Goal: Transaction & Acquisition: Purchase product/service

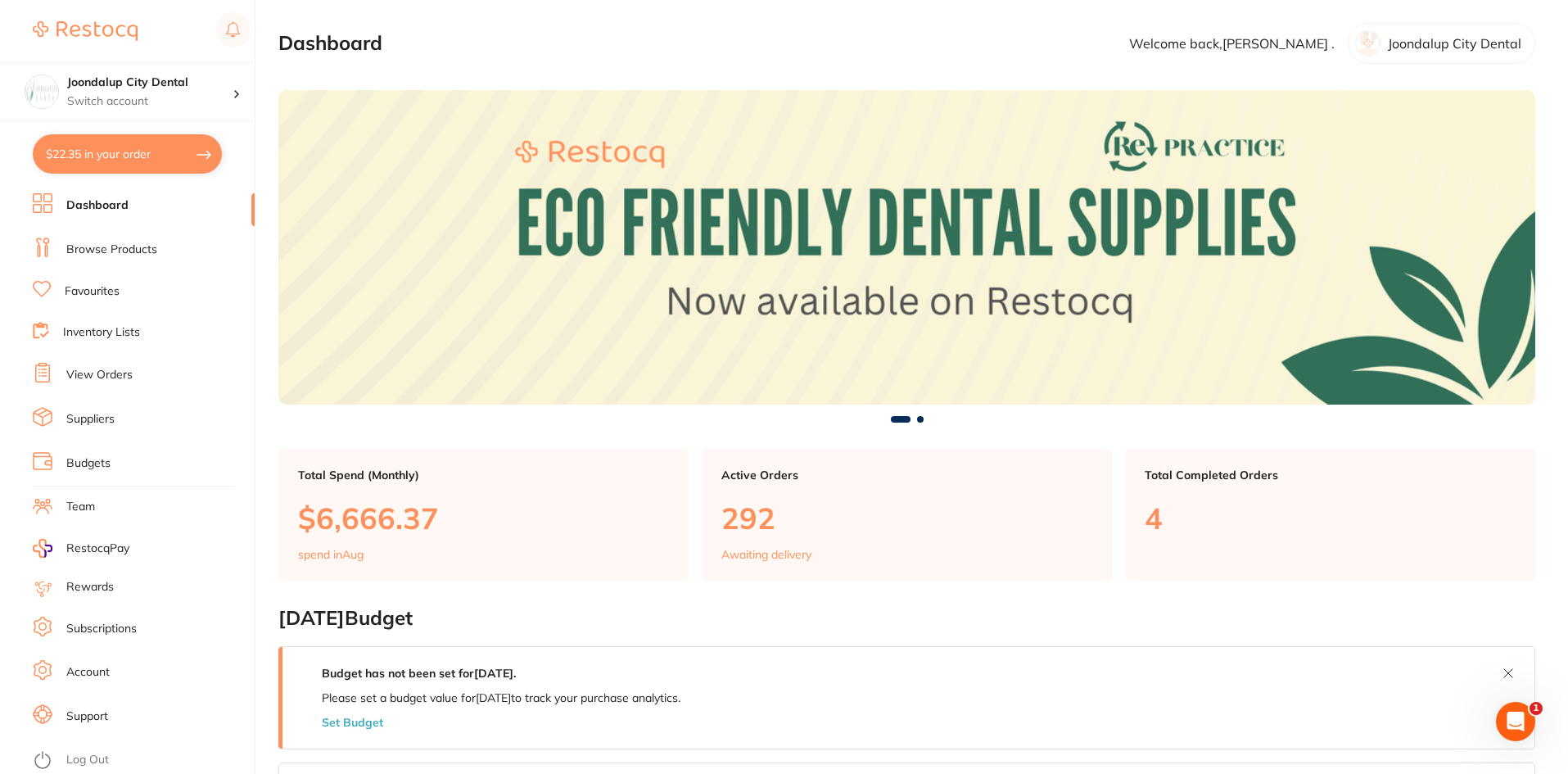
click at [124, 250] on link "Browse Products" at bounding box center [112, 250] width 91 height 16
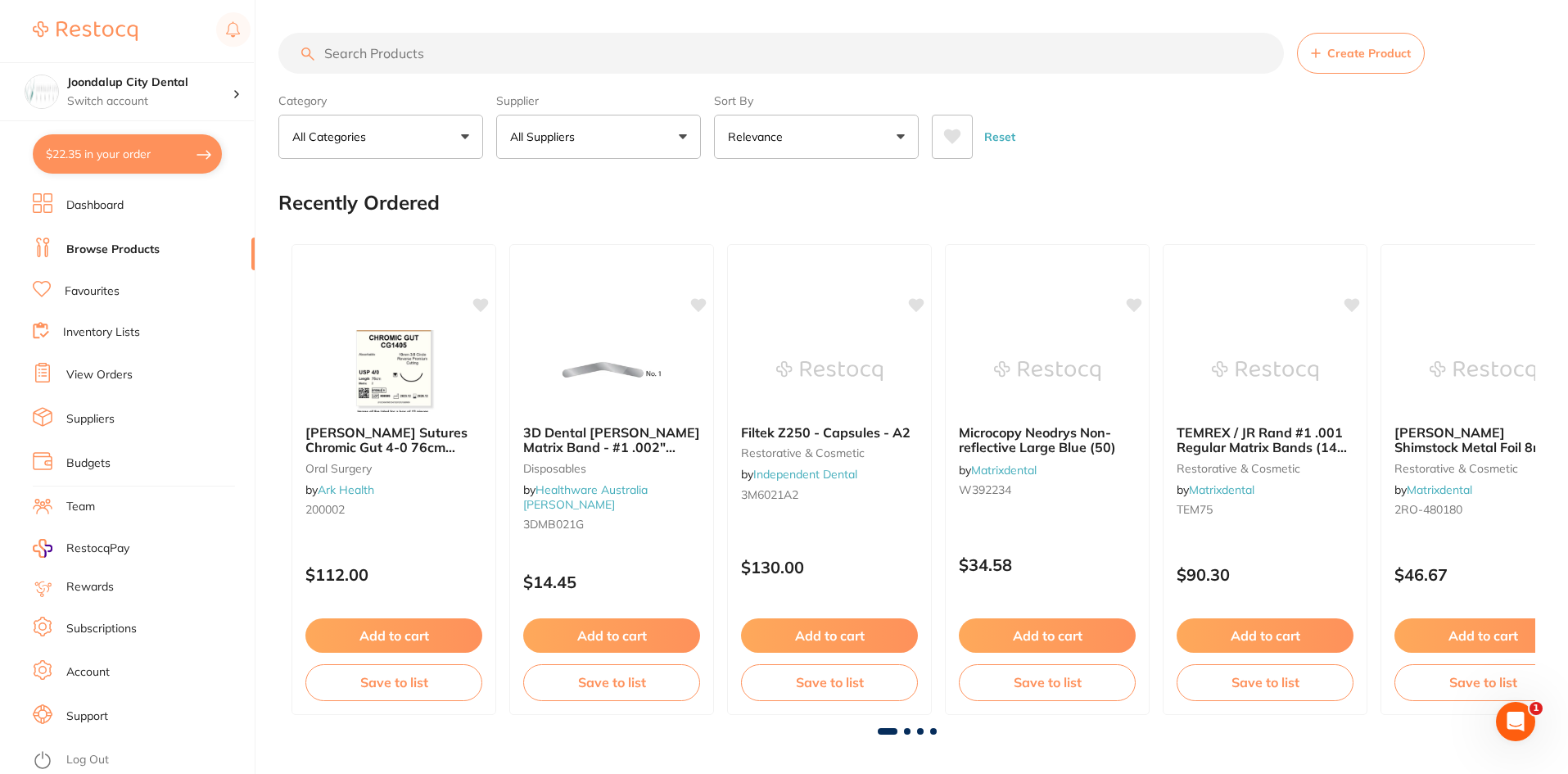
click at [477, 42] on input "search" at bounding box center [781, 53] width 1005 height 41
click at [470, 63] on input "search" at bounding box center [781, 53] width 1005 height 41
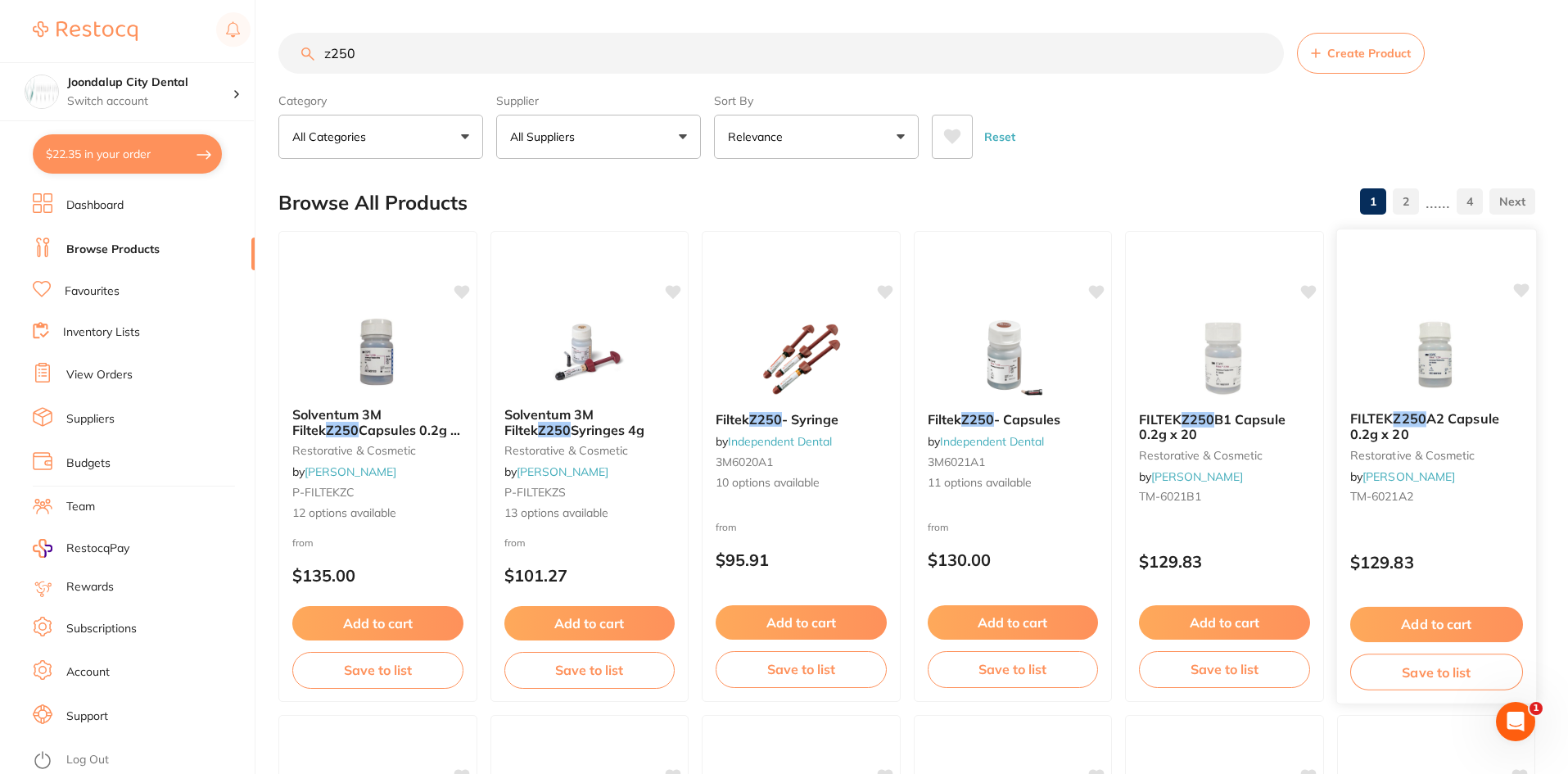
type input "z250"
click at [1459, 614] on button "Add to cart" at bounding box center [1435, 624] width 172 height 35
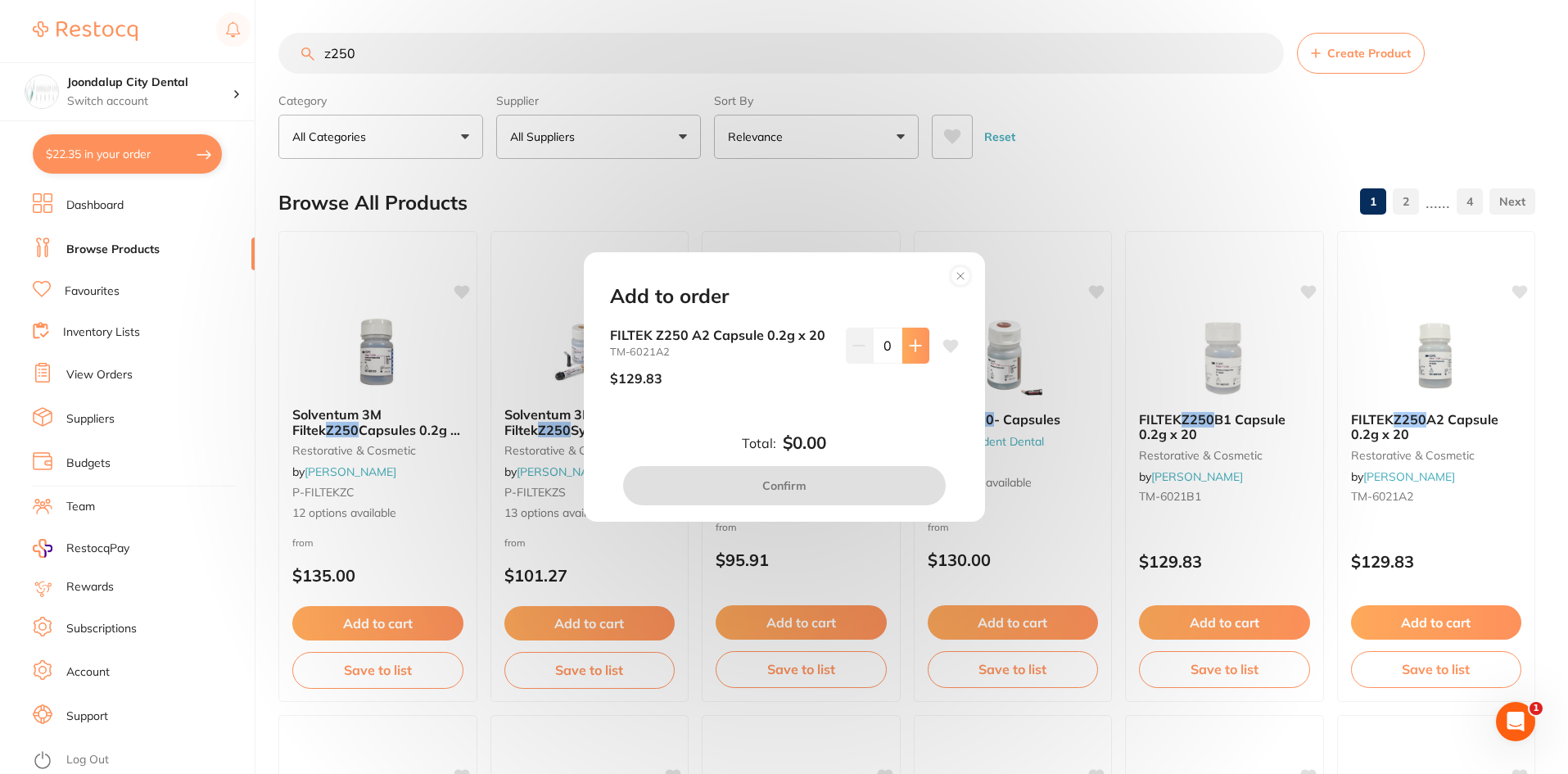
click at [920, 354] on button at bounding box center [915, 346] width 27 height 36
type input "1"
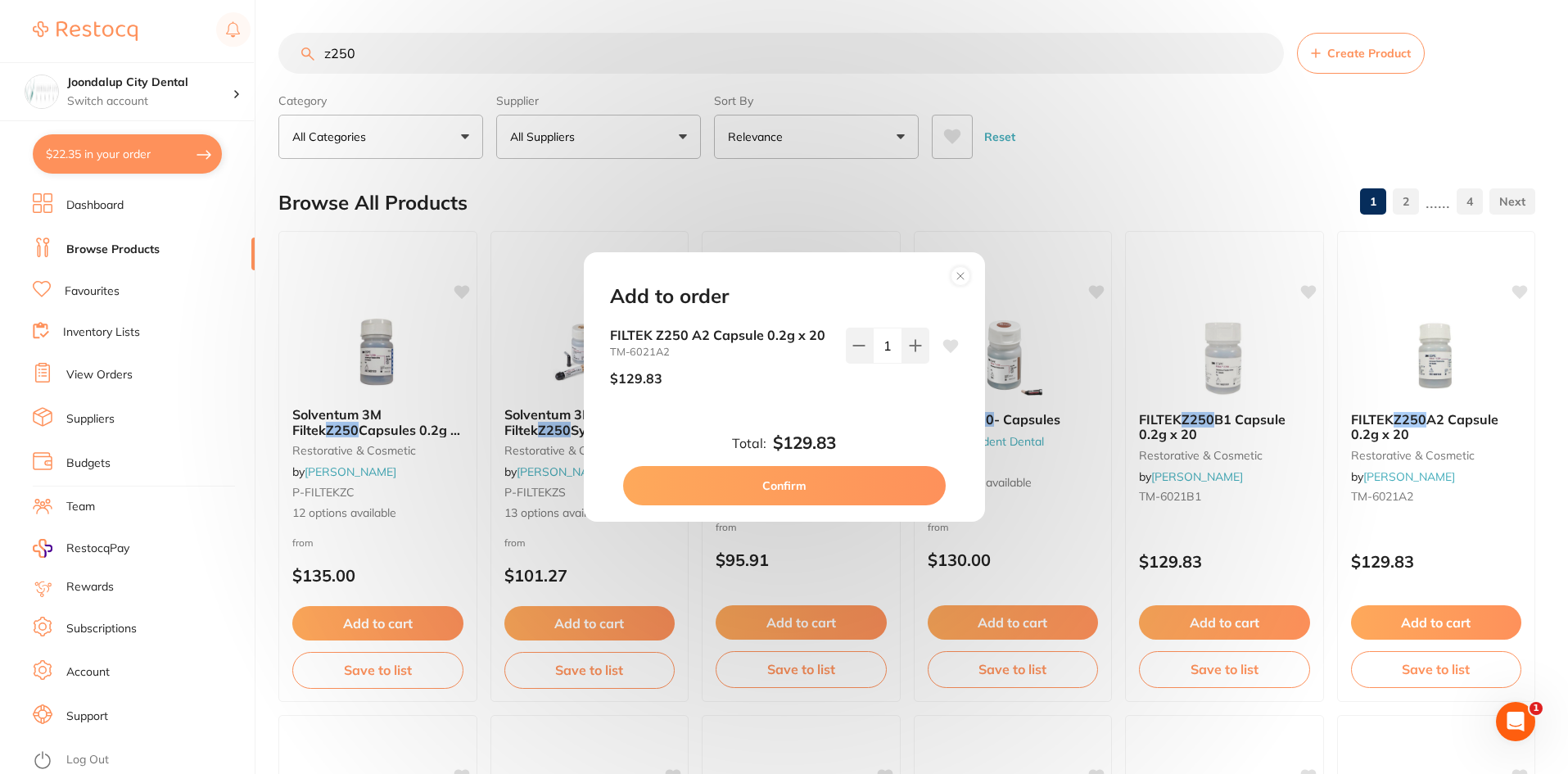
click at [839, 488] on button "Confirm" at bounding box center [784, 486] width 323 height 39
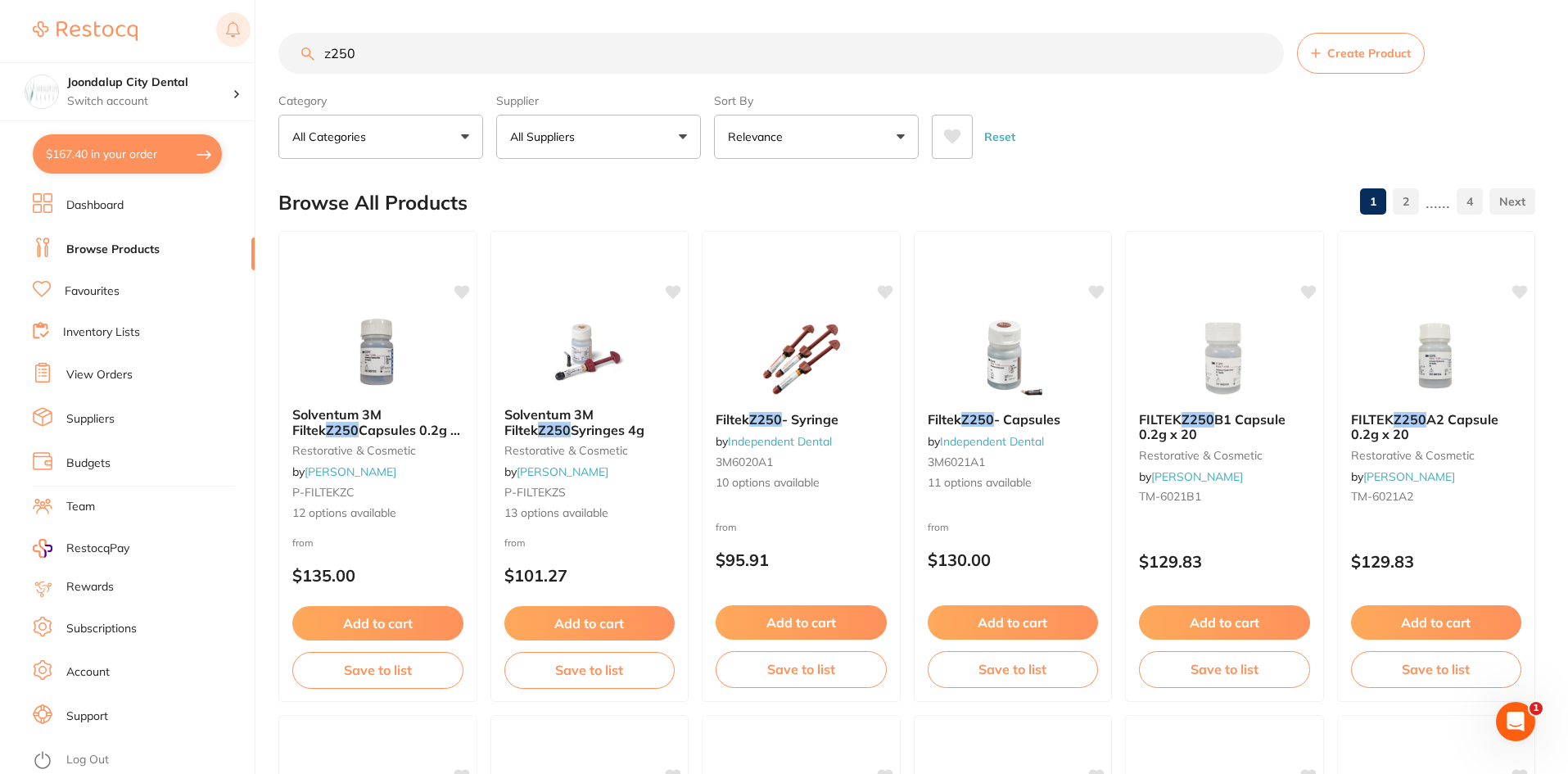
drag, startPoint x: 437, startPoint y: 46, endPoint x: 221, endPoint y: 34, distance: 216.3
click at [221, 34] on div "$167.40 Joondalup City Dental Switch account Joondalup City Dental $167.40 in y…" at bounding box center [784, 387] width 1568 height 774
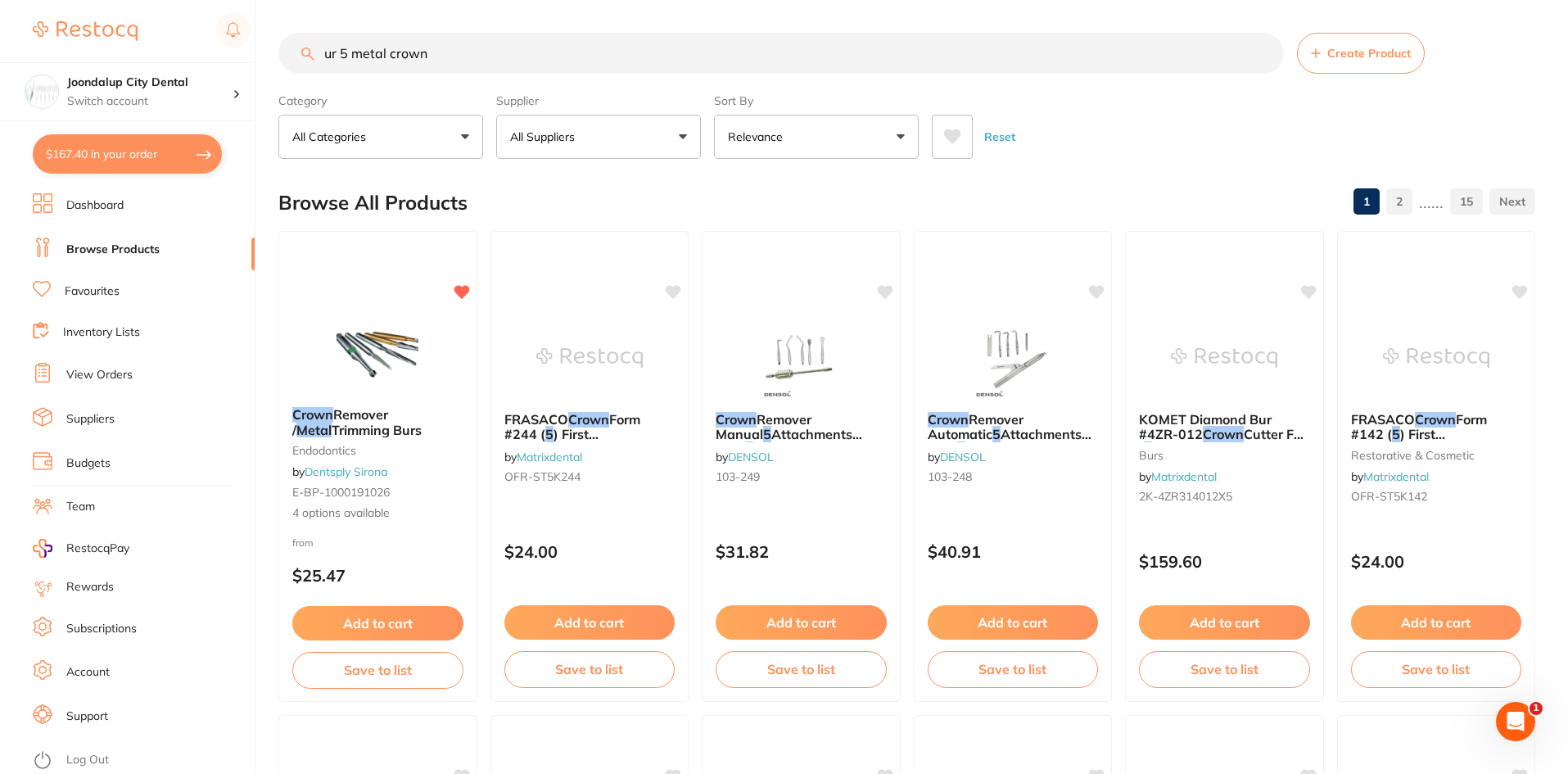
drag, startPoint x: 350, startPoint y: 54, endPoint x: 310, endPoint y: 53, distance: 40.0
click at [310, 53] on div "ur 5 metal crown Create Product" at bounding box center [906, 53] width 1257 height 41
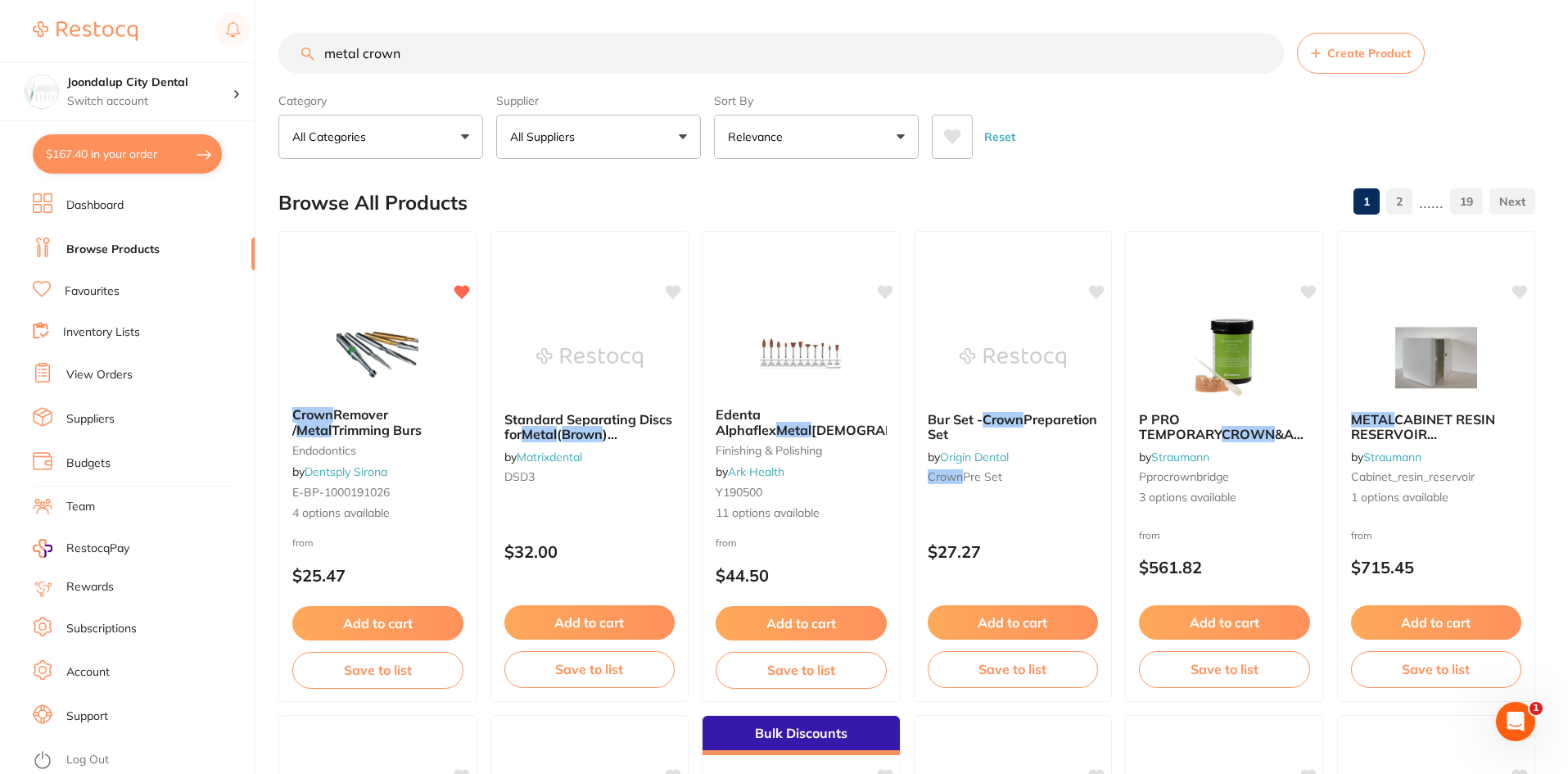
click at [657, 141] on button "All Suppliers" at bounding box center [598, 137] width 205 height 45
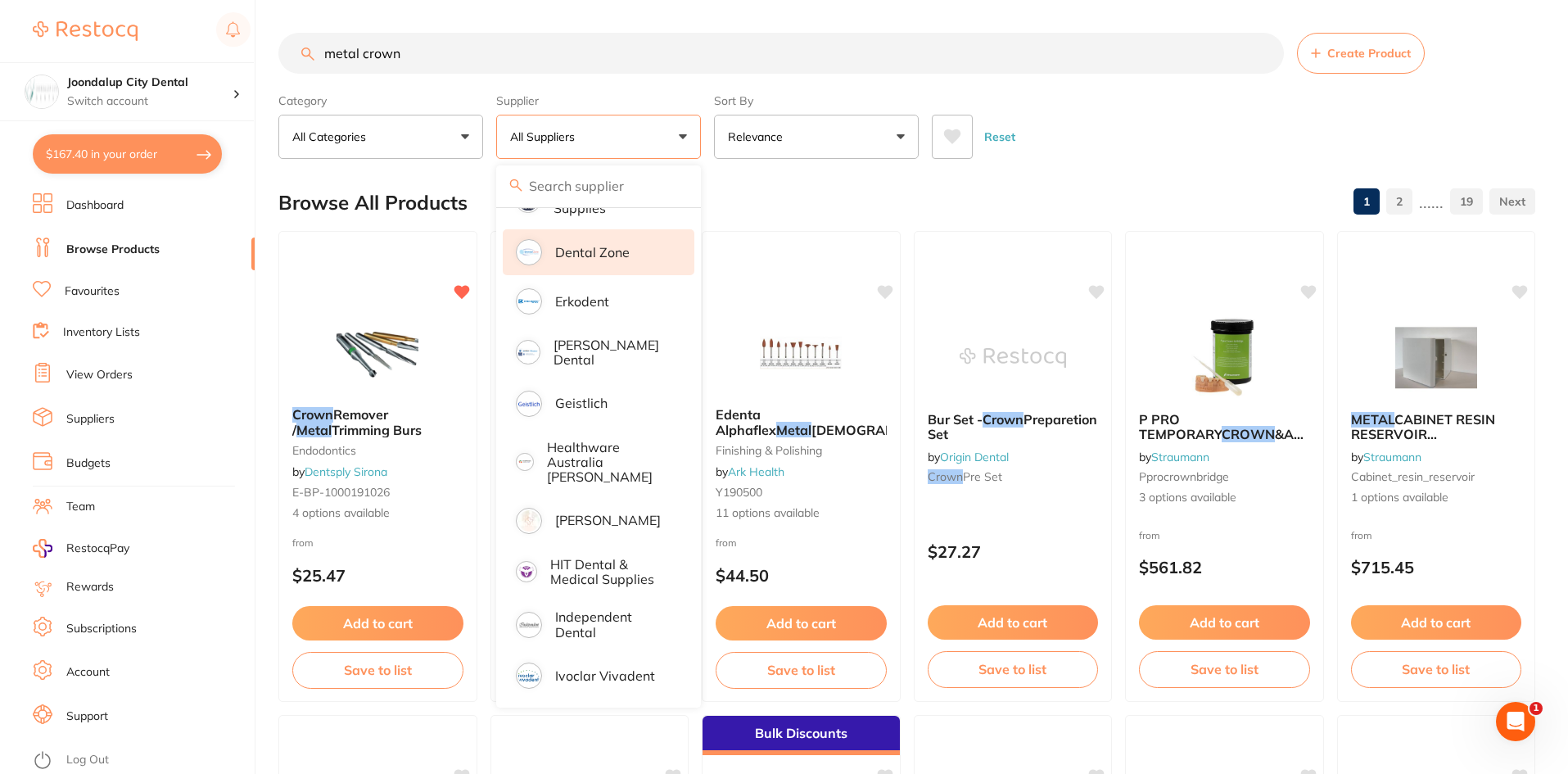
scroll to position [492, 0]
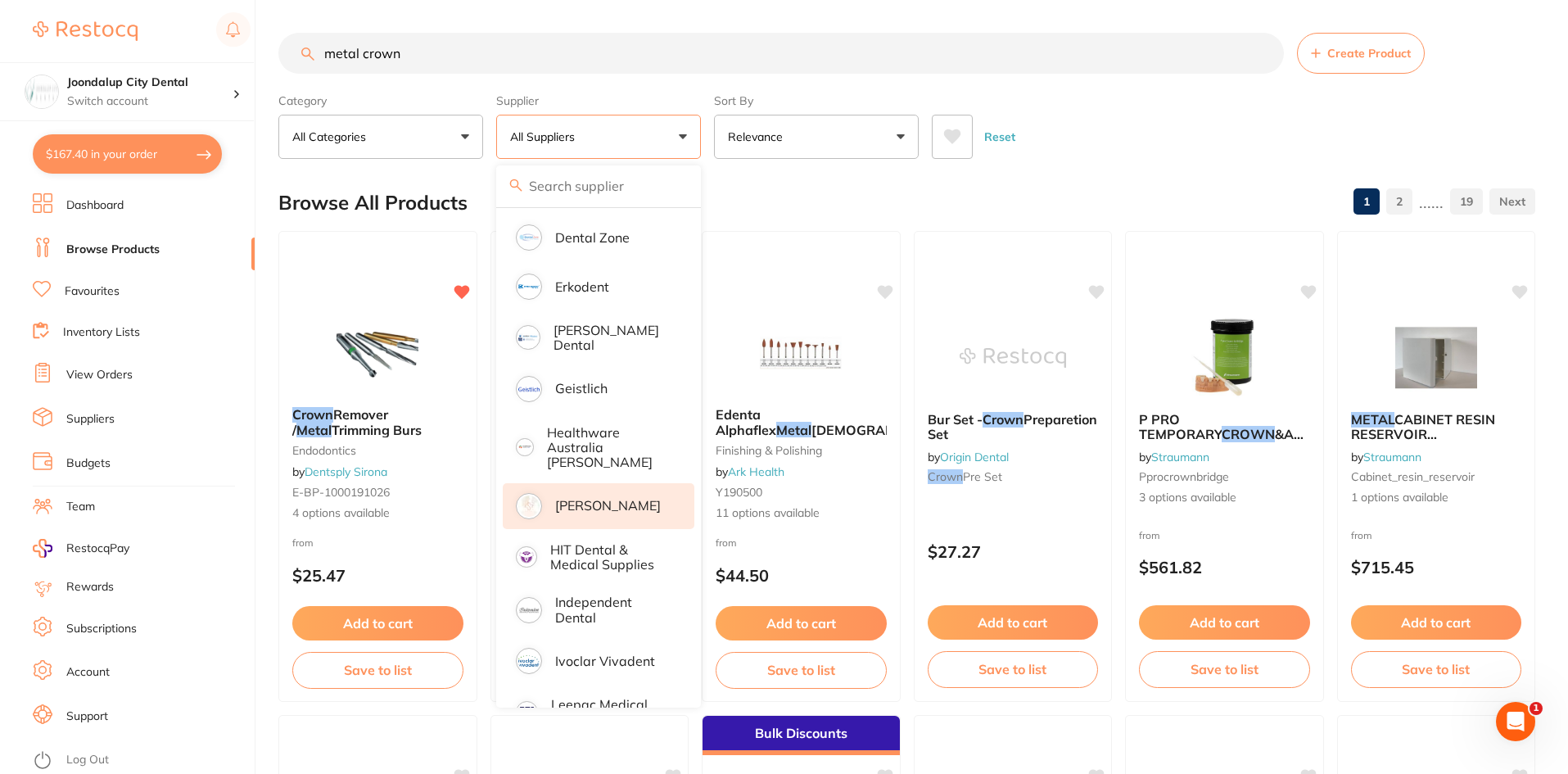
click at [583, 498] on p "[PERSON_NAME]" at bounding box center [607, 505] width 106 height 15
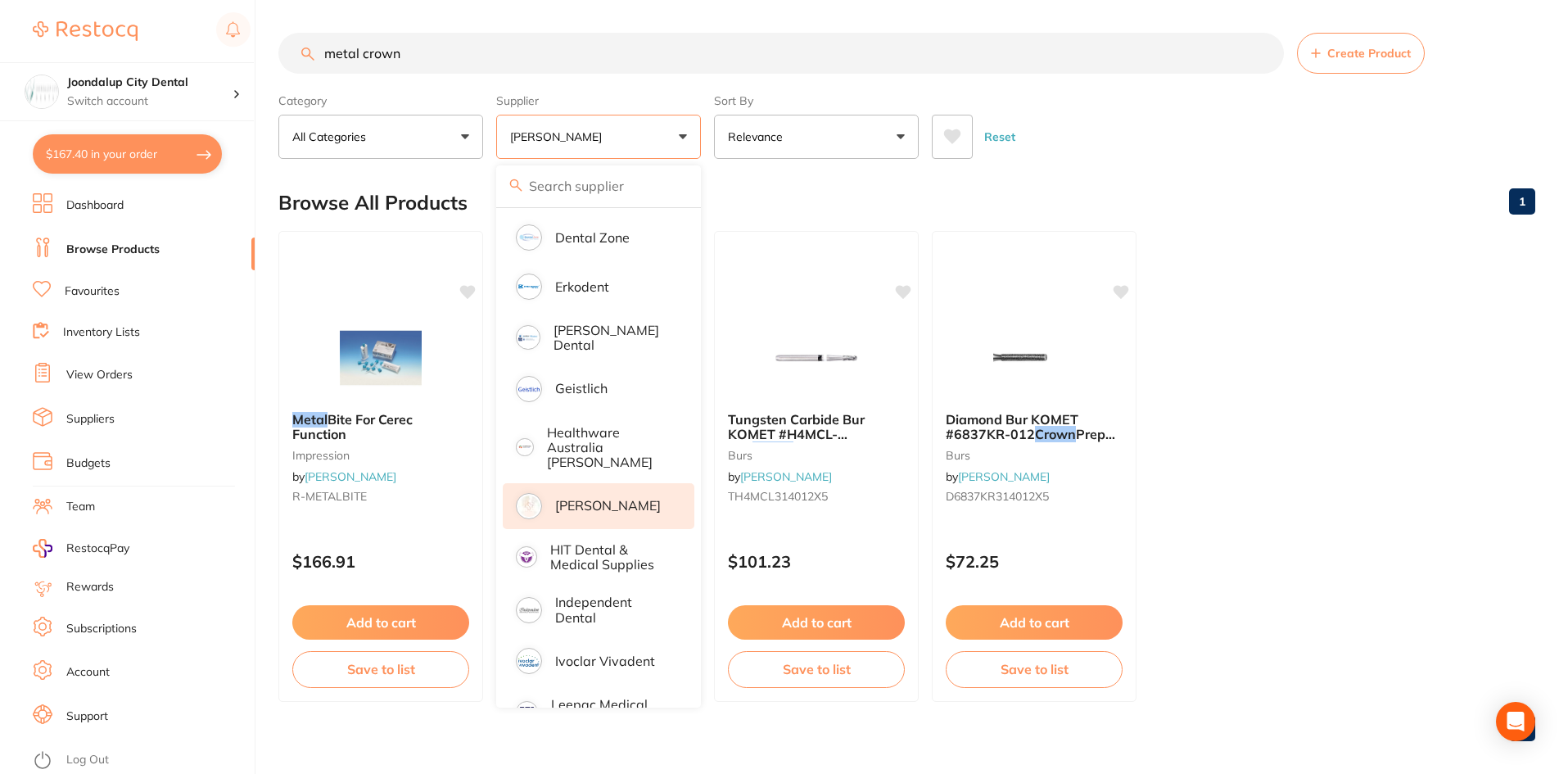
click at [871, 23] on main "metal crown Create Product Category All Categories All Categories burs impressi…" at bounding box center [922, 393] width 1289 height 787
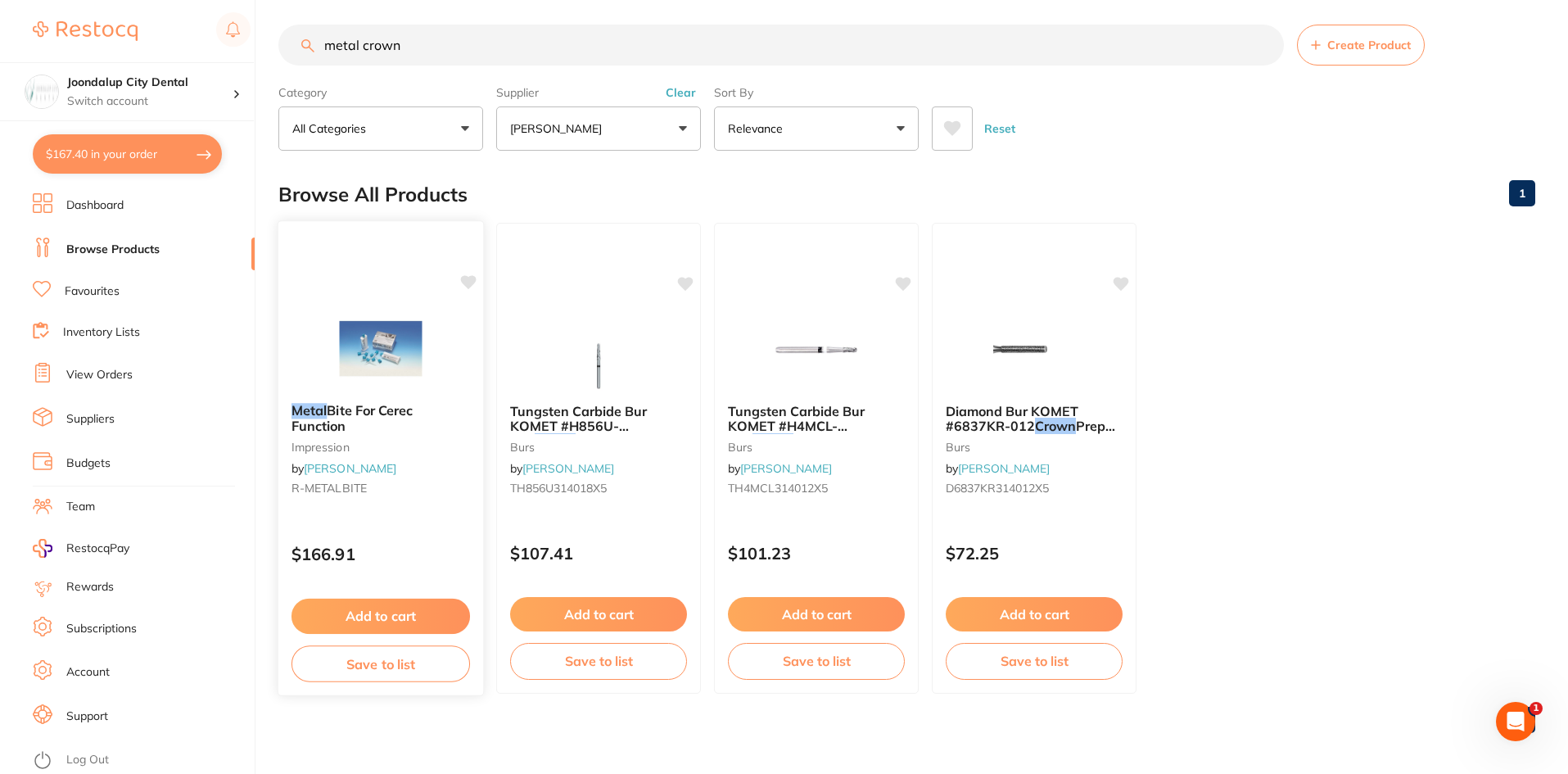
scroll to position [13, 0]
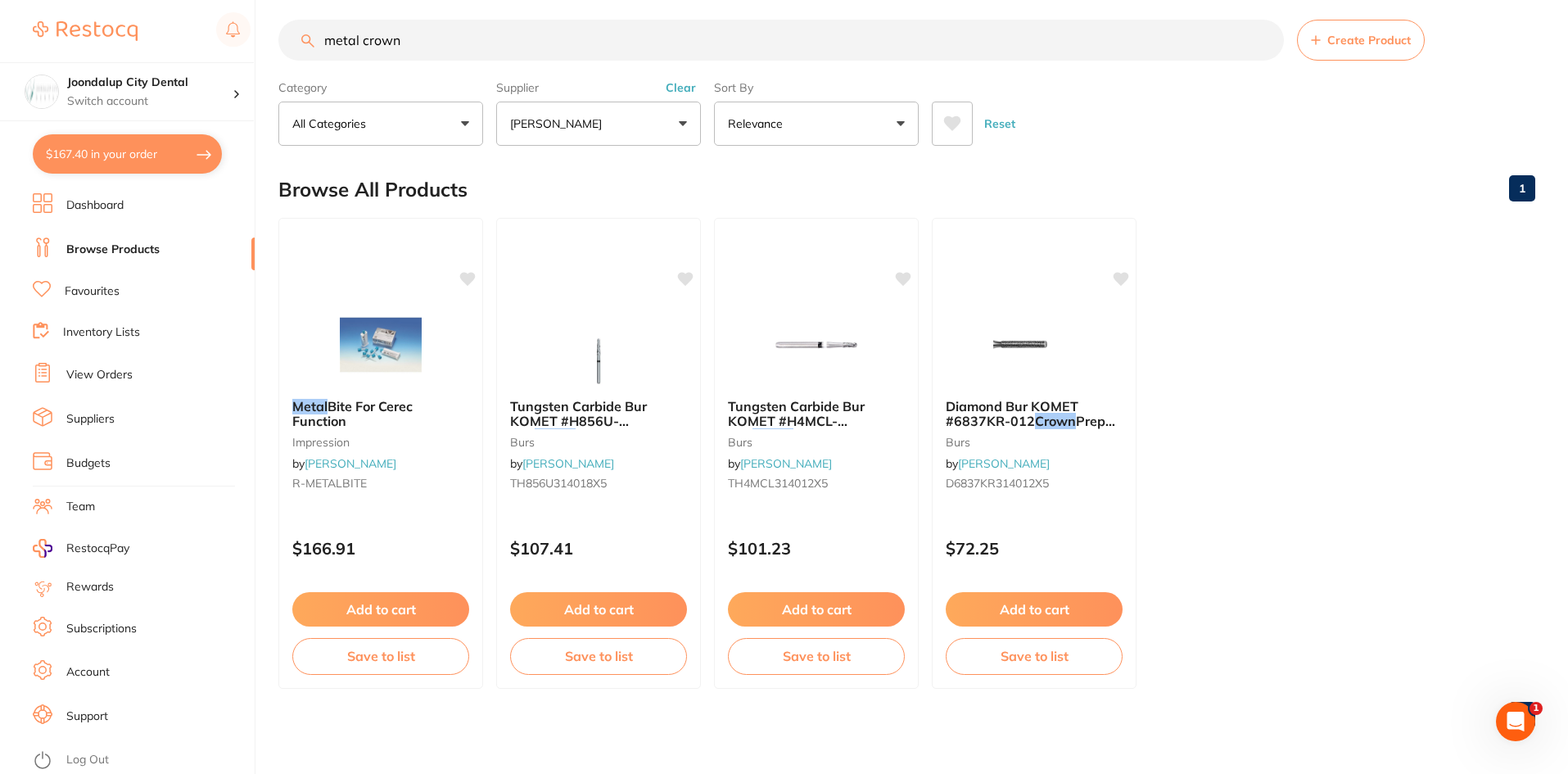
drag, startPoint x: 359, startPoint y: 39, endPoint x: 308, endPoint y: 36, distance: 51.1
click at [308, 36] on div "metal crown Create Product" at bounding box center [906, 40] width 1257 height 41
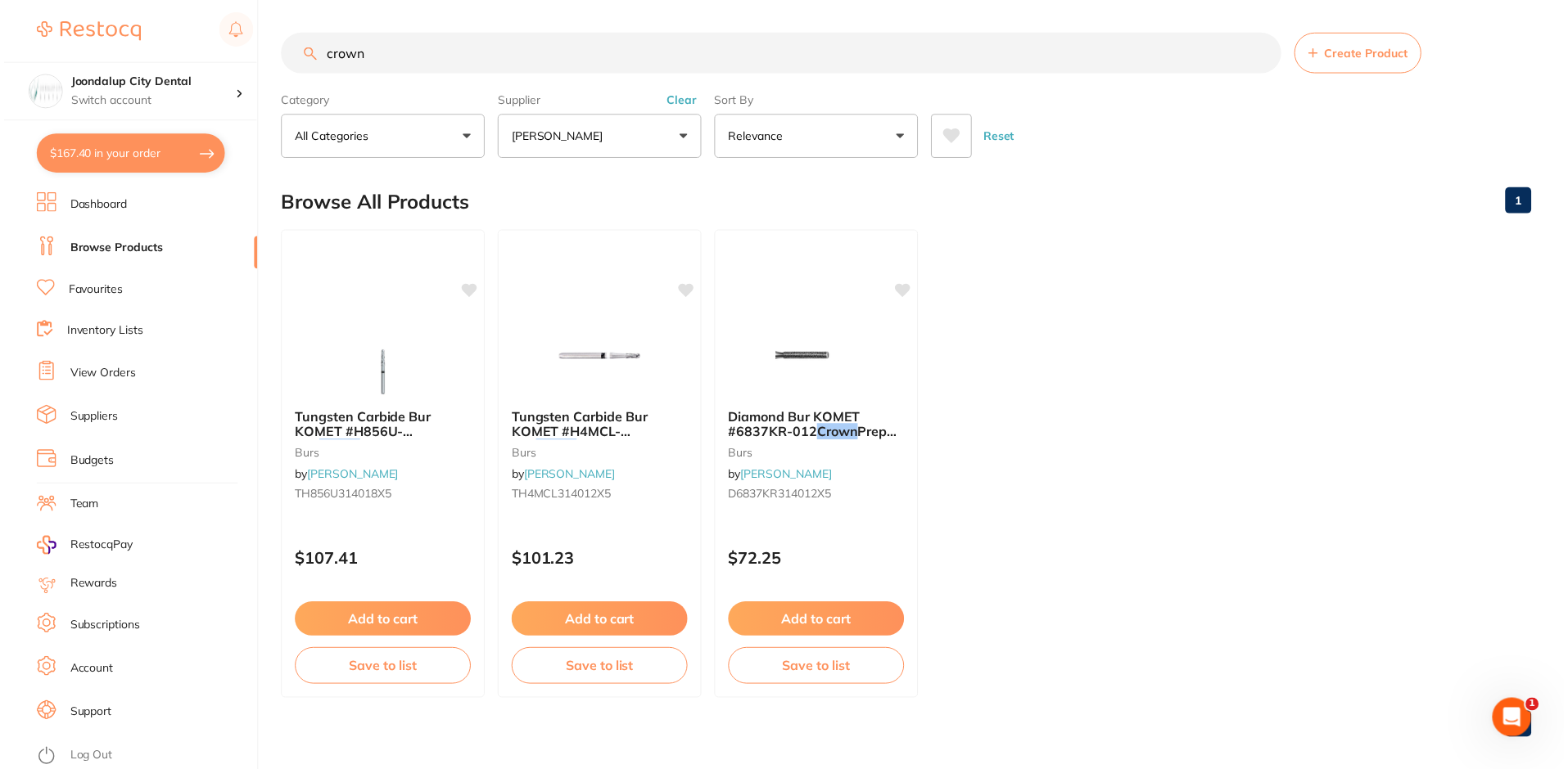
scroll to position [0, 0]
click at [680, 99] on button "Clear" at bounding box center [680, 100] width 40 height 15
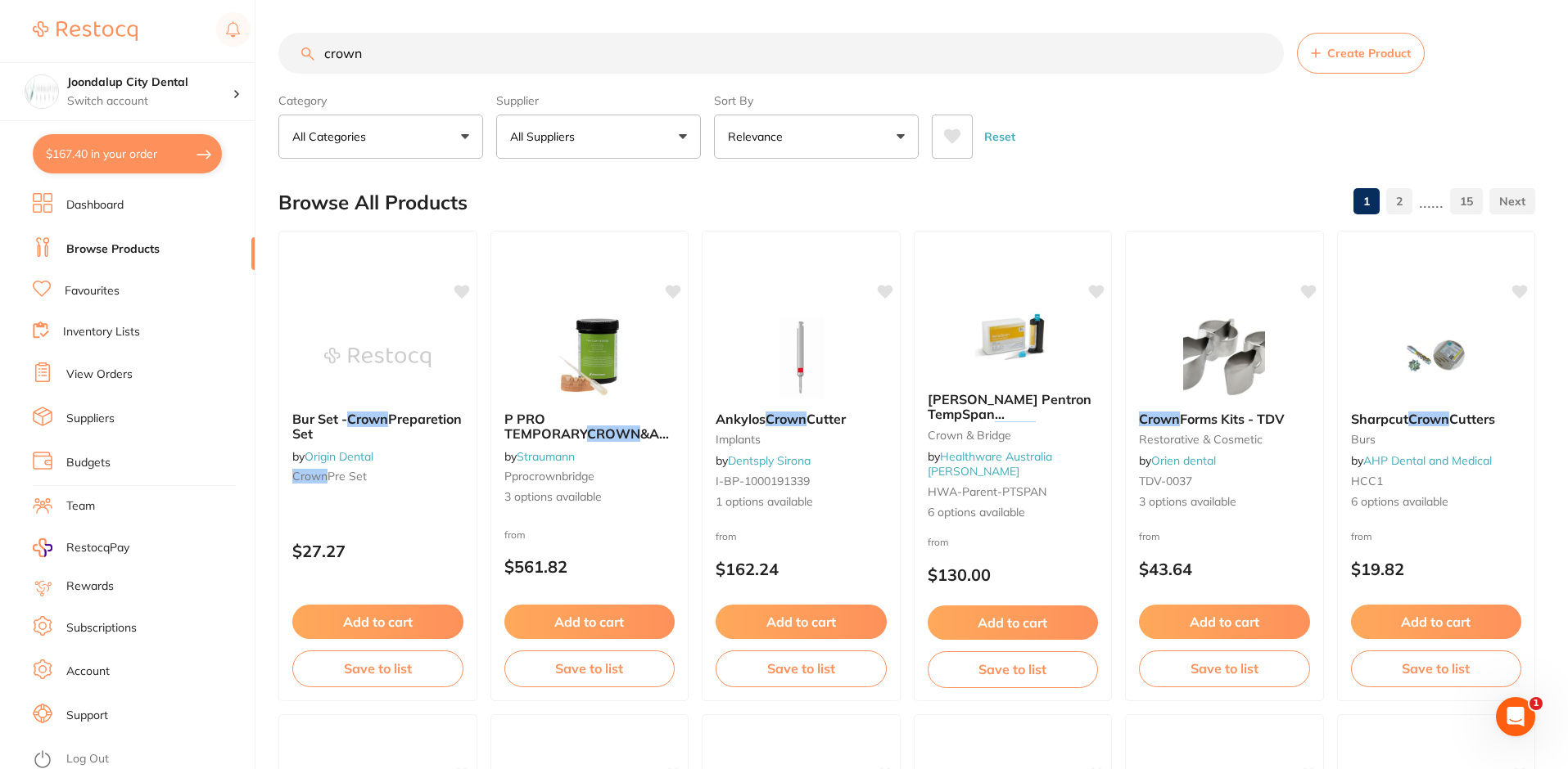
click at [326, 50] on input "crown" at bounding box center [781, 53] width 1005 height 41
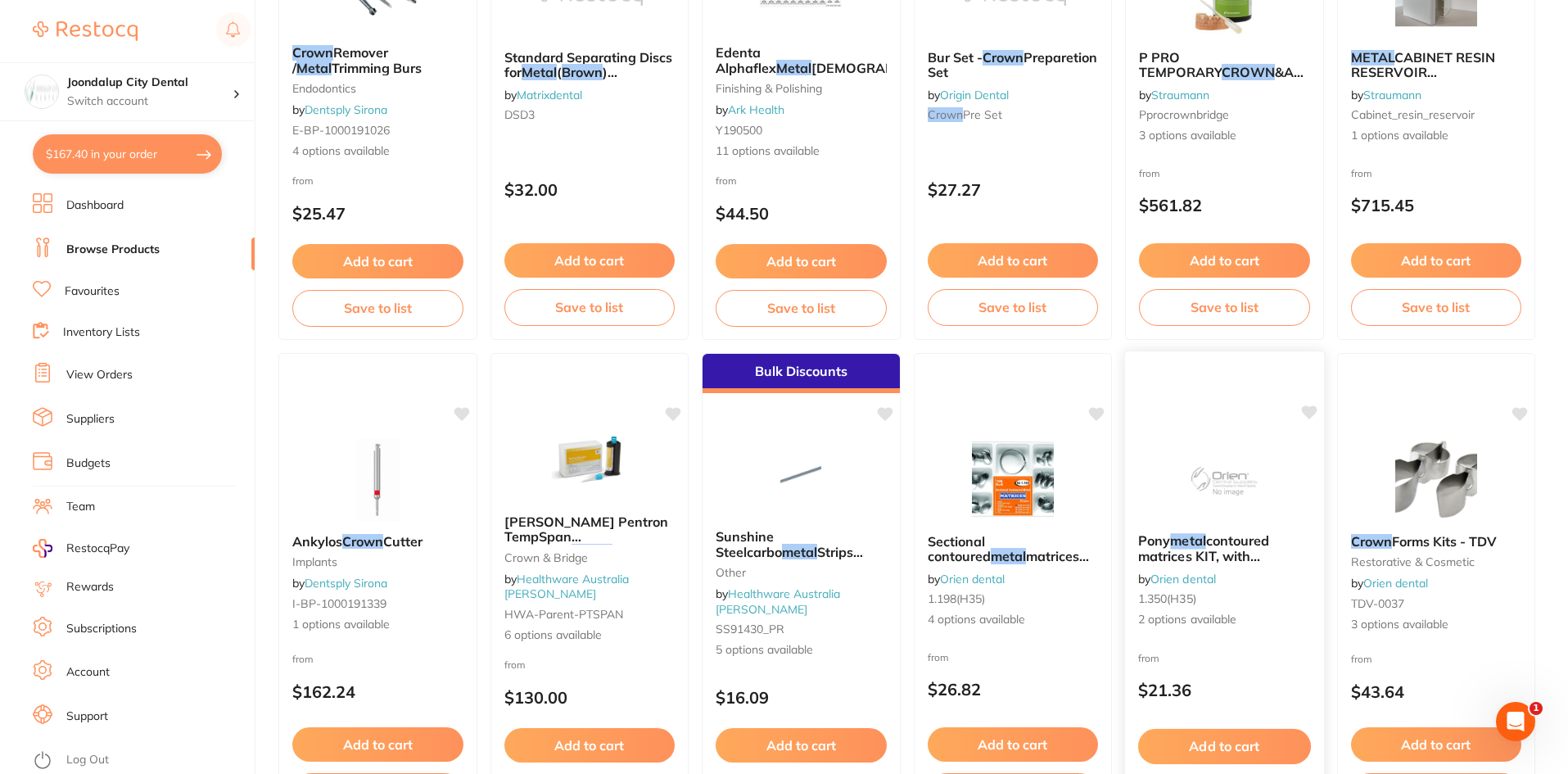
scroll to position [36, 0]
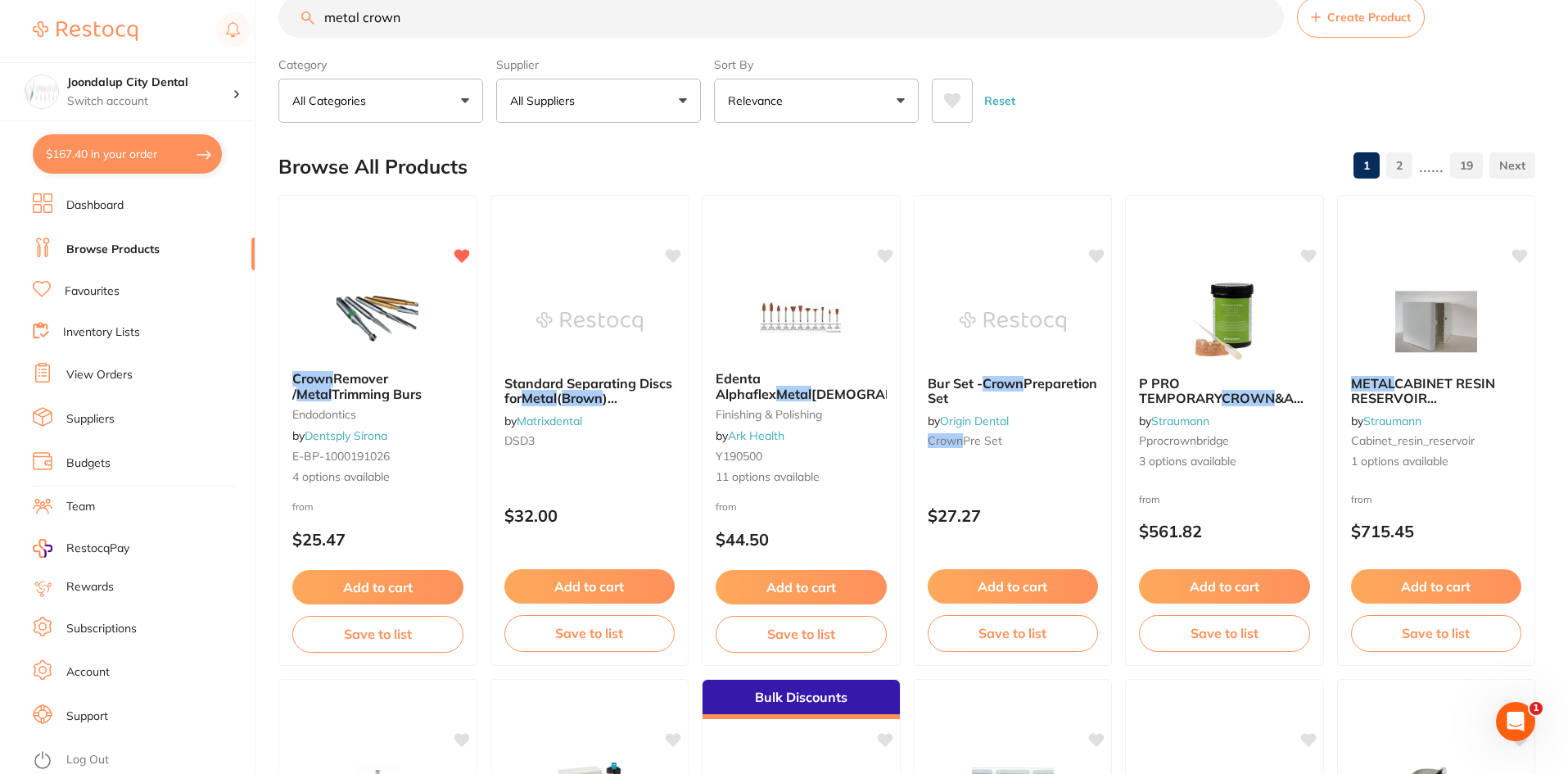
drag, startPoint x: 323, startPoint y: 21, endPoint x: 452, endPoint y: 26, distance: 129.1
click at [323, 21] on input "metal crown" at bounding box center [781, 17] width 1005 height 41
type input "full metal crown"
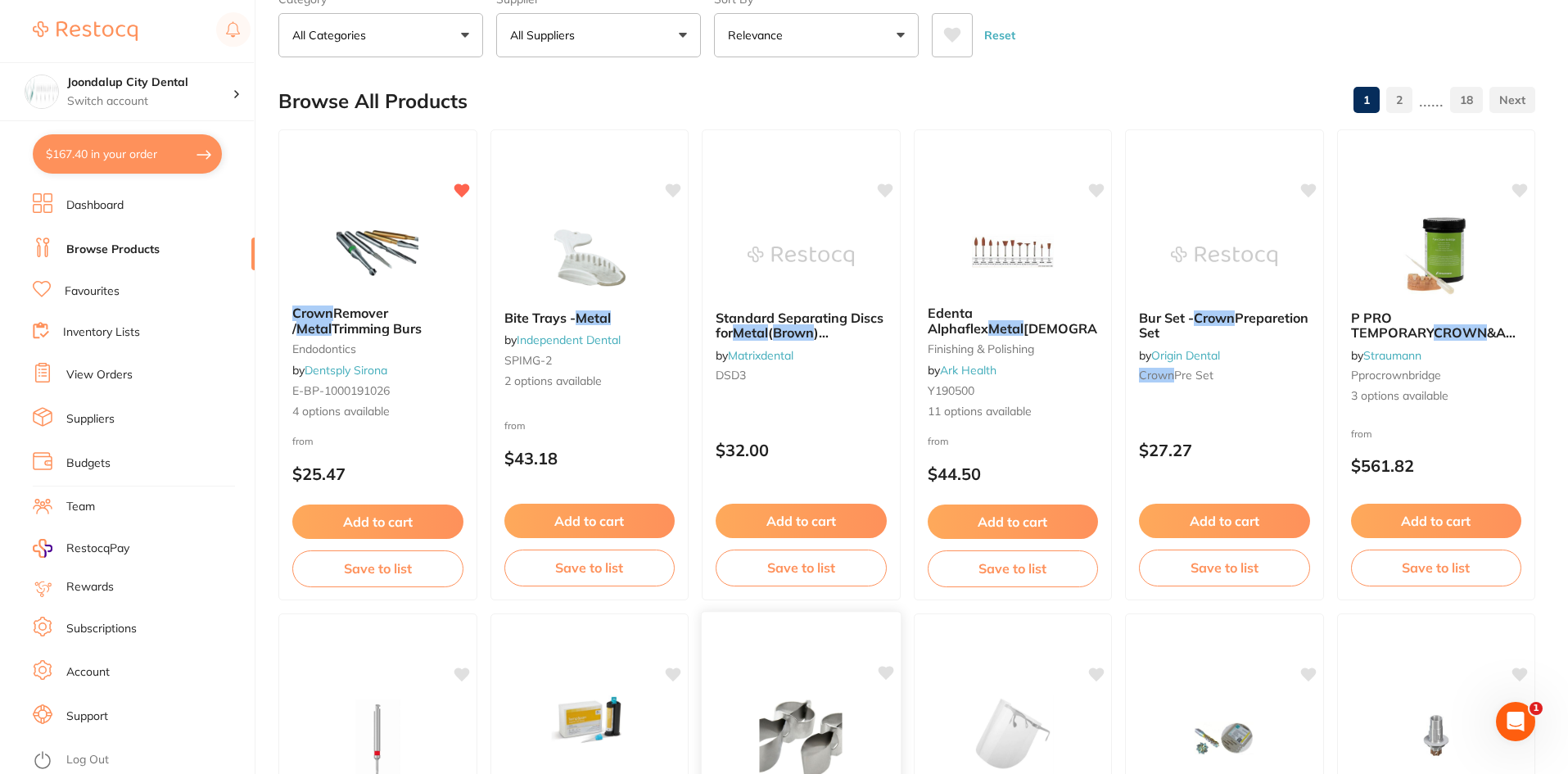
scroll to position [0, 0]
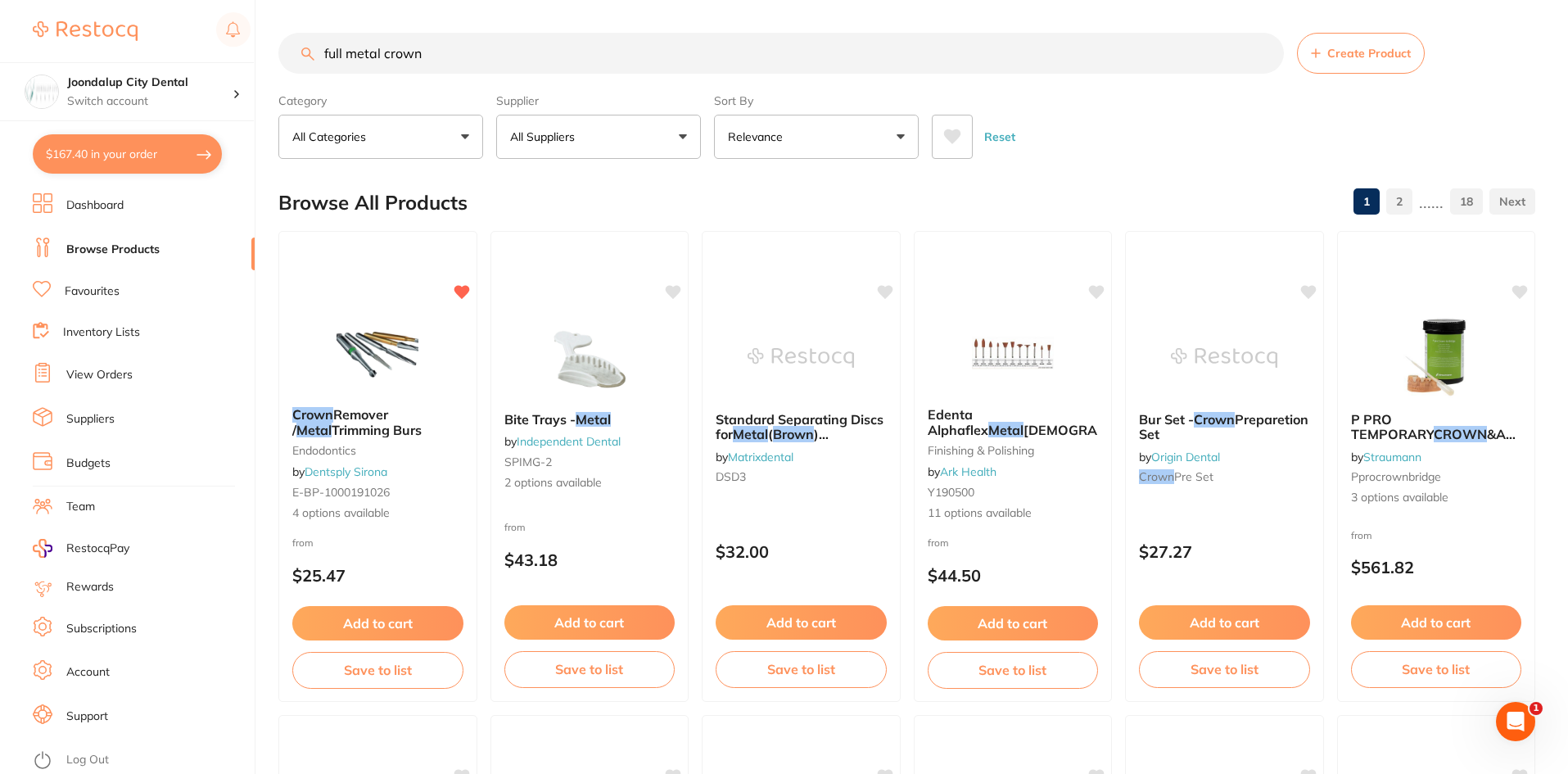
click at [665, 142] on button "All Suppliers" at bounding box center [598, 137] width 205 height 45
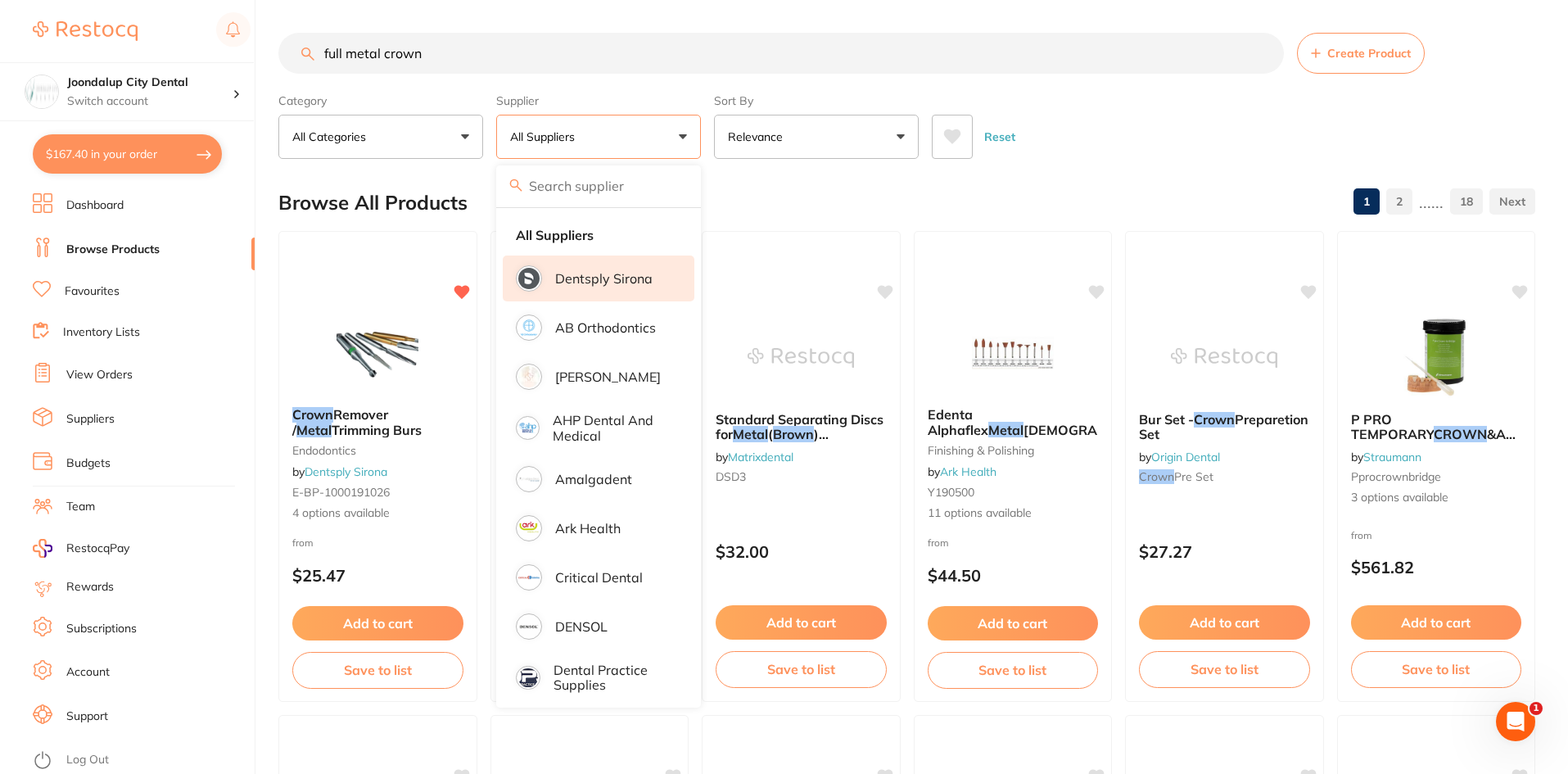
click at [570, 283] on p "Dentsply Sirona" at bounding box center [604, 278] width 98 height 15
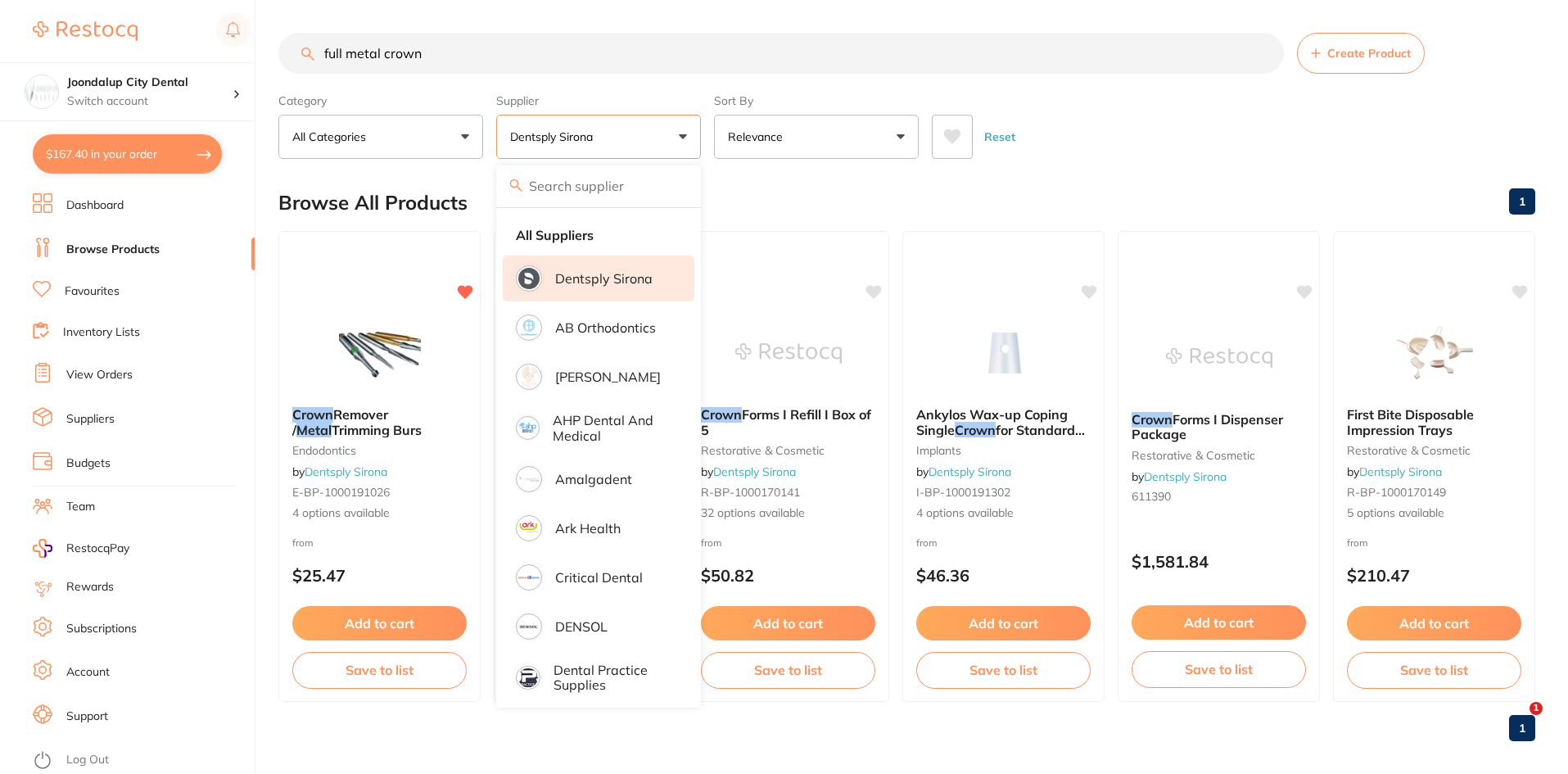
click at [824, 46] on input "full metal crown" at bounding box center [781, 53] width 1005 height 41
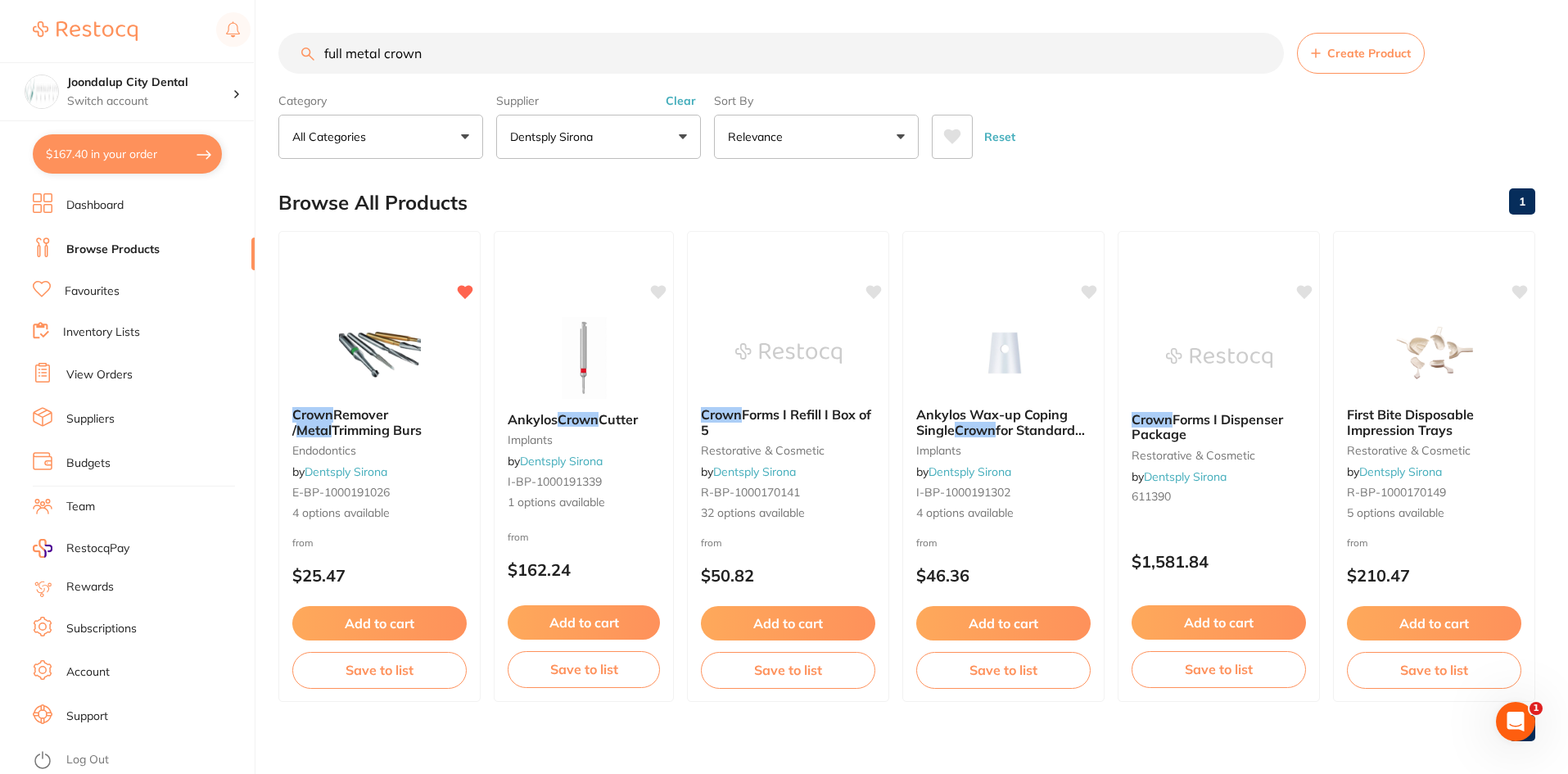
drag, startPoint x: 787, startPoint y: 384, endPoint x: 877, endPoint y: 384, distance: 90.0
click at [787, 384] on img at bounding box center [788, 353] width 106 height 82
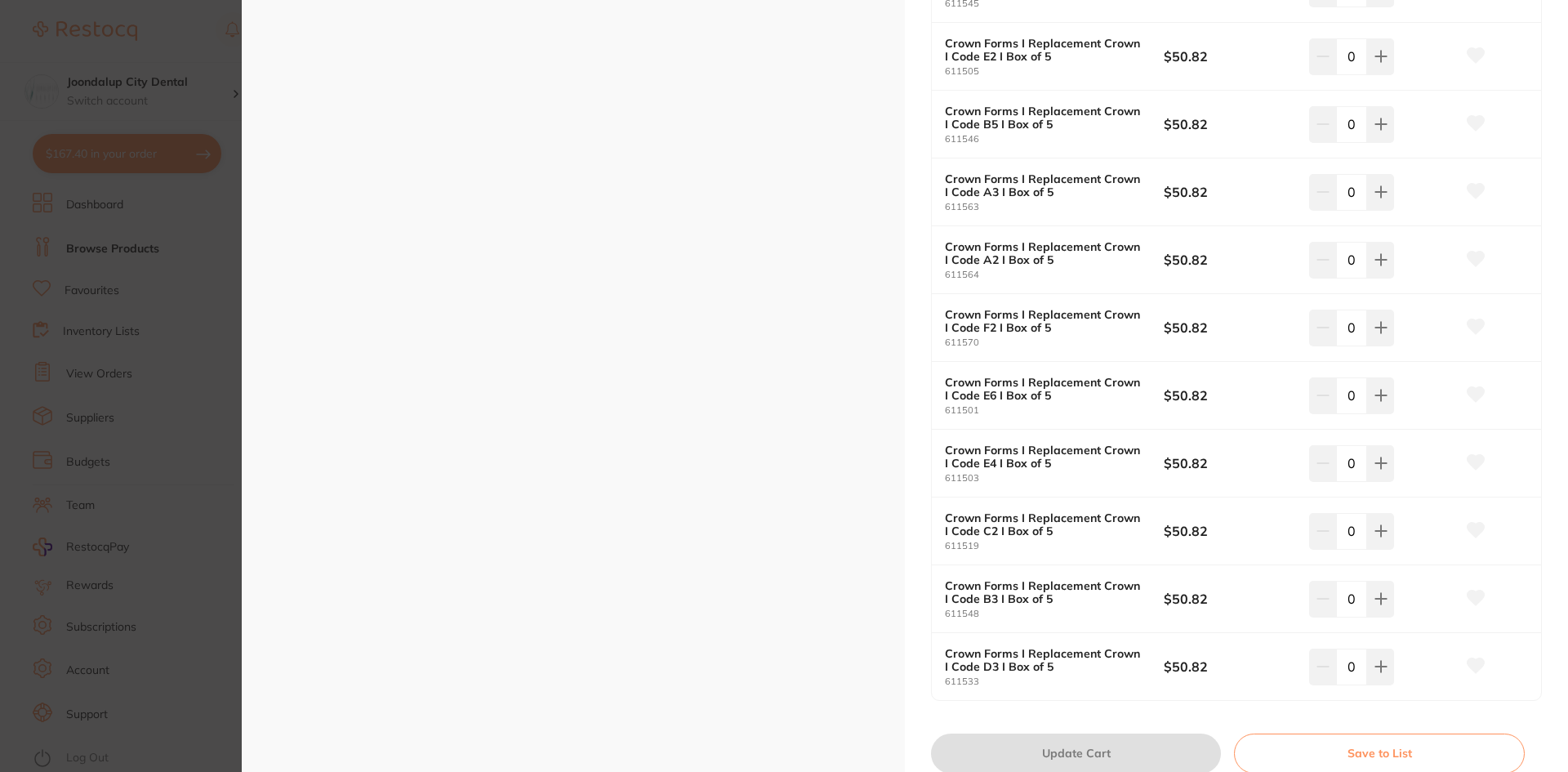
scroll to position [1879, 0]
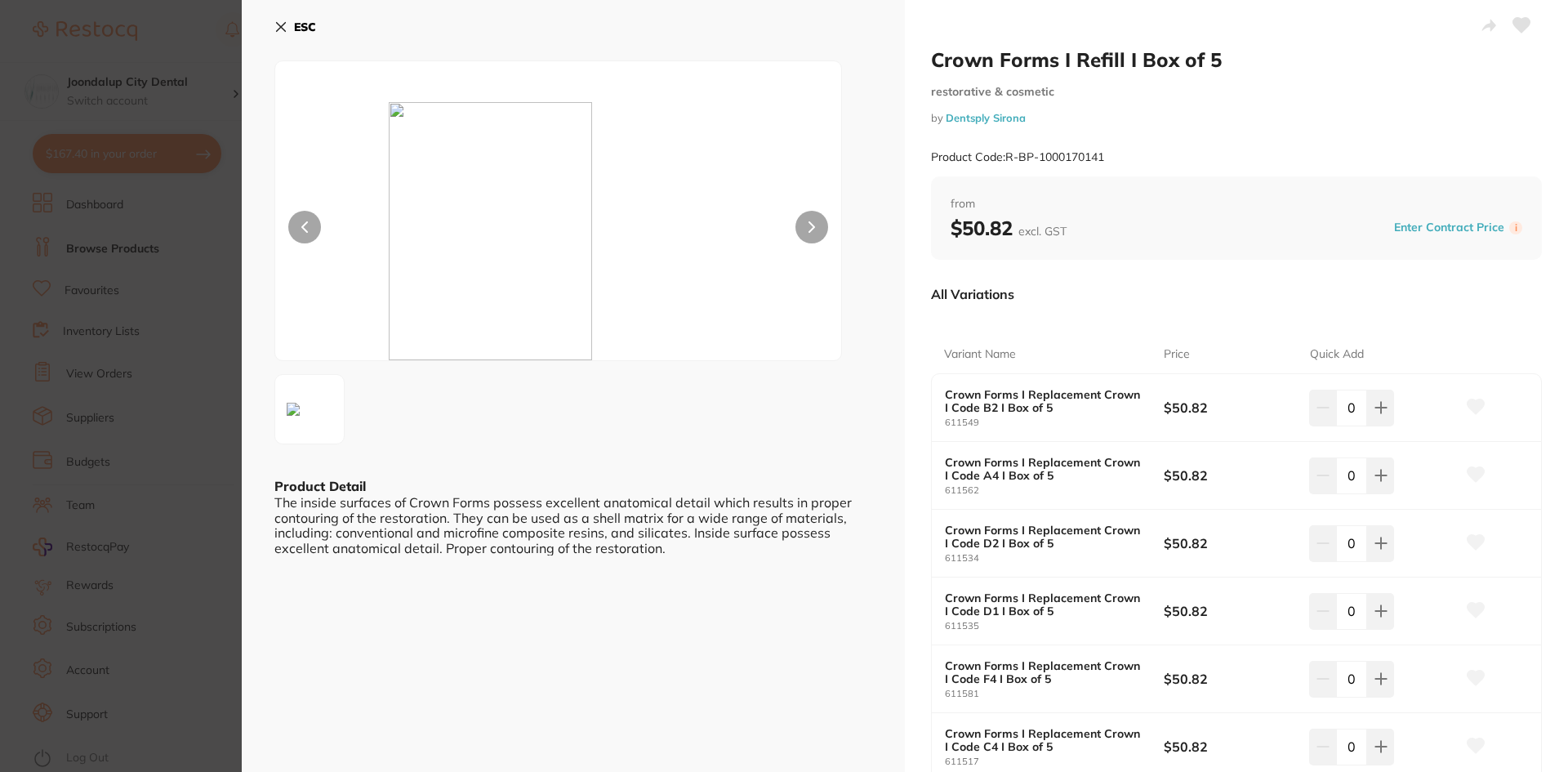
click at [276, 26] on icon at bounding box center [281, 27] width 13 height 13
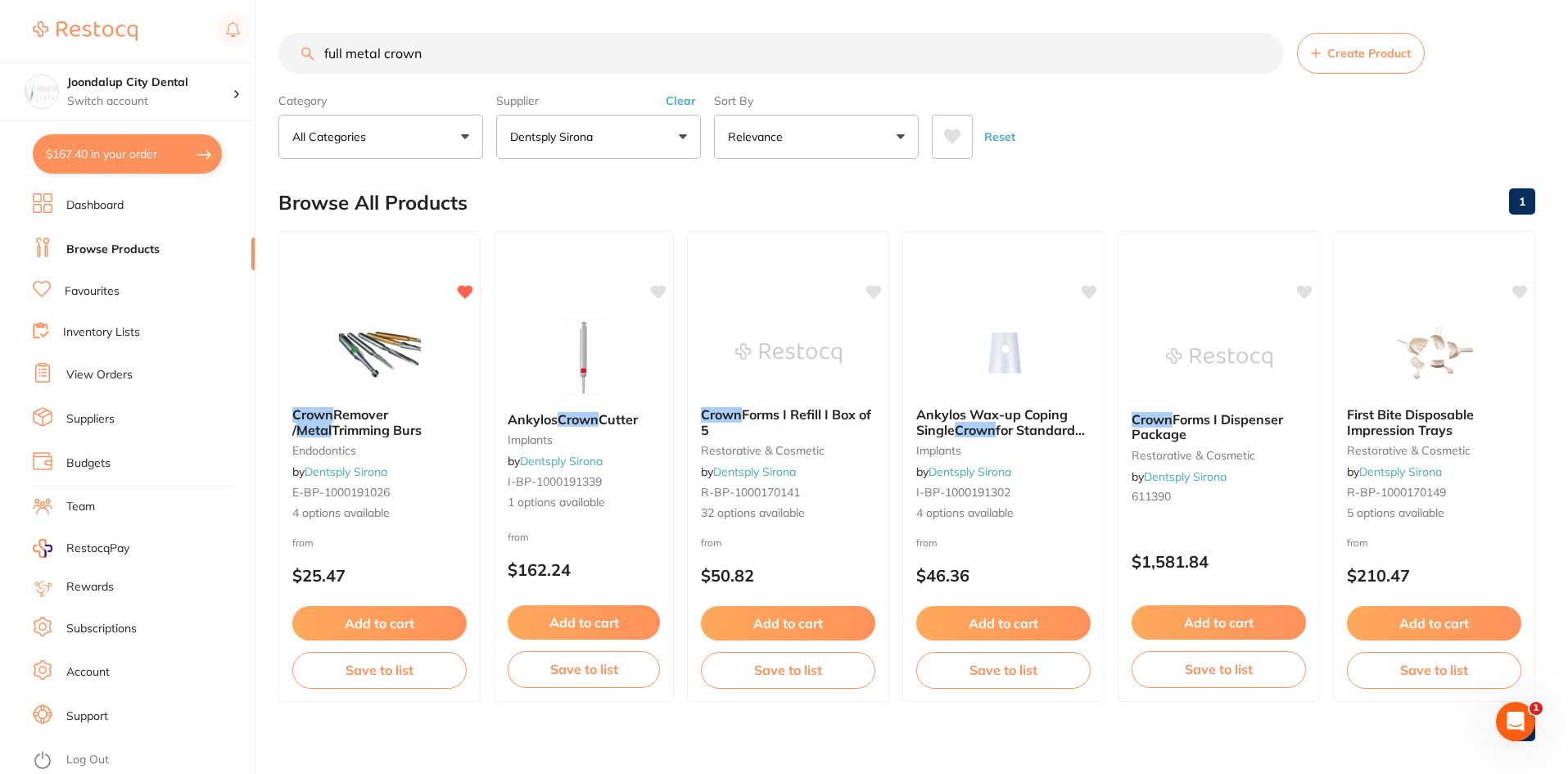
click at [681, 100] on button "Clear" at bounding box center [680, 100] width 40 height 15
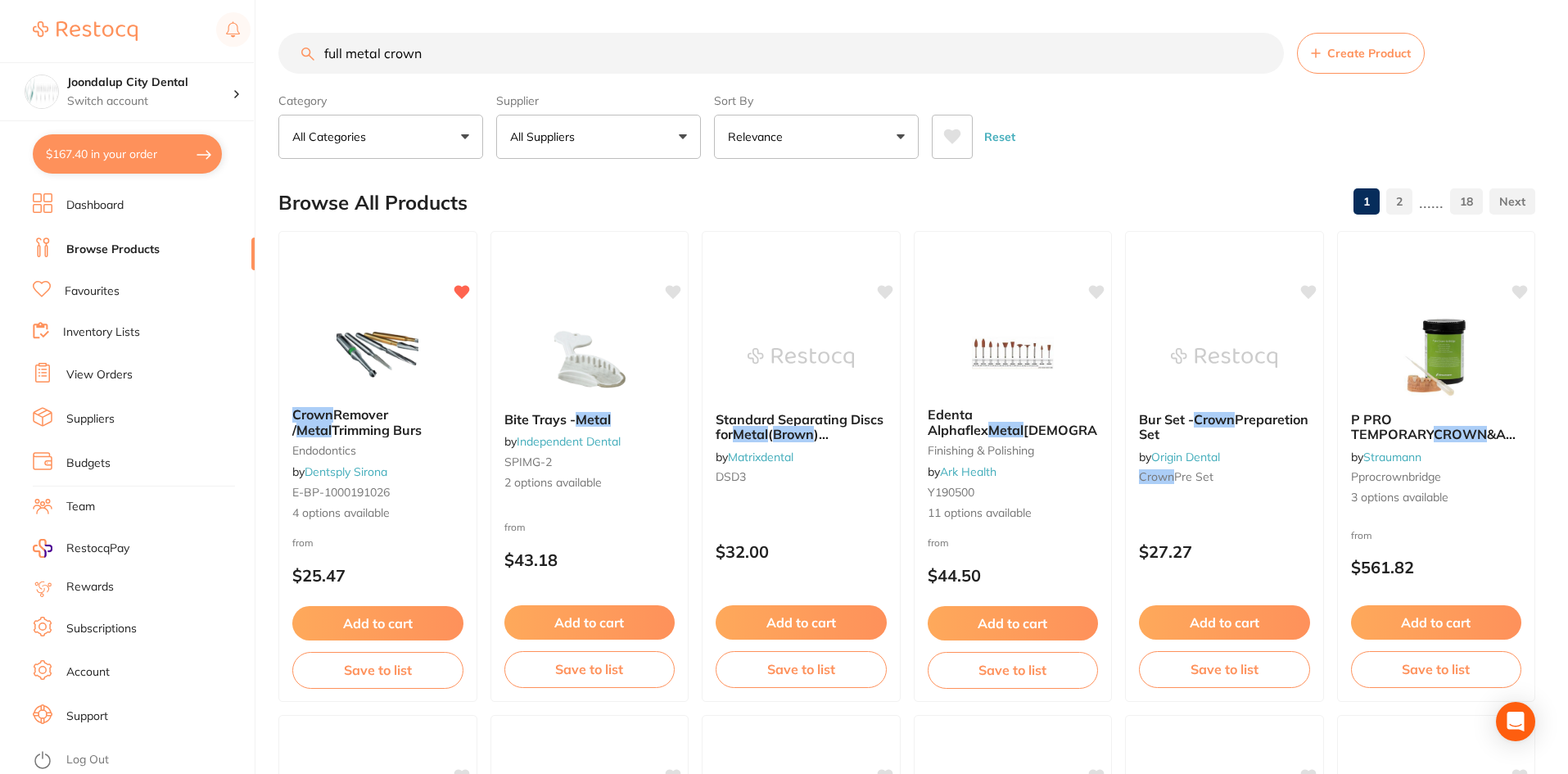
drag, startPoint x: 437, startPoint y: 58, endPoint x: 274, endPoint y: 56, distance: 163.0
click at [274, 56] on div "$167.40 Joondalup City Dental Switch account Joondalup City Dental $167.40 in y…" at bounding box center [784, 387] width 1568 height 774
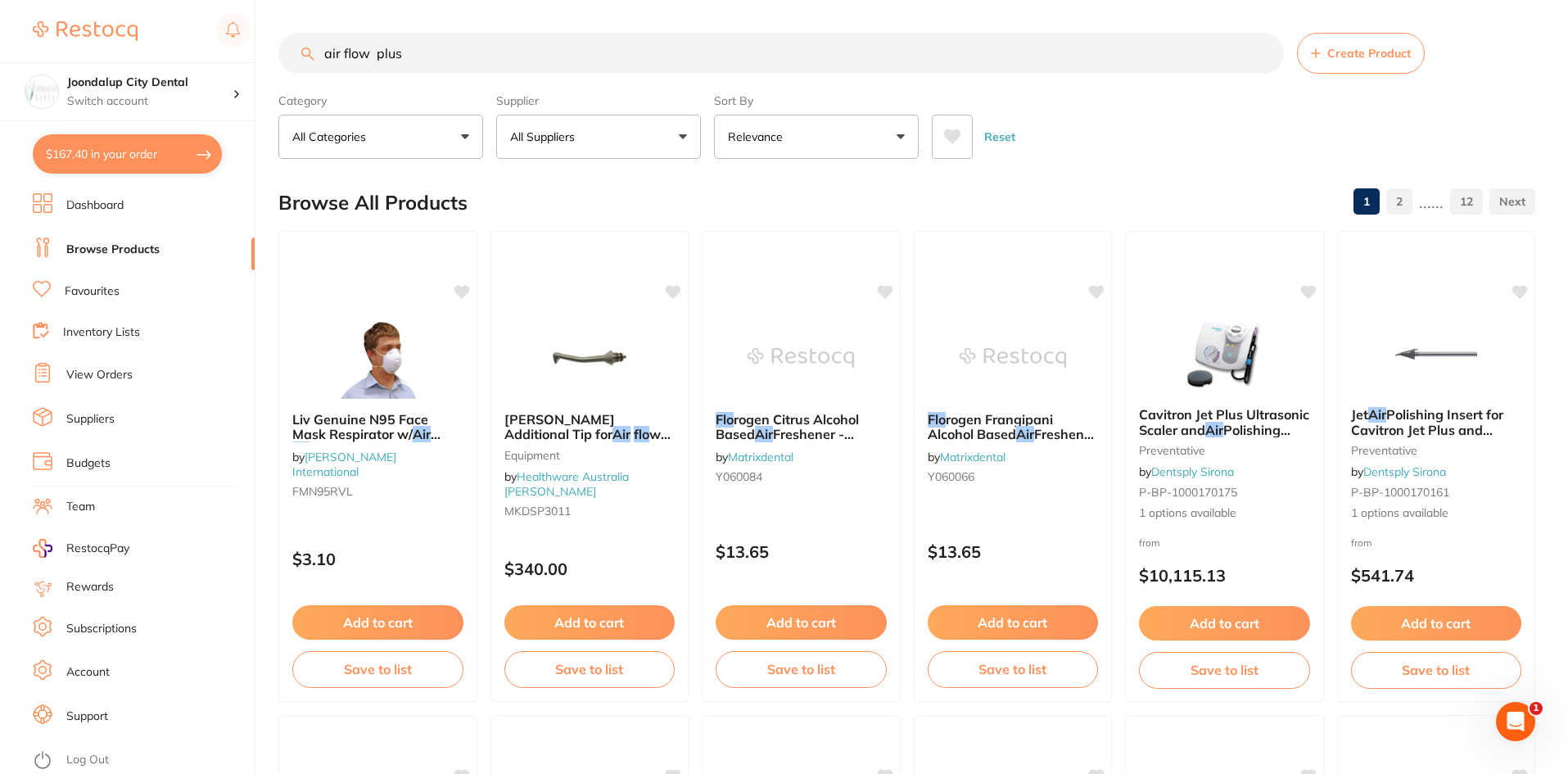
type input "air flow plus"
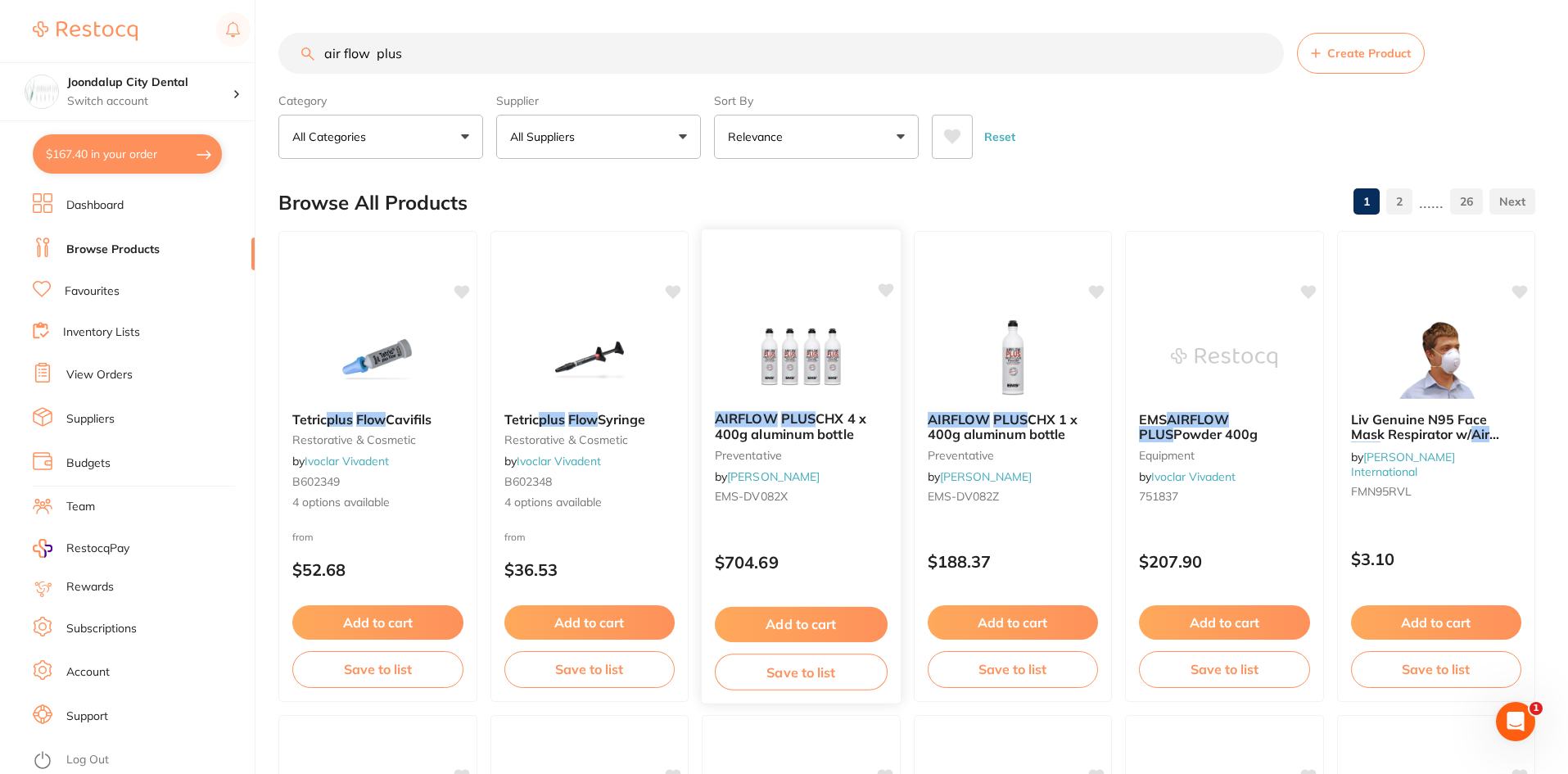
click at [785, 352] on img at bounding box center [800, 356] width 107 height 82
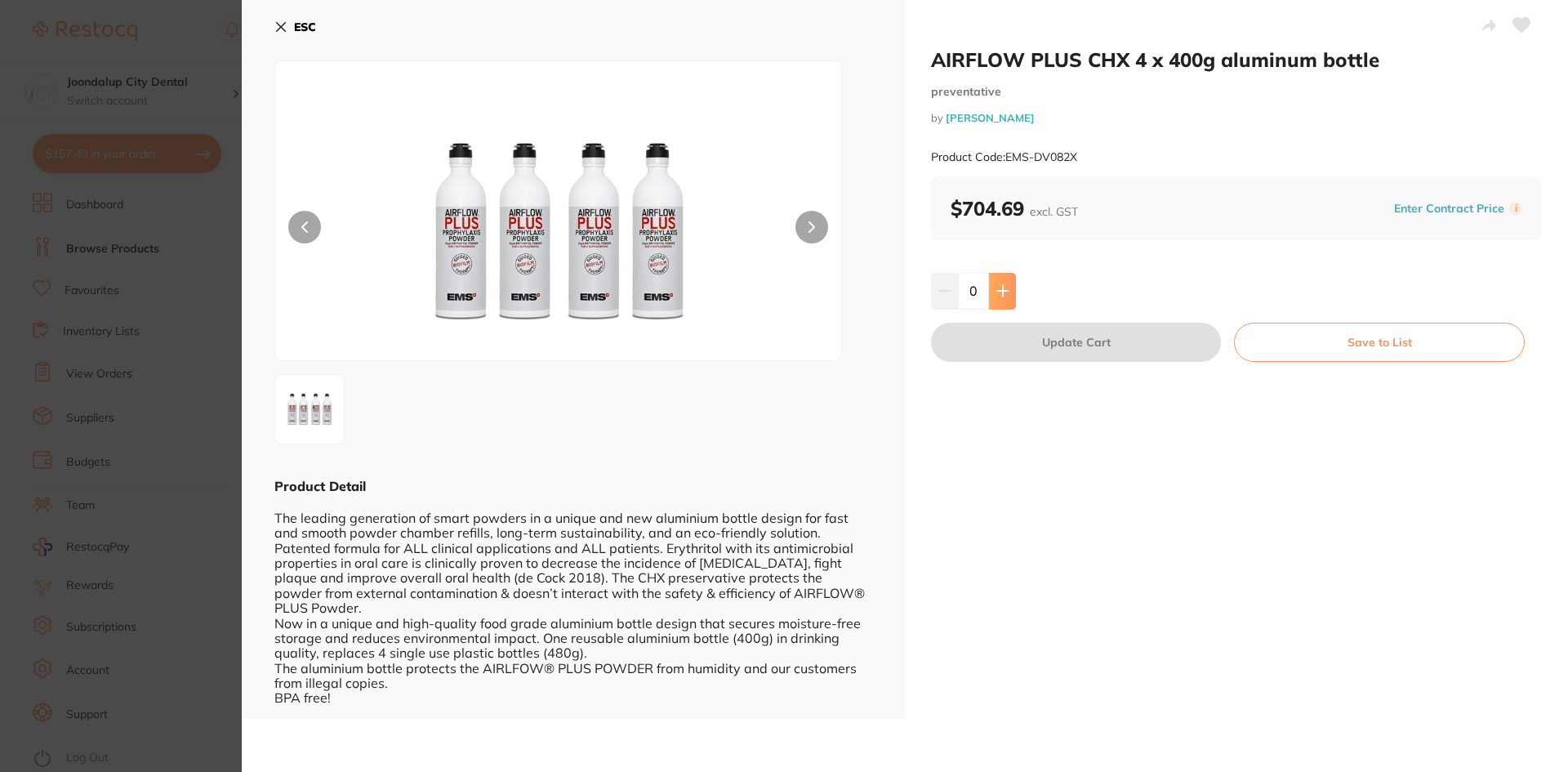
click at [1001, 288] on icon at bounding box center [1002, 291] width 10 height 10
type input "1"
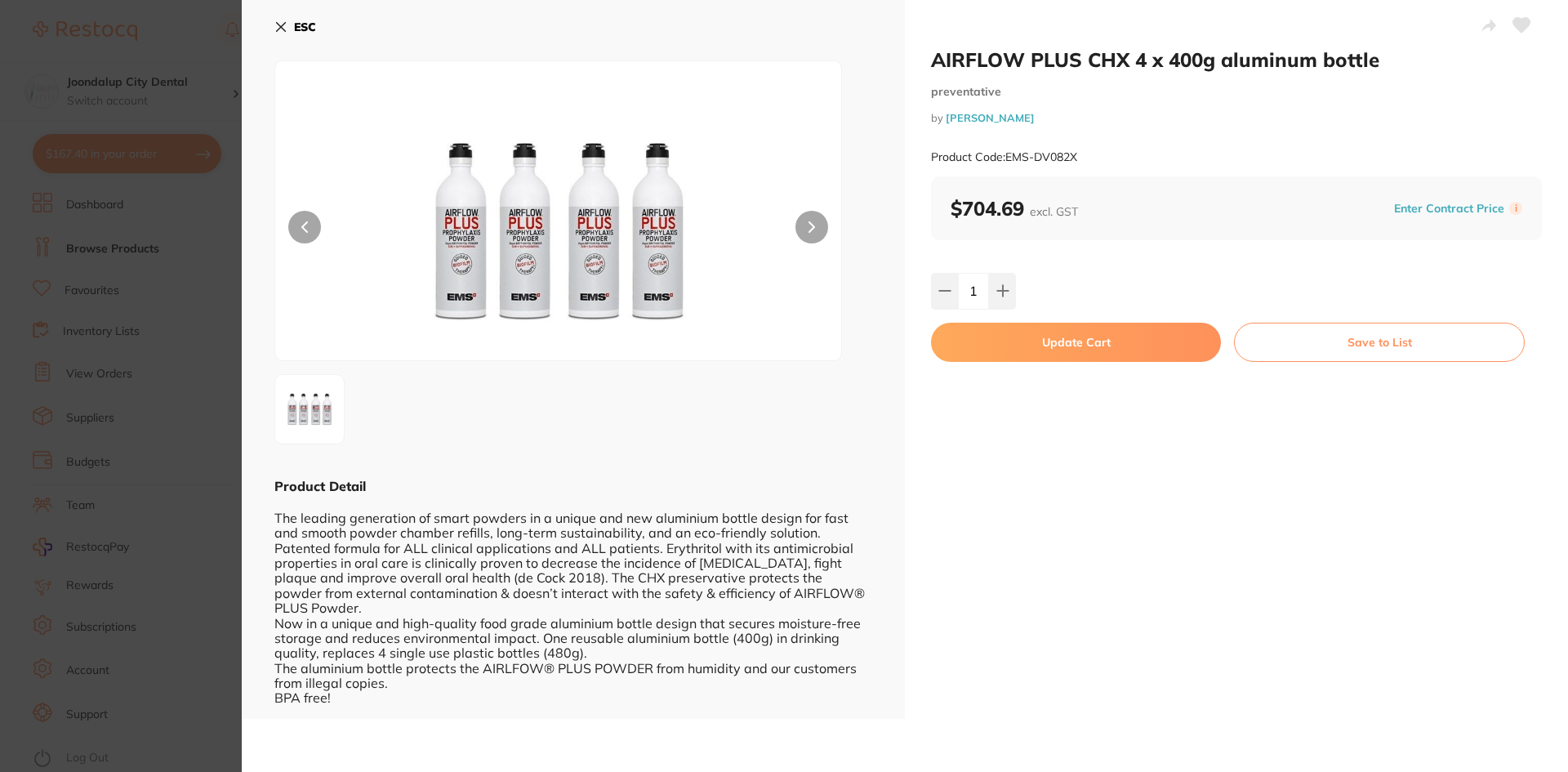
click at [1055, 347] on button "Update Cart" at bounding box center [1076, 342] width 290 height 39
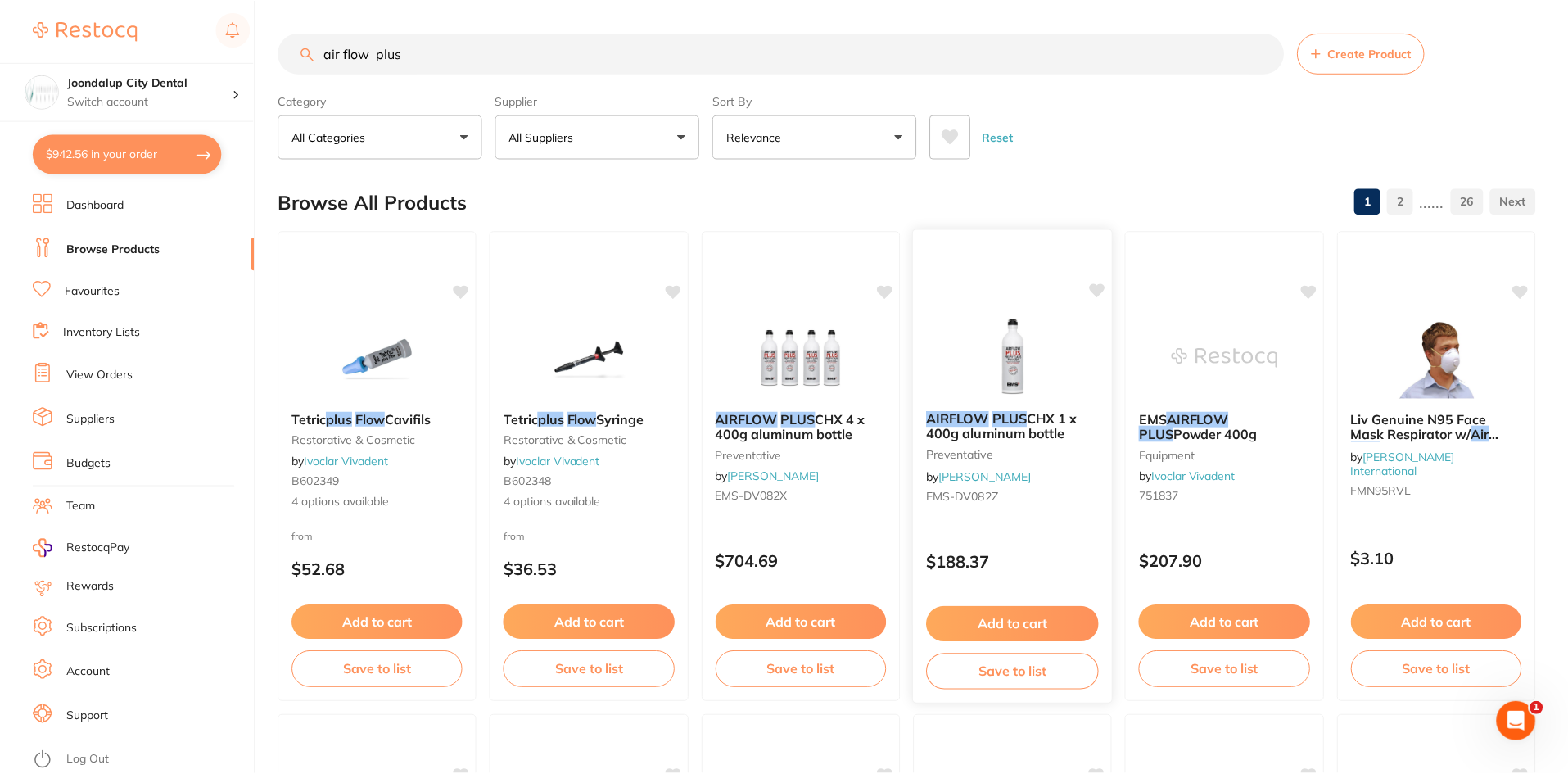
scroll to position [1, 0]
drag, startPoint x: 471, startPoint y: 64, endPoint x: 302, endPoint y: 39, distance: 170.8
click at [307, 39] on input "air flow plus" at bounding box center [781, 52] width 1005 height 41
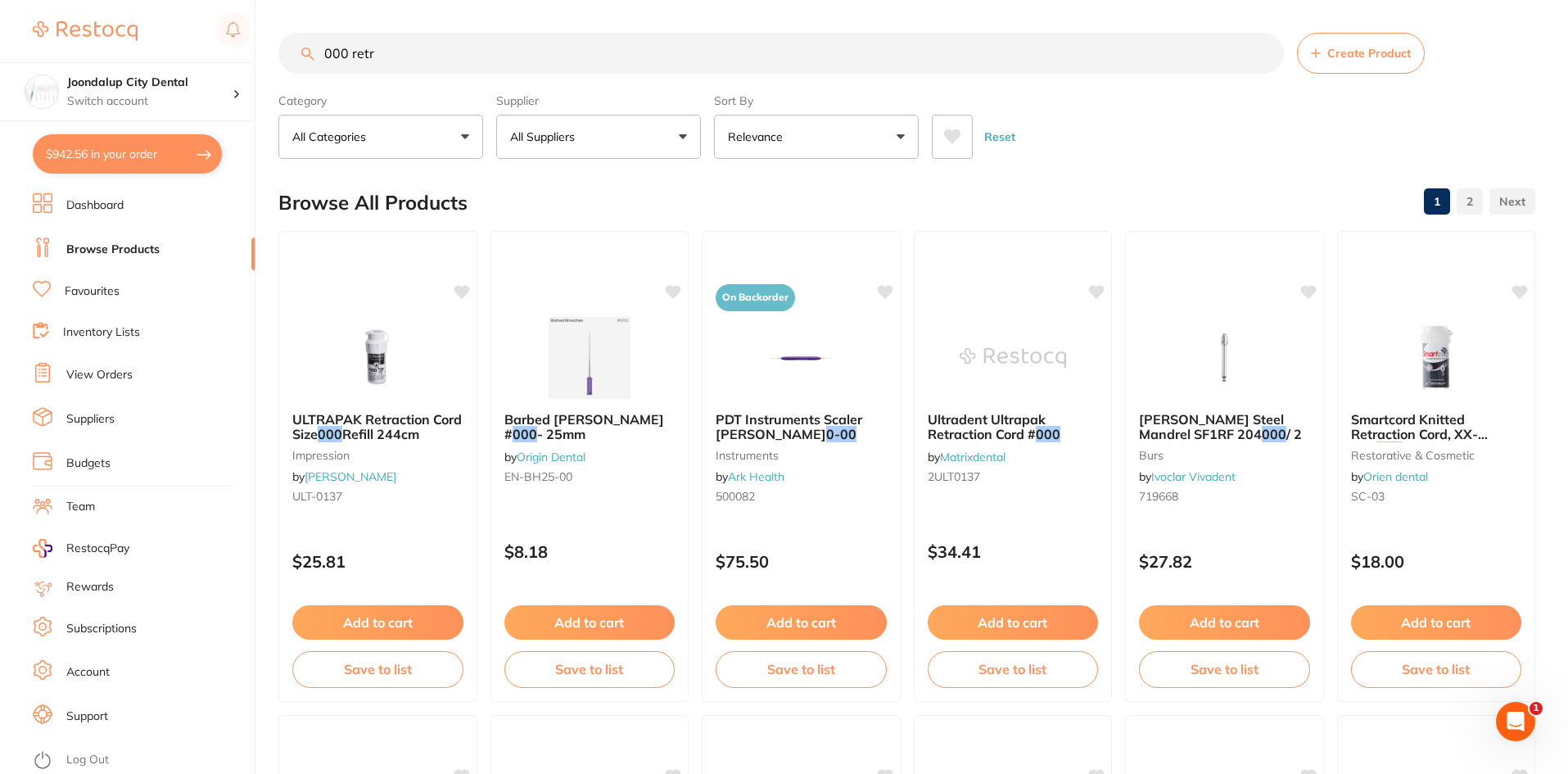
scroll to position [0, 0]
type input "000 retraction cord"
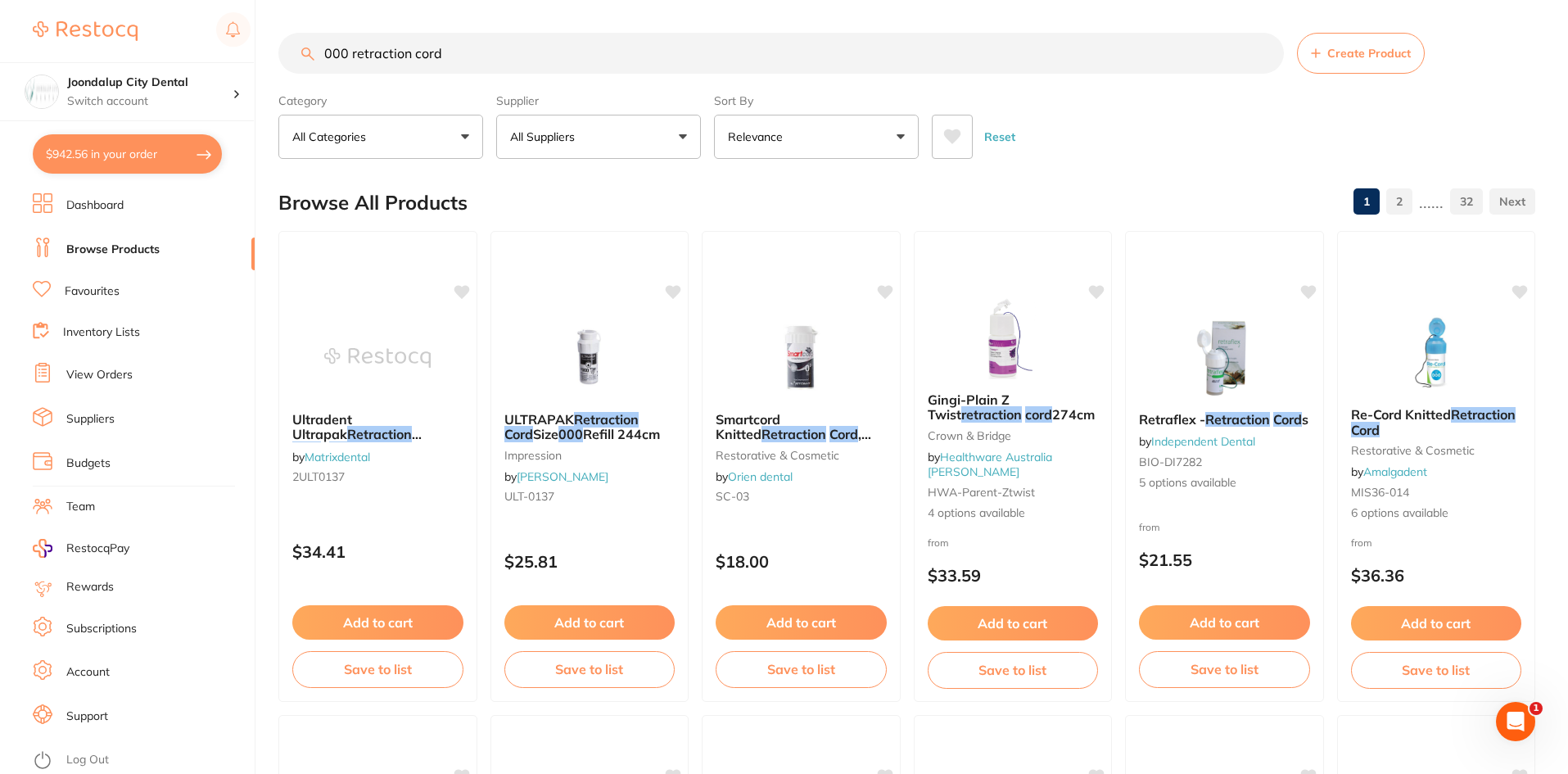
drag, startPoint x: 599, startPoint y: 620, endPoint x: 606, endPoint y: 613, distance: 9.9
click at [599, 620] on button "Add to cart" at bounding box center [589, 622] width 171 height 34
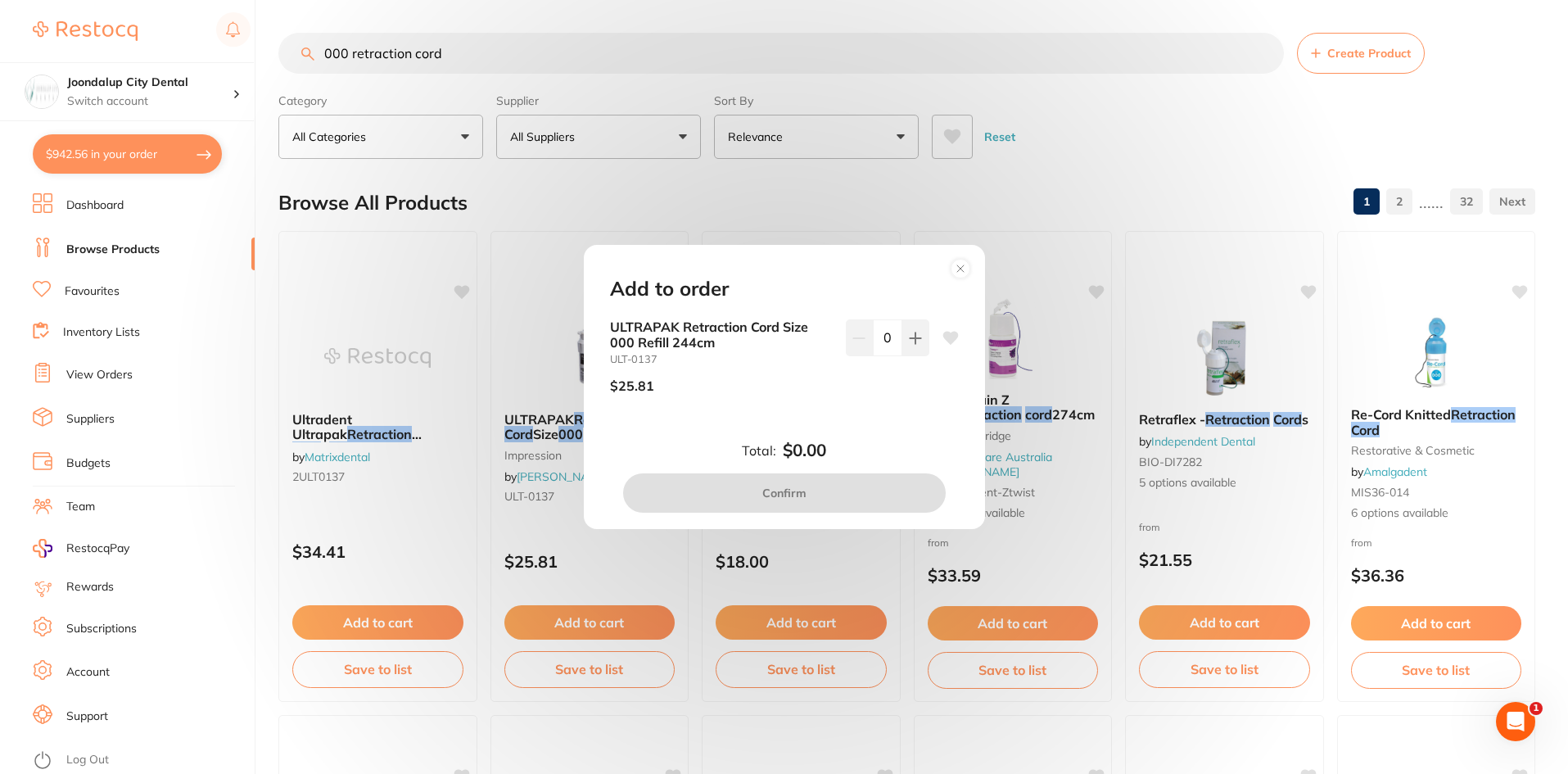
click at [928, 336] on div "ULTRAPAK Retraction Cord Size 000 Refill 244cm ULT-0137 $25.81 0" at bounding box center [784, 362] width 349 height 87
click at [923, 336] on button at bounding box center [915, 337] width 27 height 36
type input "1"
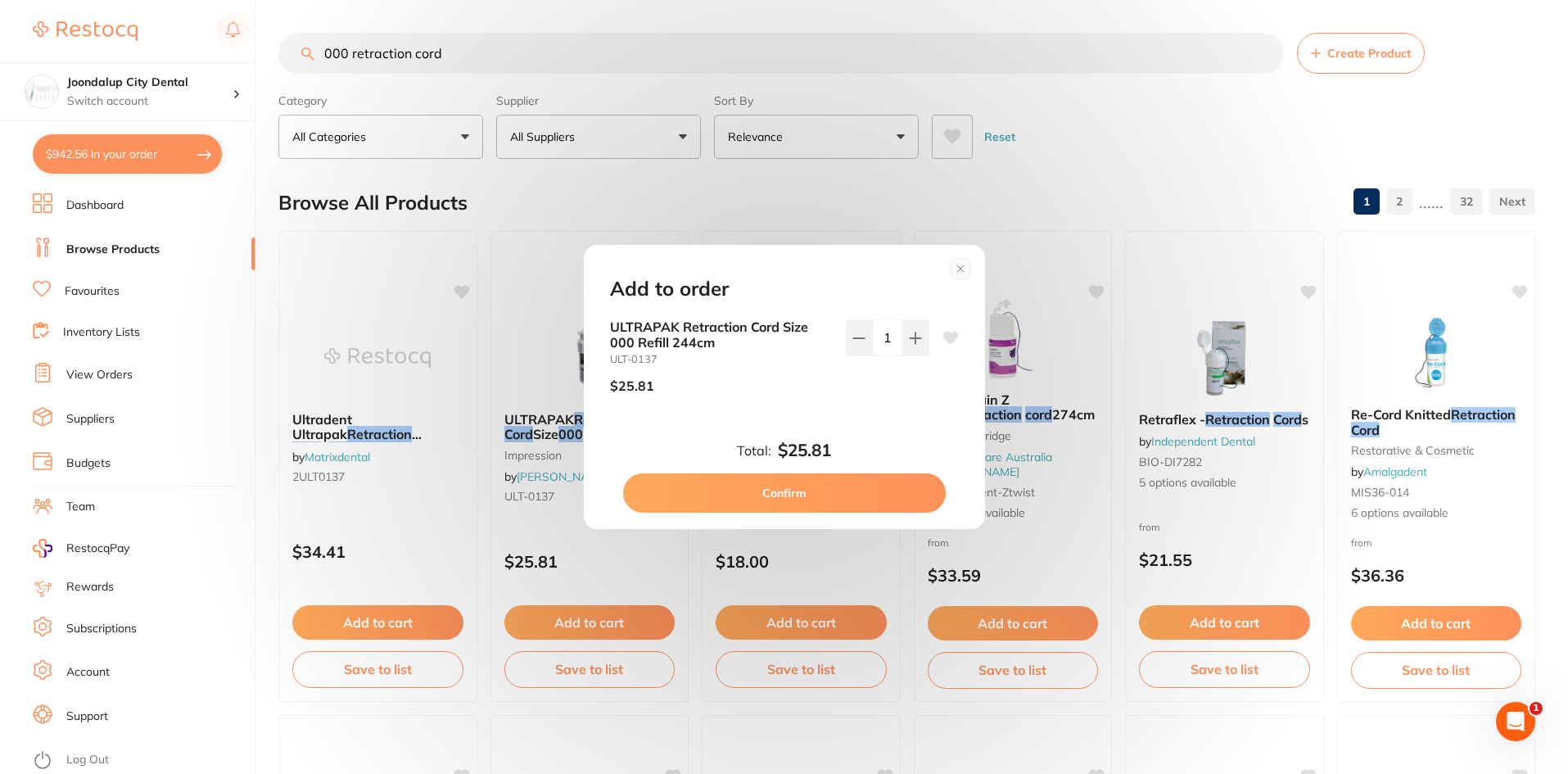
click at [810, 494] on button "Confirm" at bounding box center [784, 493] width 323 height 39
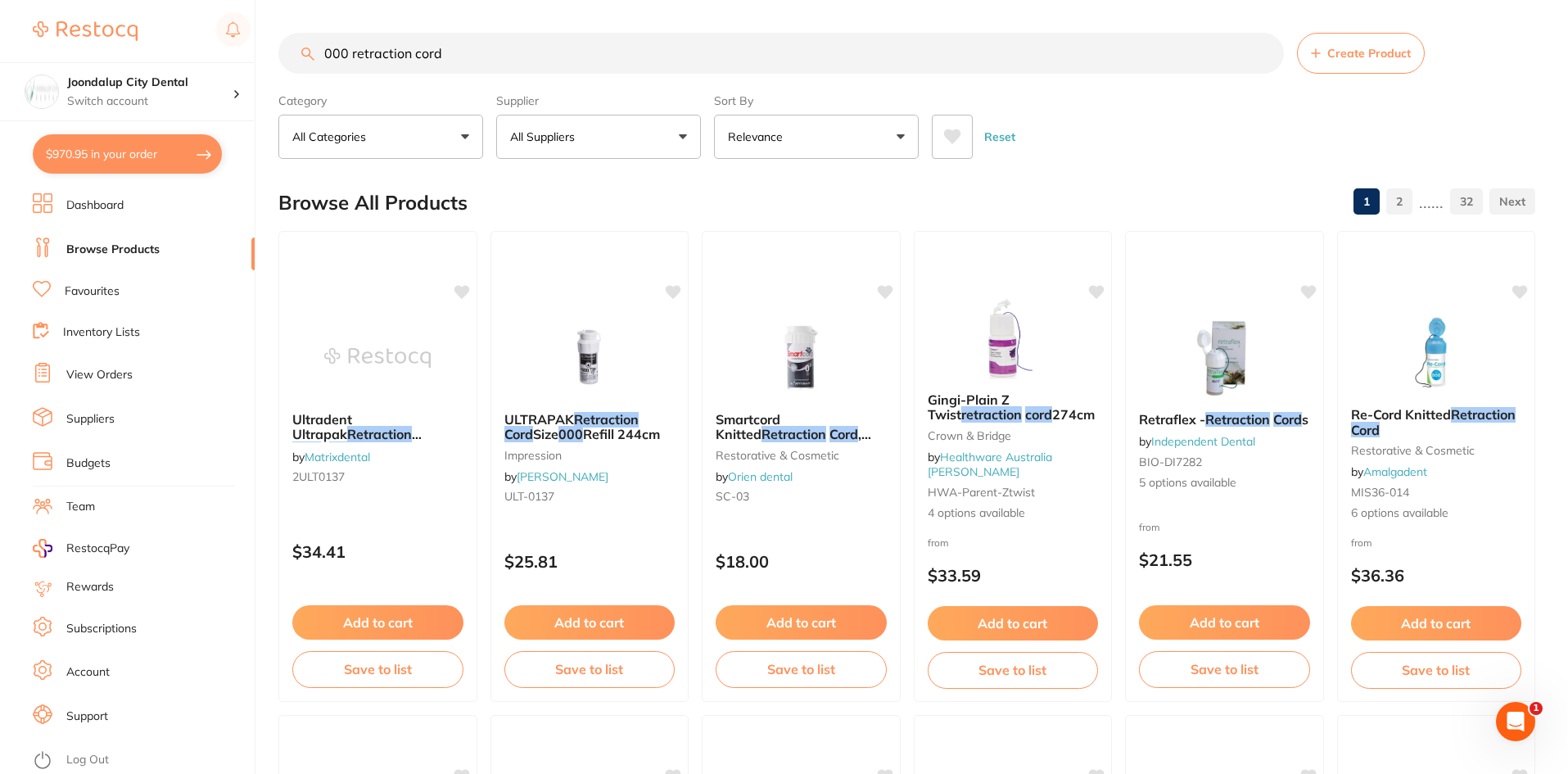
drag, startPoint x: 463, startPoint y: 55, endPoint x: 45, endPoint y: -12, distance: 423.3
click at [45, 0] on html "$970.95 Joondalup City Dental Switch account Joondalup City Dental $970.95 in y…" at bounding box center [784, 387] width 1568 height 774
click at [546, 137] on p "All Suppliers" at bounding box center [546, 136] width 71 height 16
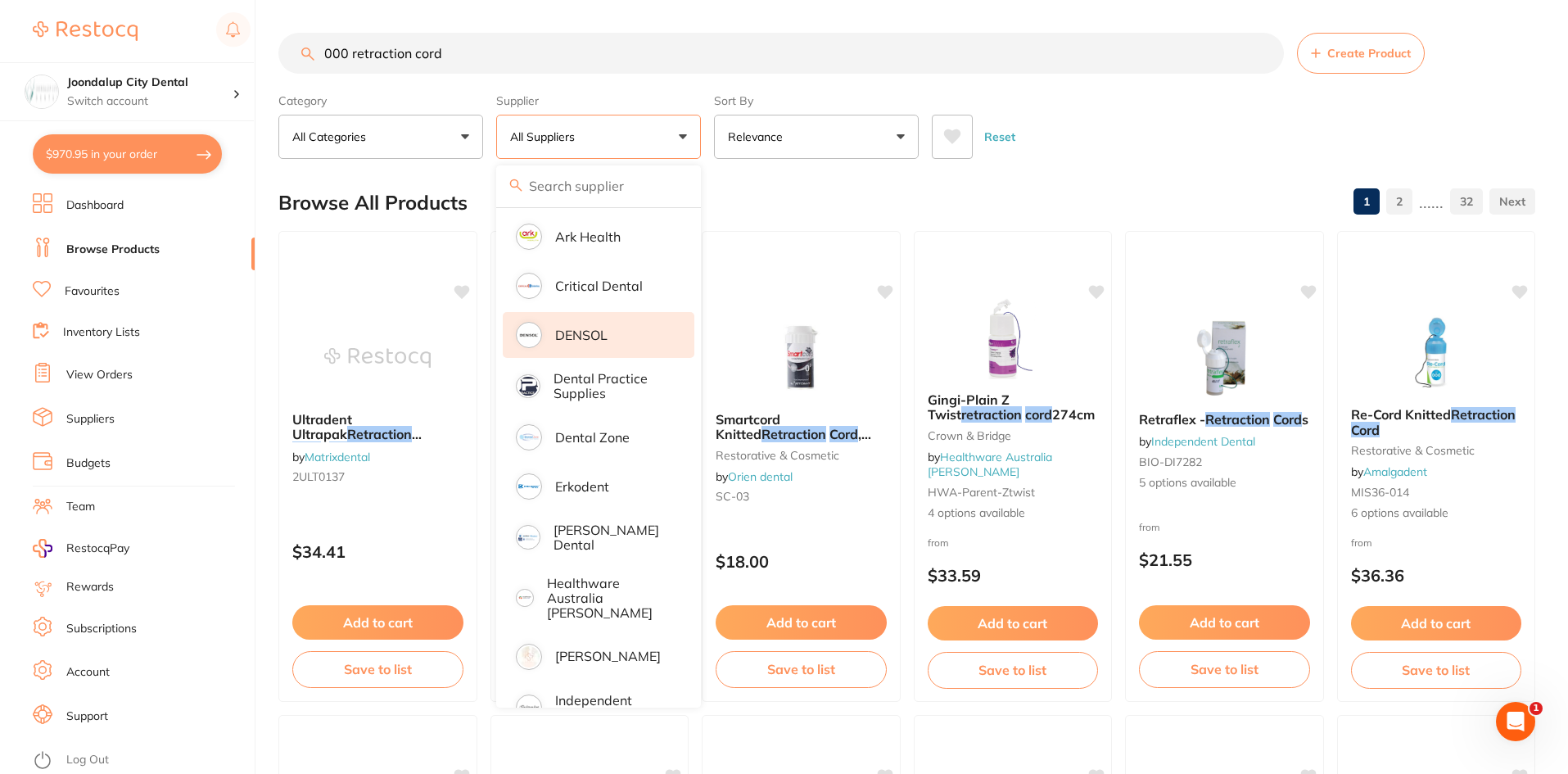
scroll to position [245, 0]
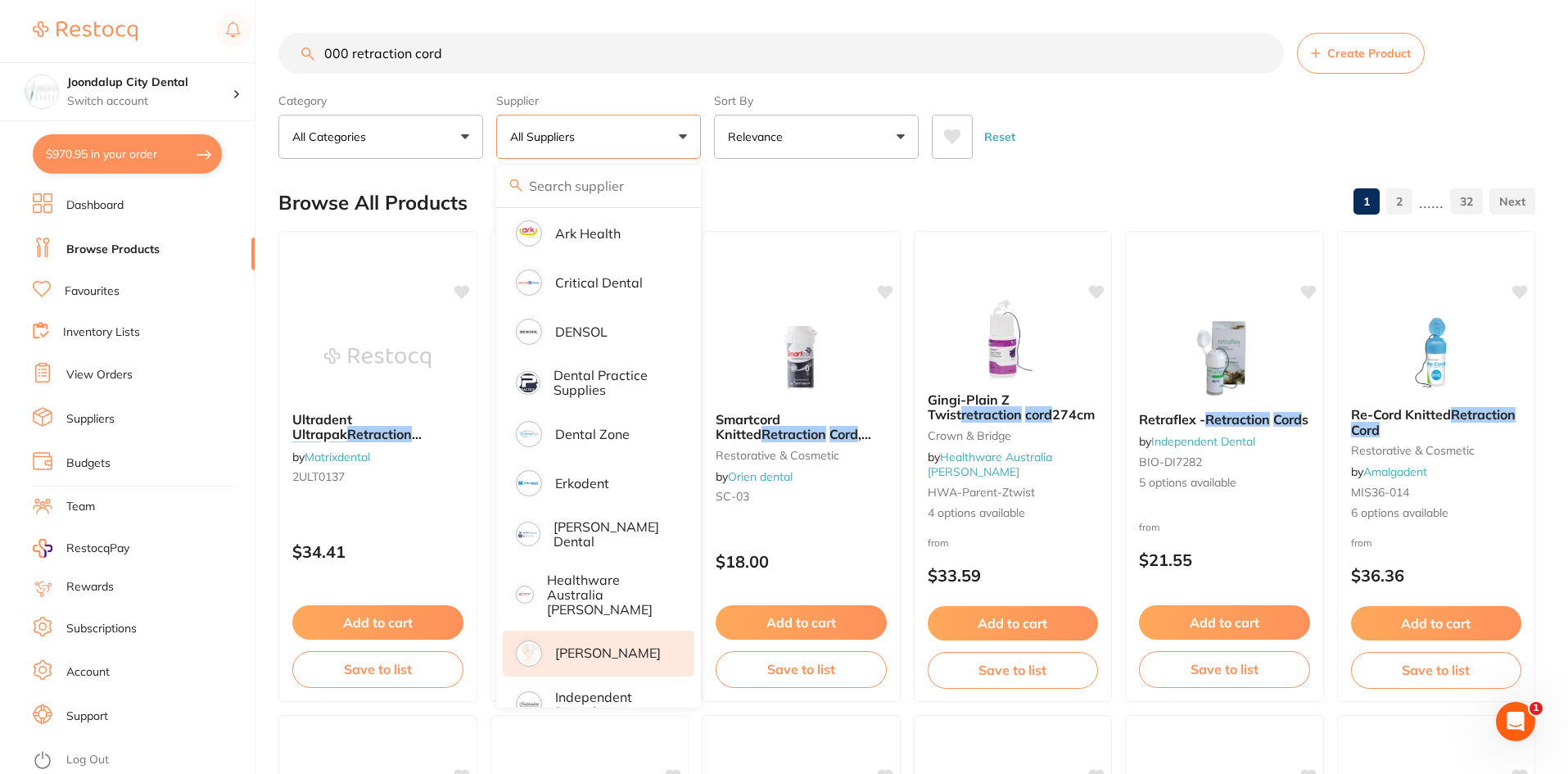
drag, startPoint x: 554, startPoint y: 640, endPoint x: 555, endPoint y: 616, distance: 24.0
click at [553, 640] on li "[PERSON_NAME]" at bounding box center [598, 653] width 191 height 45
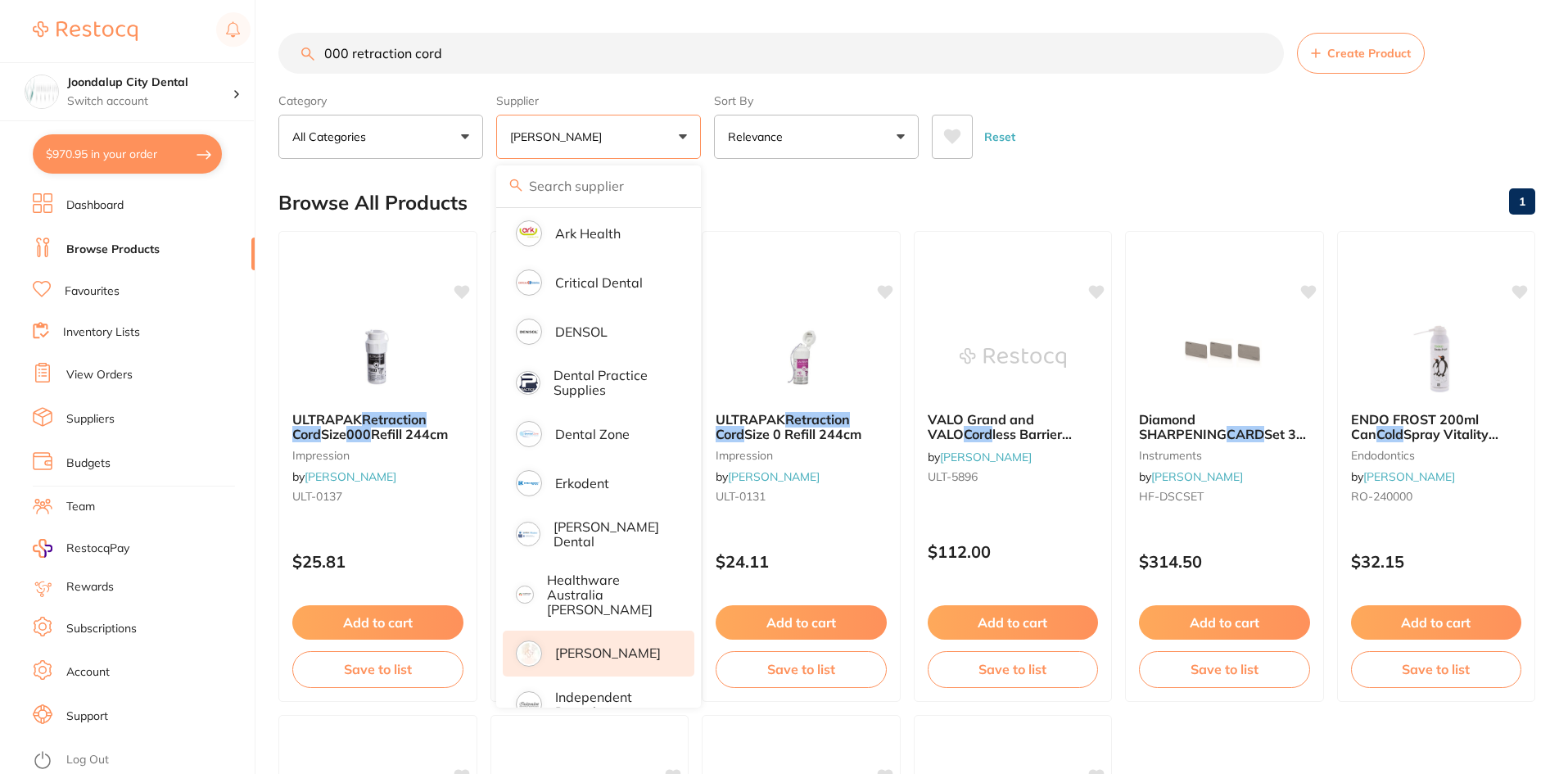
drag, startPoint x: 522, startPoint y: 51, endPoint x: 262, endPoint y: 51, distance: 260.0
click at [262, 51] on div "$970.95 Joondalup City Dental Switch account Joondalup City Dental $970.95 in y…" at bounding box center [784, 387] width 1568 height 774
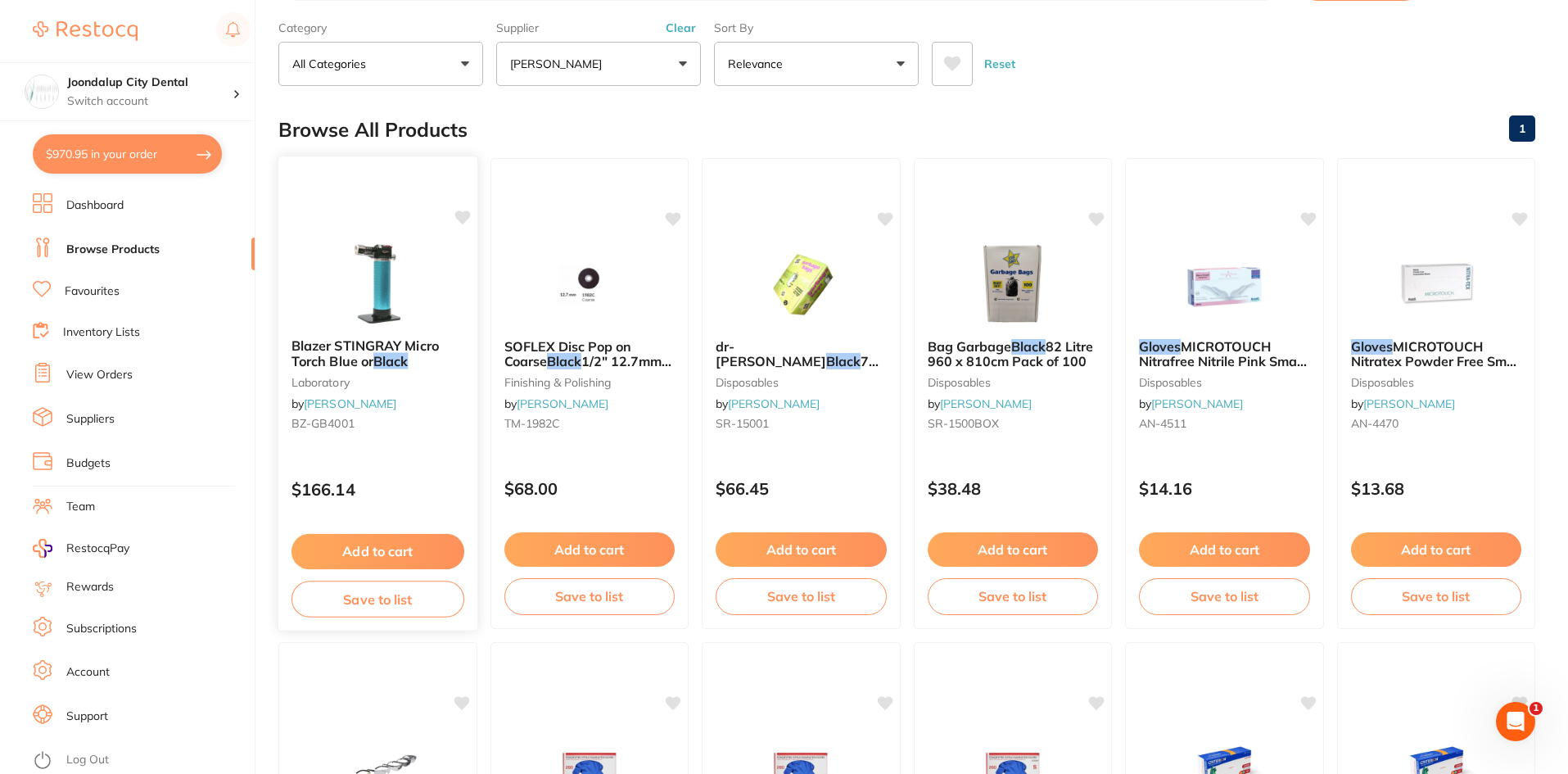
scroll to position [0, 0]
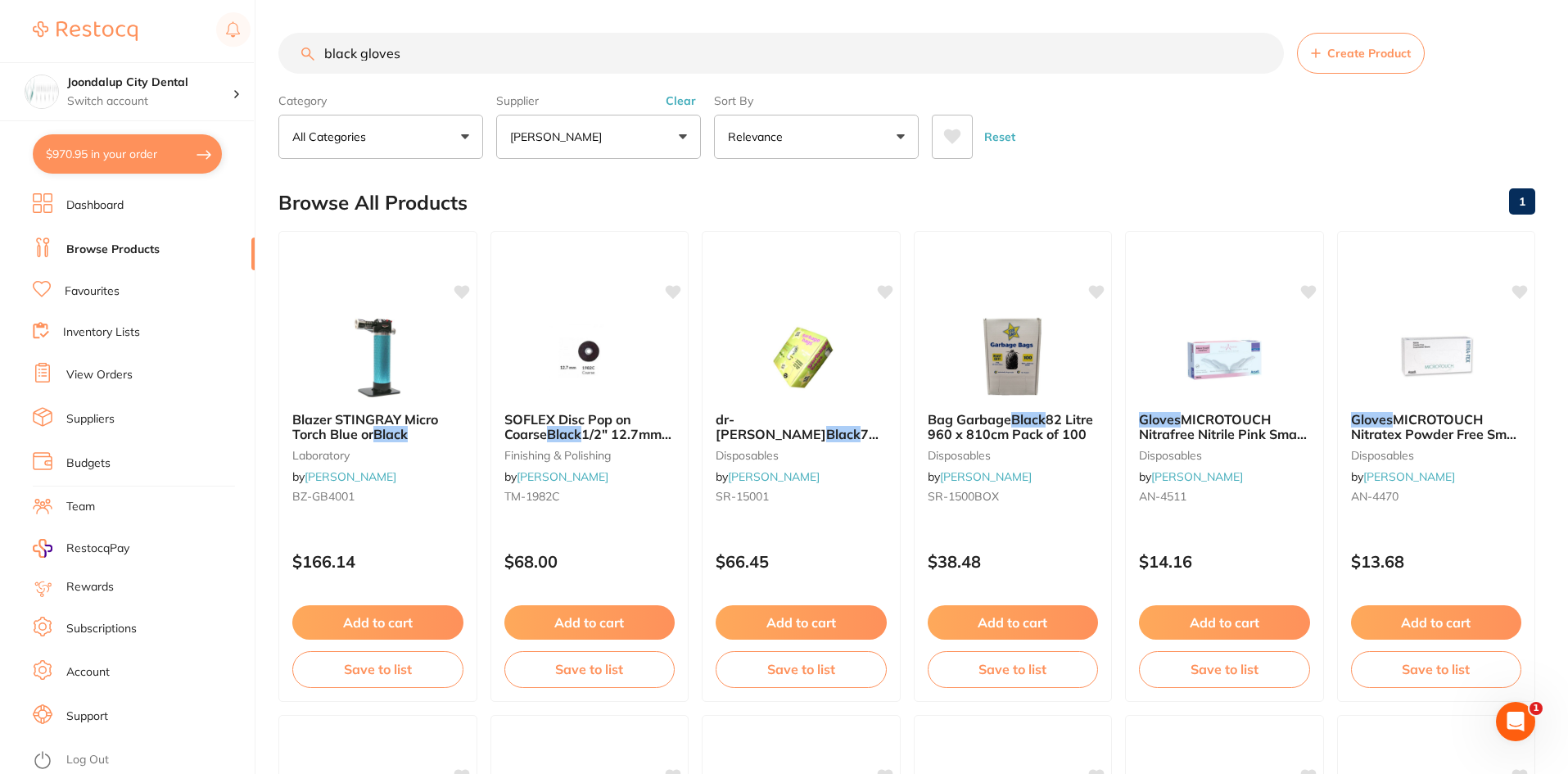
drag, startPoint x: 356, startPoint y: 54, endPoint x: 258, endPoint y: 53, distance: 98.0
click at [258, 53] on div "$970.95 Joondalup City Dental Switch account Joondalup City Dental $970.95 in y…" at bounding box center [784, 387] width 1568 height 774
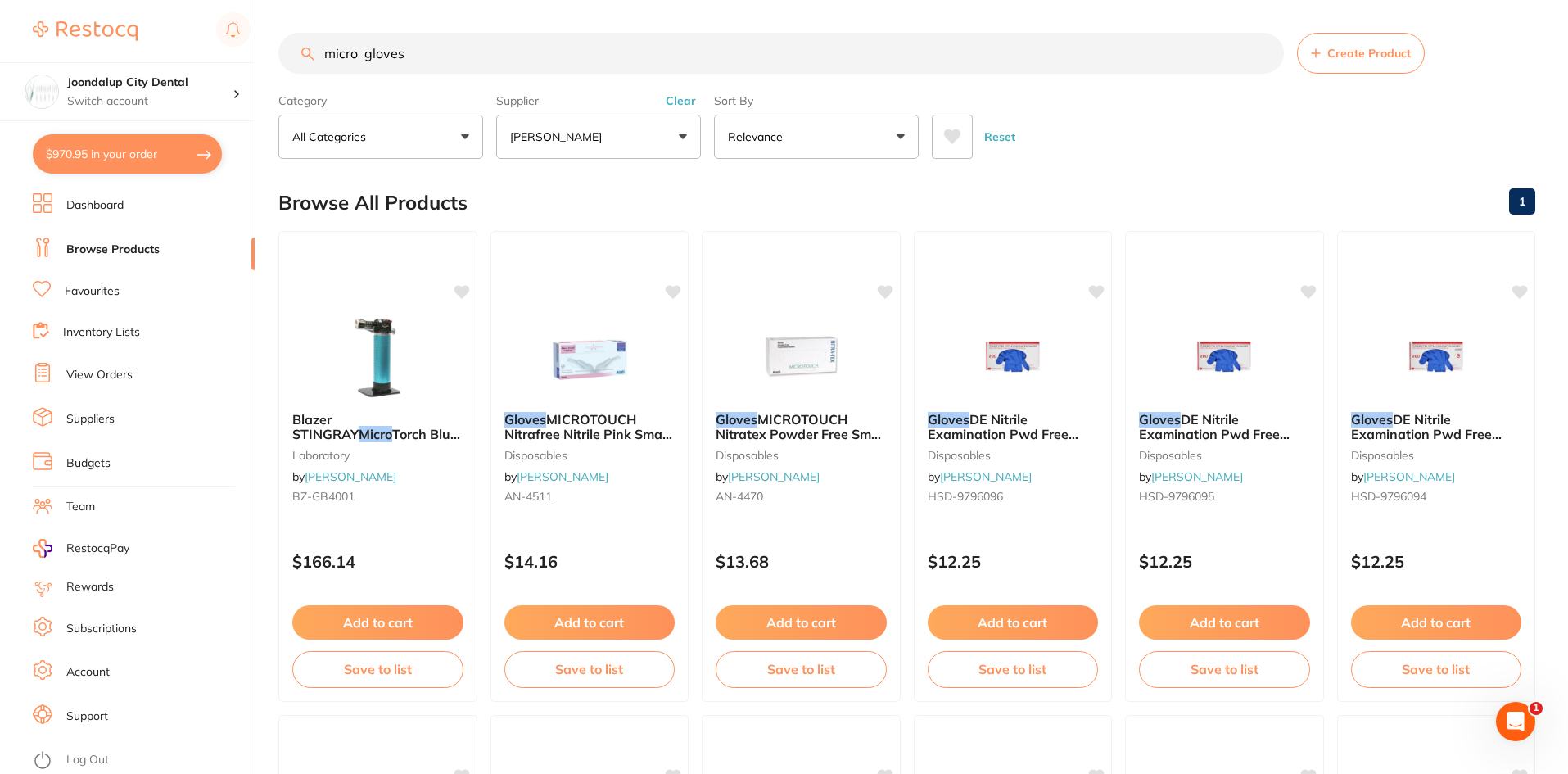
click at [677, 104] on button "Clear" at bounding box center [680, 100] width 40 height 15
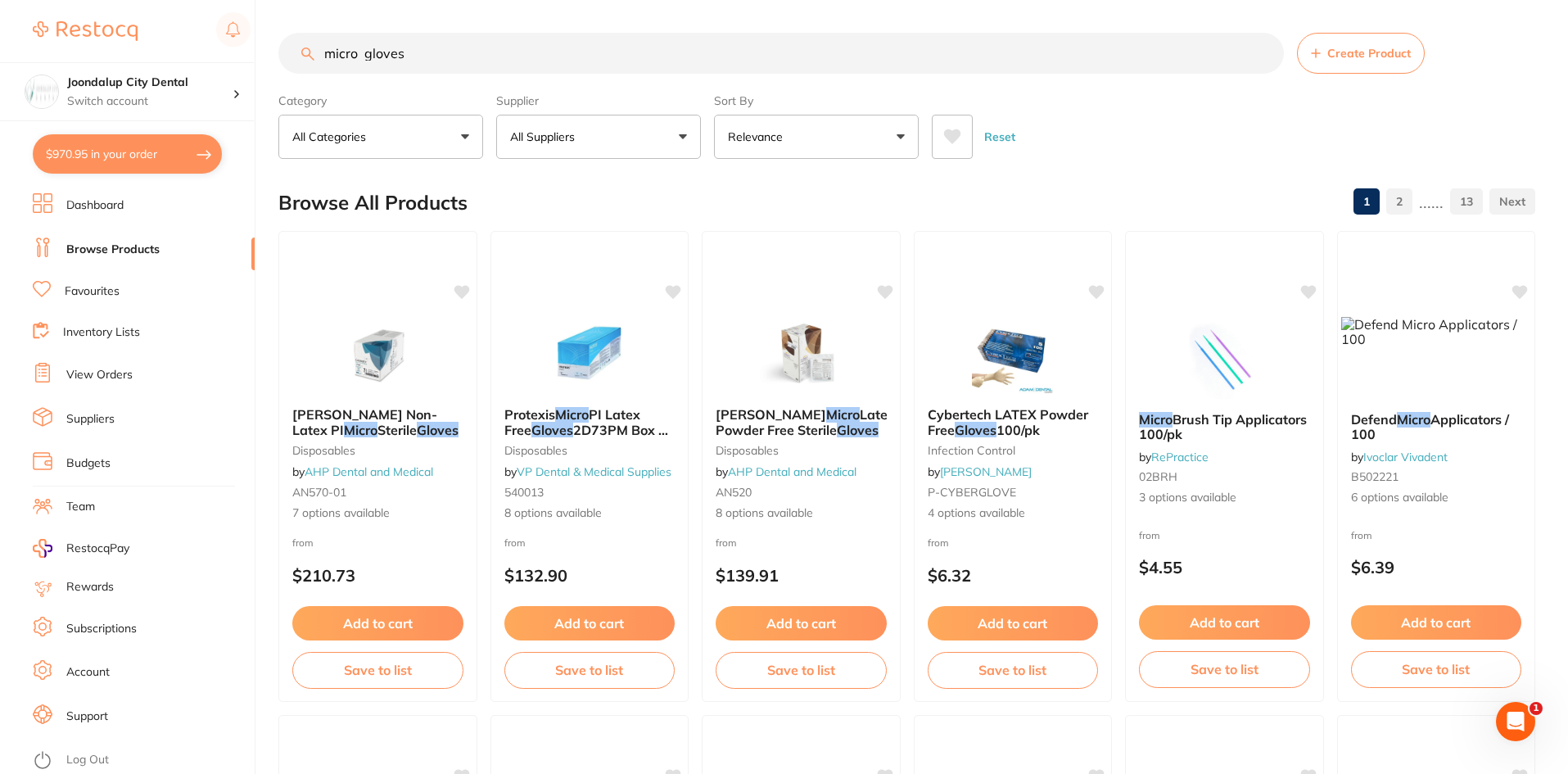
drag, startPoint x: 335, startPoint y: 50, endPoint x: 310, endPoint y: 40, distance: 26.9
click at [310, 40] on input "micro gloves" at bounding box center [781, 53] width 1005 height 41
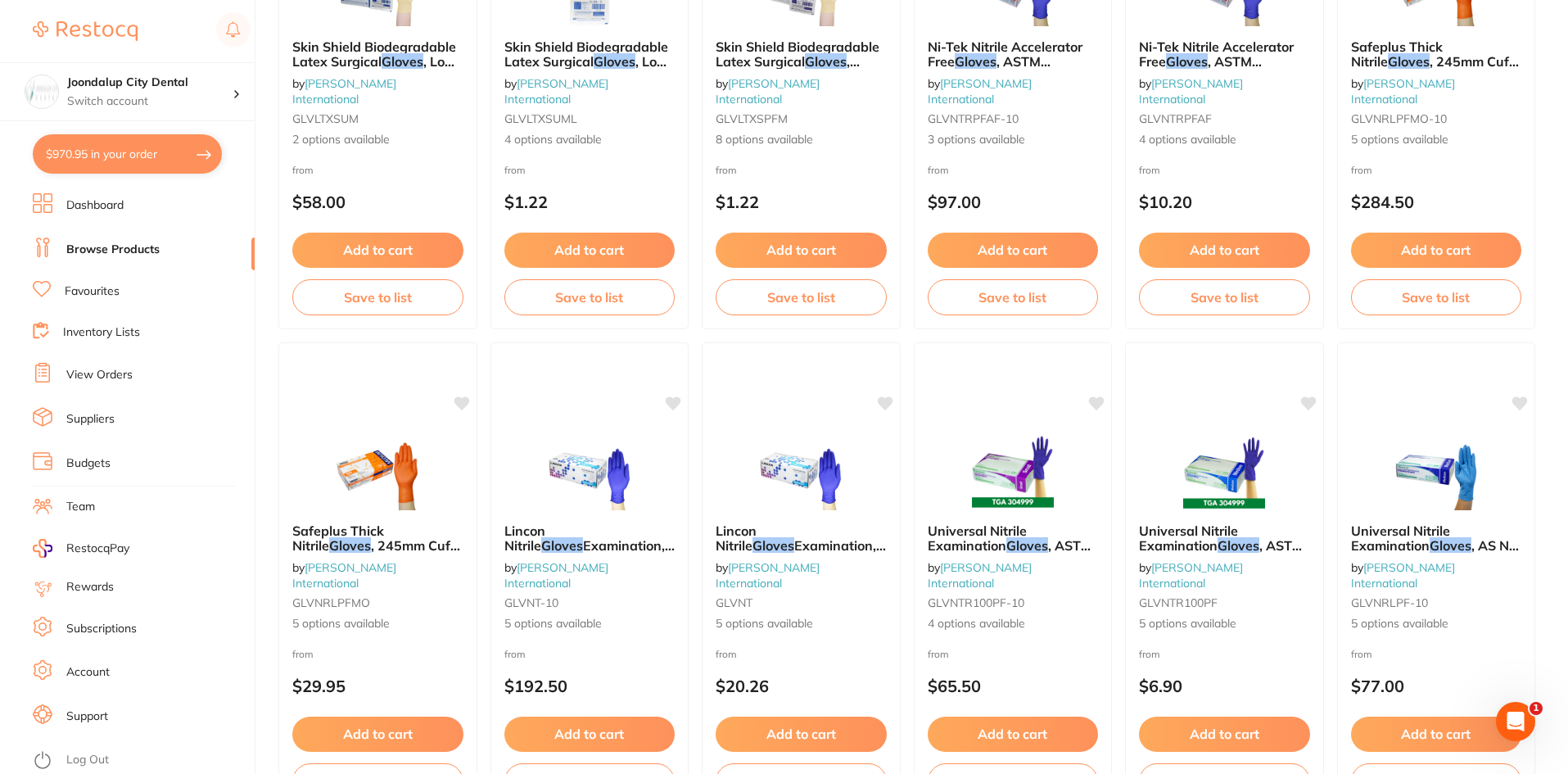
scroll to position [3885, 0]
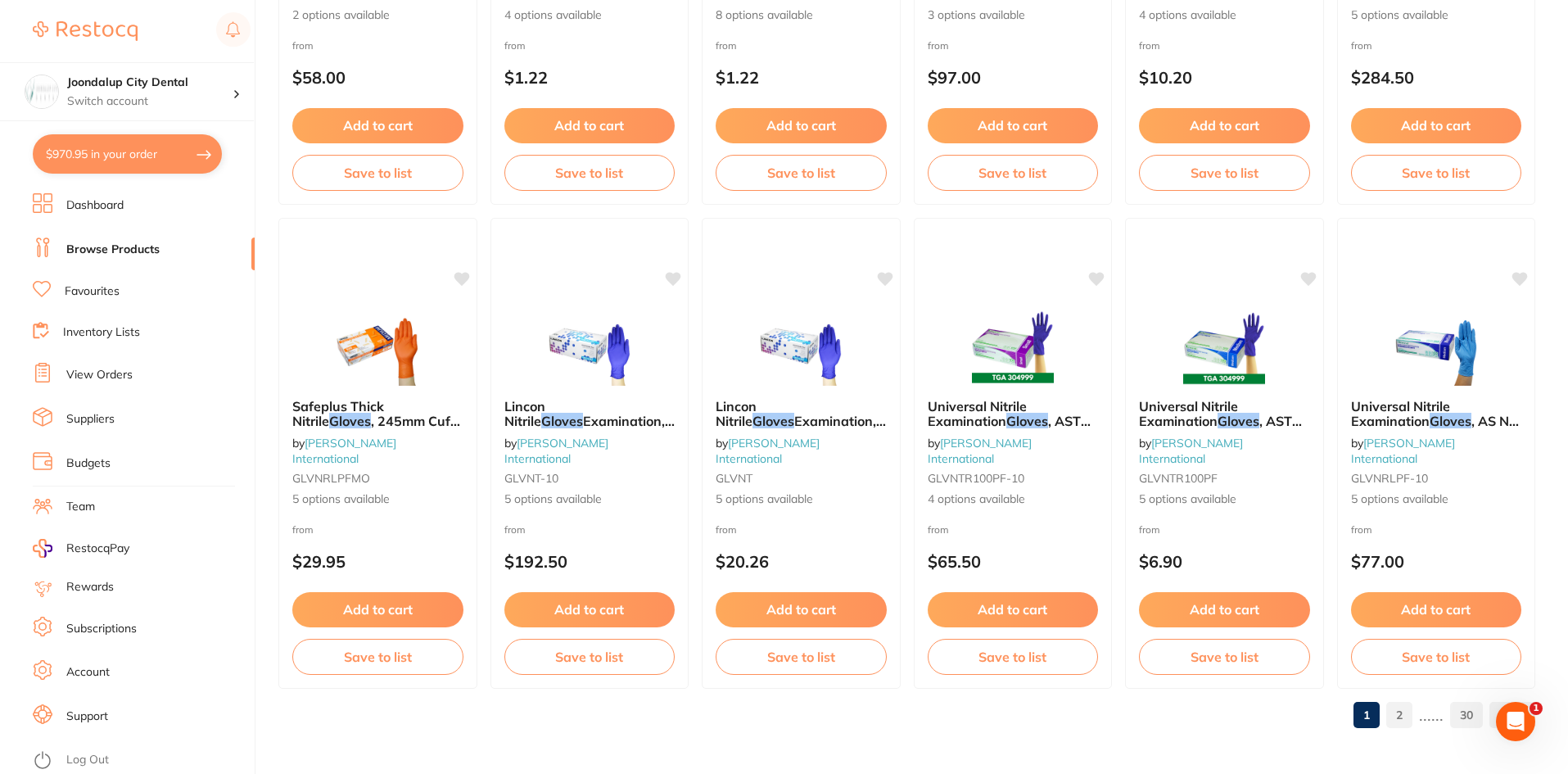
click at [1396, 710] on link "2" at bounding box center [1399, 715] width 27 height 33
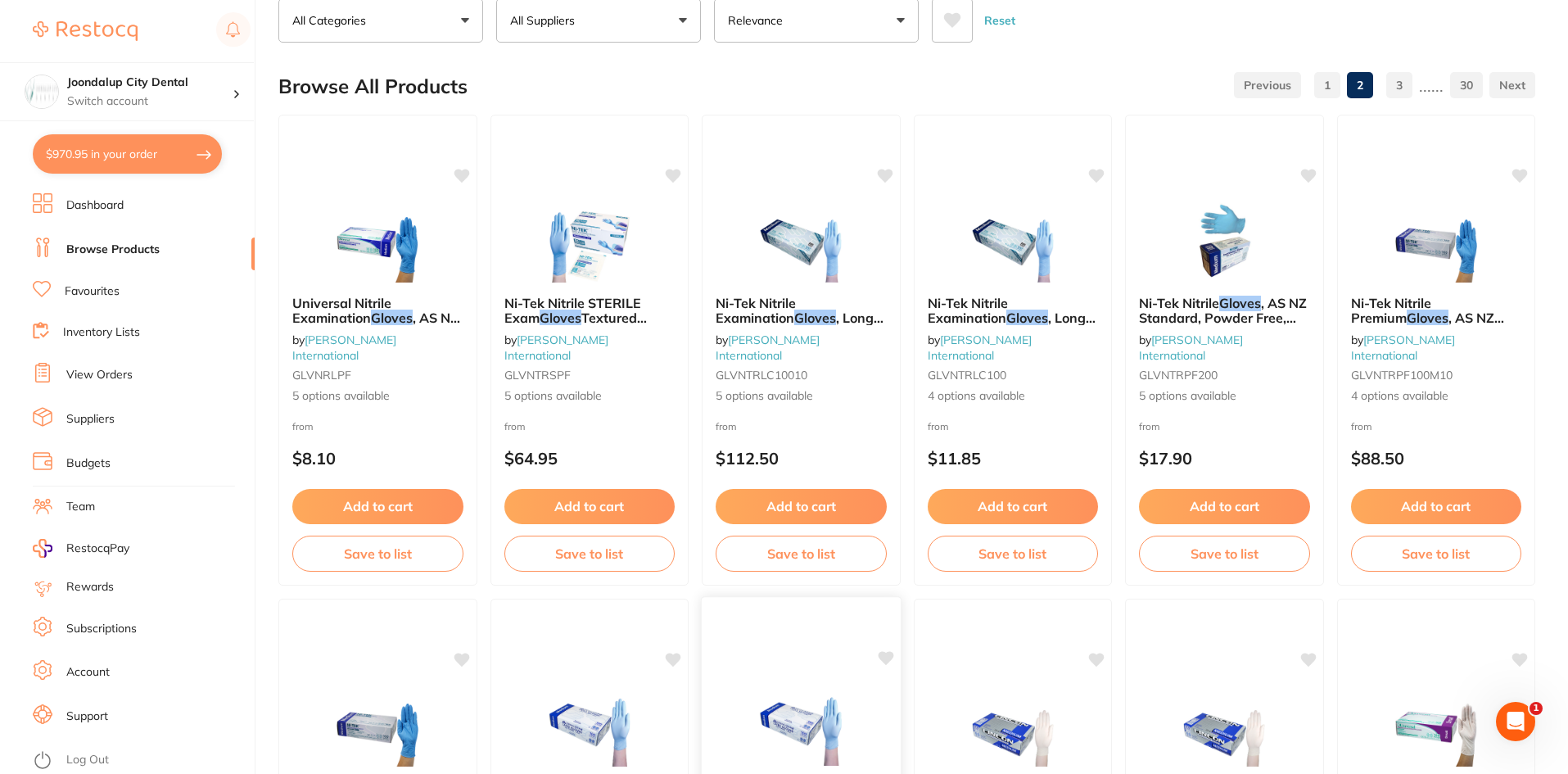
scroll to position [0, 0]
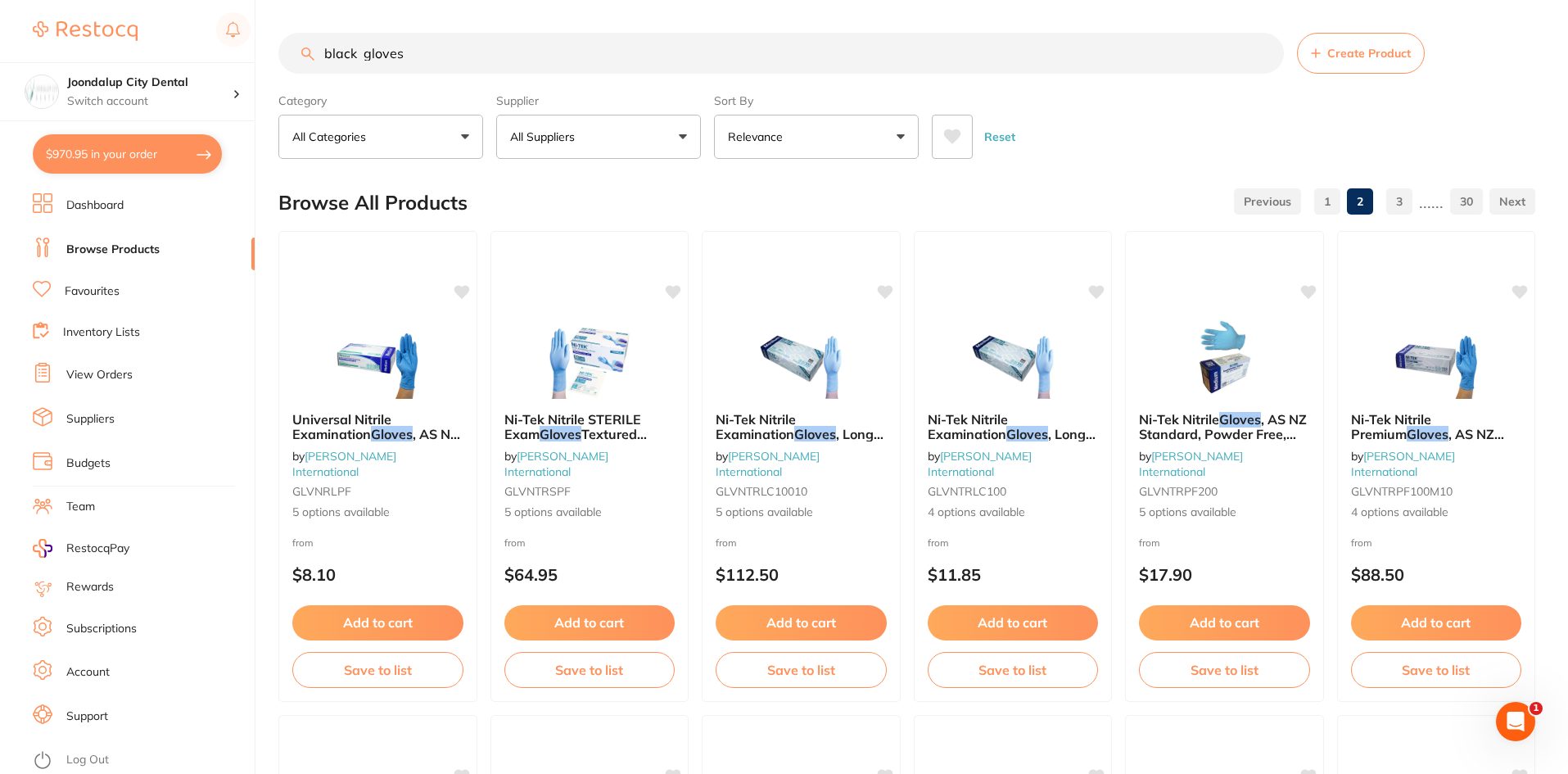
drag, startPoint x: 359, startPoint y: 57, endPoint x: 199, endPoint y: 32, distance: 161.9
click at [199, 32] on div "$970.95 Joondalup City Dental Switch account Joondalup City Dental $970.95 in y…" at bounding box center [784, 387] width 1568 height 774
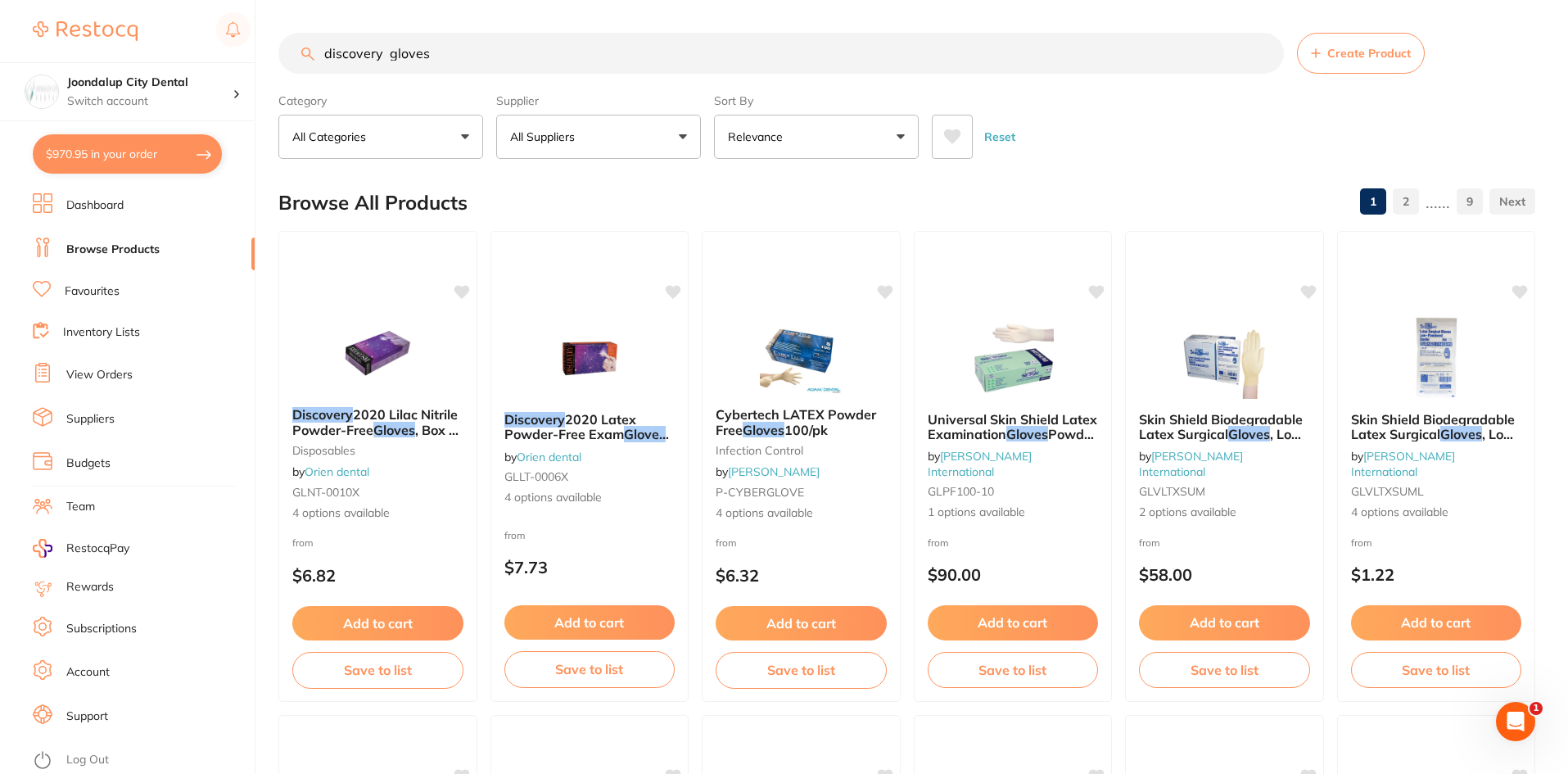
type input "discovery gloves"
click at [389, 397] on div "Discovery 2020 Lilac Nitrile Powder-Free Gloves , Box of 100 disposables by Ori…" at bounding box center [377, 464] width 199 height 142
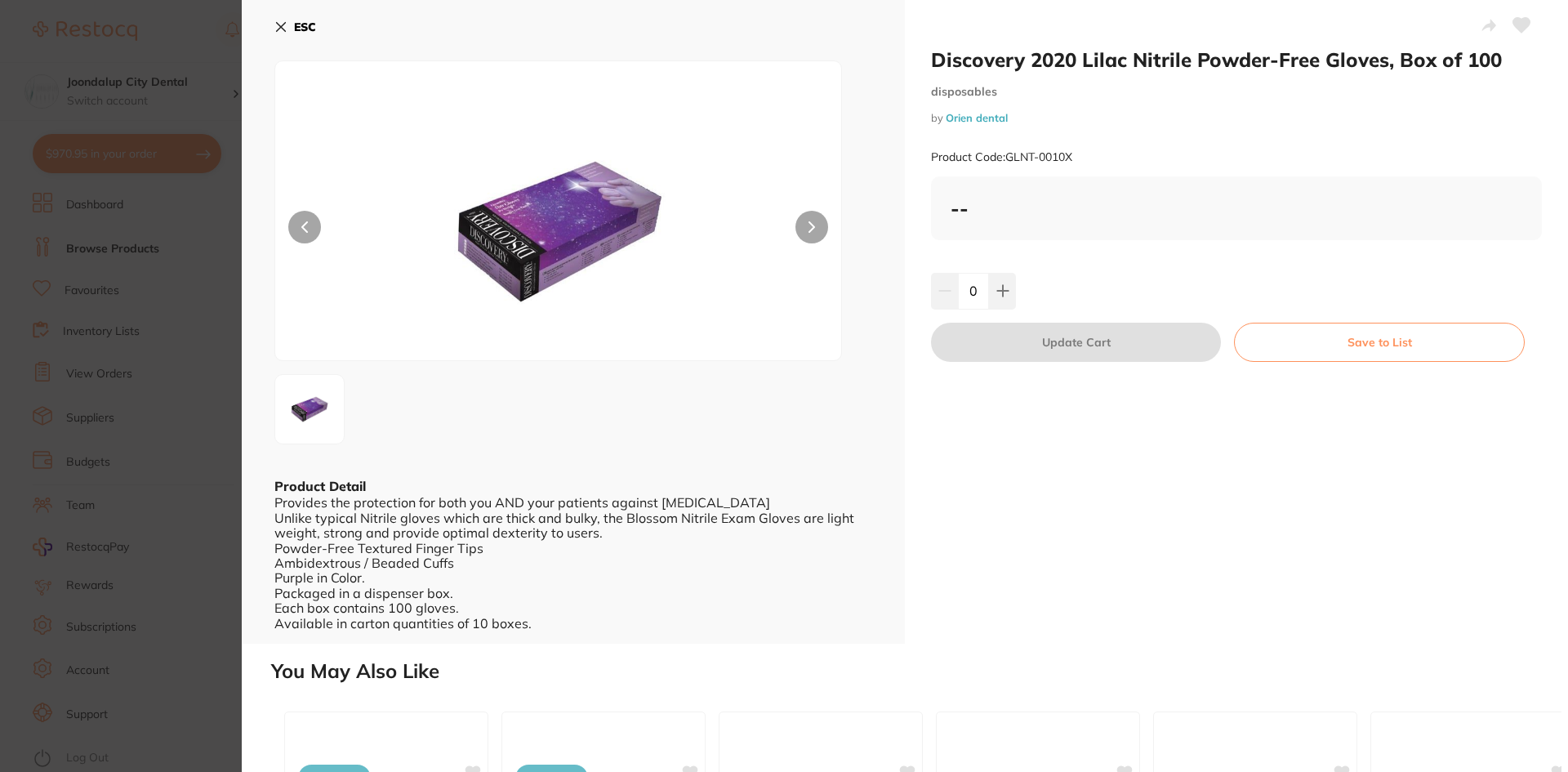
click at [278, 23] on icon at bounding box center [281, 27] width 13 height 13
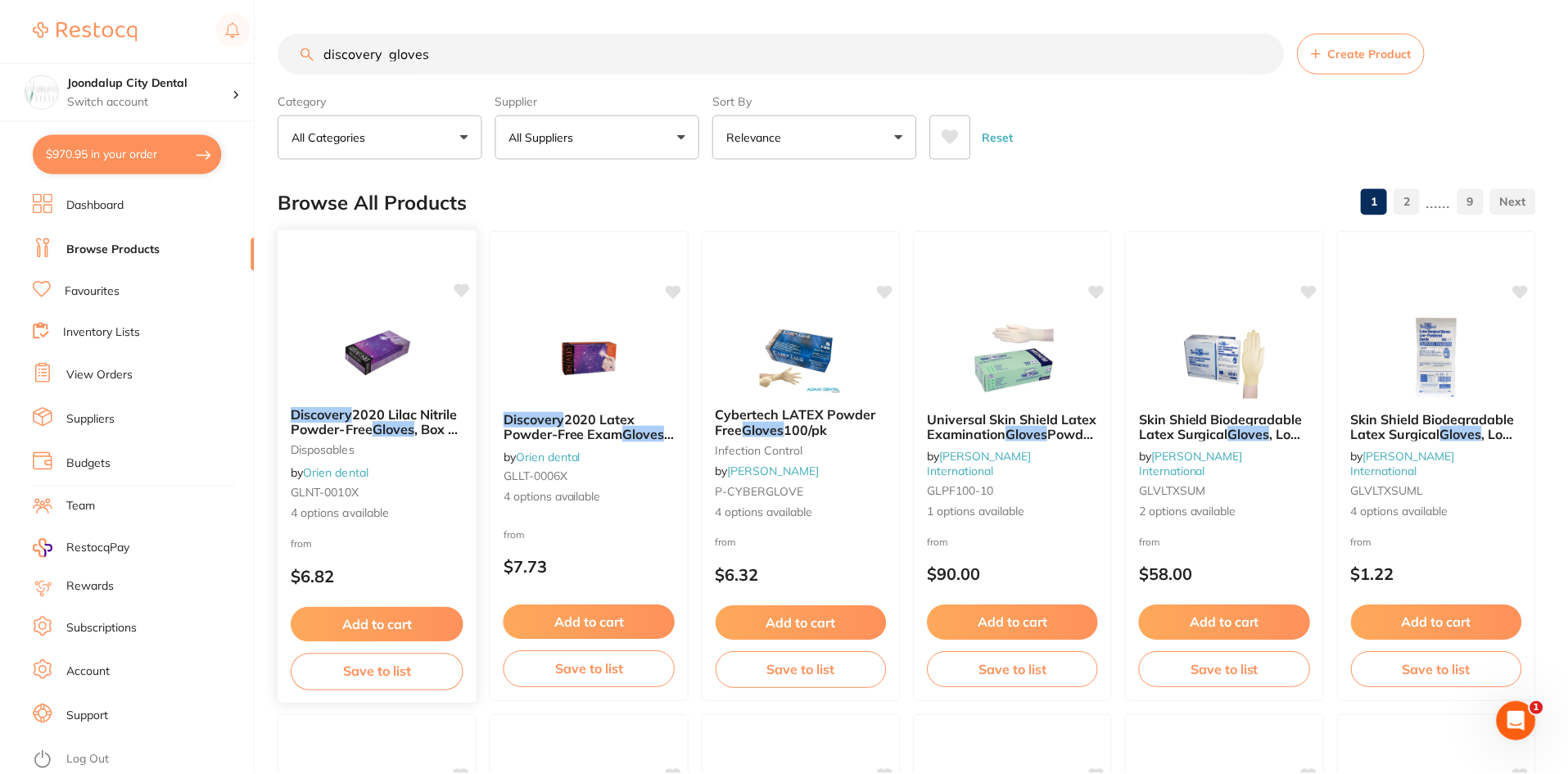
scroll to position [2, 0]
click at [371, 502] on div "Discovery 2020 Lilac Nitrile Powder-Free Gloves , Box of 100 disposables by Ori…" at bounding box center [377, 463] width 199 height 142
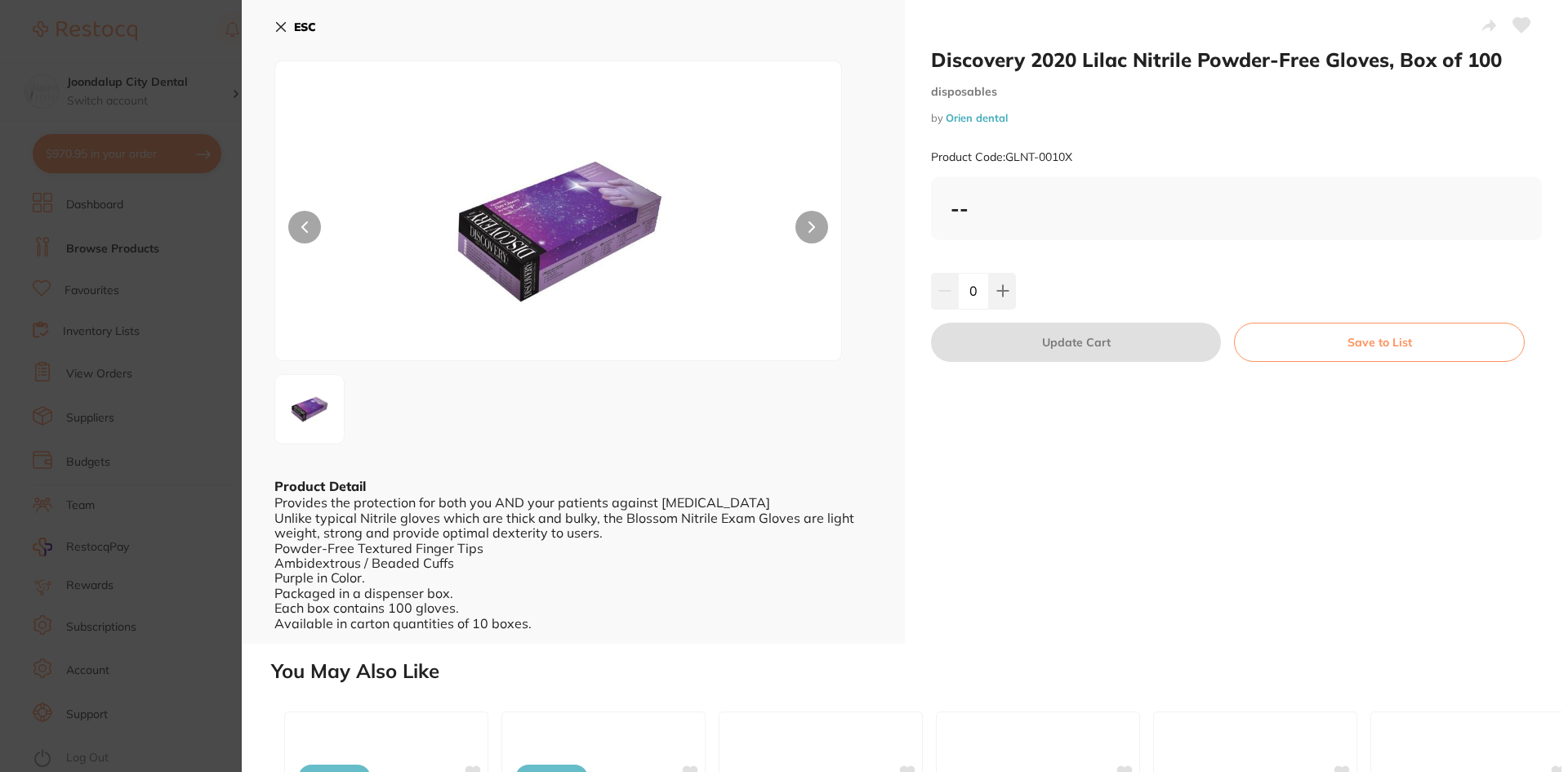
drag, startPoint x: 276, startPoint y: 24, endPoint x: 290, endPoint y: 238, distance: 214.5
click at [277, 24] on icon at bounding box center [281, 27] width 13 height 13
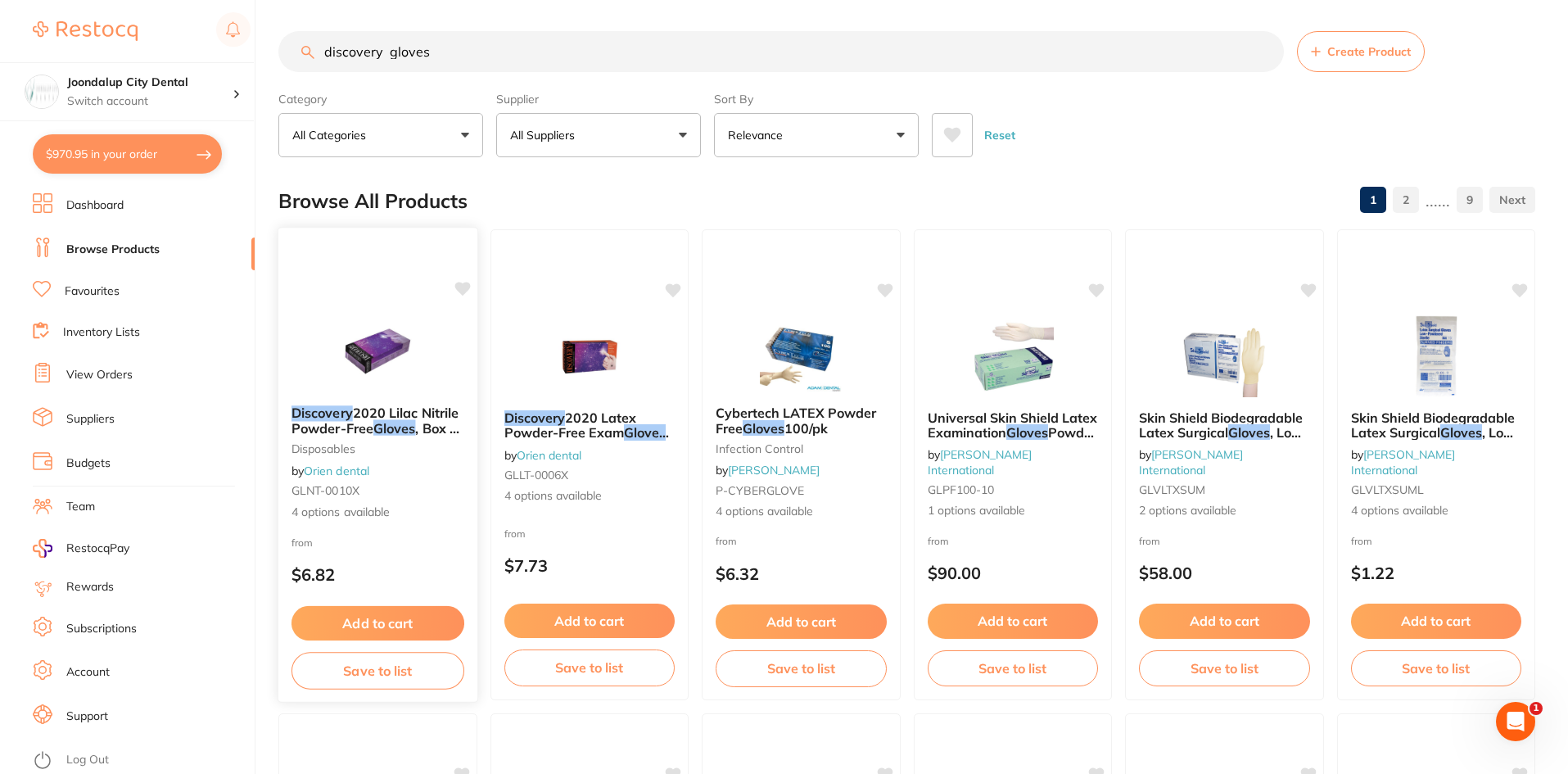
click at [305, 571] on p "$6.82" at bounding box center [377, 575] width 172 height 19
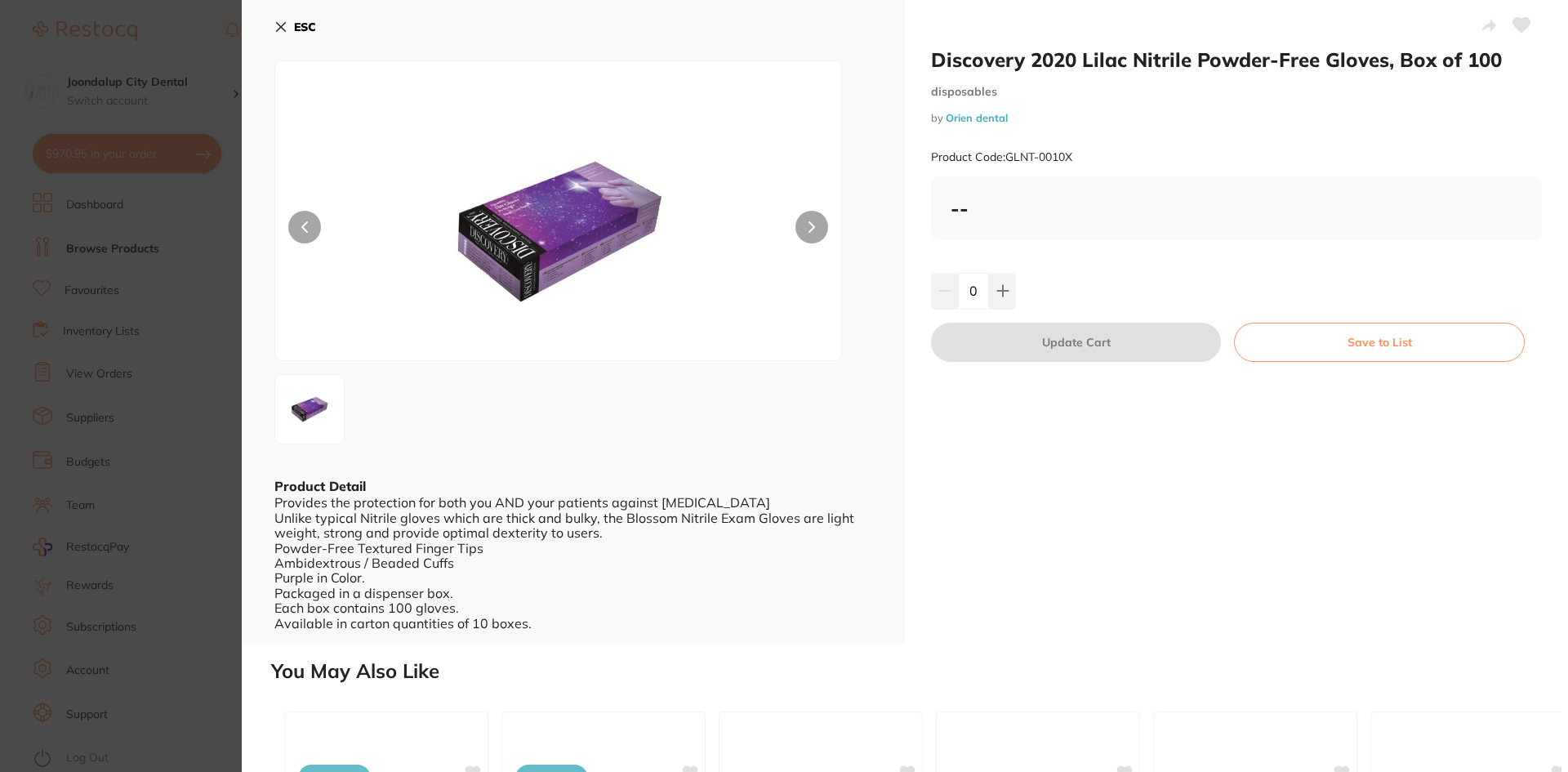
click at [277, 21] on icon at bounding box center [281, 27] width 13 height 13
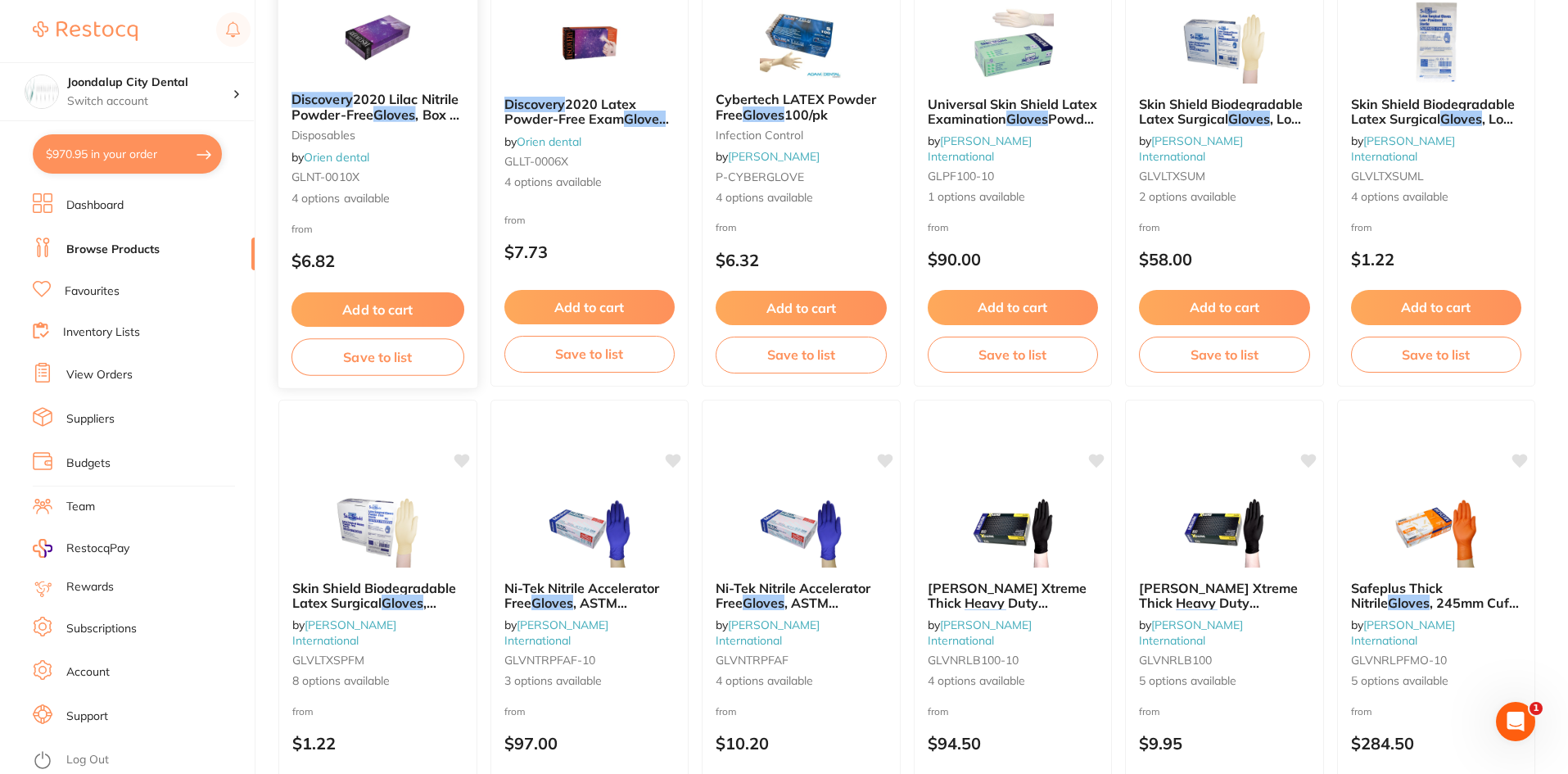
scroll to position [330, 0]
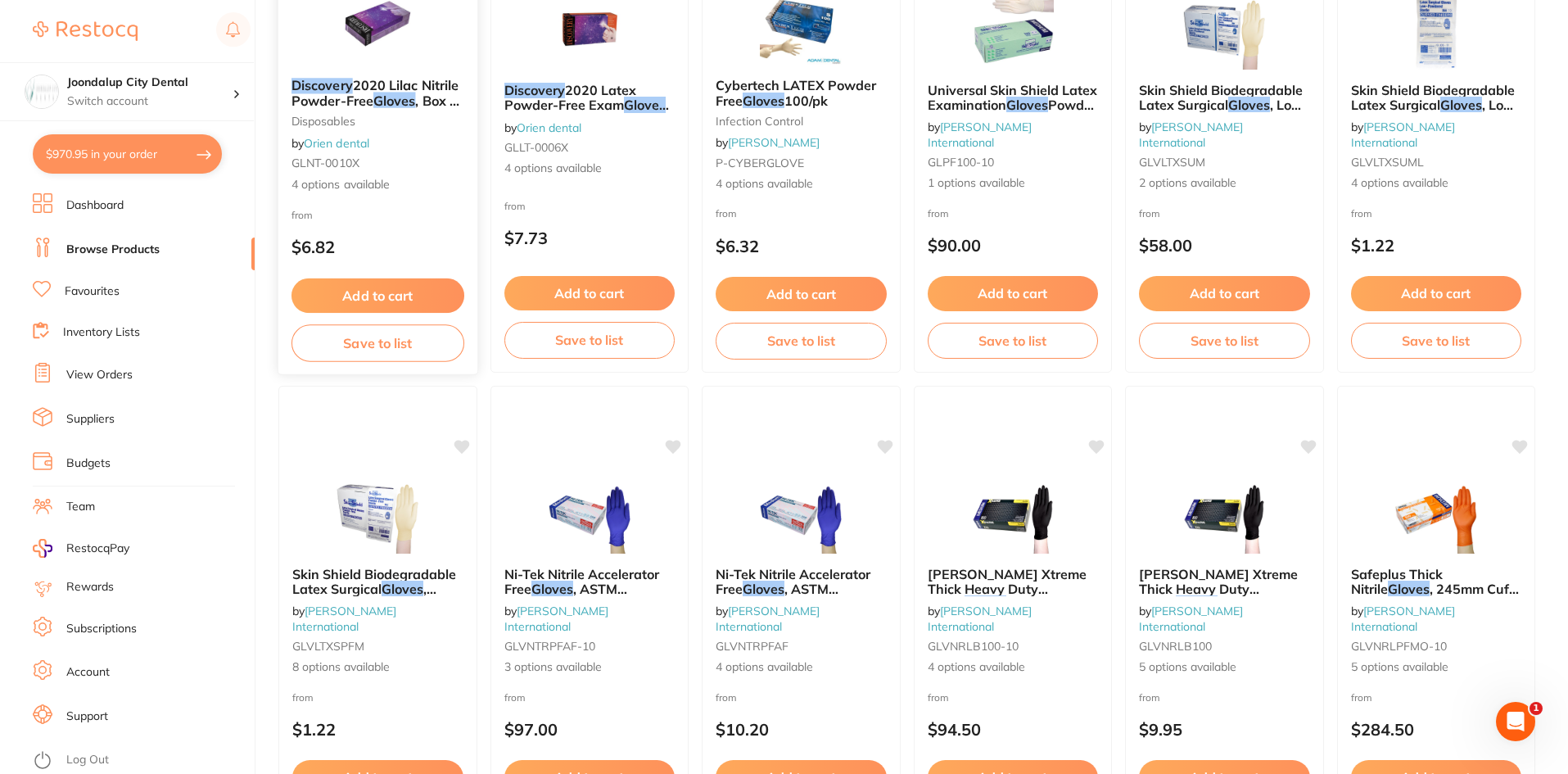
click at [385, 299] on button "Add to cart" at bounding box center [377, 295] width 172 height 35
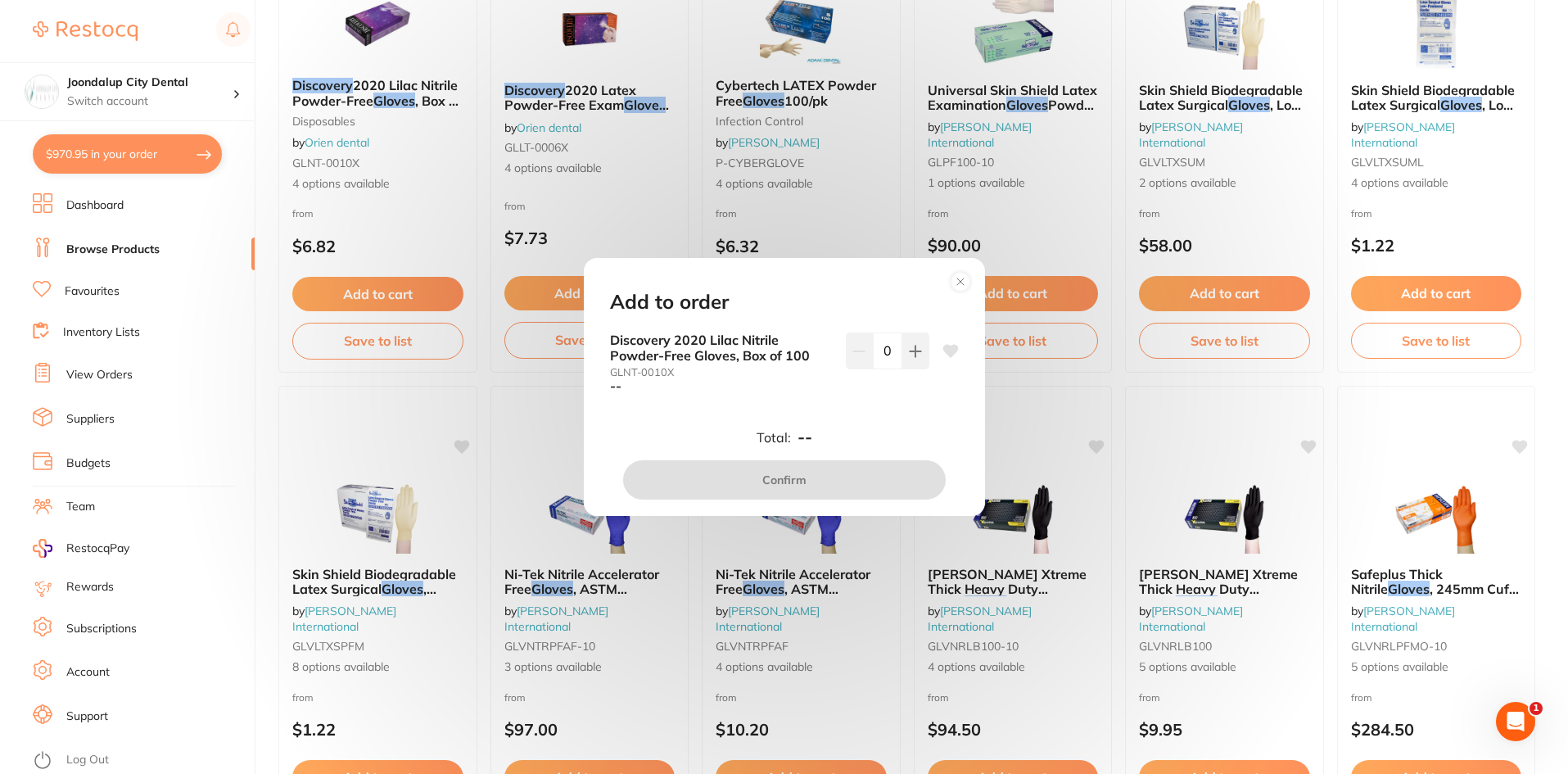
scroll to position [0, 0]
click at [960, 279] on circle at bounding box center [960, 281] width 19 height 19
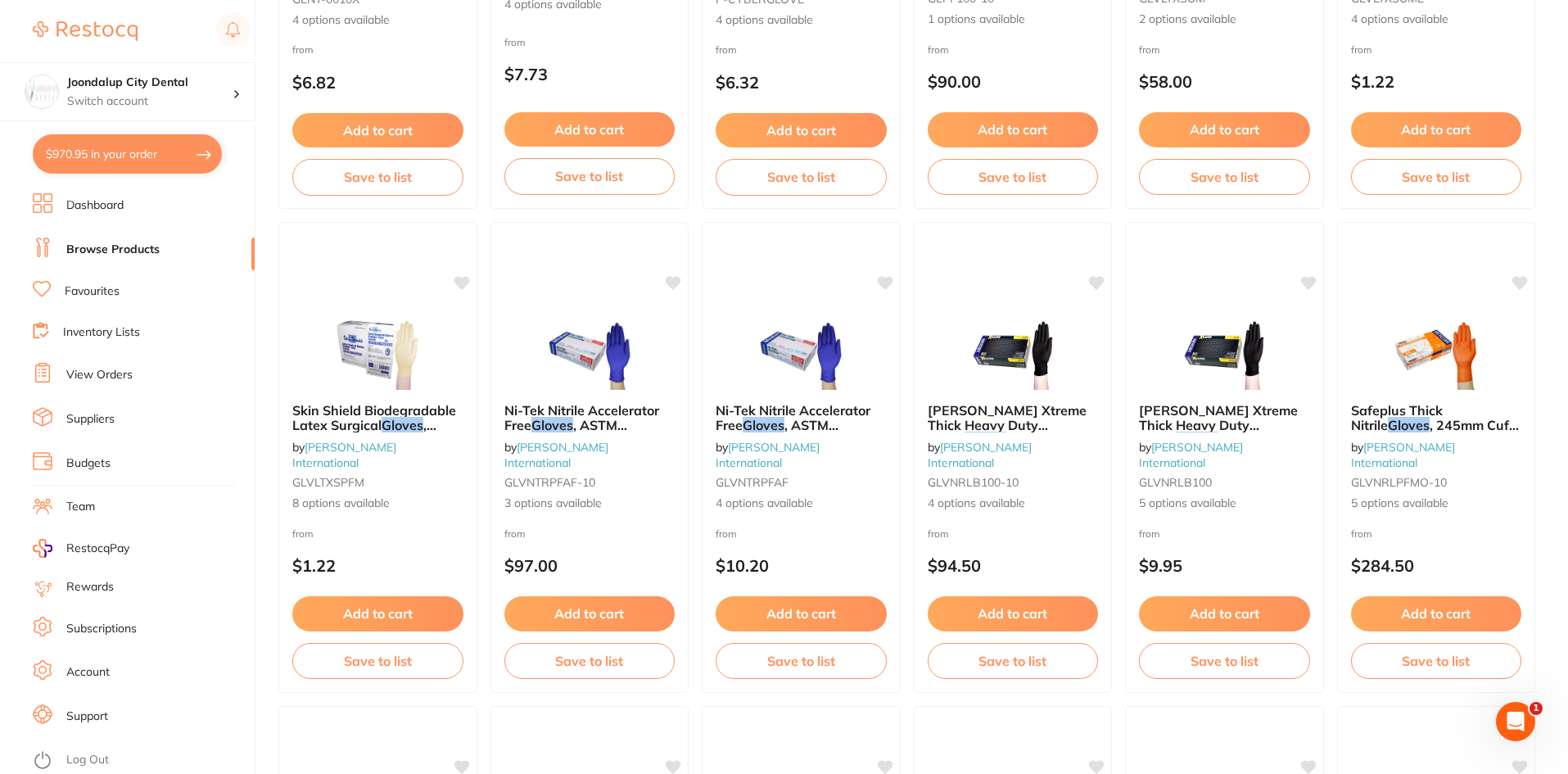
scroll to position [83, 0]
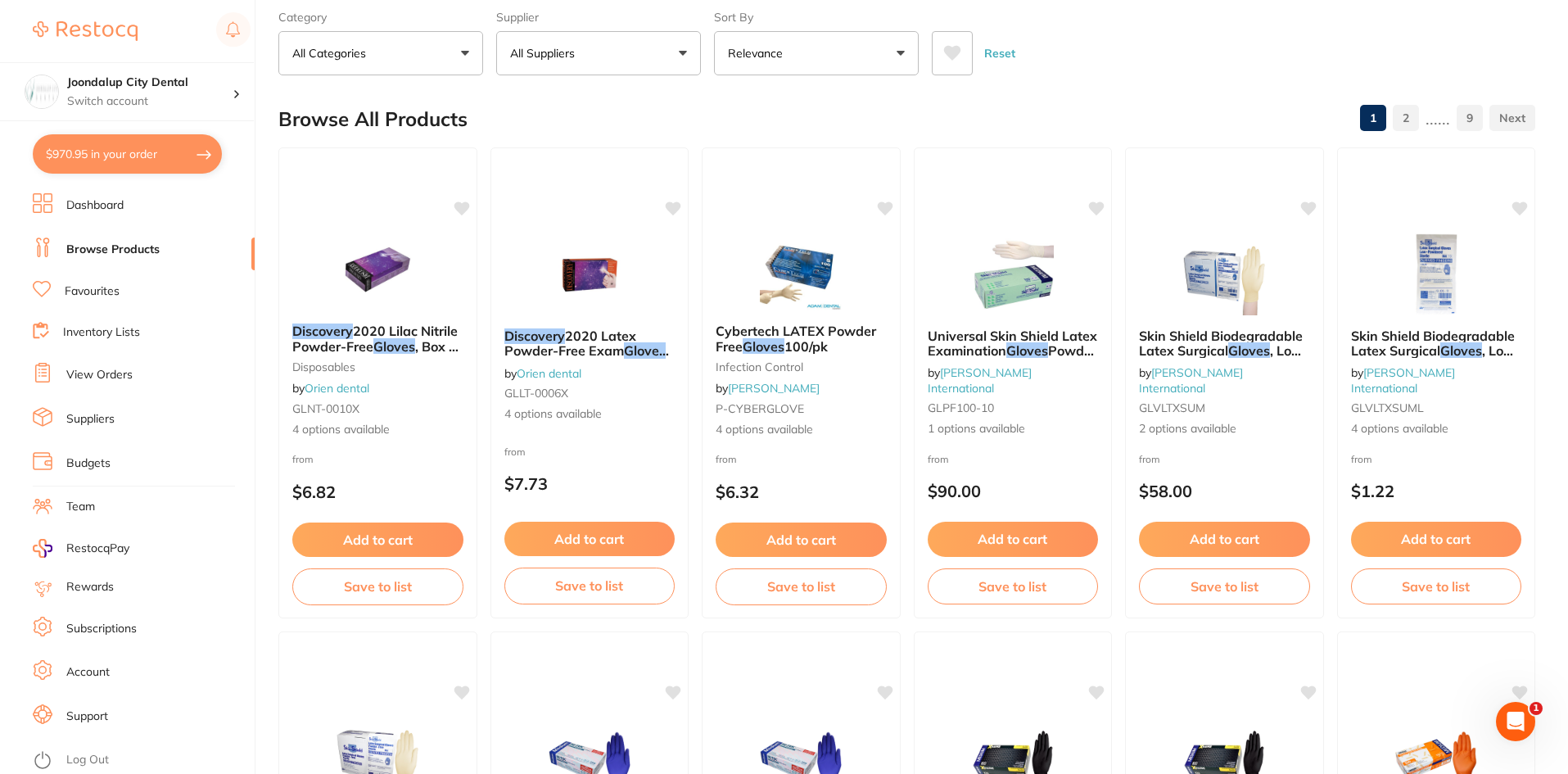
drag, startPoint x: 407, startPoint y: 358, endPoint x: 369, endPoint y: 299, distance: 70.2
click at [368, 299] on img at bounding box center [377, 269] width 106 height 82
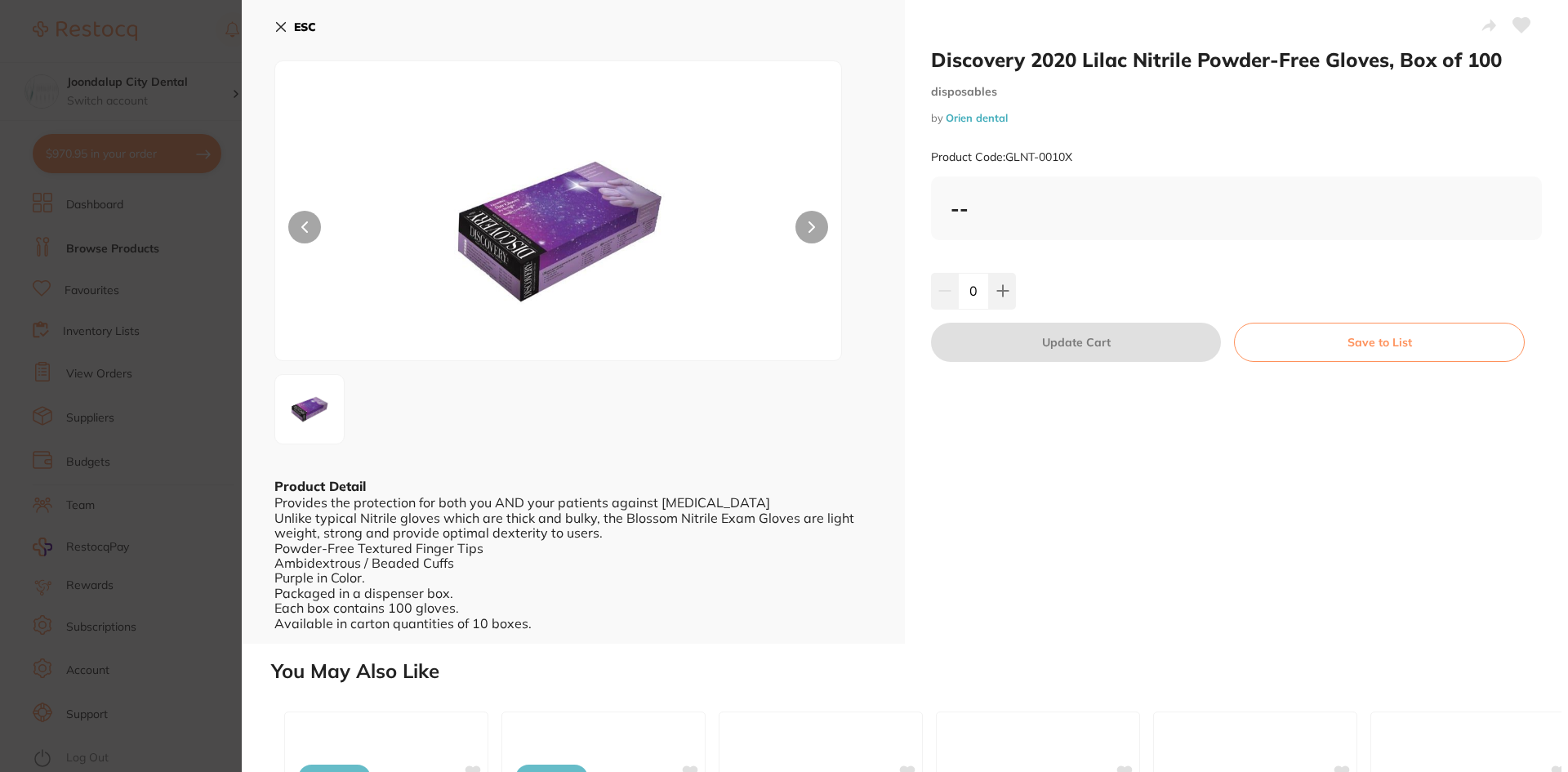
click at [282, 21] on icon at bounding box center [281, 27] width 13 height 13
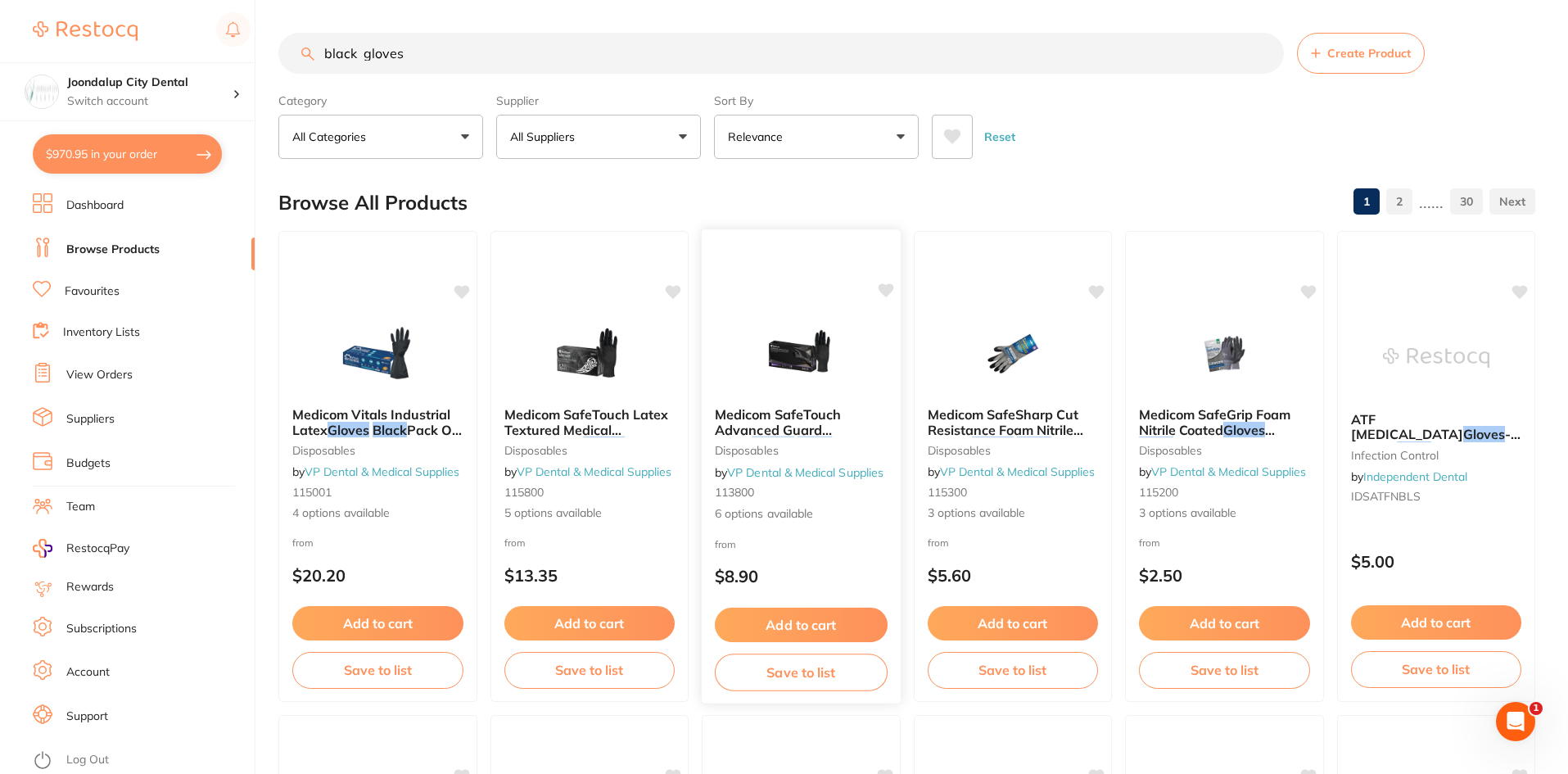
click at [805, 371] on img at bounding box center [800, 353] width 107 height 82
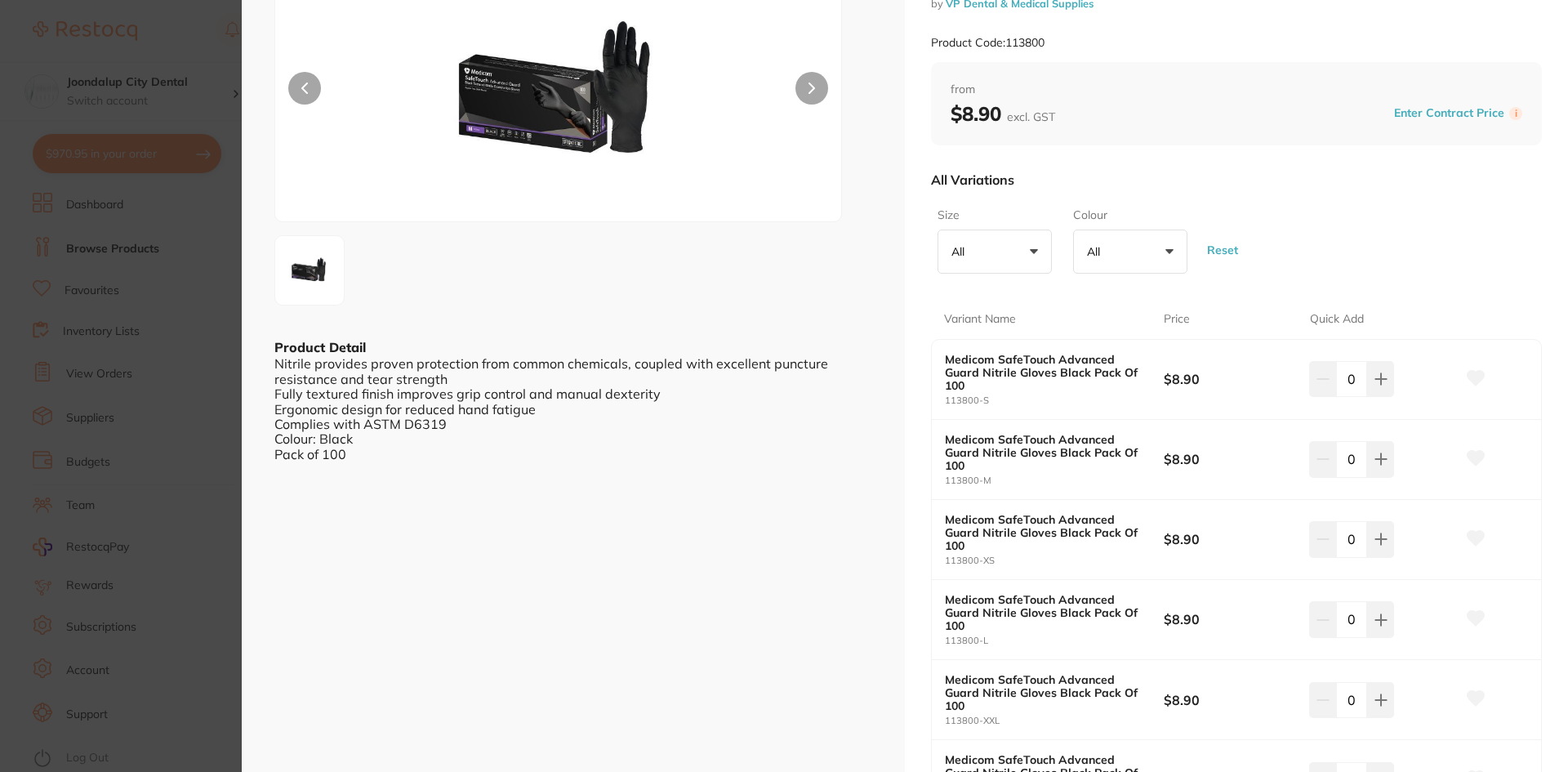
scroll to position [163, 0]
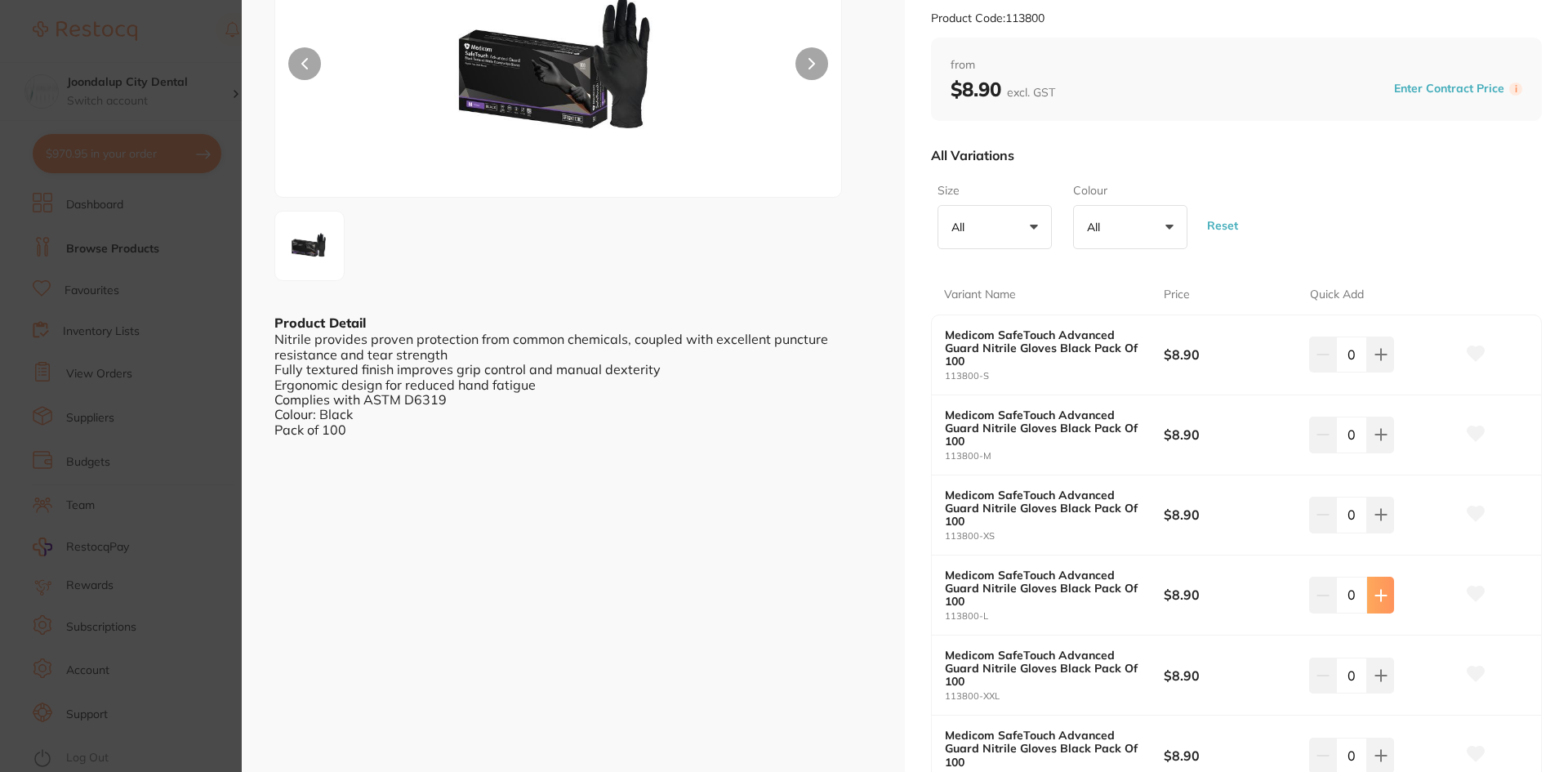
click at [1375, 596] on icon at bounding box center [1381, 595] width 10 height 10
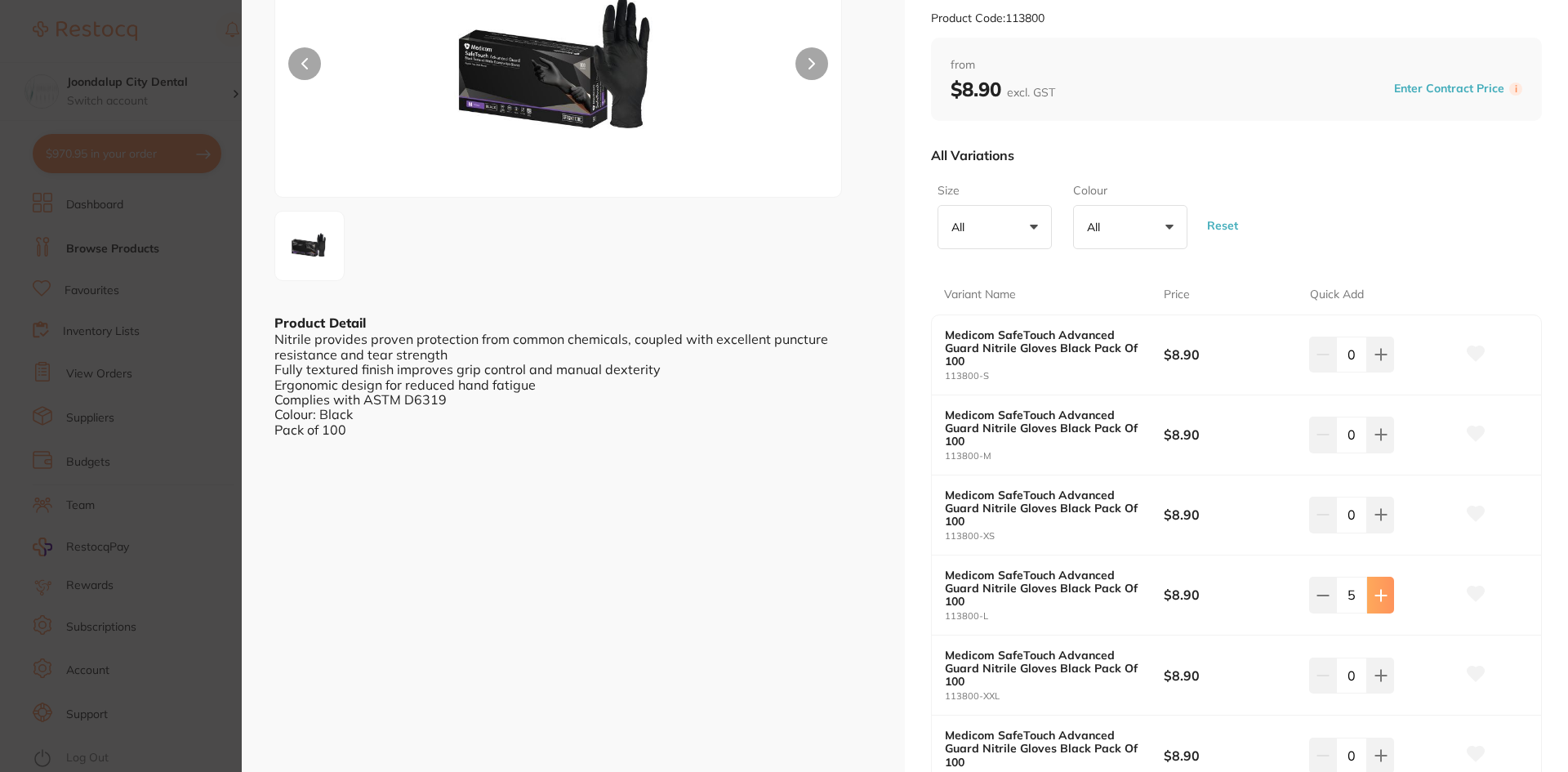
click at [1375, 596] on icon at bounding box center [1381, 595] width 10 height 10
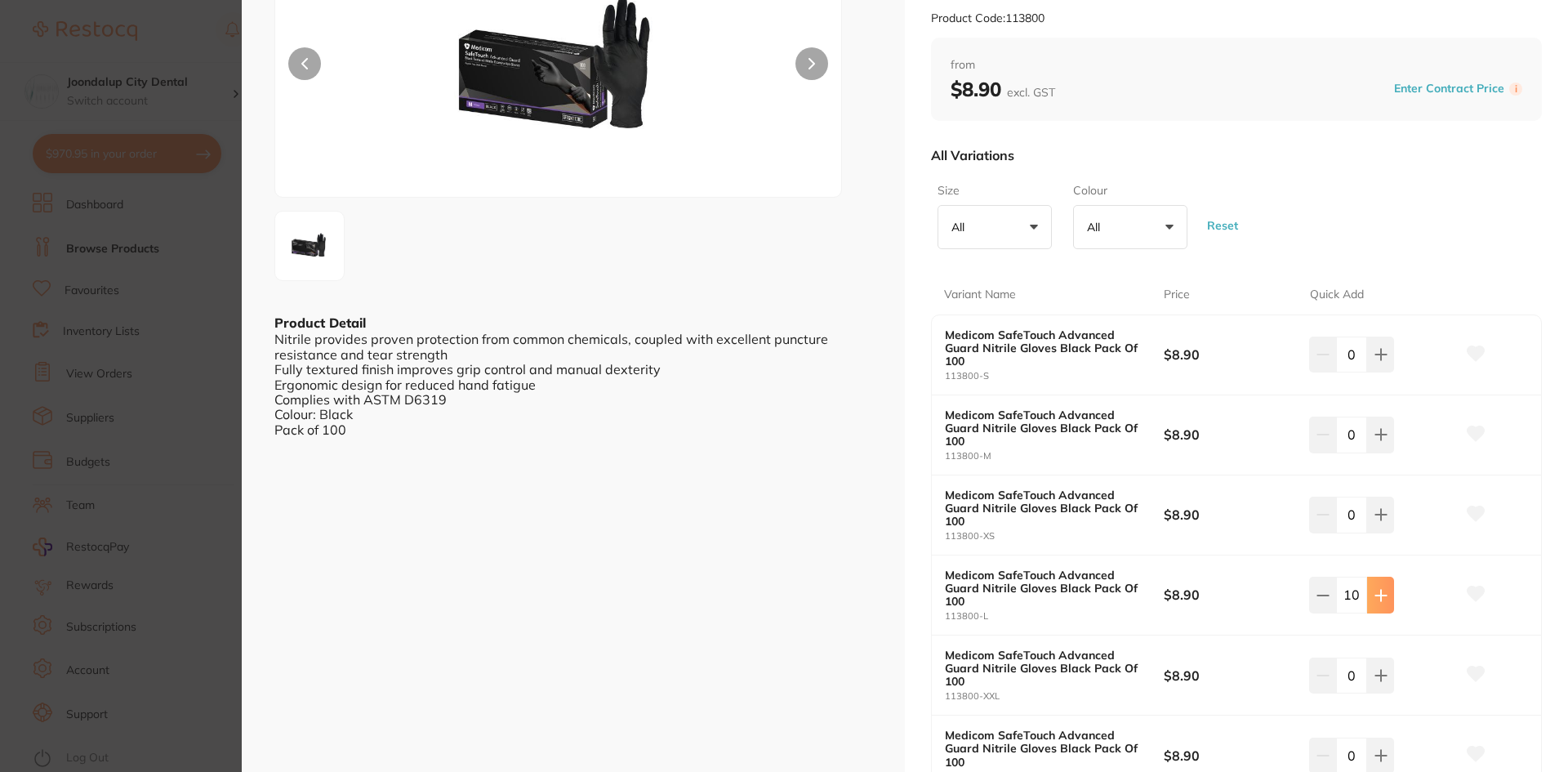
click at [1375, 596] on icon at bounding box center [1381, 595] width 10 height 10
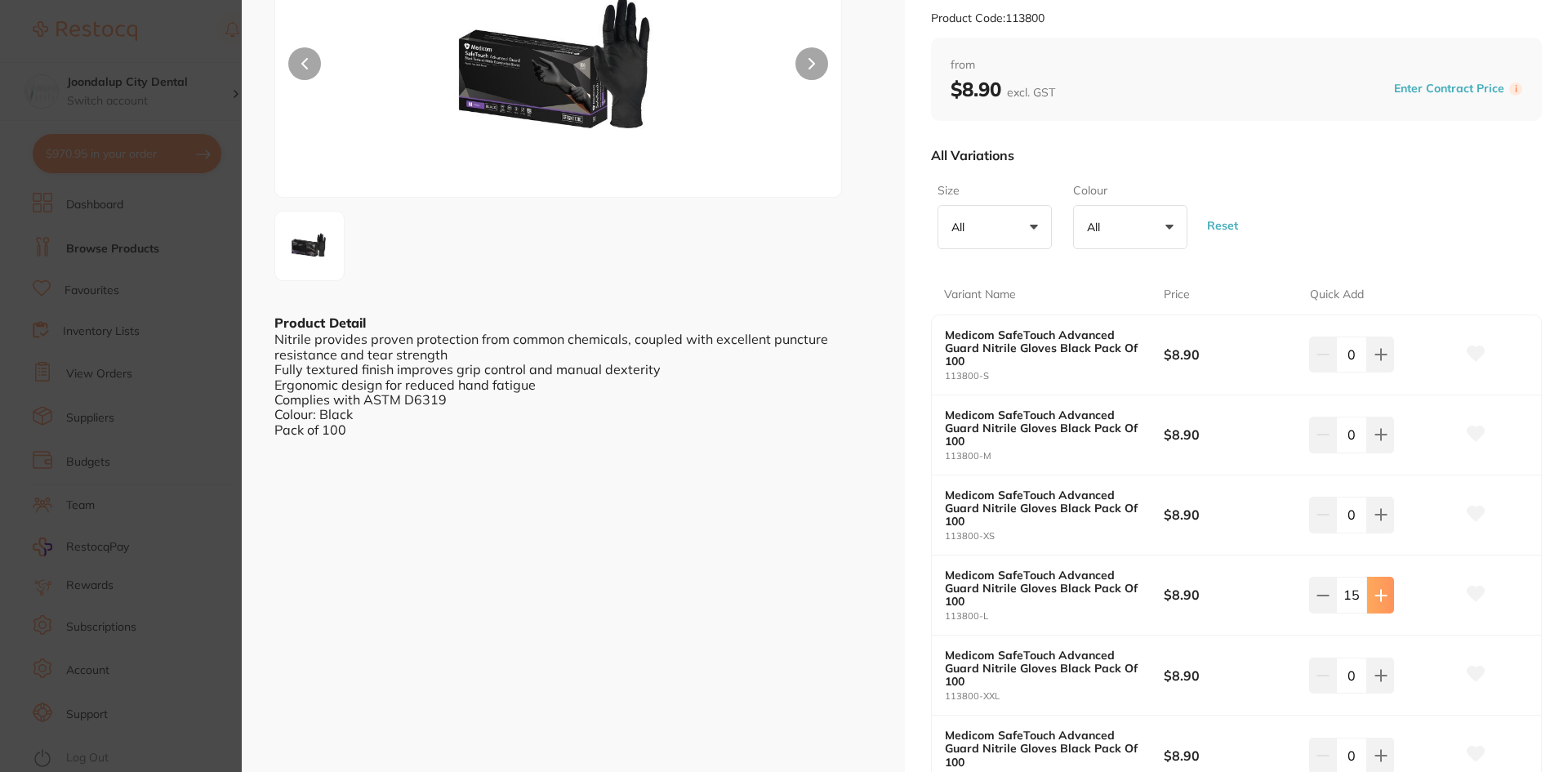
click at [1375, 596] on icon at bounding box center [1381, 595] width 10 height 10
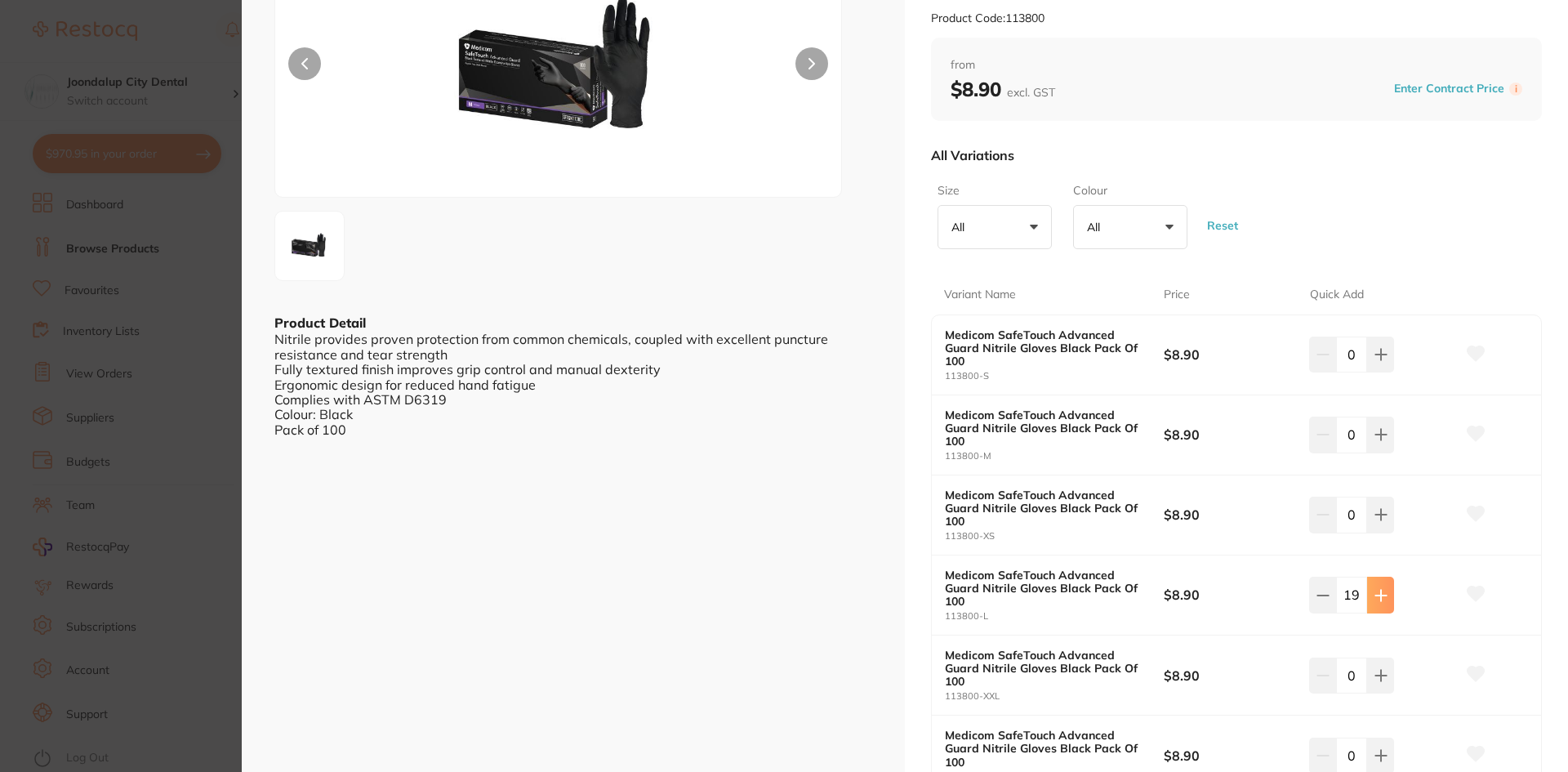
type input "20"
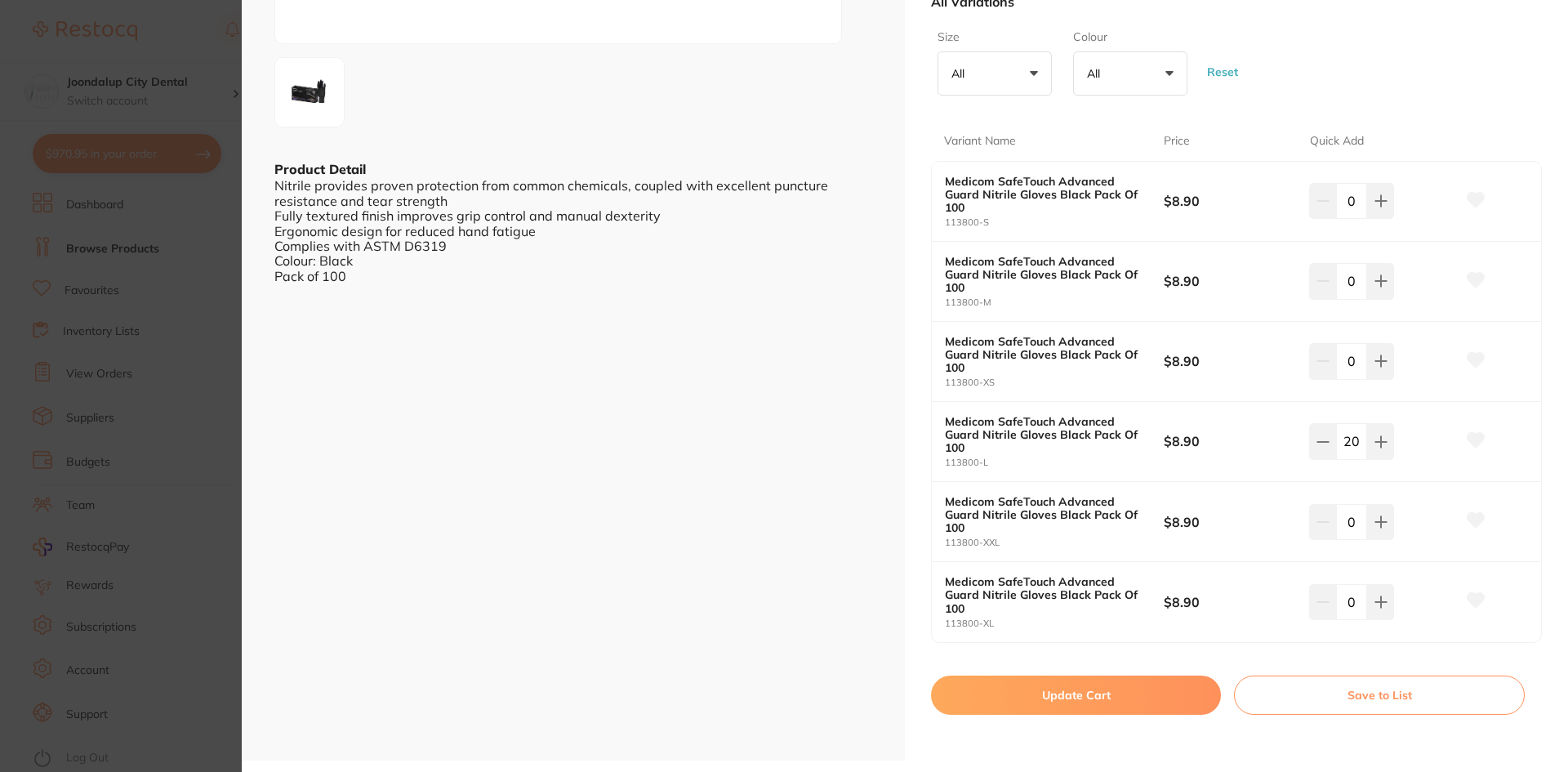
scroll to position [318, 0]
click at [1087, 692] on button "Update Cart" at bounding box center [1076, 694] width 290 height 39
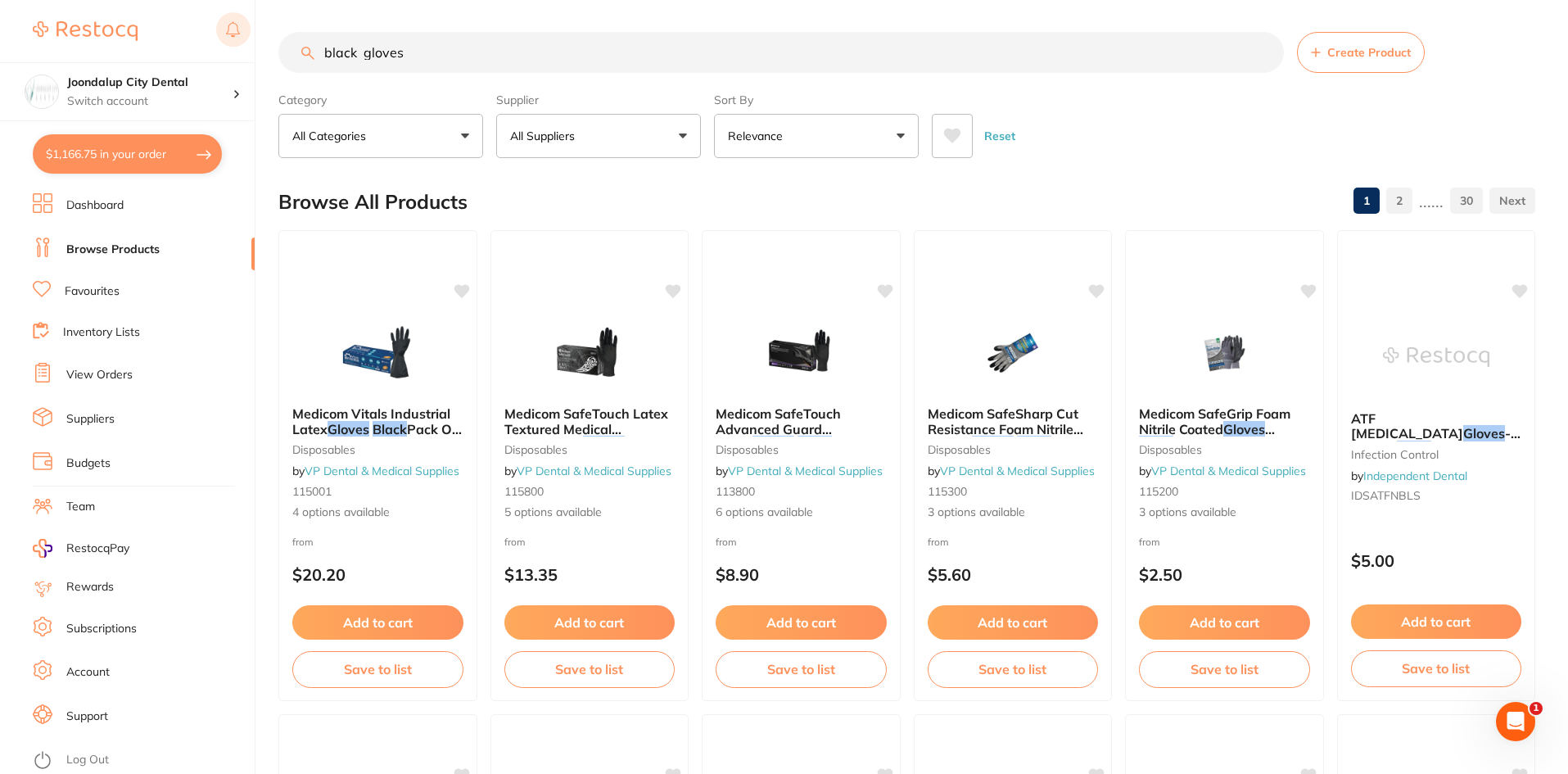
drag, startPoint x: 356, startPoint y: 51, endPoint x: 220, endPoint y: 45, distance: 136.1
click at [220, 45] on div "$1,166.75 Joondalup City Dental Switch account Joondalup City Dental $1,166.75 …" at bounding box center [784, 386] width 1568 height 774
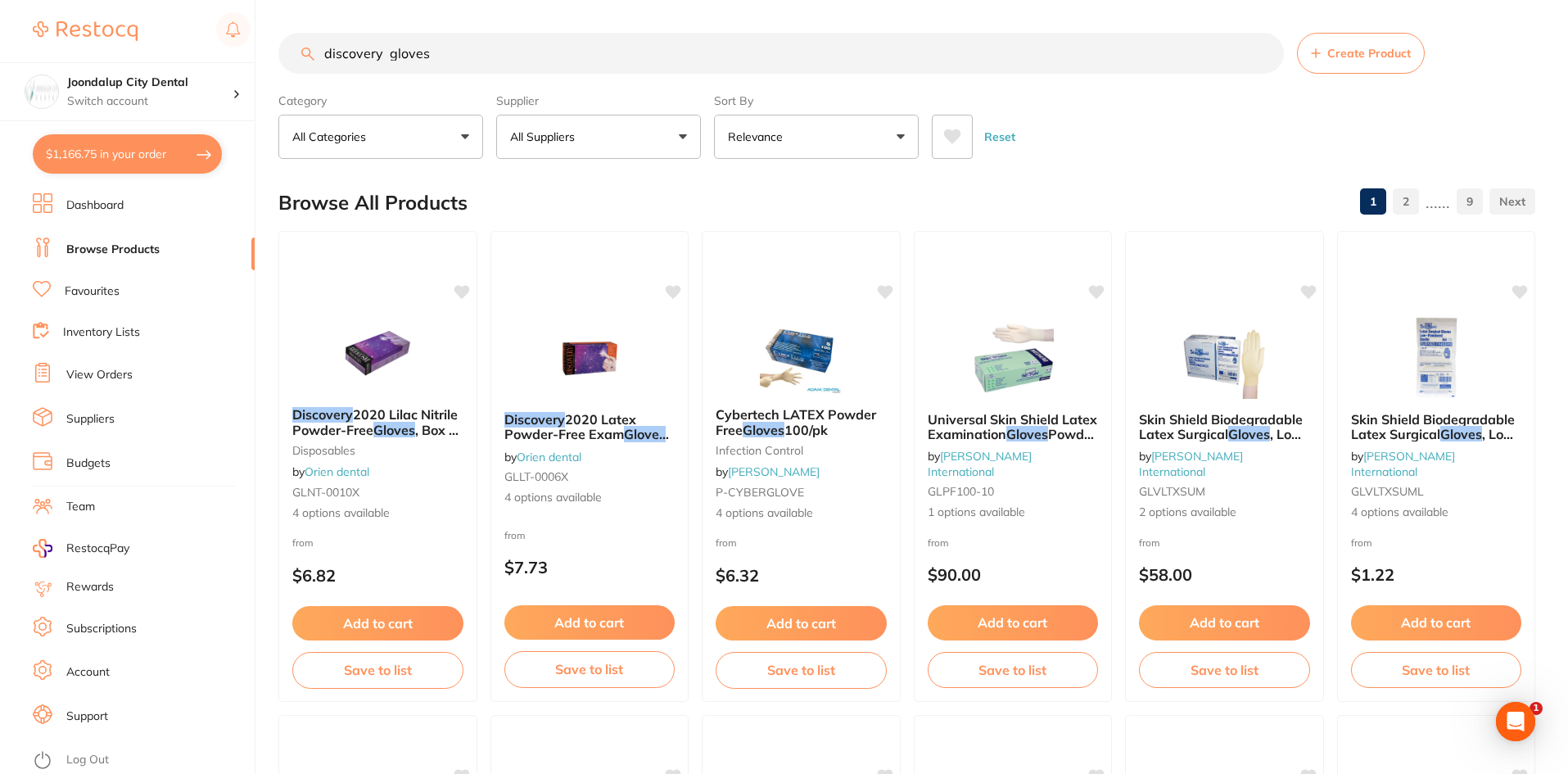
scroll to position [0, 0]
click at [516, 57] on input "discovery gloves" at bounding box center [781, 53] width 1005 height 41
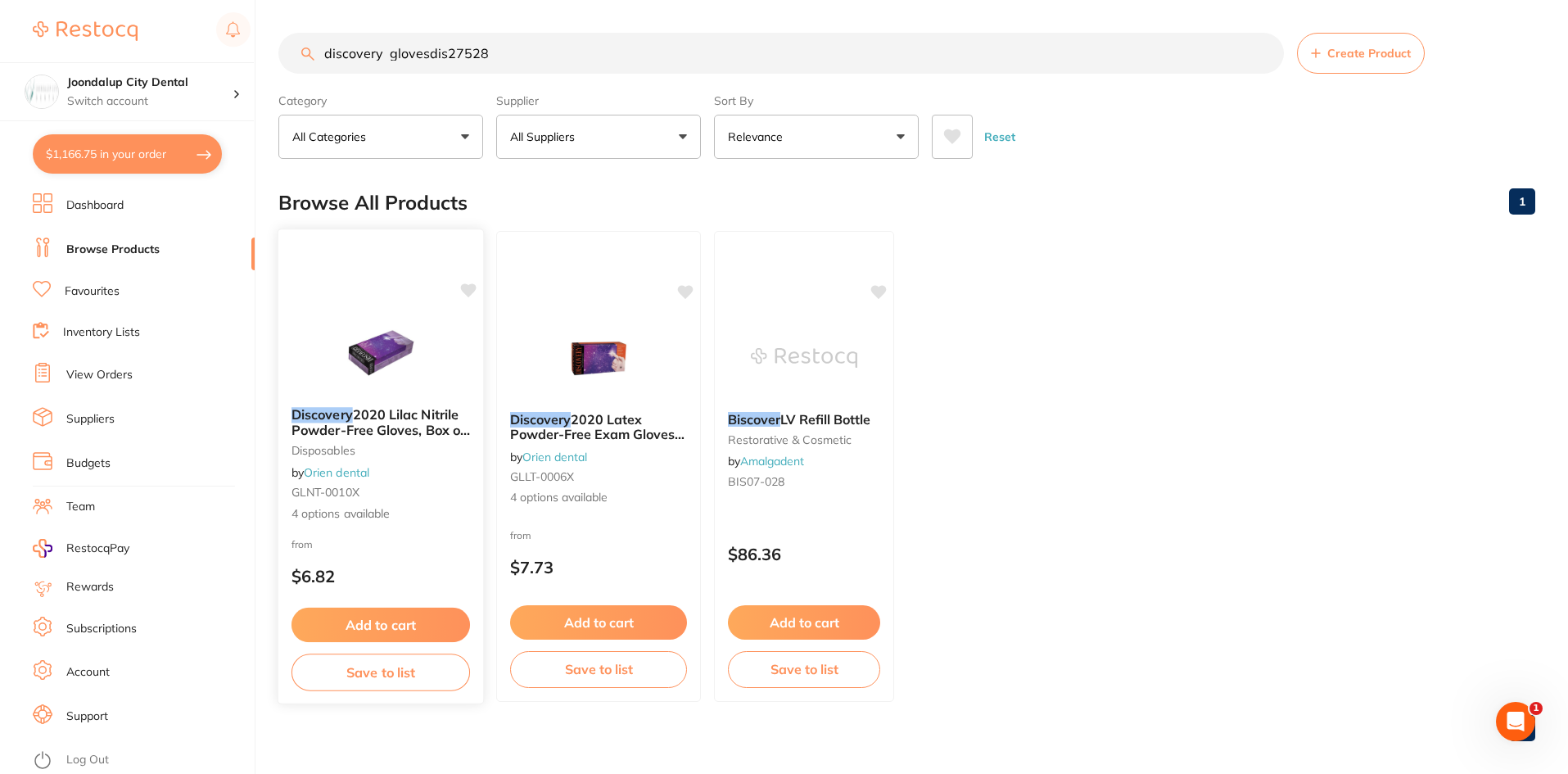
type input "discovery glovesdis27528"
click at [440, 402] on div "Discovery 2020 Lilac Nitrile Powder-Free Gloves, Box of 100 disposables by Orie…" at bounding box center [380, 463] width 203 height 140
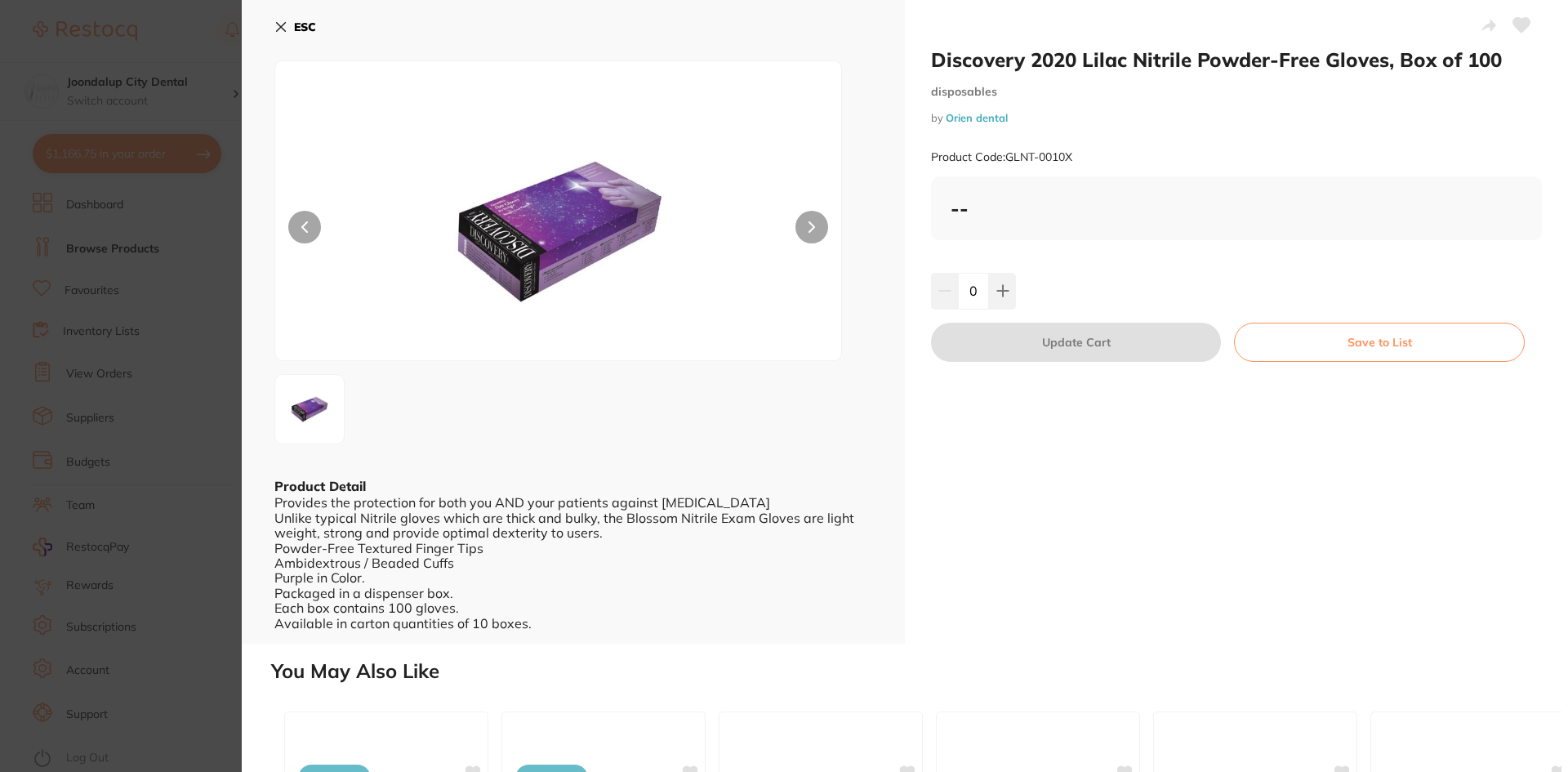
click at [279, 24] on icon at bounding box center [281, 27] width 13 height 13
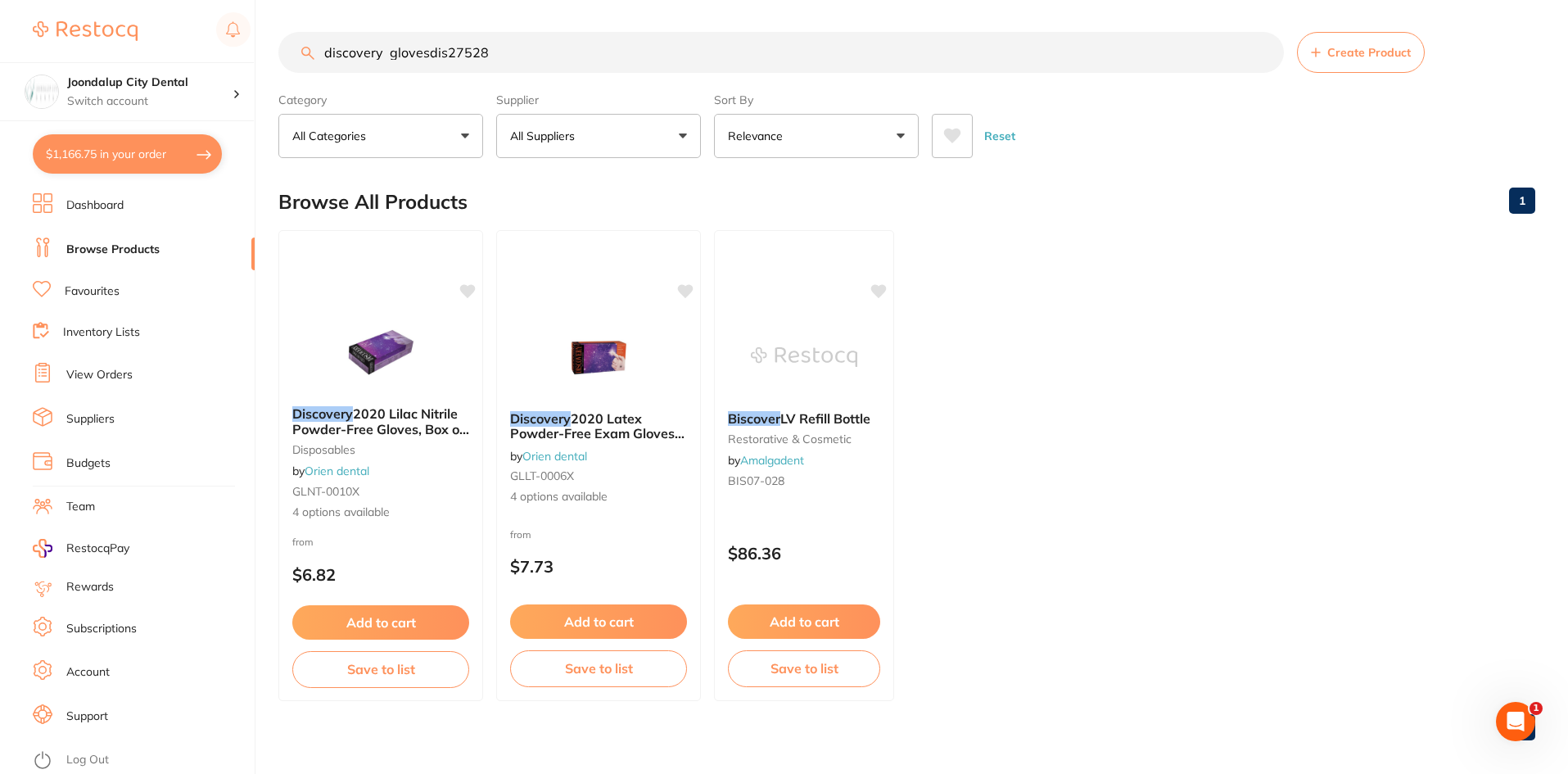
click at [197, 160] on button "$1,166.75 in your order" at bounding box center [127, 154] width 189 height 39
checkbox input "true"
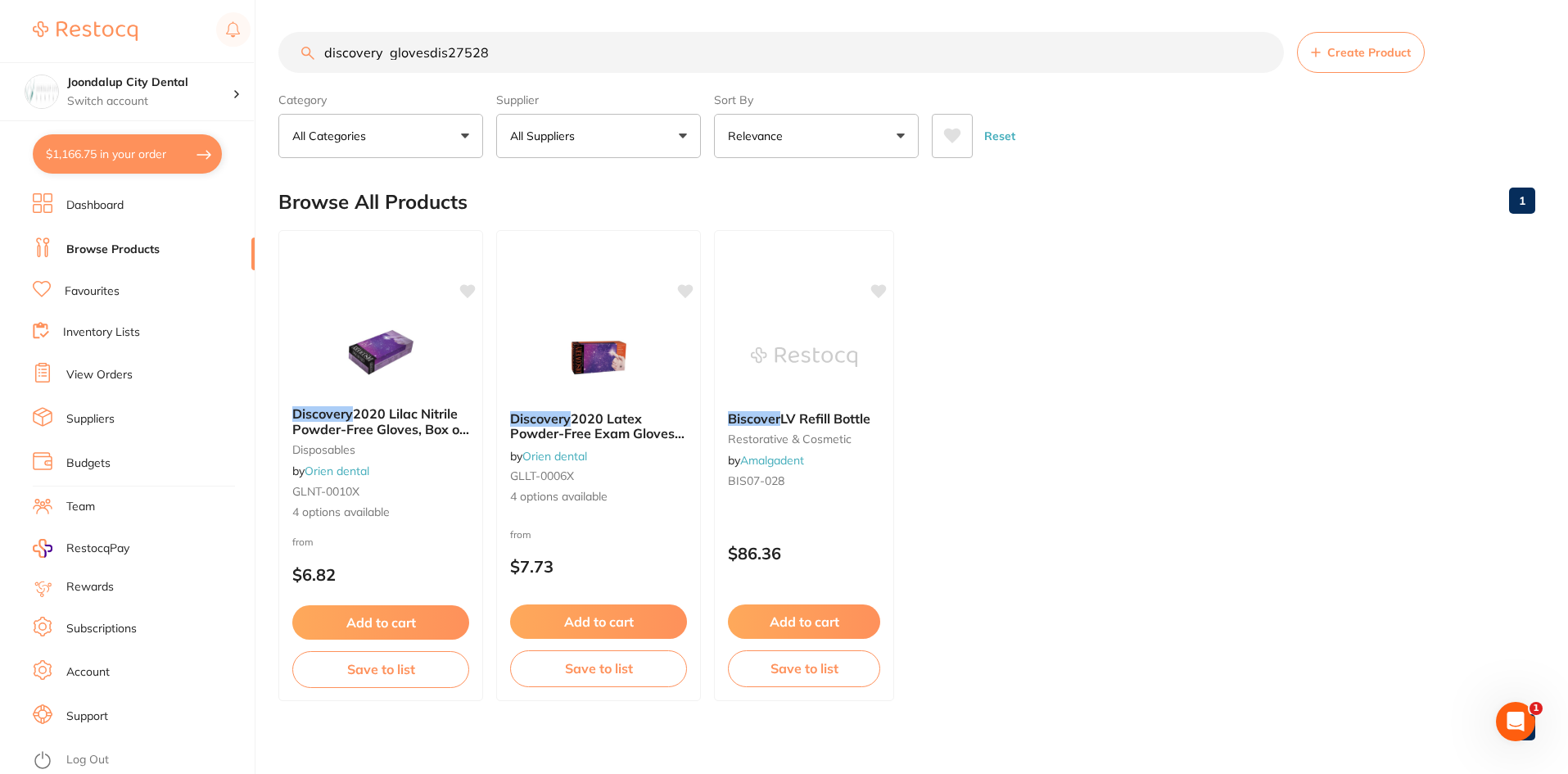
checkbox input "true"
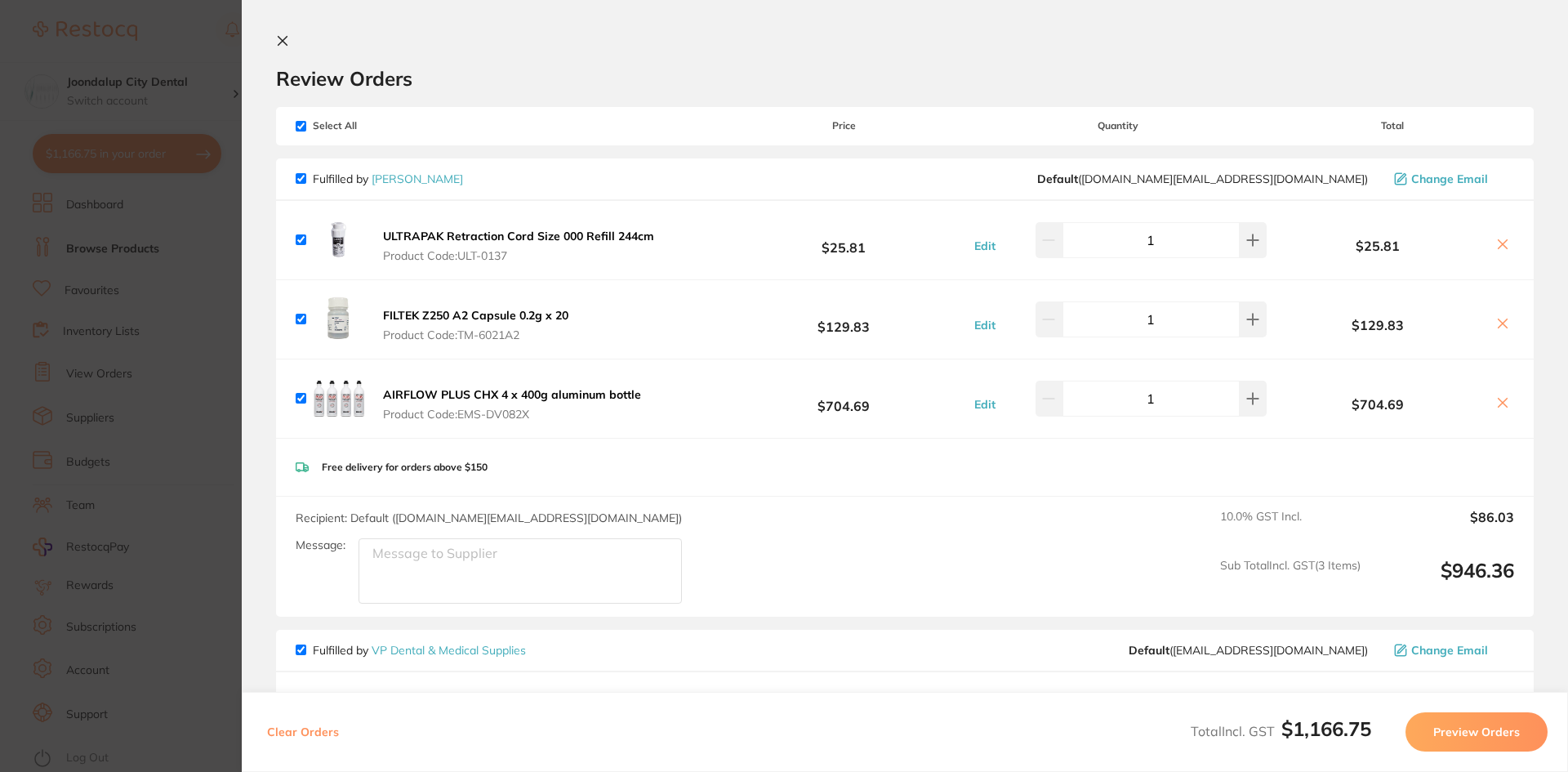
scroll to position [327, 0]
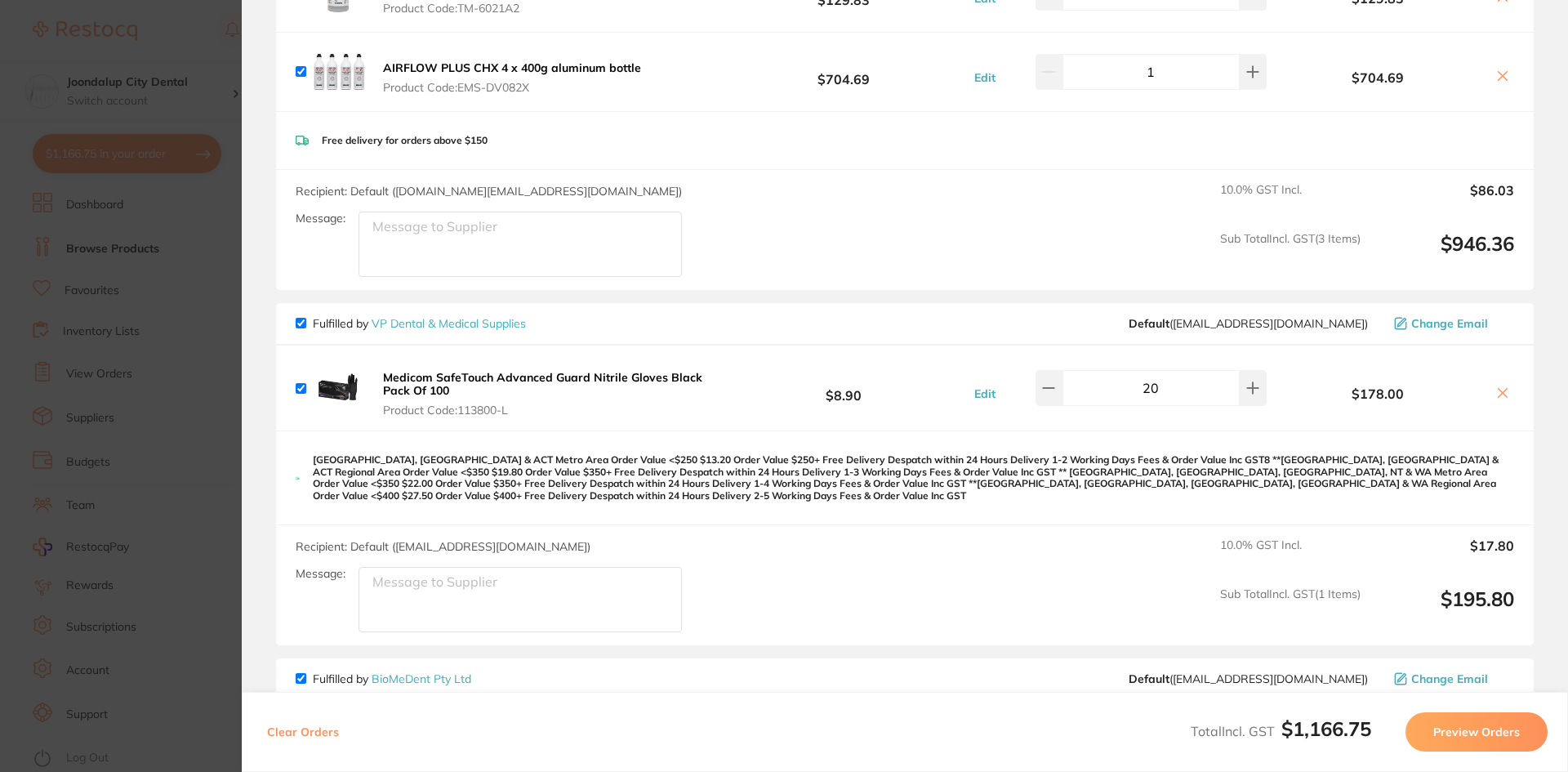
drag, startPoint x: 3, startPoint y: 26, endPoint x: 55, endPoint y: 36, distance: 53.0
click at [3, 26] on section "Update RRP Set your pre negotiated price for this item. Item Agreed RRP (excl. …" at bounding box center [784, 386] width 1568 height 772
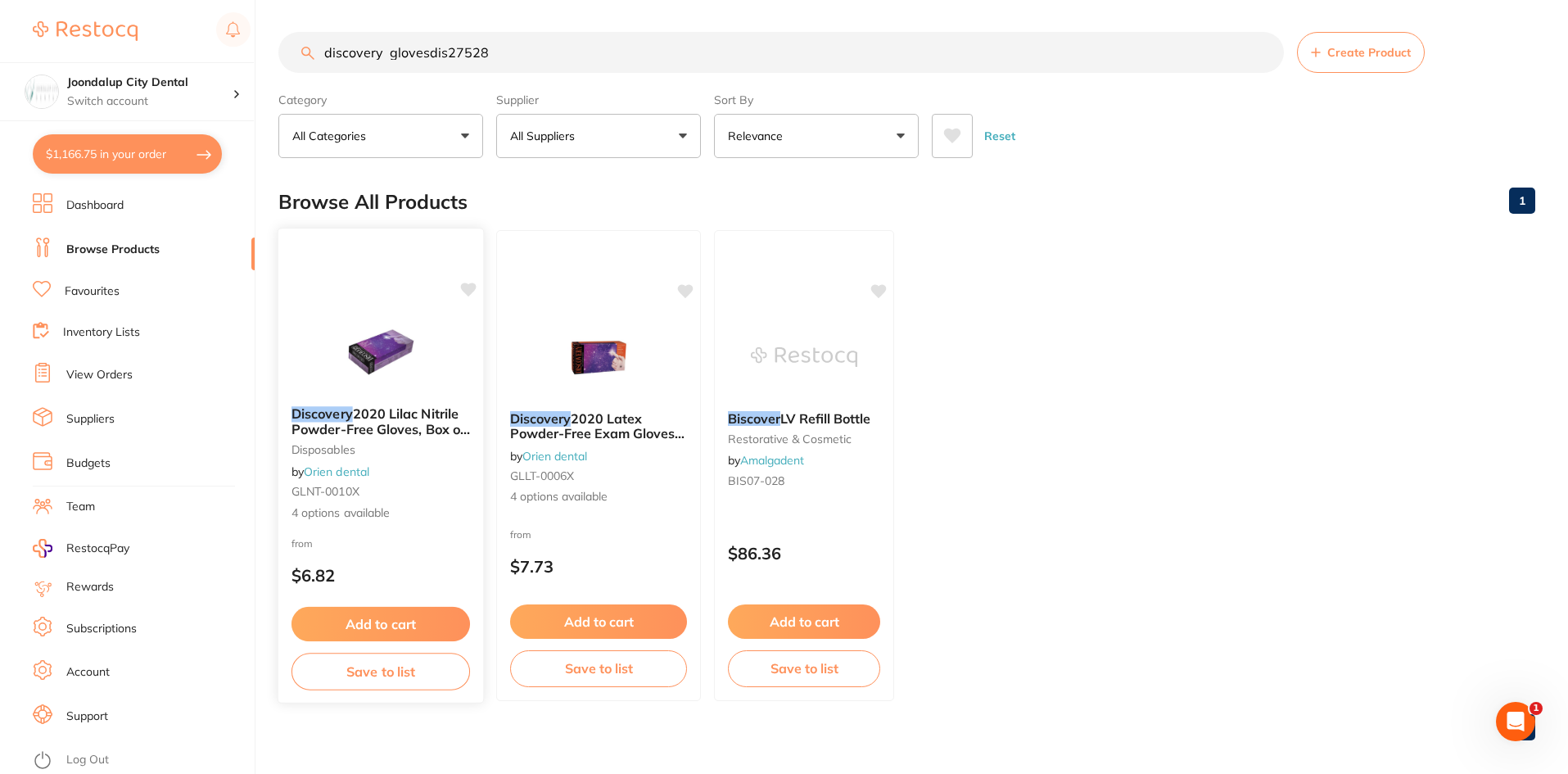
scroll to position [0, 0]
drag, startPoint x: 382, startPoint y: 55, endPoint x: 280, endPoint y: 47, distance: 102.3
click at [280, 47] on input "discovery glovesdis27528" at bounding box center [781, 53] width 1005 height 41
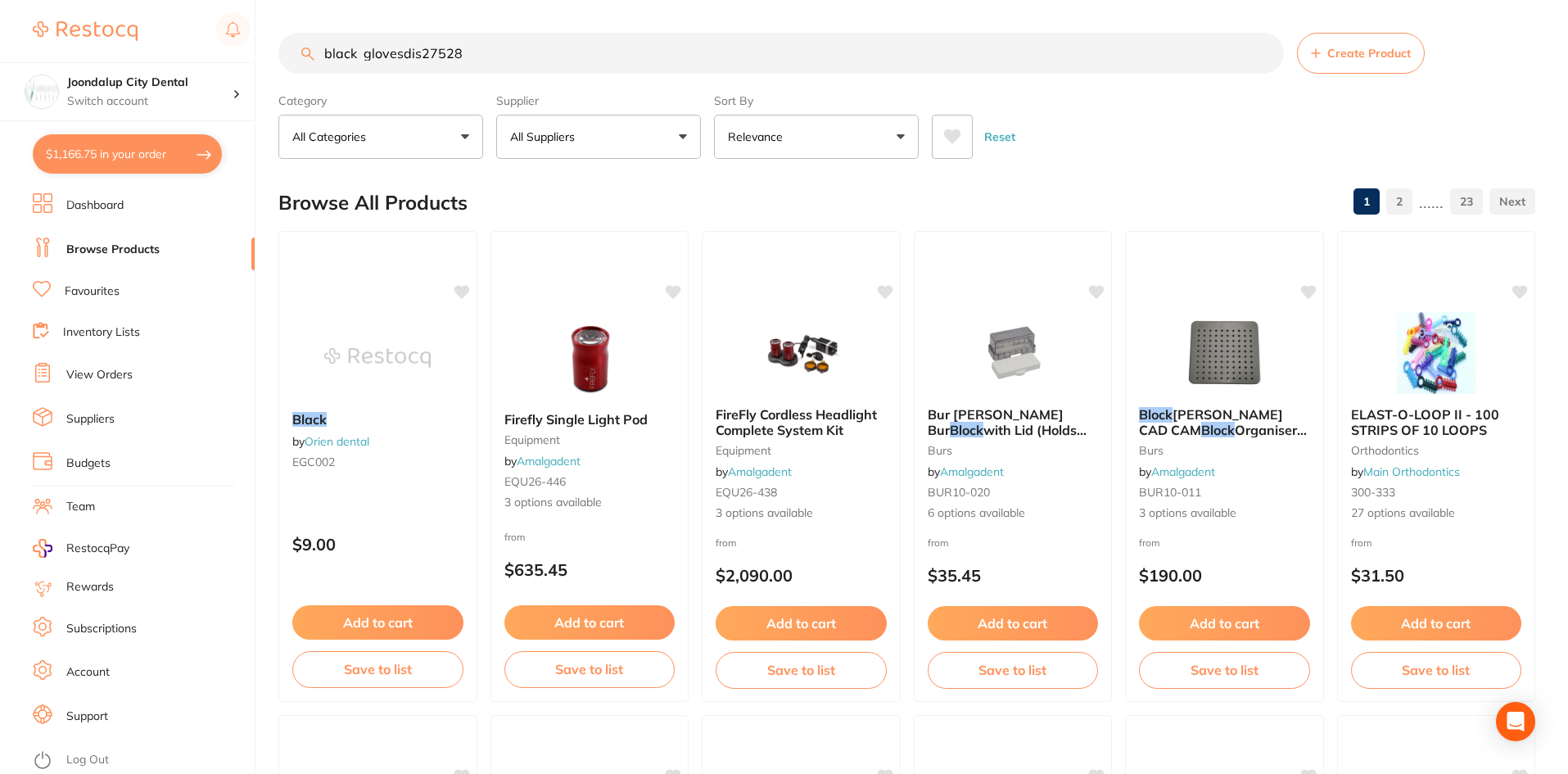
click at [537, 79] on section "black glovesdis27528 Create Product Category All Categories All Categories arti…" at bounding box center [906, 95] width 1257 height 126
click at [530, 66] on input "black glovesdis27528" at bounding box center [781, 53] width 1005 height 41
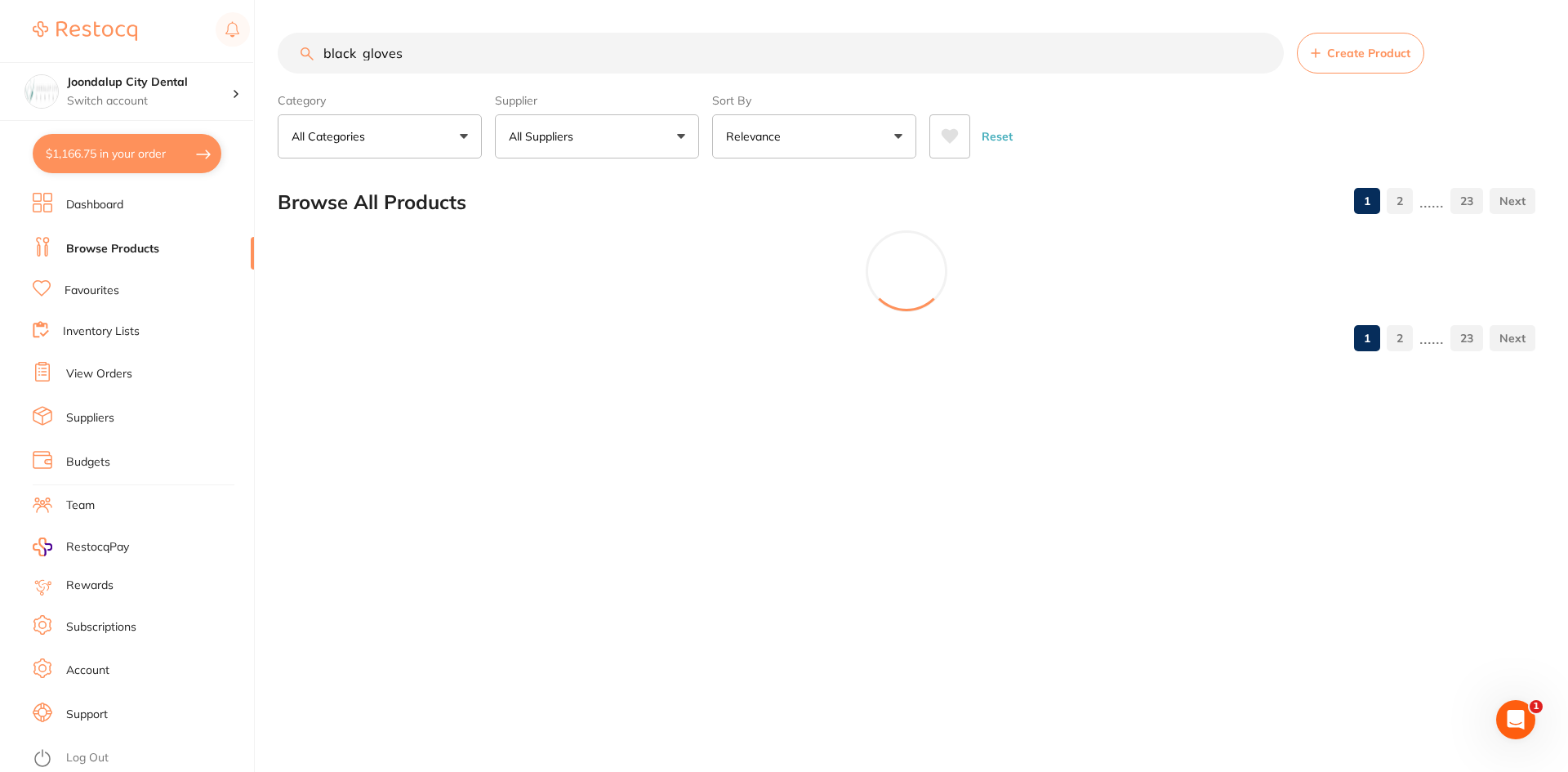
type input "black gloves"
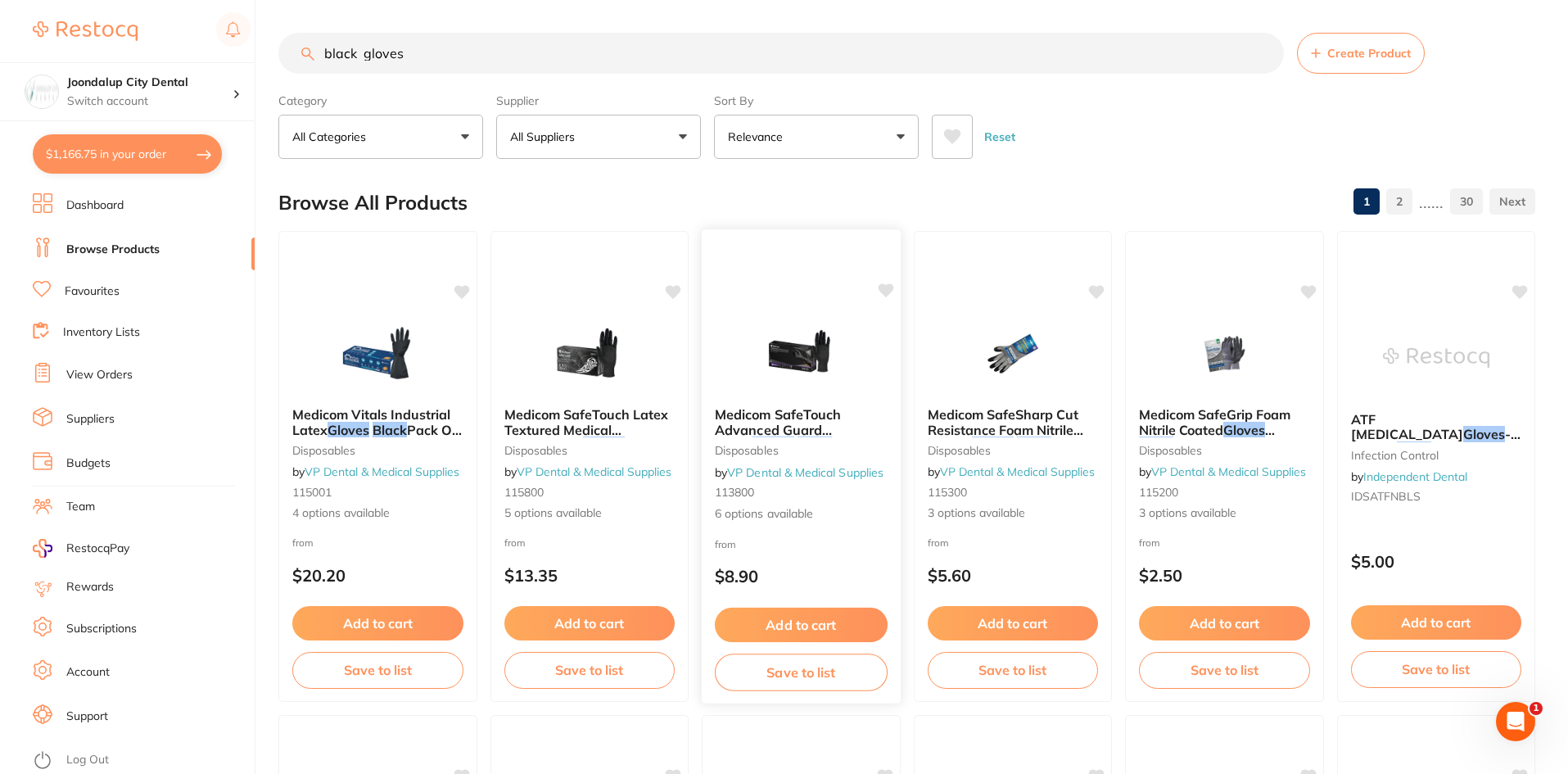
click at [772, 415] on span "Medicom SafeTouch Advanced Guard Nitrile" at bounding box center [778, 429] width 127 height 46
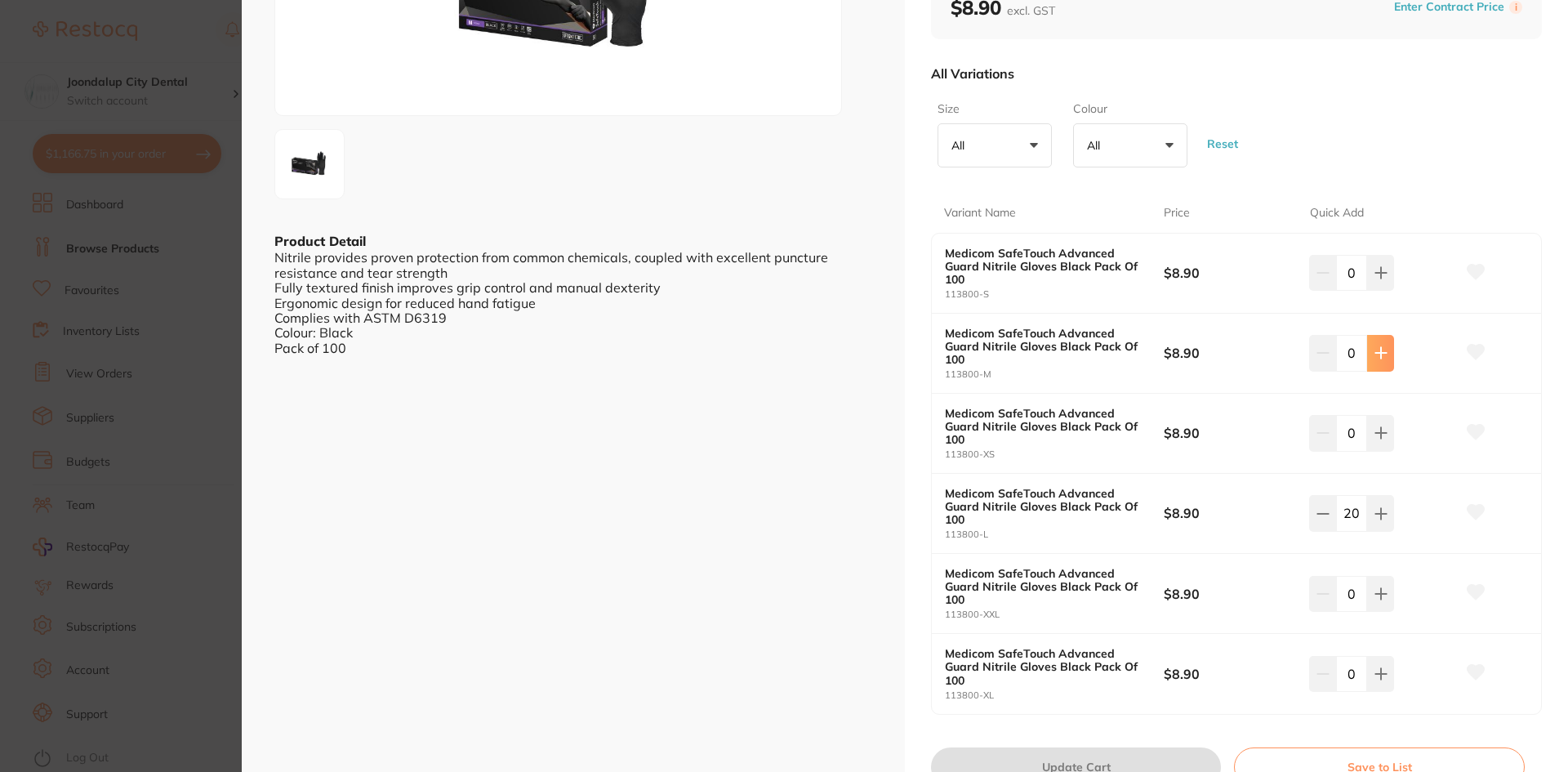
click at [1387, 357] on button at bounding box center [1381, 353] width 27 height 36
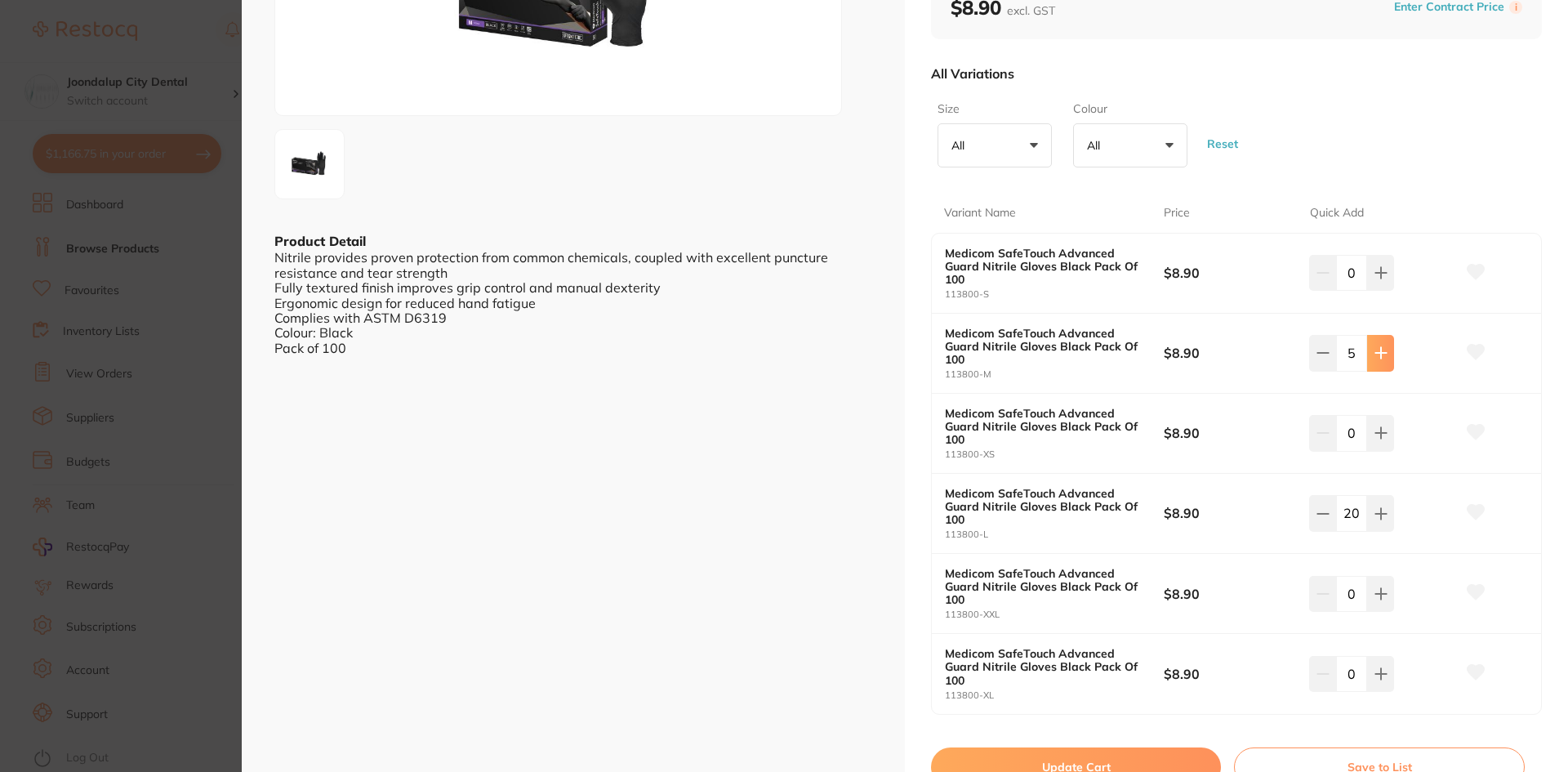
click at [1387, 357] on button at bounding box center [1381, 353] width 27 height 36
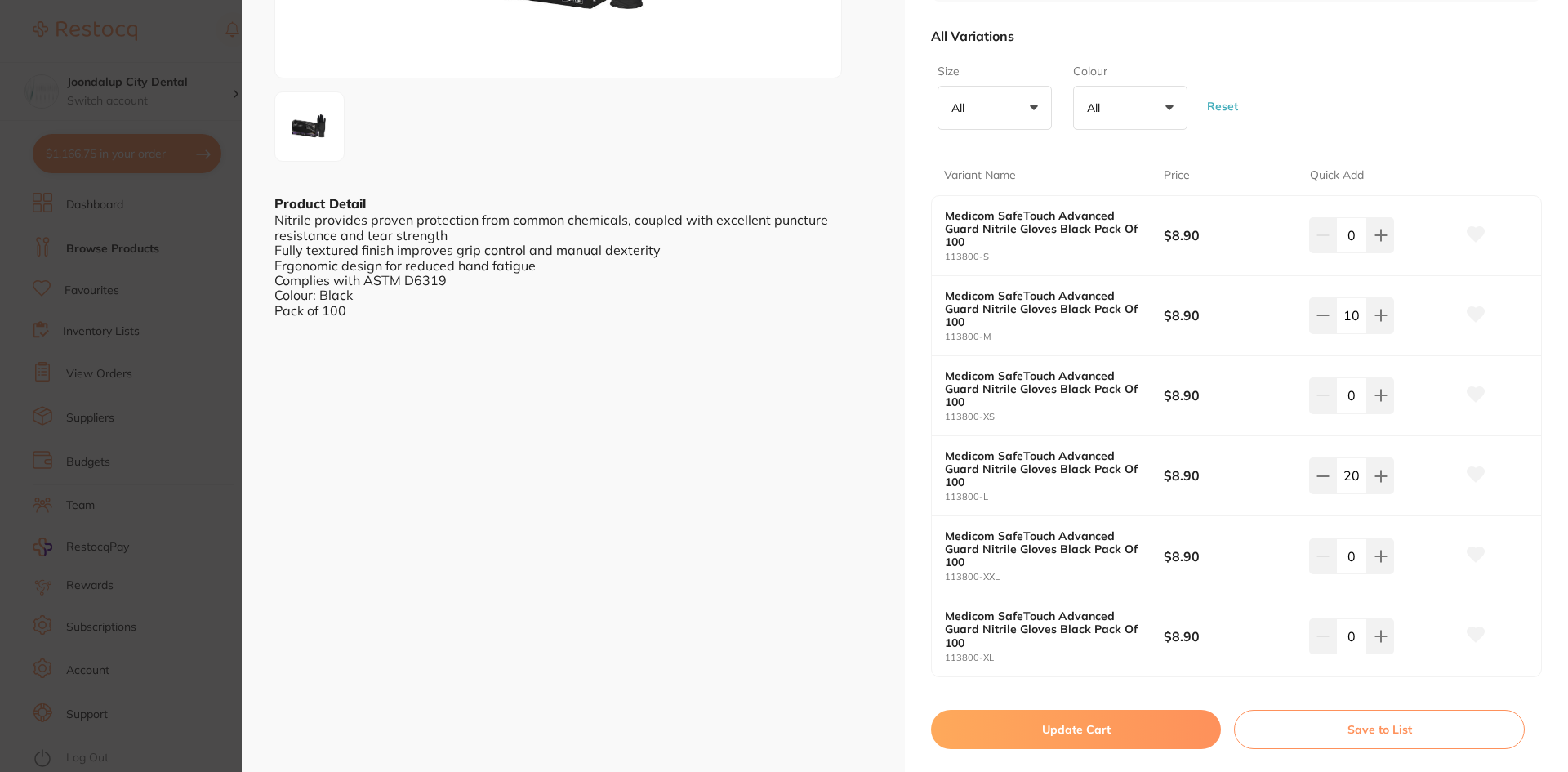
scroll to position [318, 0]
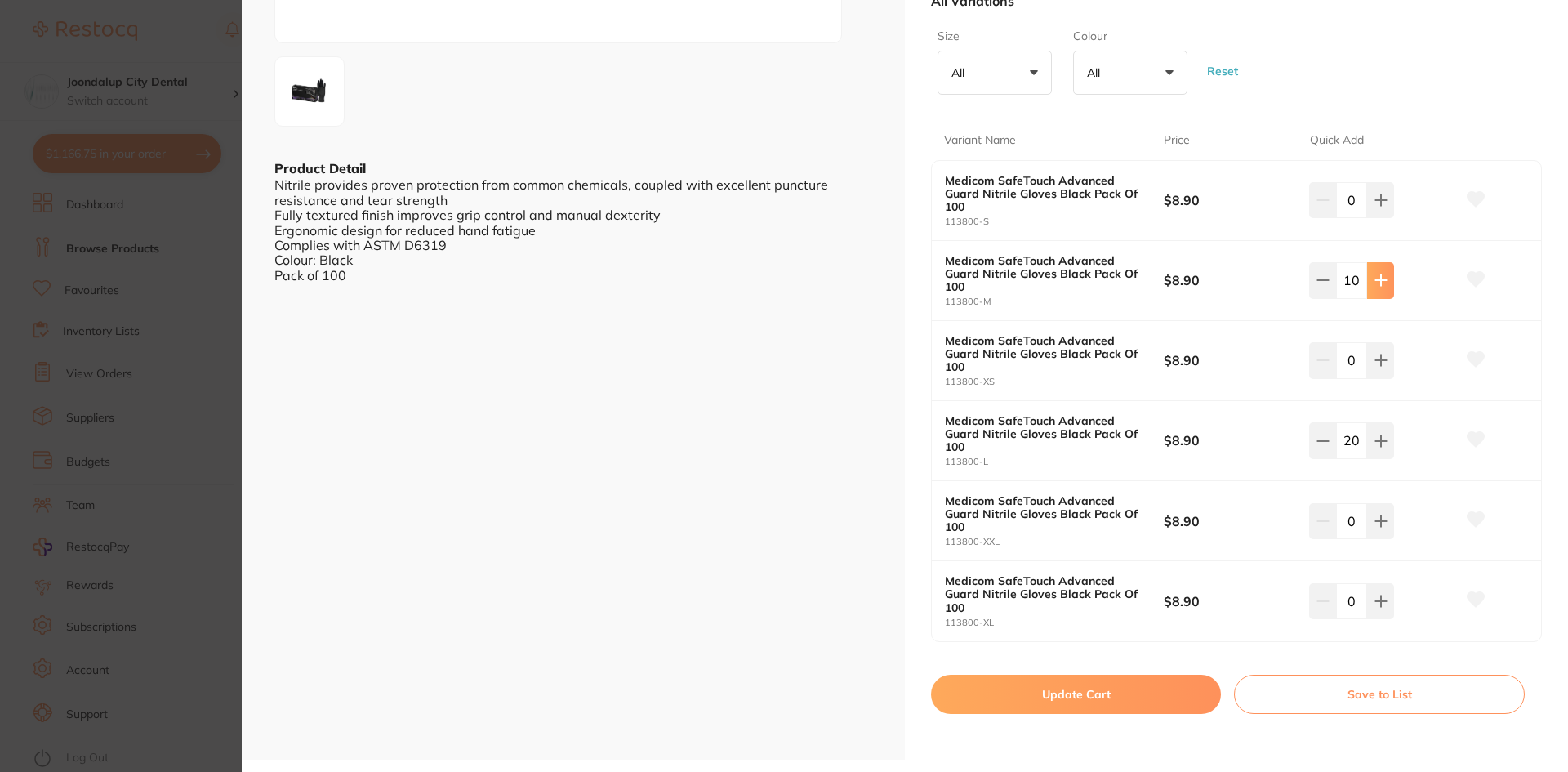
click at [1381, 288] on button at bounding box center [1381, 280] width 27 height 36
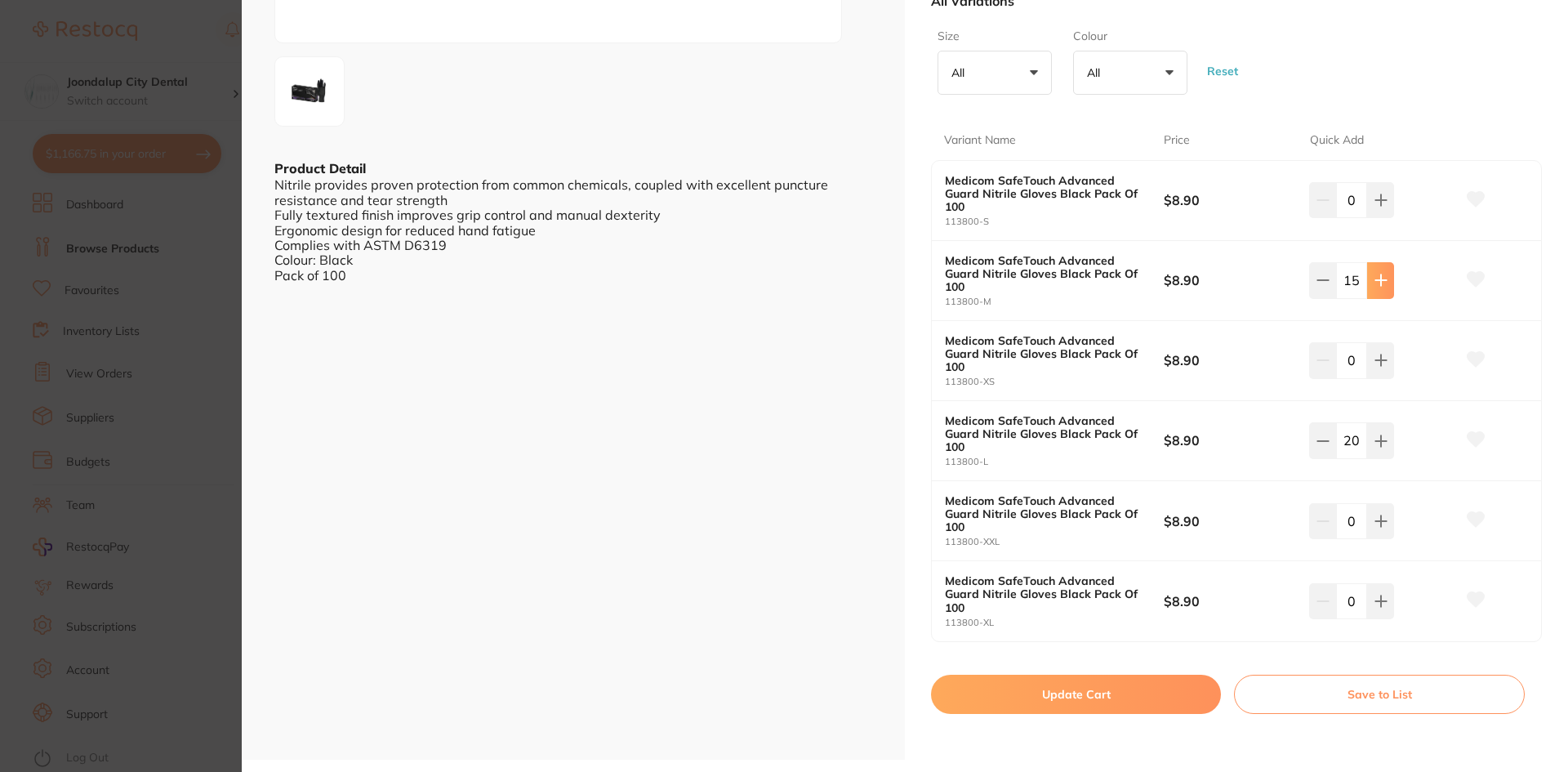
click at [1381, 288] on button at bounding box center [1381, 280] width 27 height 36
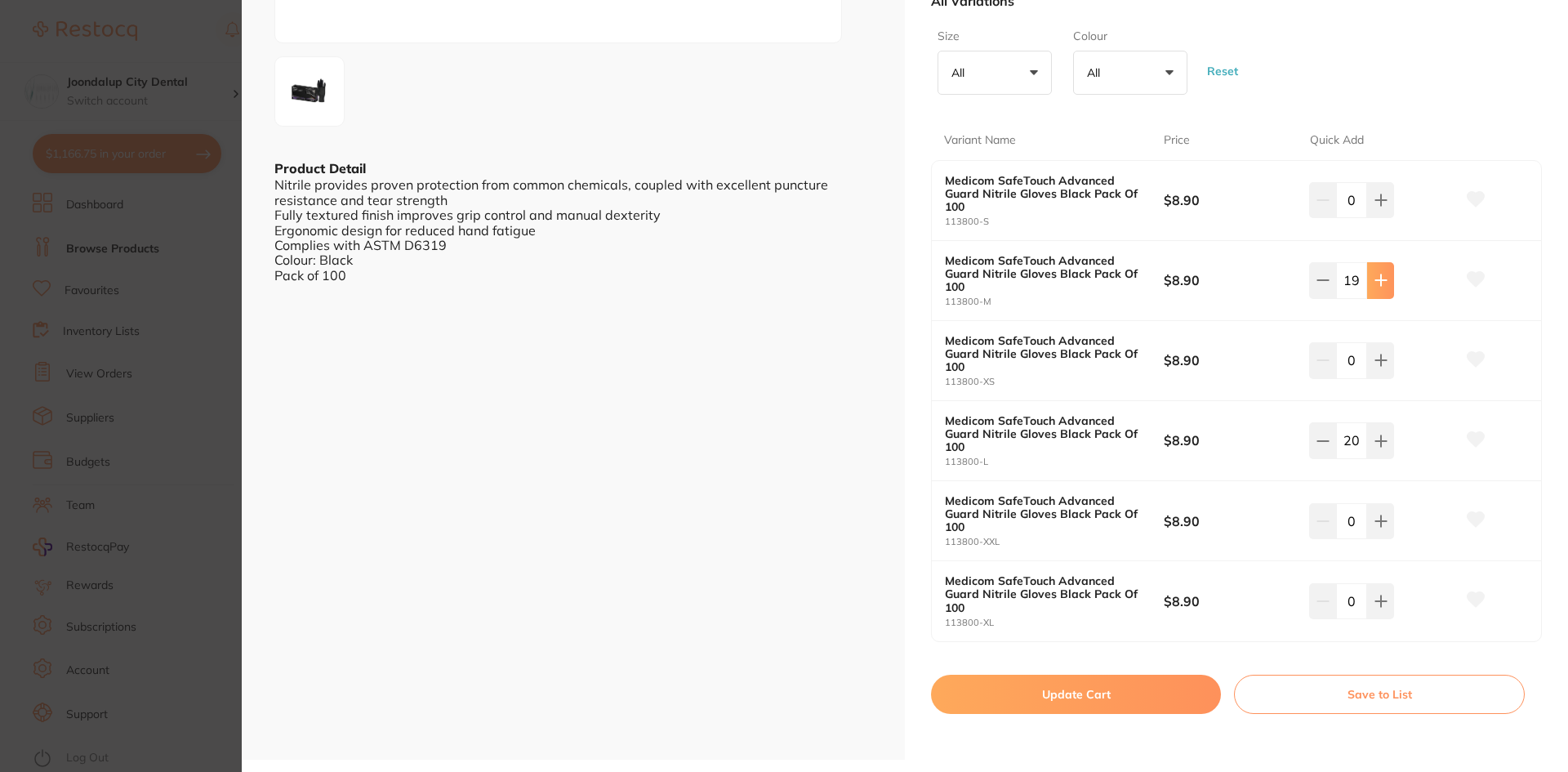
type input "20"
click at [1115, 701] on button "Update Cart" at bounding box center [1076, 694] width 290 height 39
checkbox input "false"
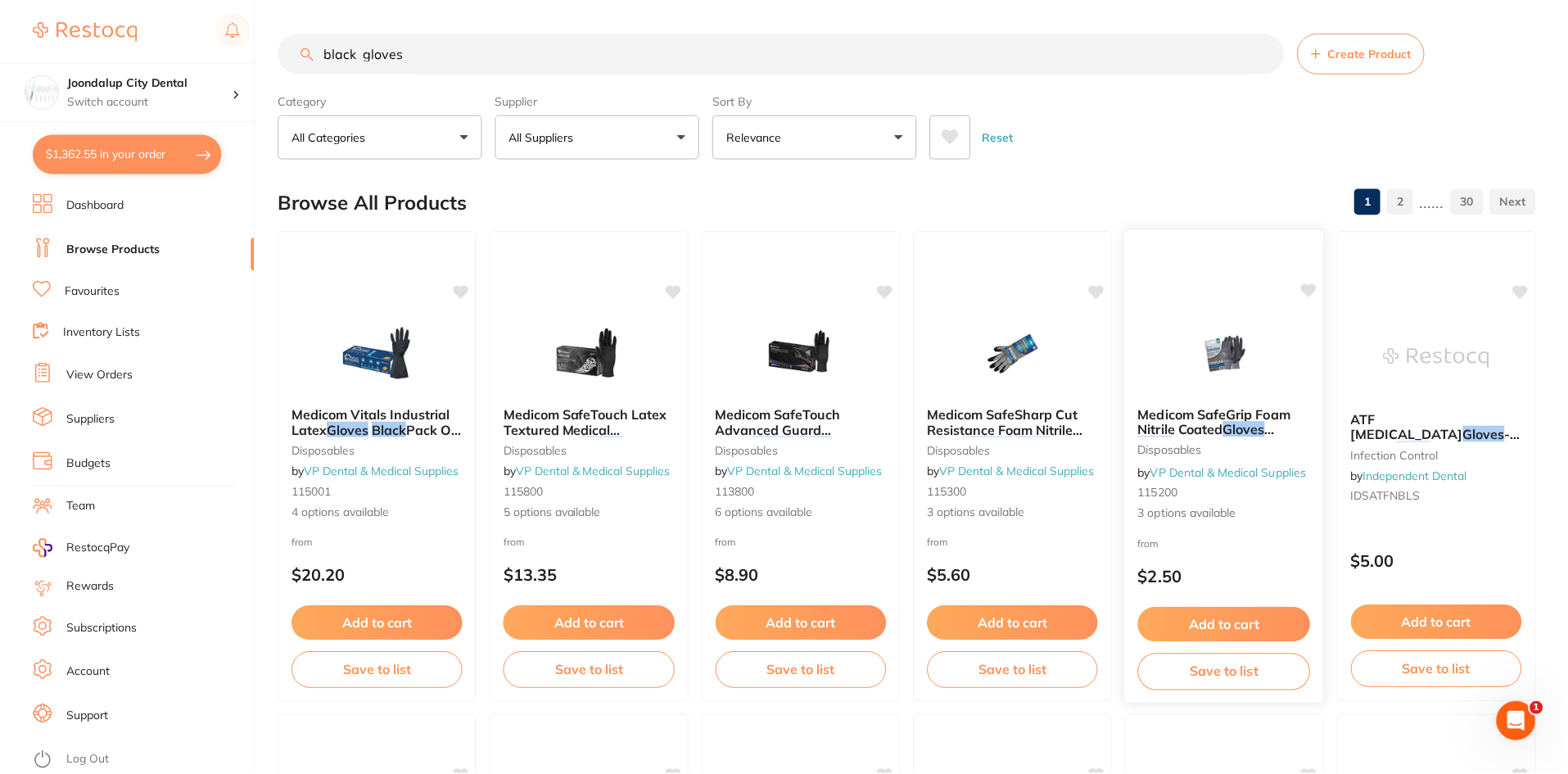
scroll to position [1, 0]
click at [105, 160] on button "$1,362.55 in your order" at bounding box center [127, 154] width 189 height 39
checkbox input "true"
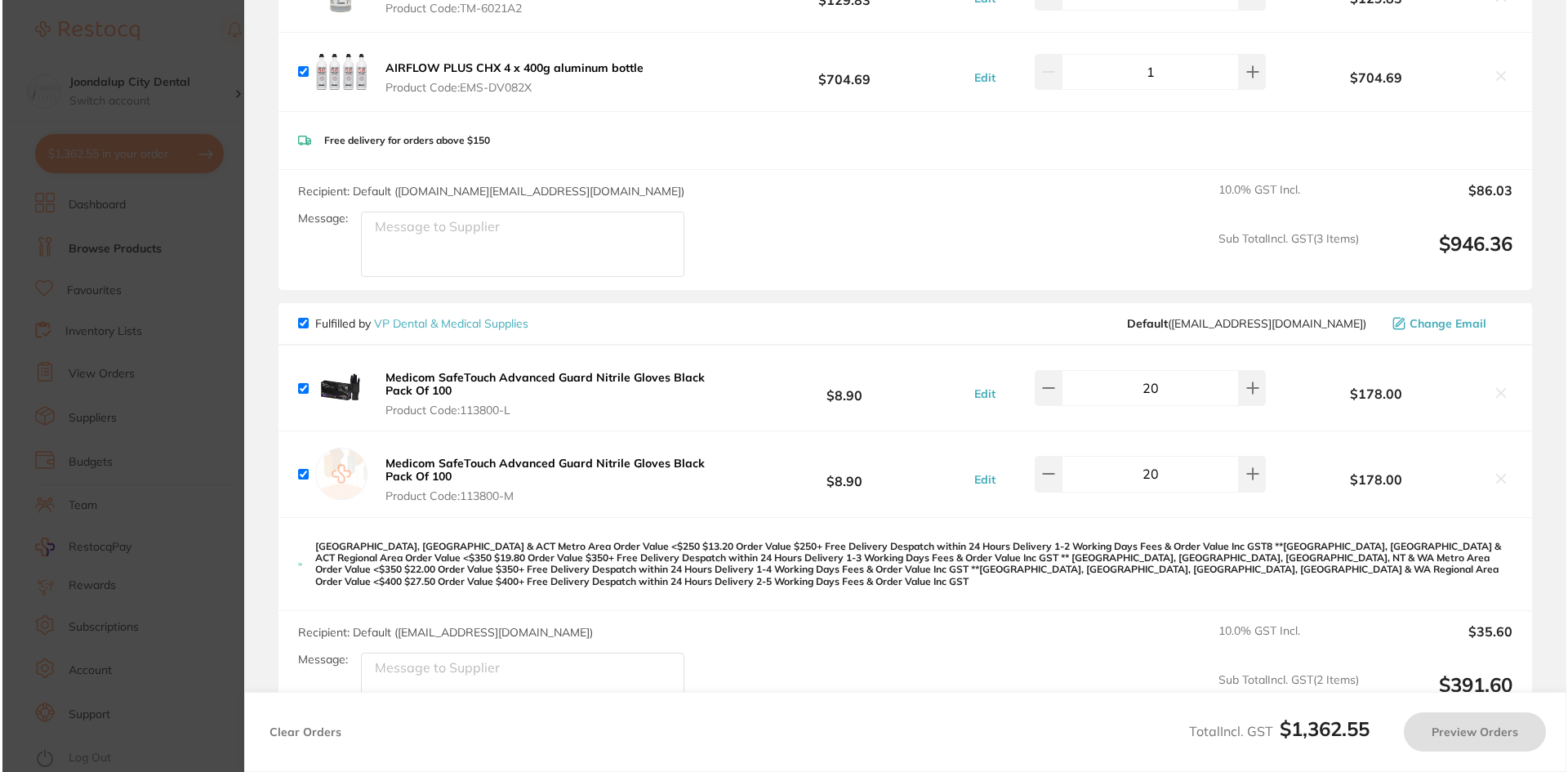
scroll to position [0, 0]
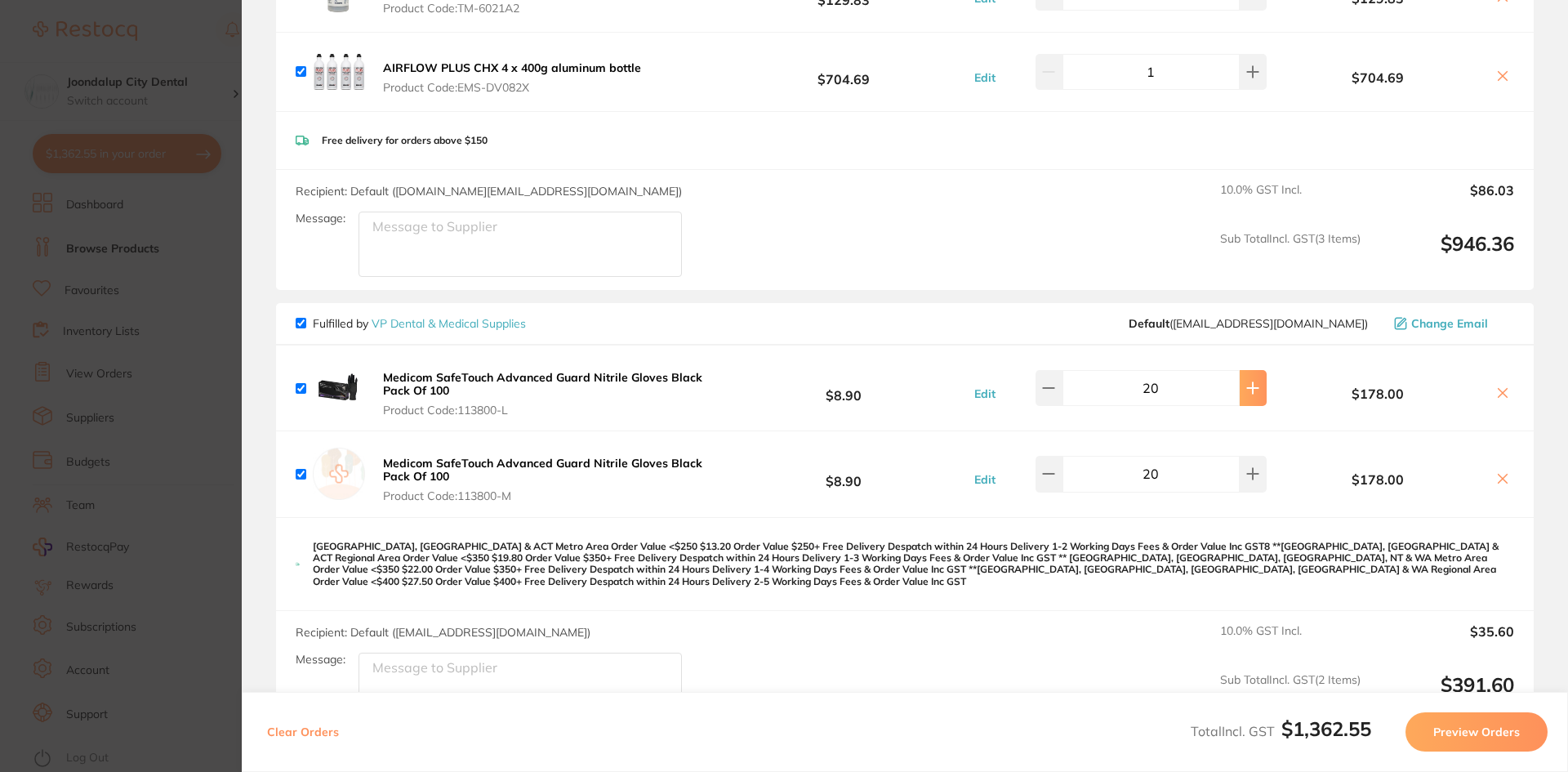
click at [1246, 386] on icon at bounding box center [1252, 388] width 13 height 13
type input "22"
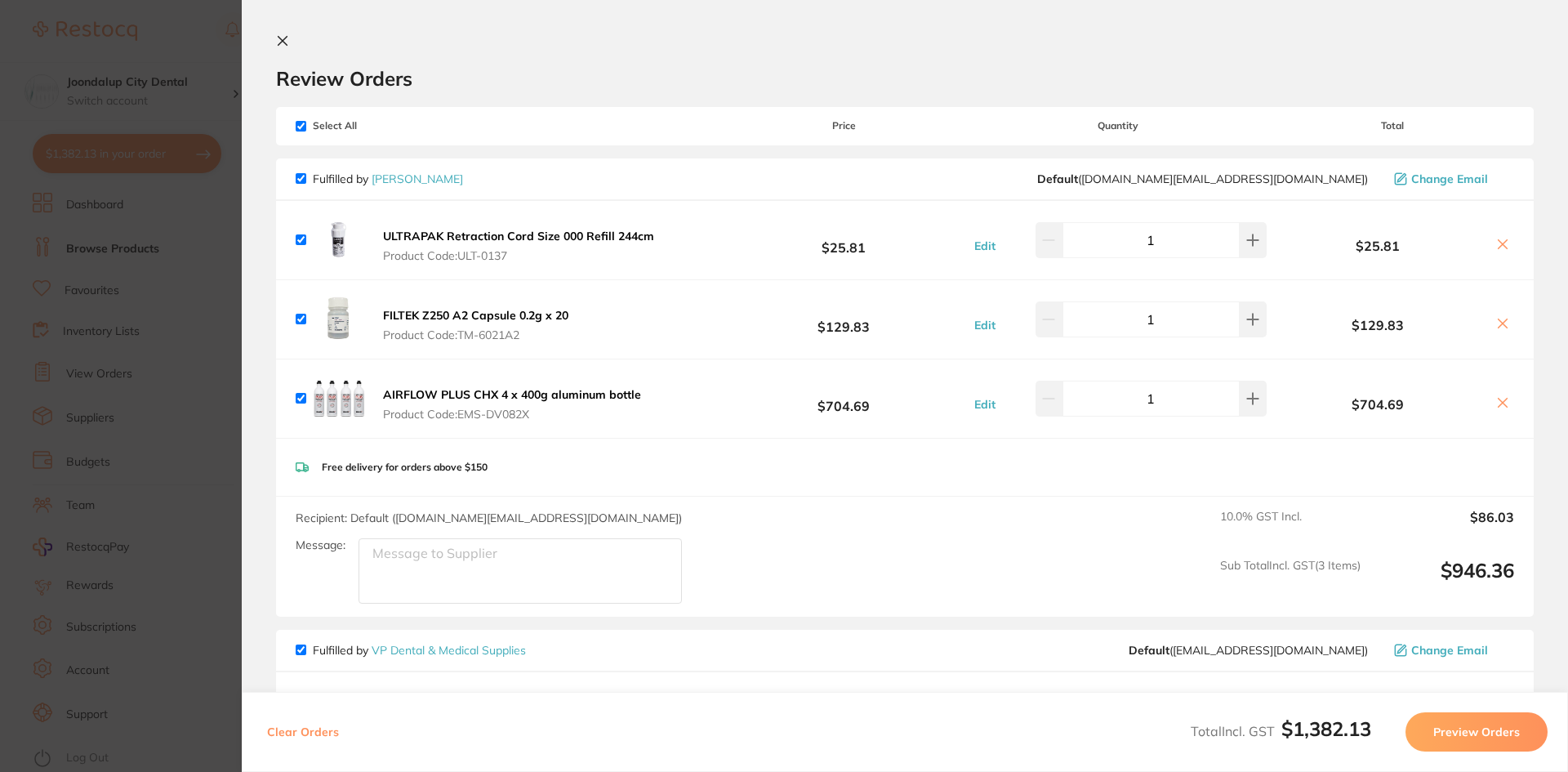
click at [279, 34] on icon at bounding box center [282, 40] width 13 height 13
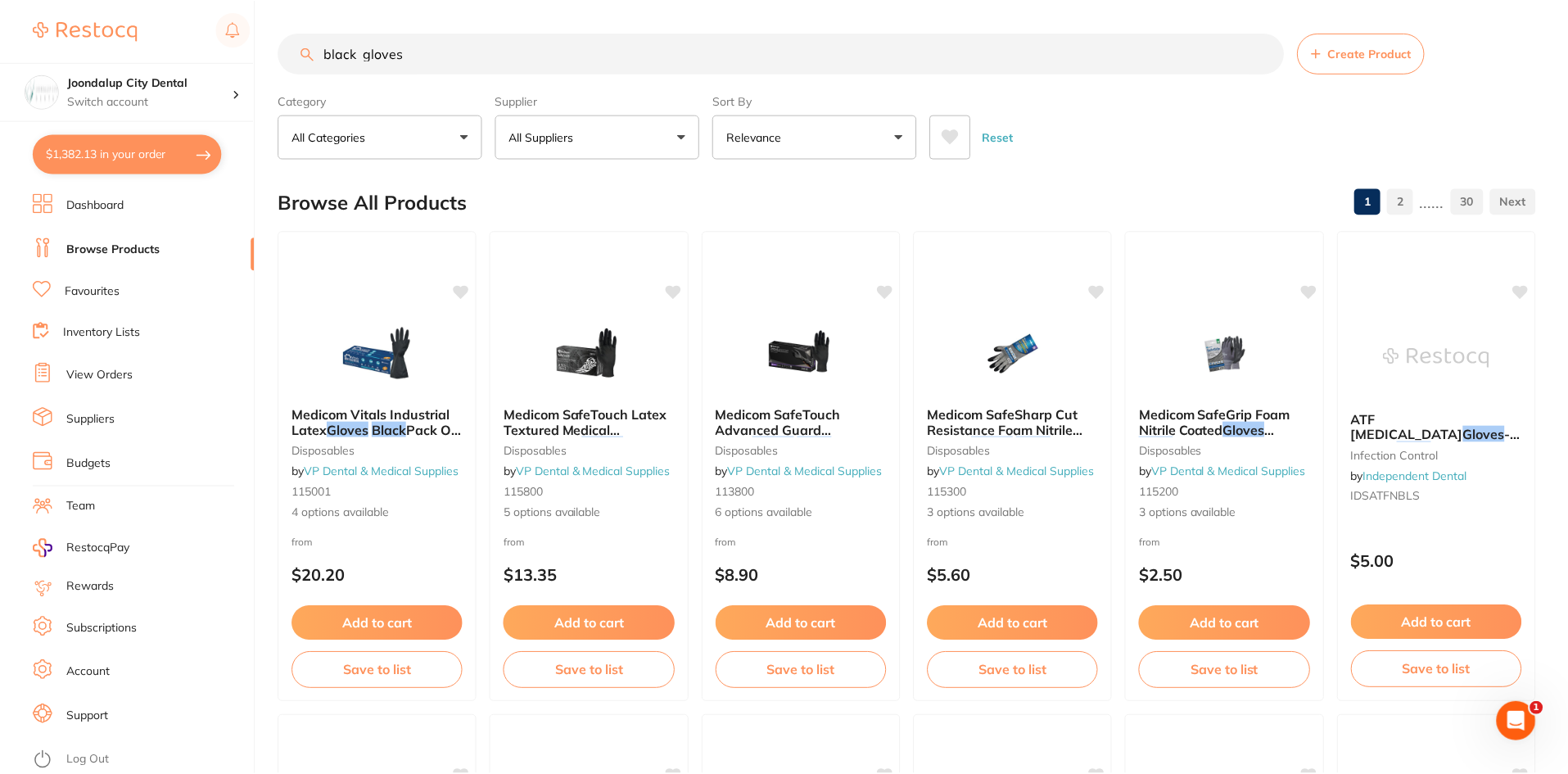
scroll to position [1, 0]
drag, startPoint x: 425, startPoint y: 45, endPoint x: 206, endPoint y: 45, distance: 219.0
click at [206, 45] on div "$1,382.13 Joondalup City Dental Switch account Joondalup City Dental $1,382.13 …" at bounding box center [784, 386] width 1568 height 774
type input "multilink"
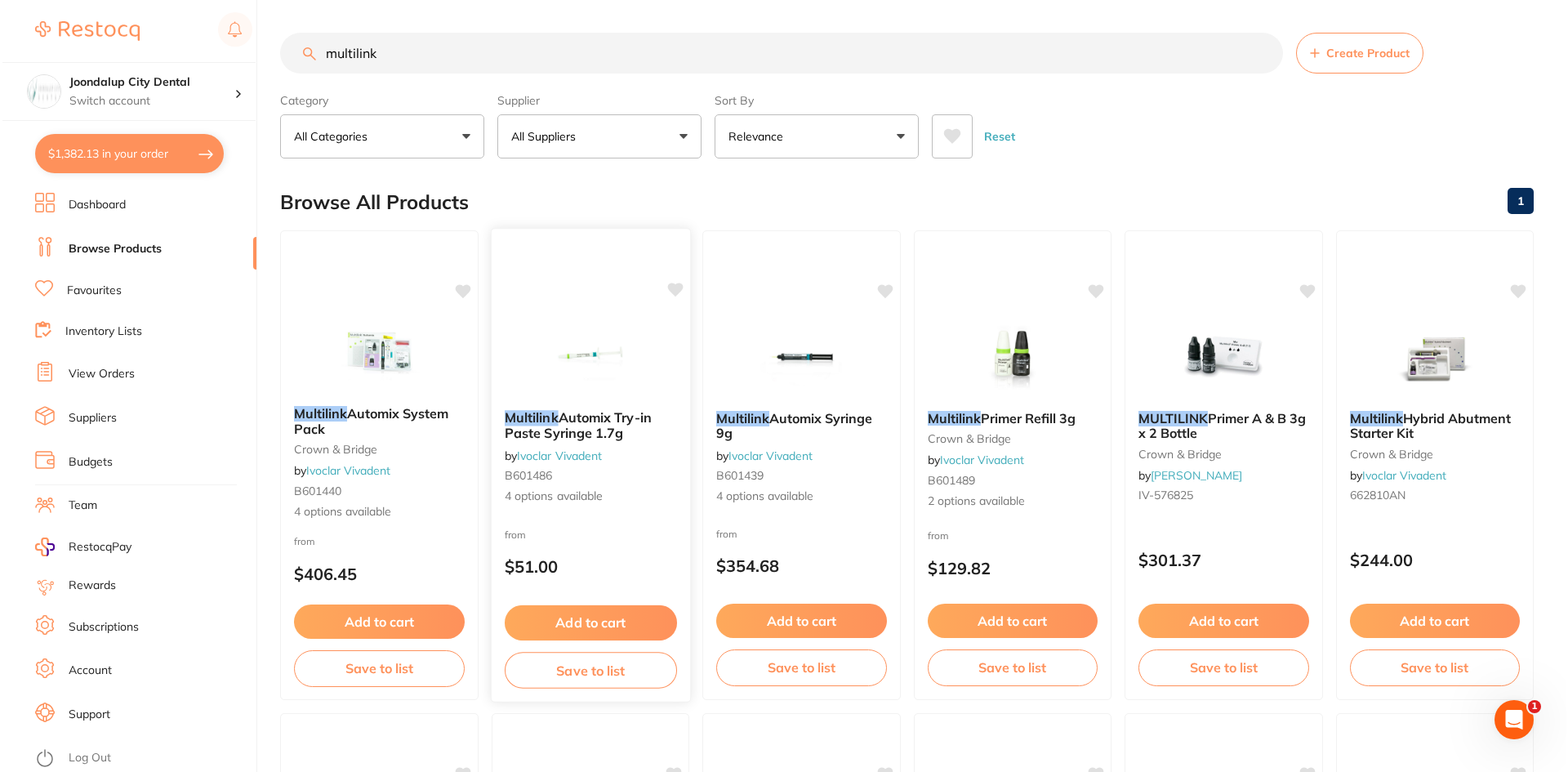
scroll to position [0, 0]
click at [776, 370] on img at bounding box center [799, 355] width 107 height 82
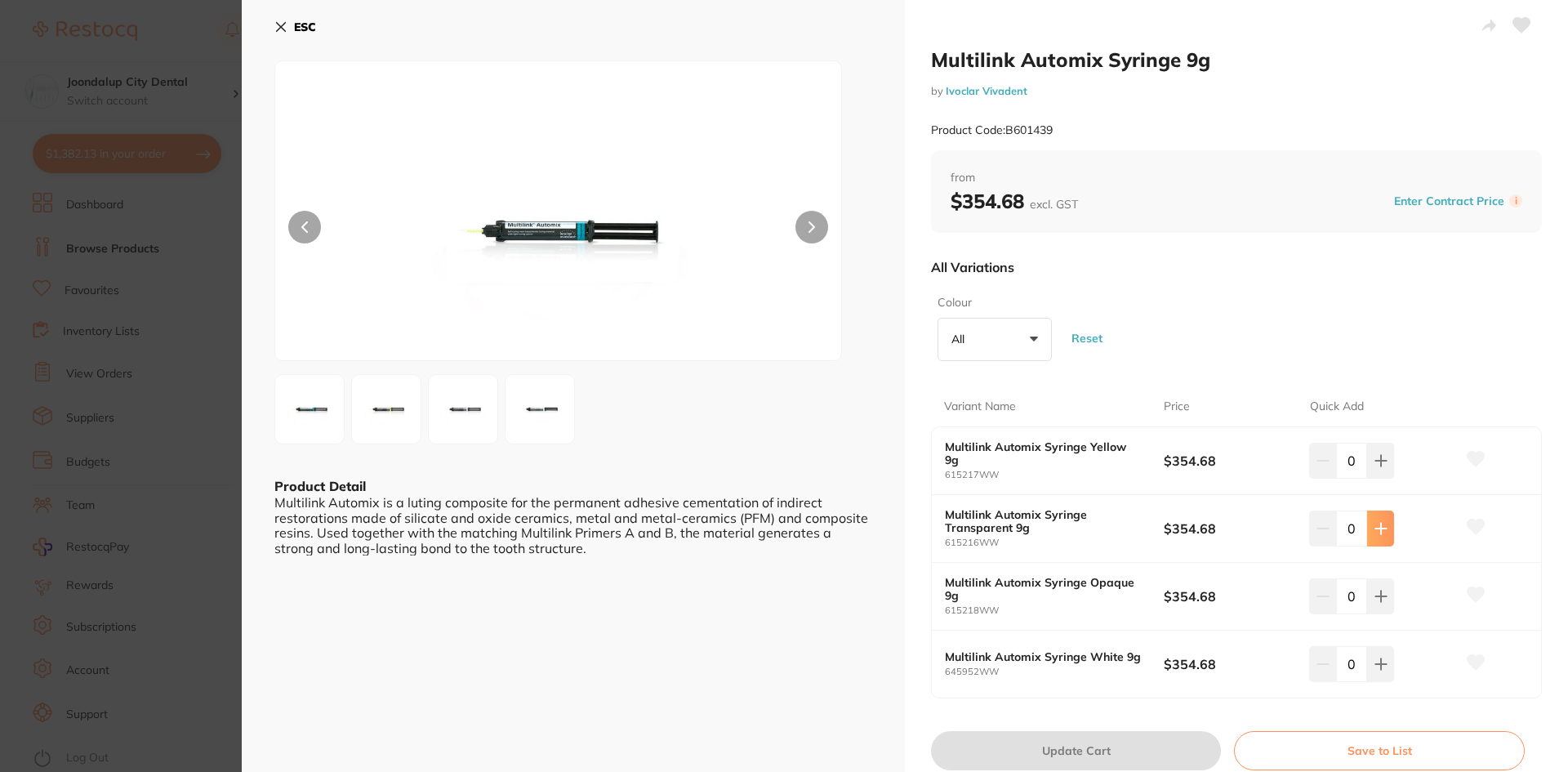
click at [1387, 527] on button at bounding box center [1381, 529] width 27 height 36
type input "1"
click at [1137, 746] on button "Update Cart" at bounding box center [1076, 751] width 290 height 39
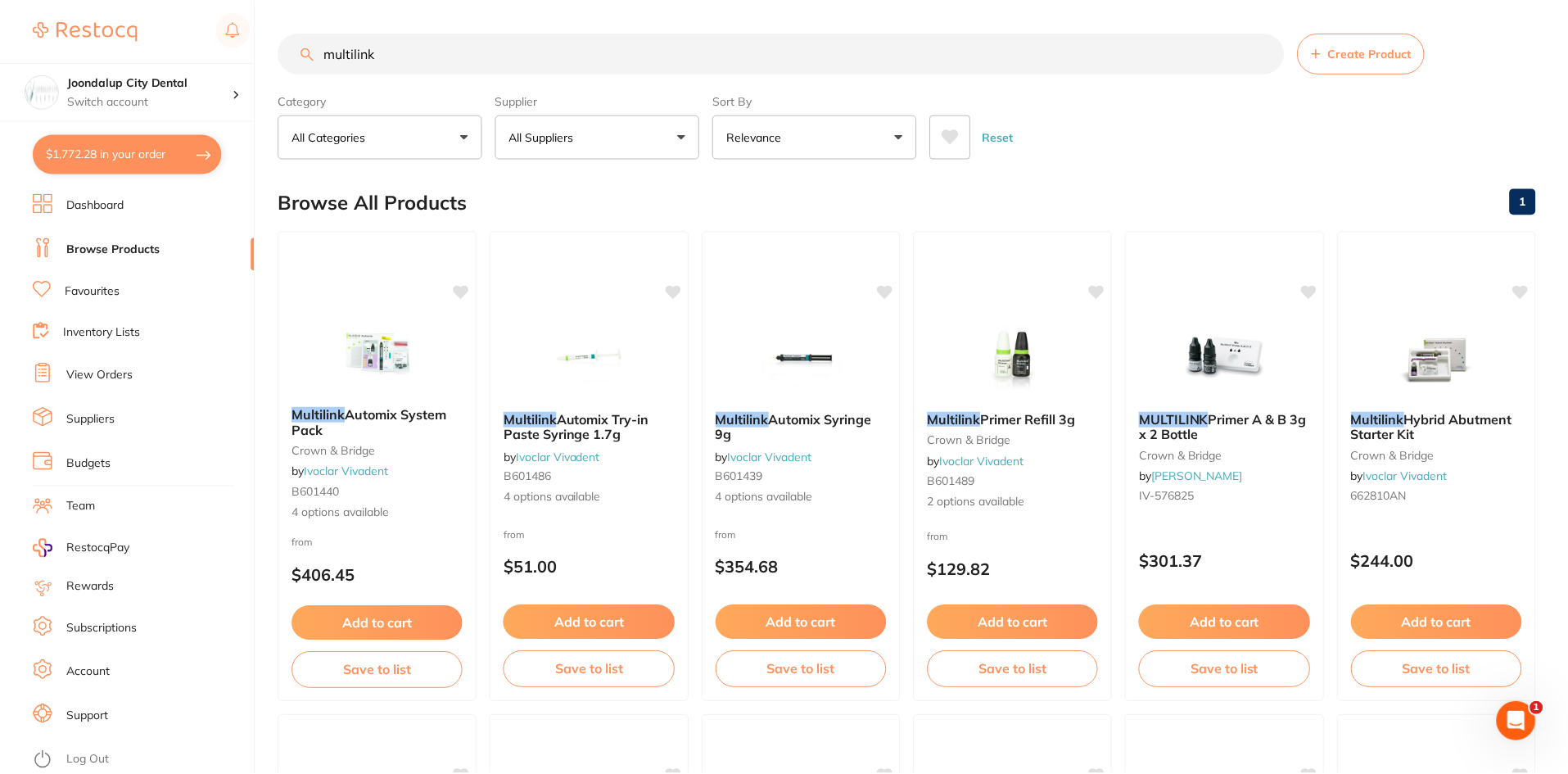
scroll to position [1, 0]
click at [131, 139] on button "$1,772.28 in your order" at bounding box center [127, 154] width 189 height 39
checkbox input "true"
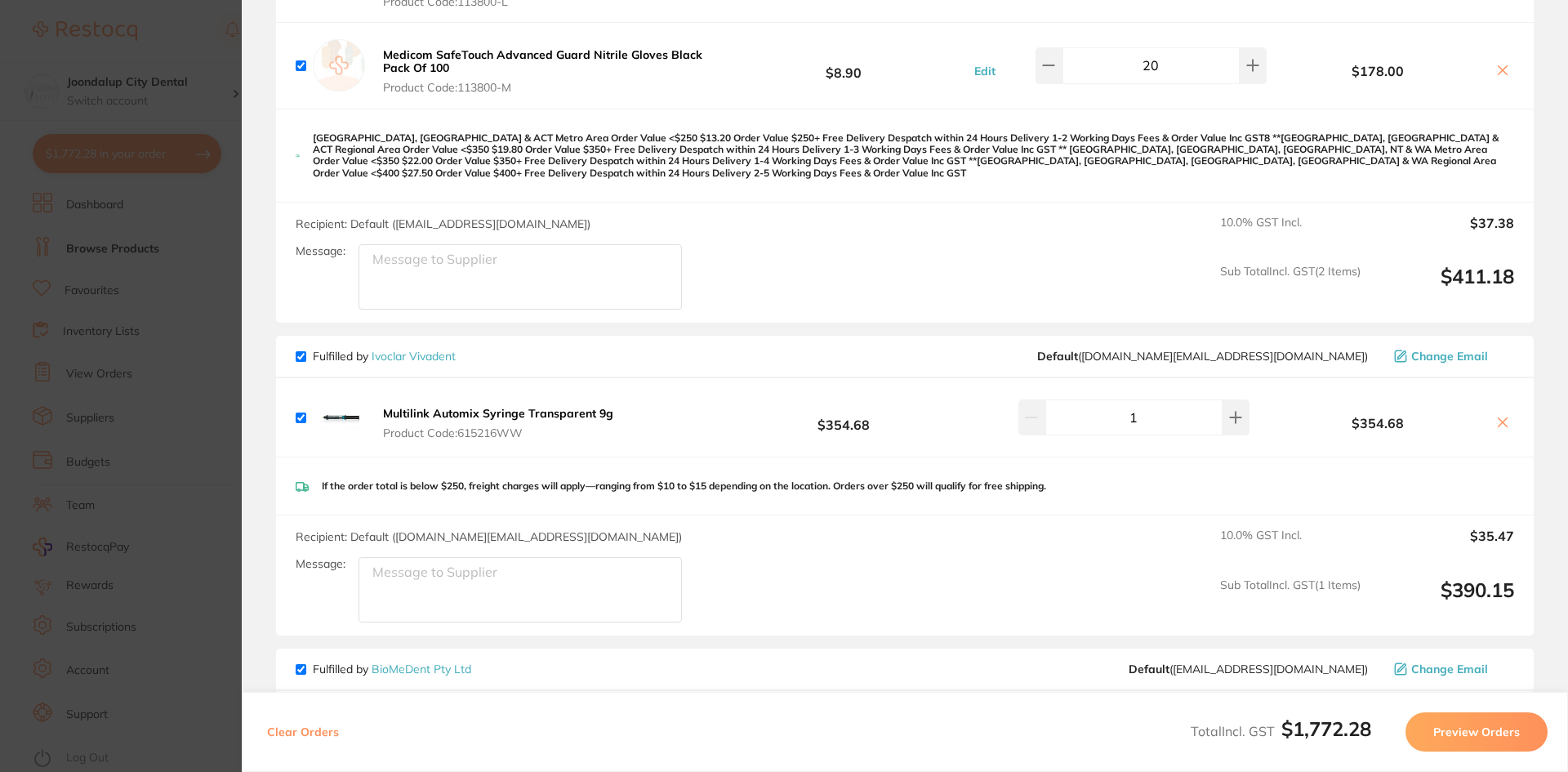
scroll to position [1062, 0]
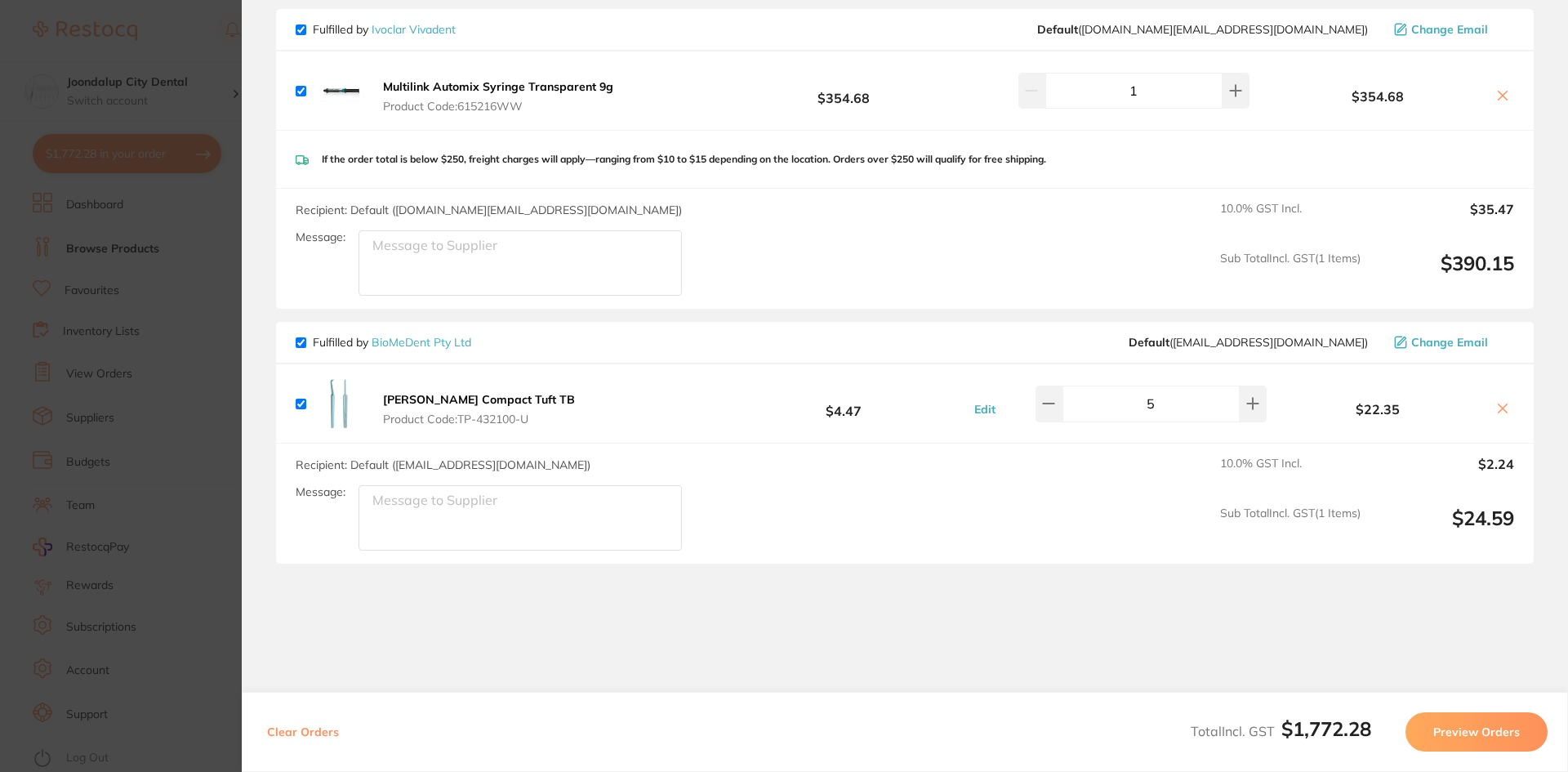
click at [306, 335] on span "Fulfilled by BioMeDent Pty Ltd" at bounding box center [383, 341] width 175 height 15
drag, startPoint x: 301, startPoint y: 332, endPoint x: 511, endPoint y: 339, distance: 210.1
click at [300, 337] on input "checkbox" at bounding box center [300, 342] width 10 height 10
checkbox input "false"
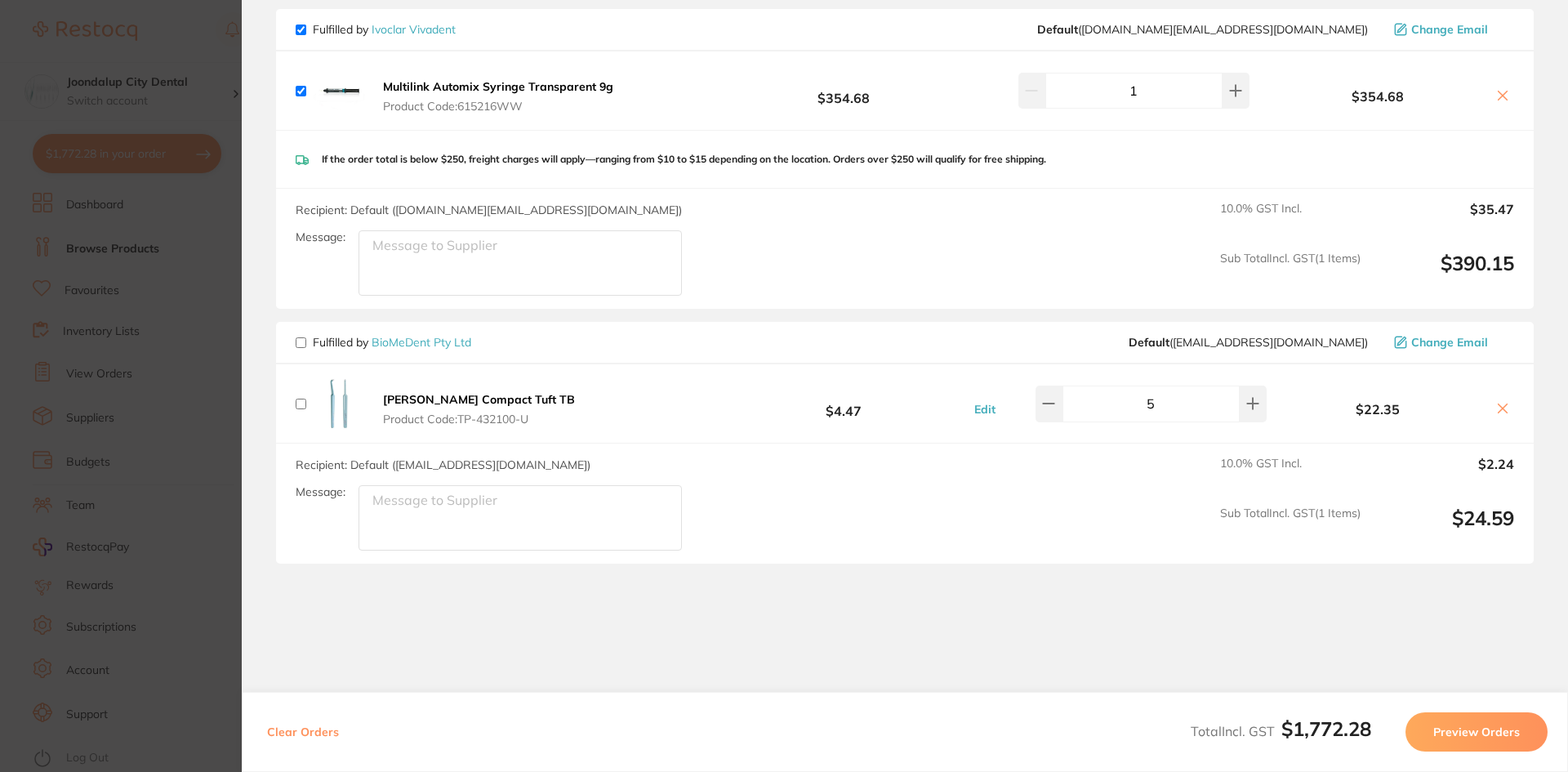
checkbox input "false"
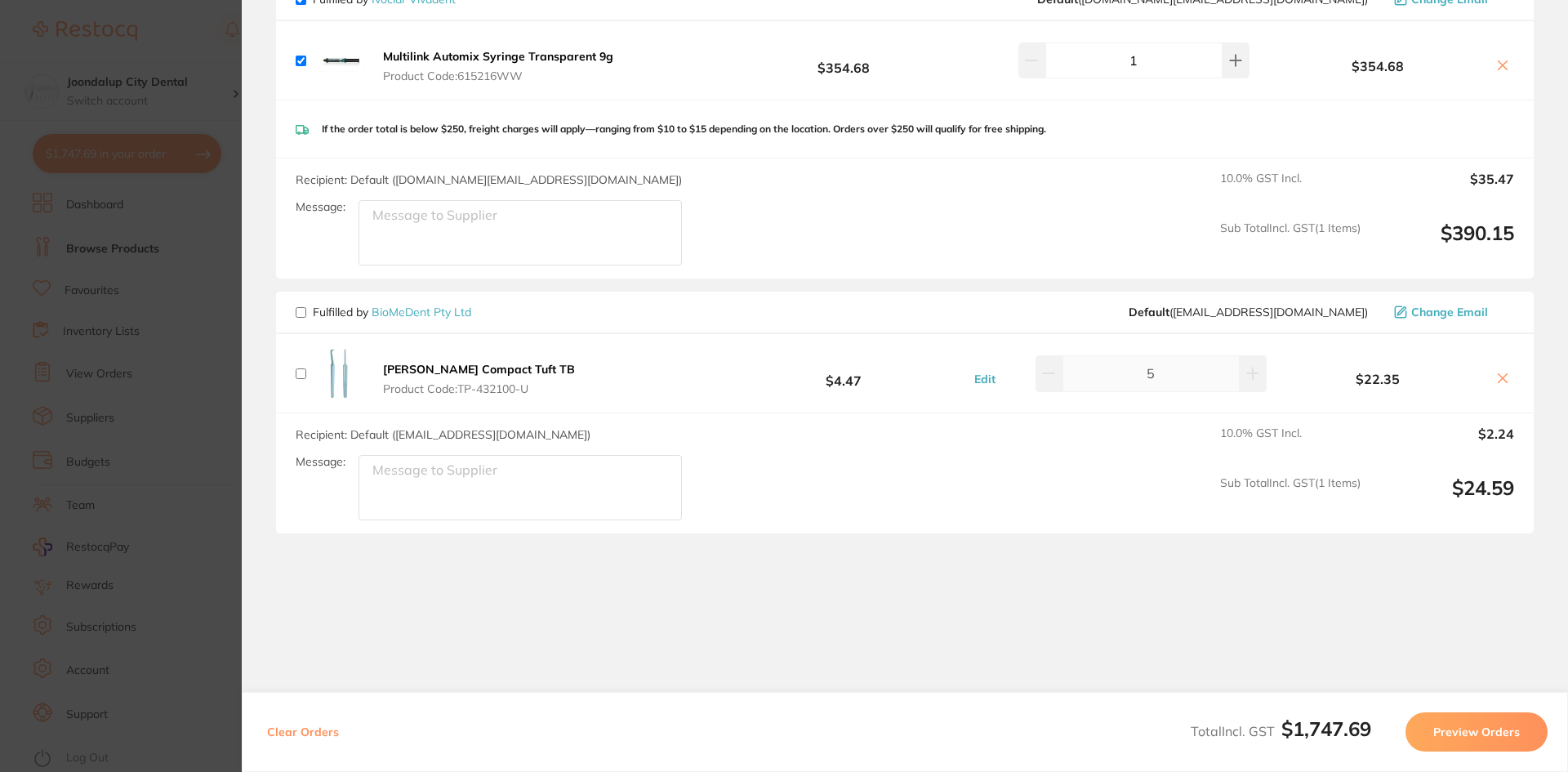
scroll to position [1108, 0]
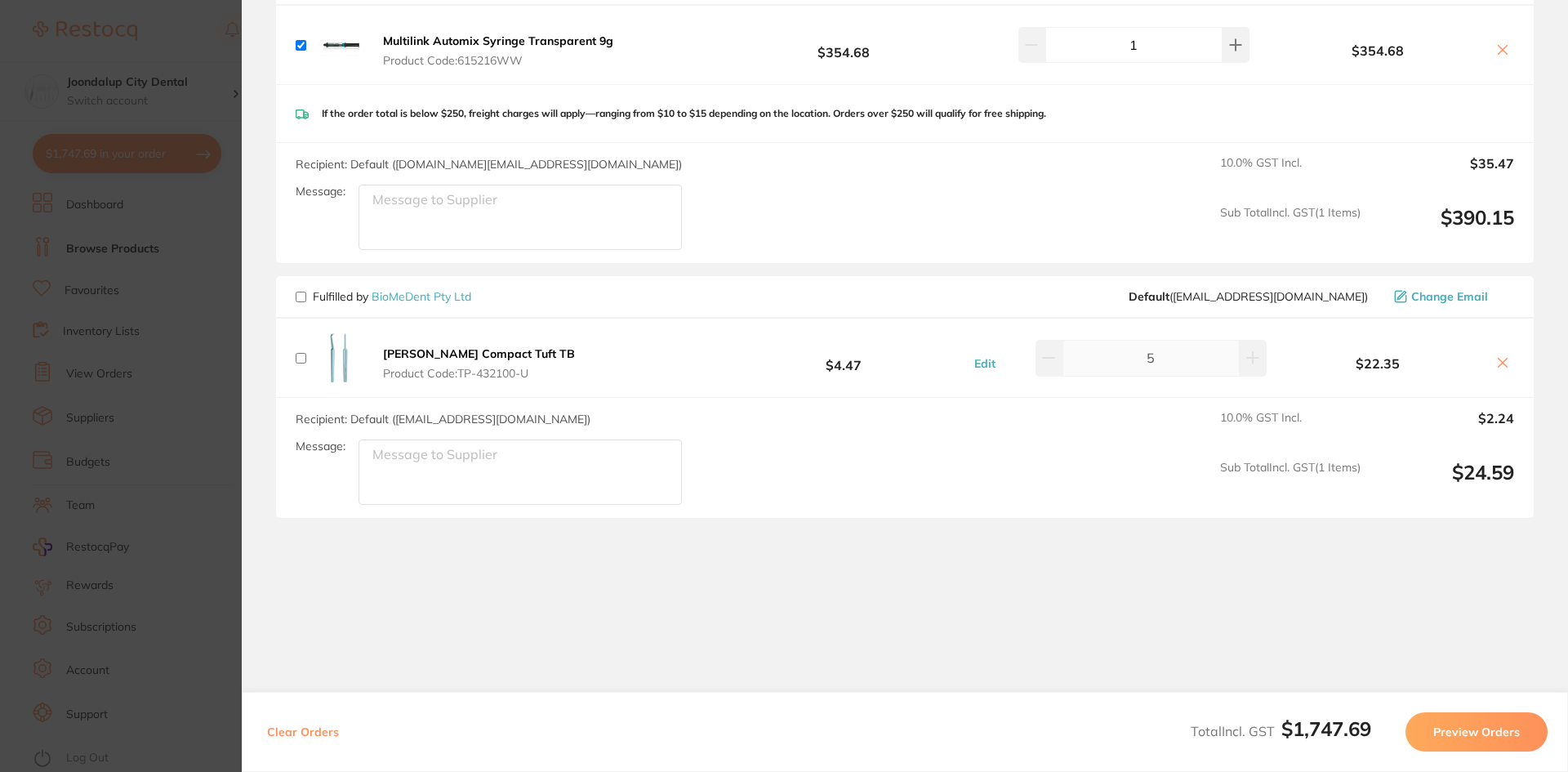
click at [1473, 727] on button "Preview Orders" at bounding box center [1477, 732] width 142 height 39
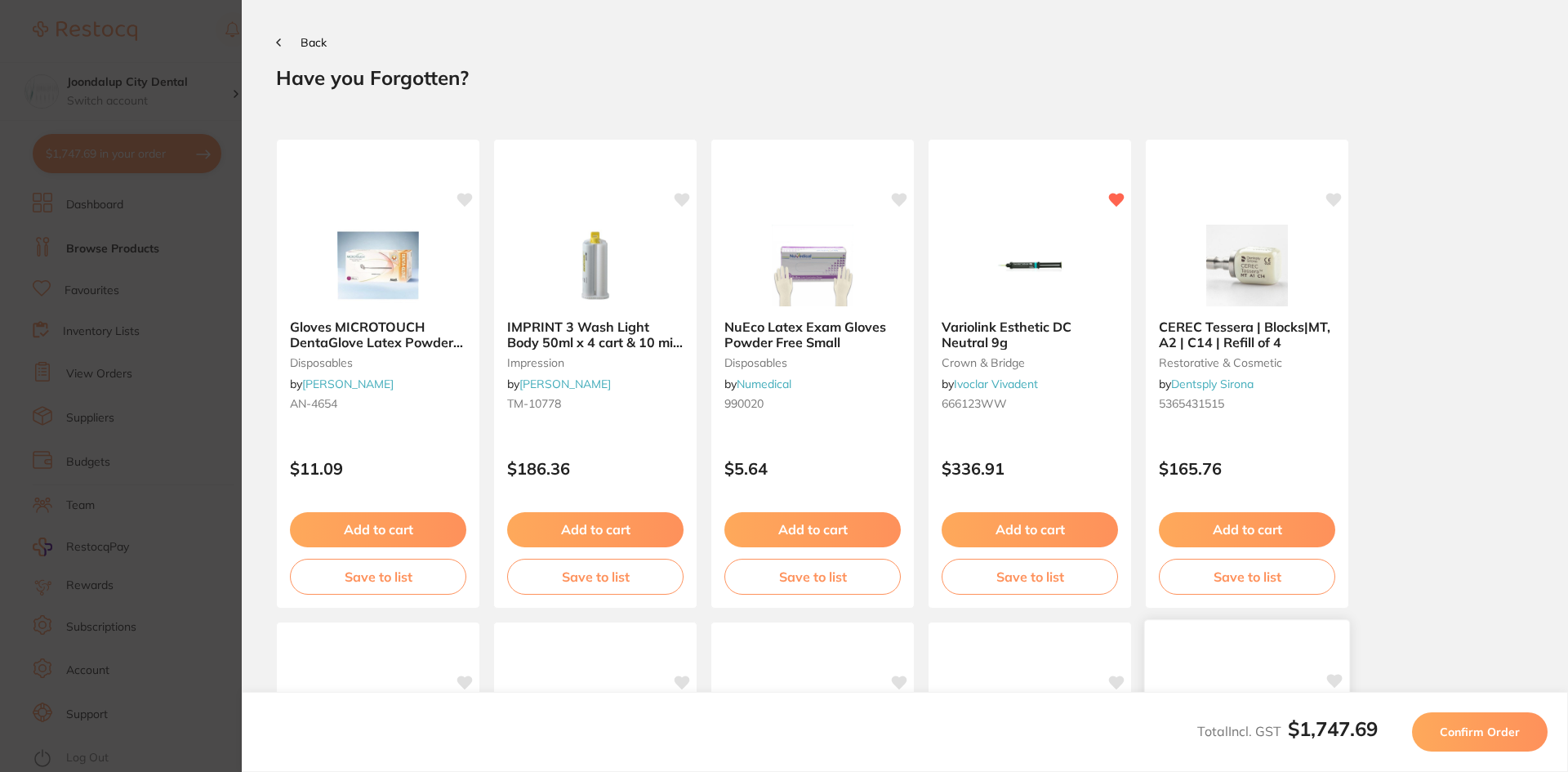
scroll to position [0, 0]
click at [363, 294] on img at bounding box center [377, 264] width 107 height 82
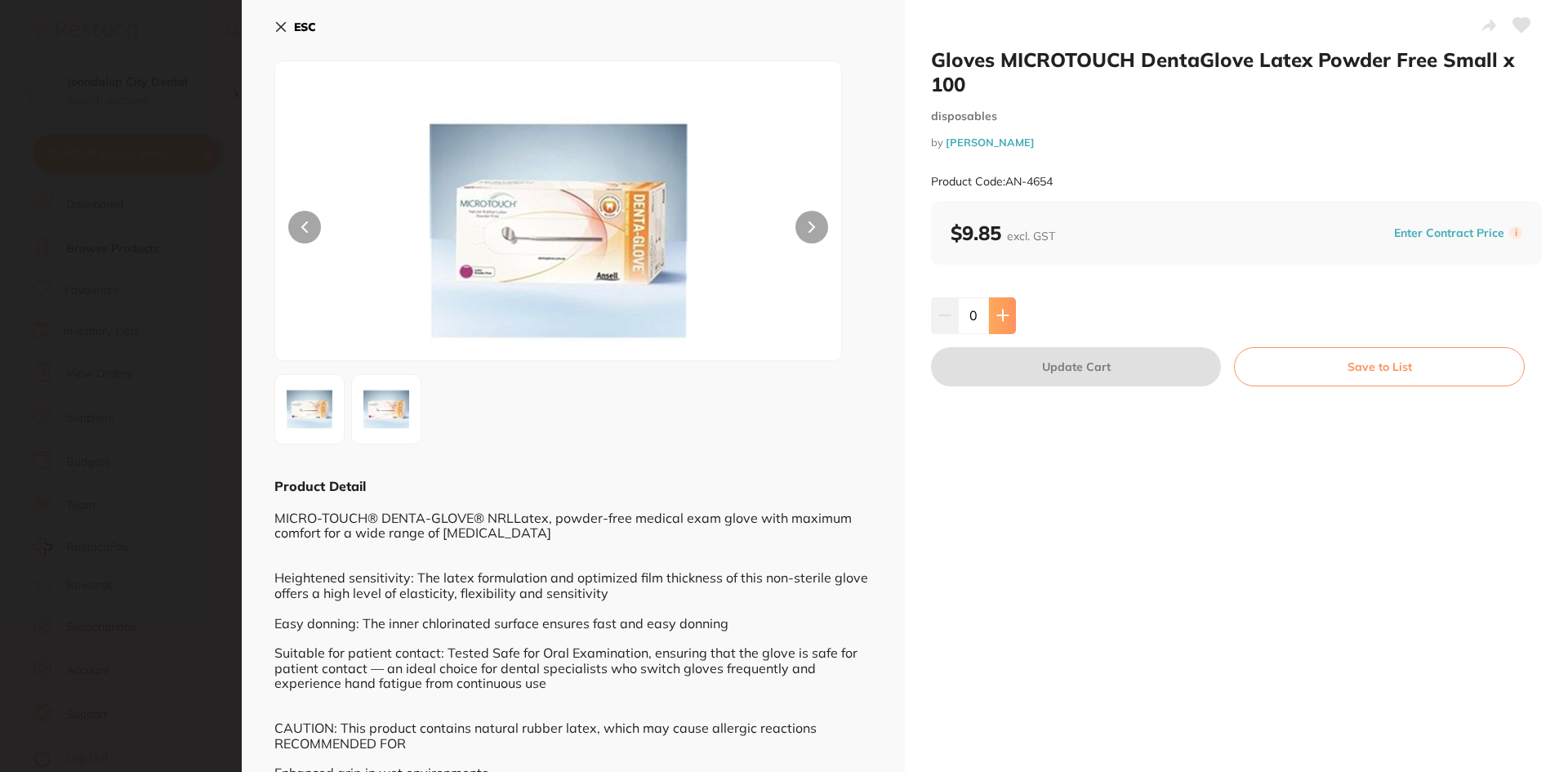
click at [995, 305] on button at bounding box center [1002, 315] width 27 height 36
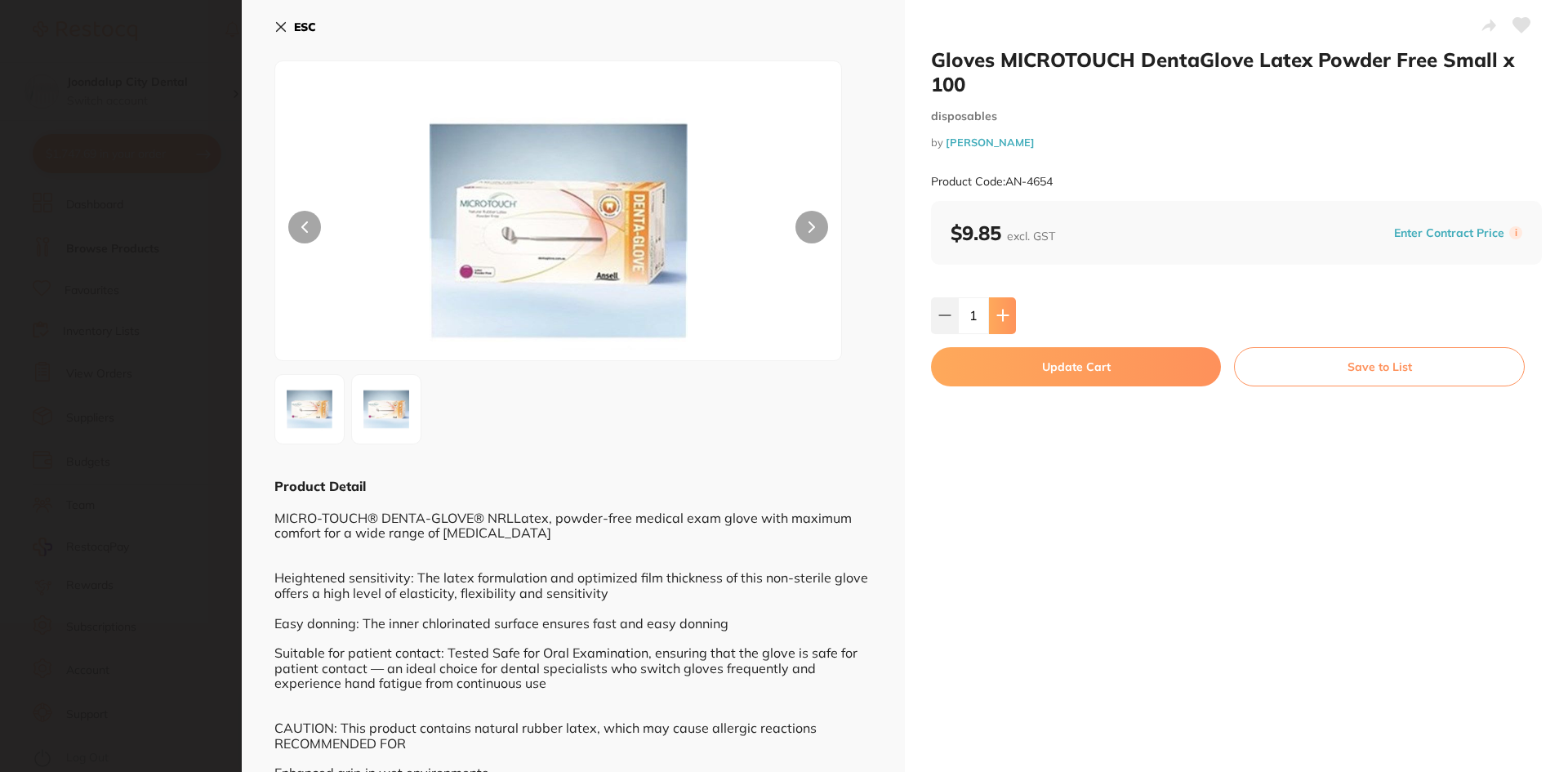
click at [995, 305] on button at bounding box center [1002, 315] width 27 height 36
click at [995, 306] on button at bounding box center [1002, 315] width 27 height 36
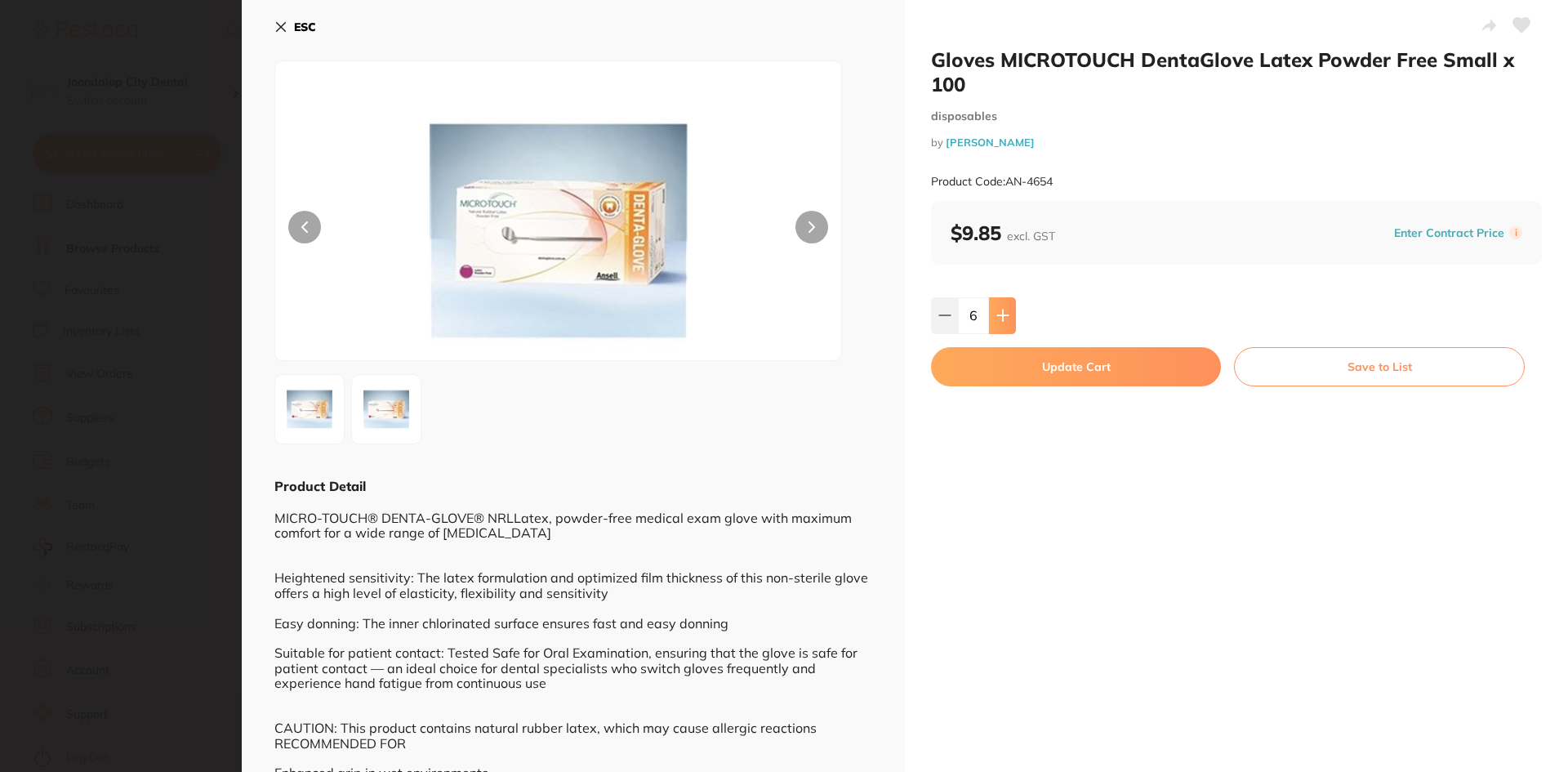
click at [995, 306] on button at bounding box center [1002, 315] width 27 height 36
type input "10"
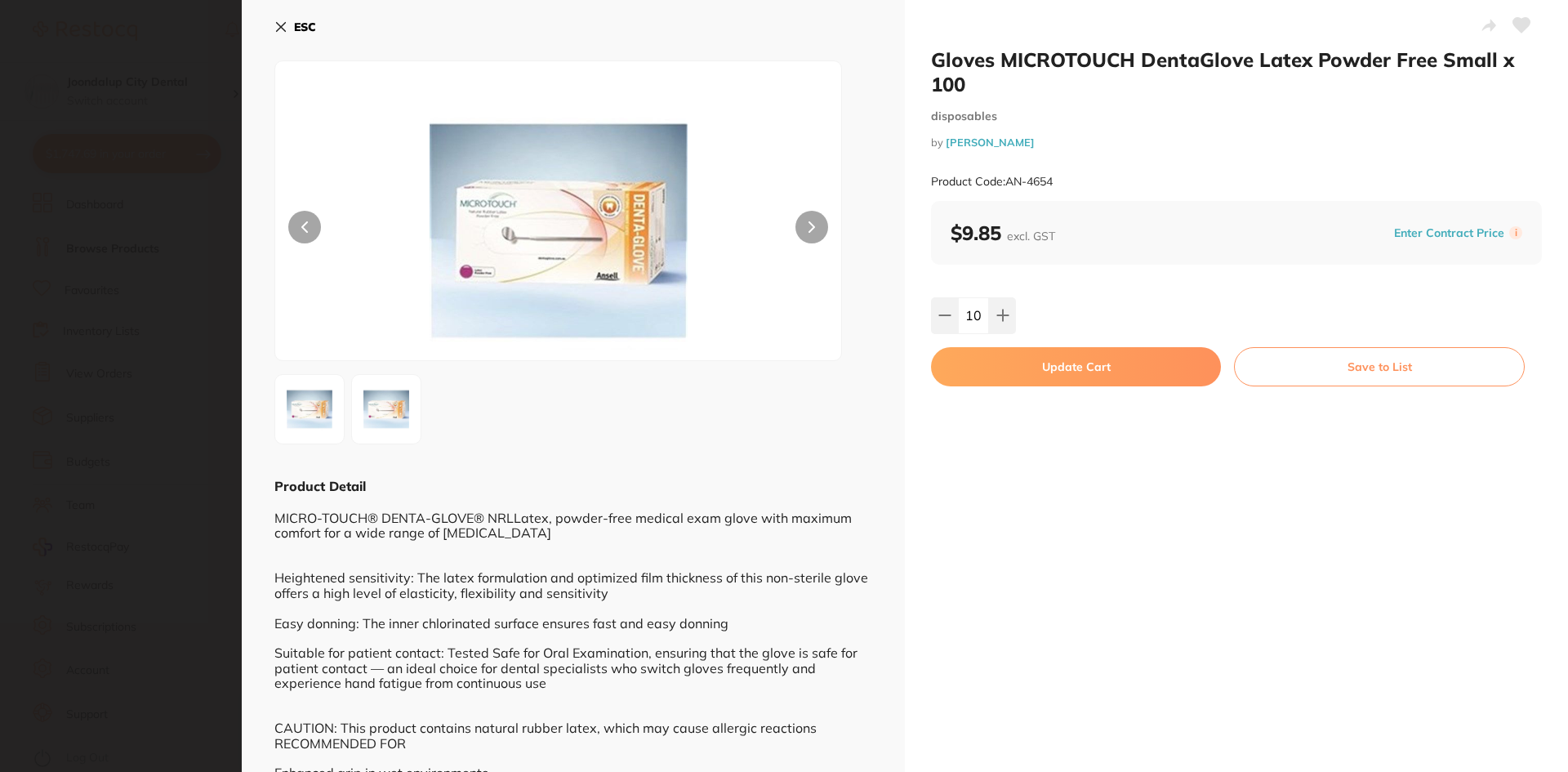
click at [998, 354] on button "Update Cart" at bounding box center [1076, 367] width 290 height 39
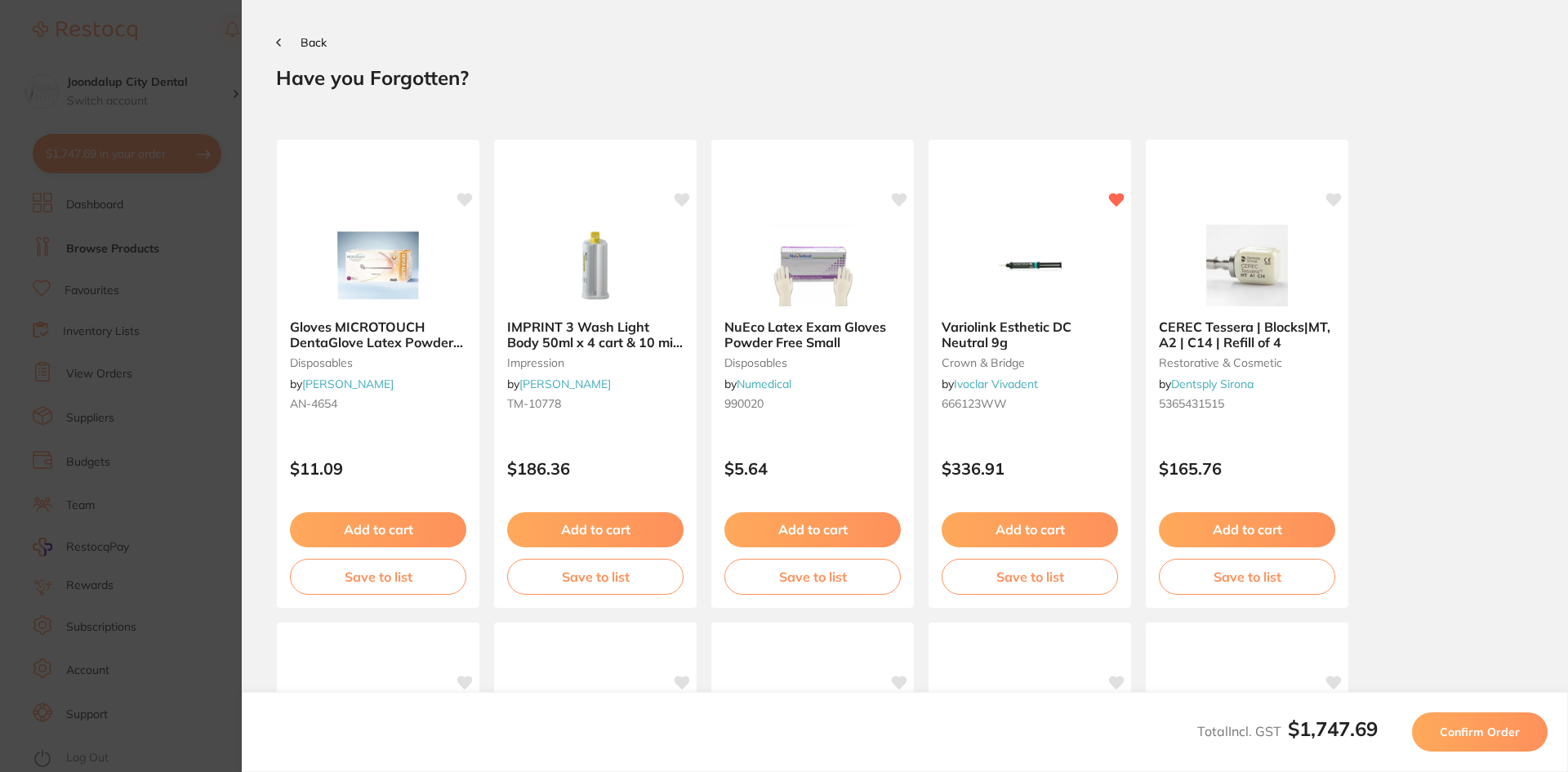
click at [1454, 725] on span "Confirm Order" at bounding box center [1481, 732] width 80 height 15
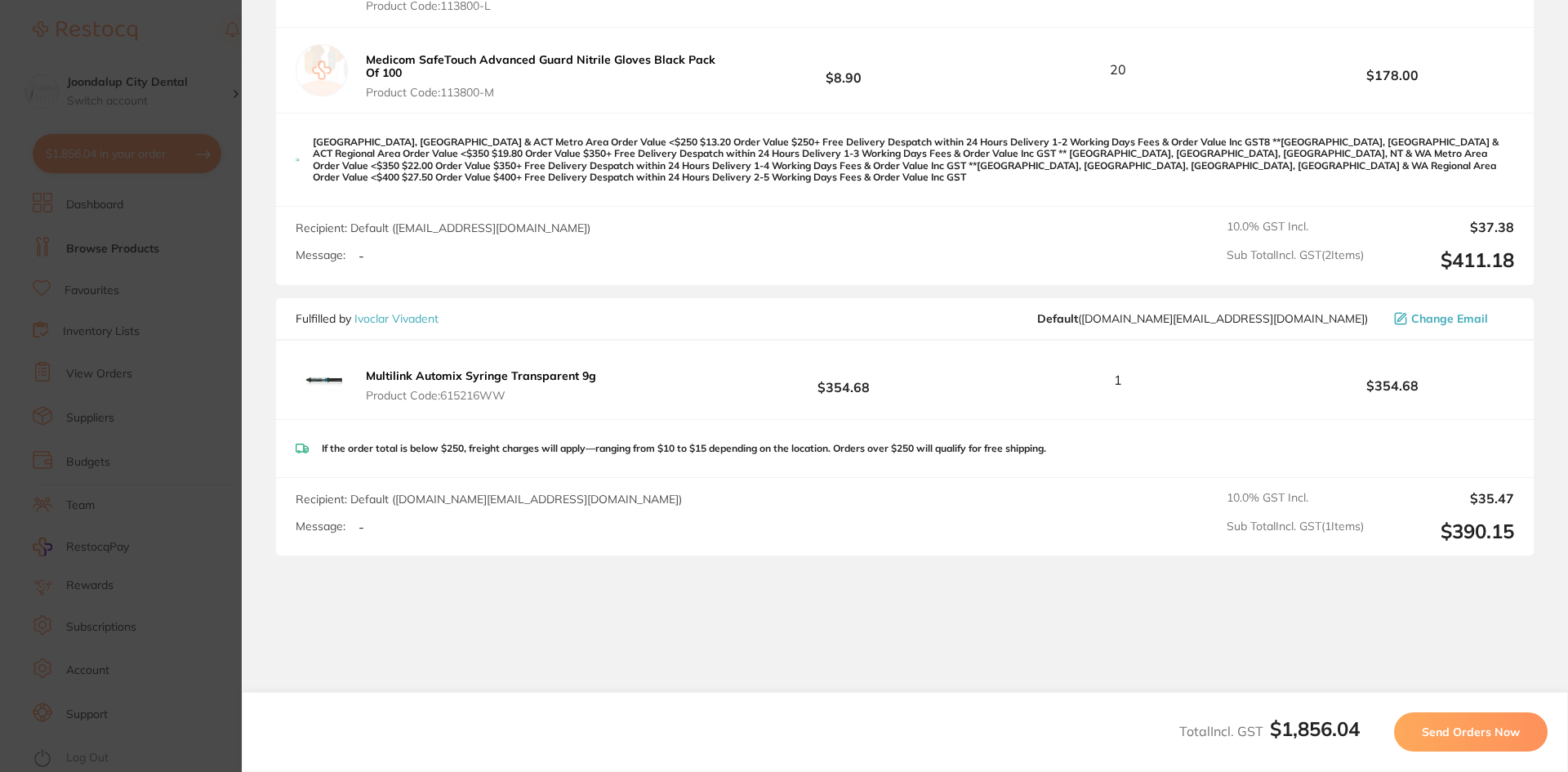
scroll to position [949, 0]
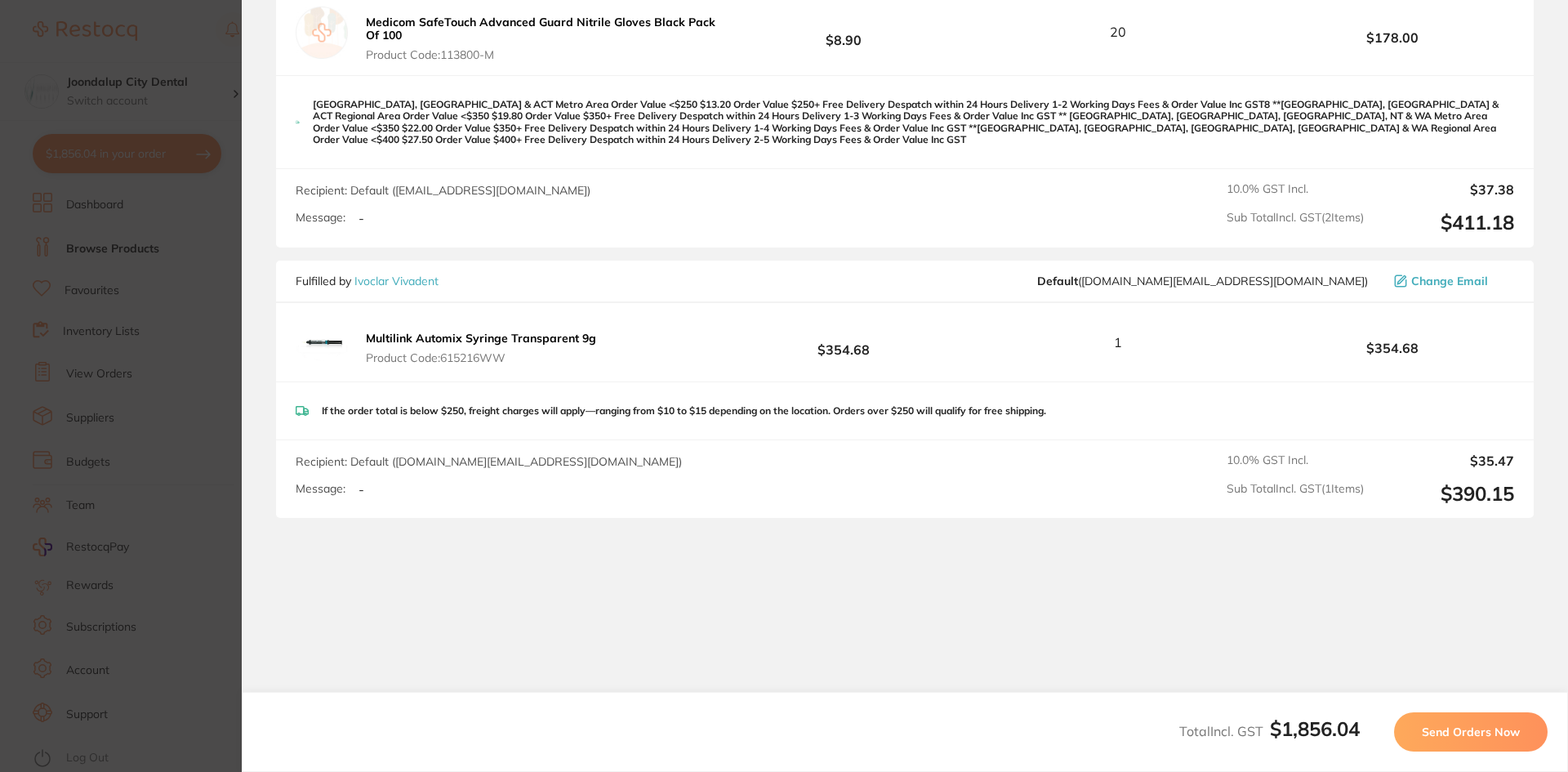
click at [1478, 726] on span "Send Orders Now" at bounding box center [1471, 732] width 98 height 15
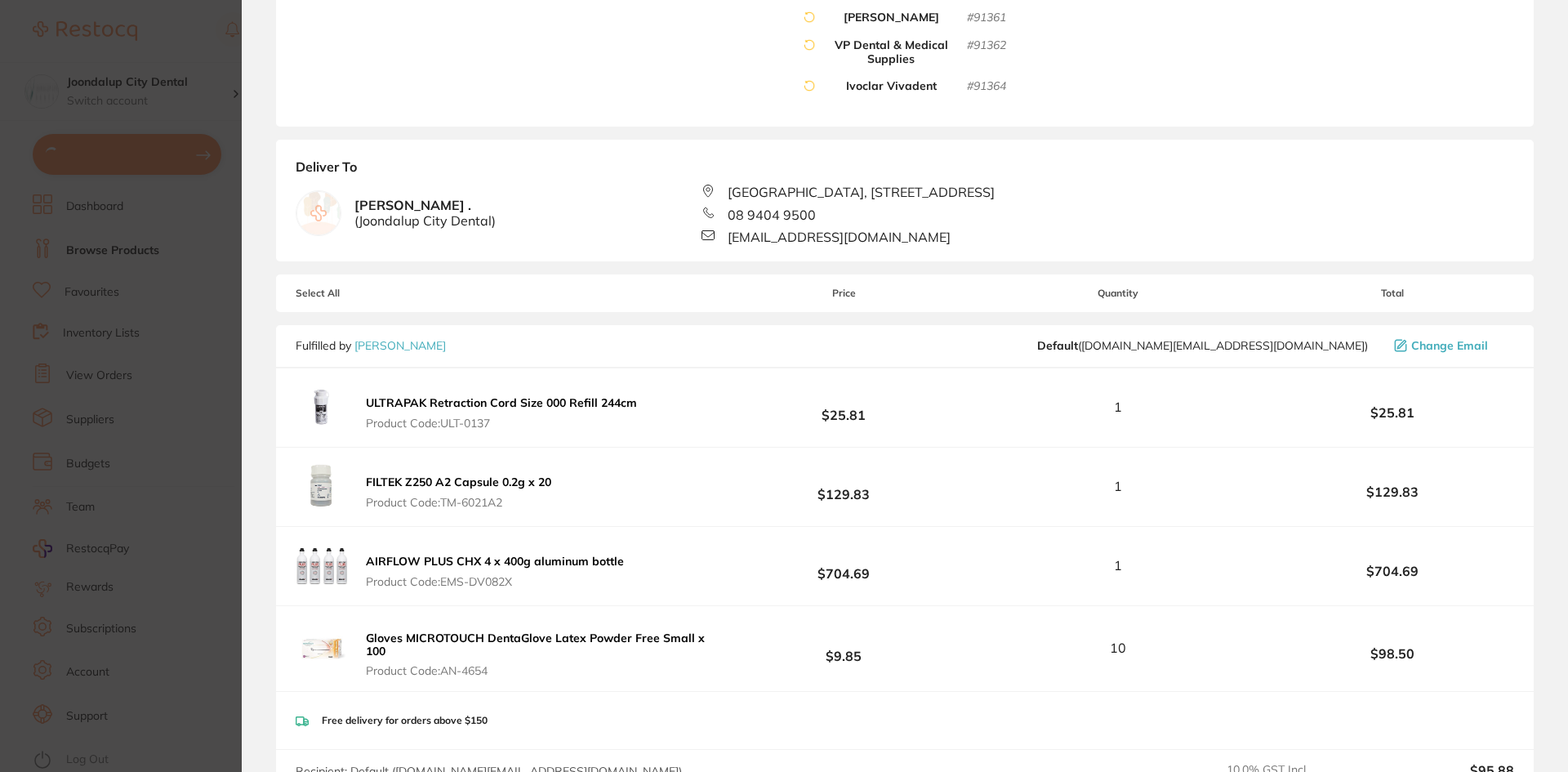
scroll to position [0, 0]
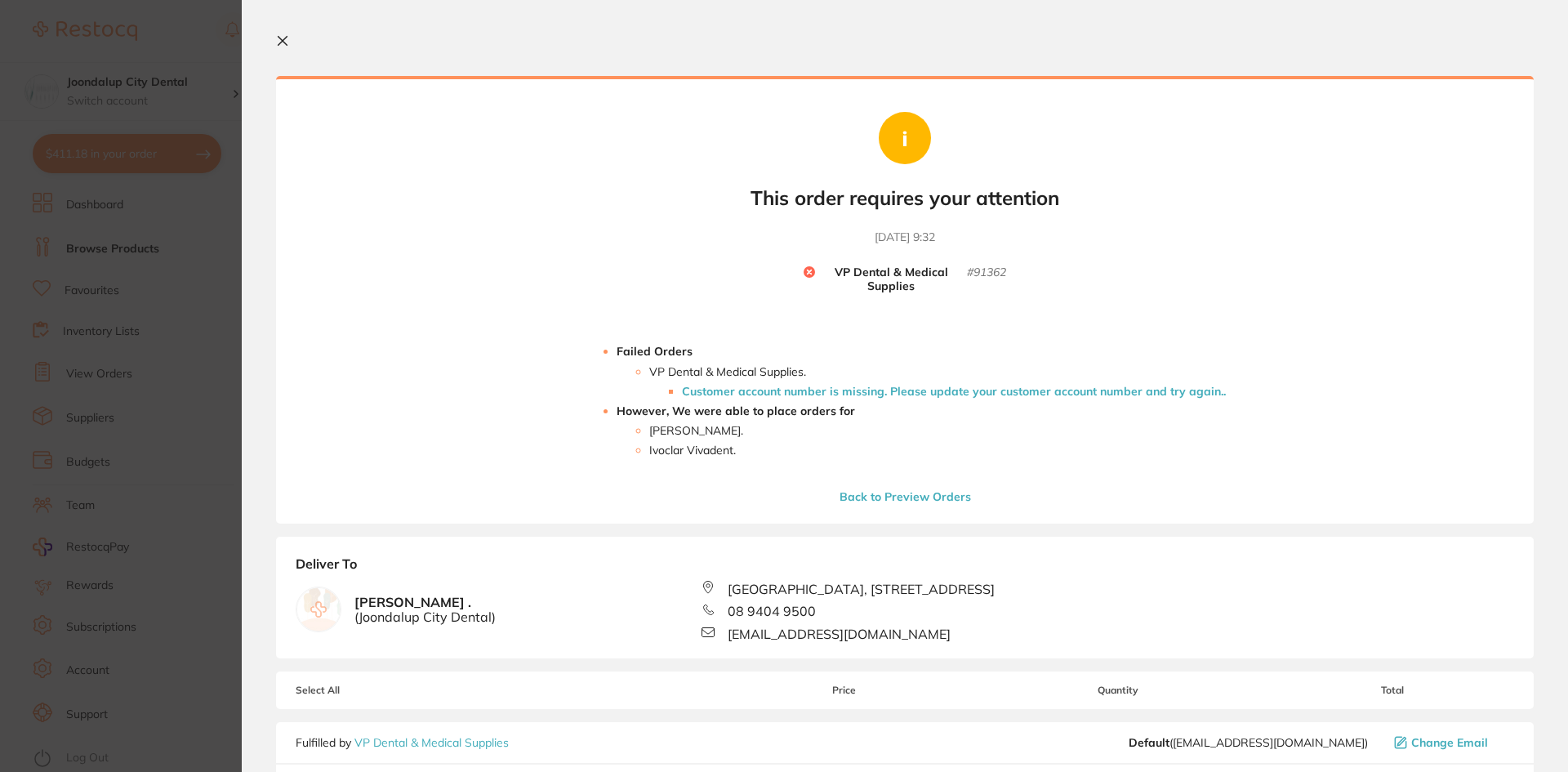
click at [288, 37] on icon at bounding box center [282, 40] width 13 height 13
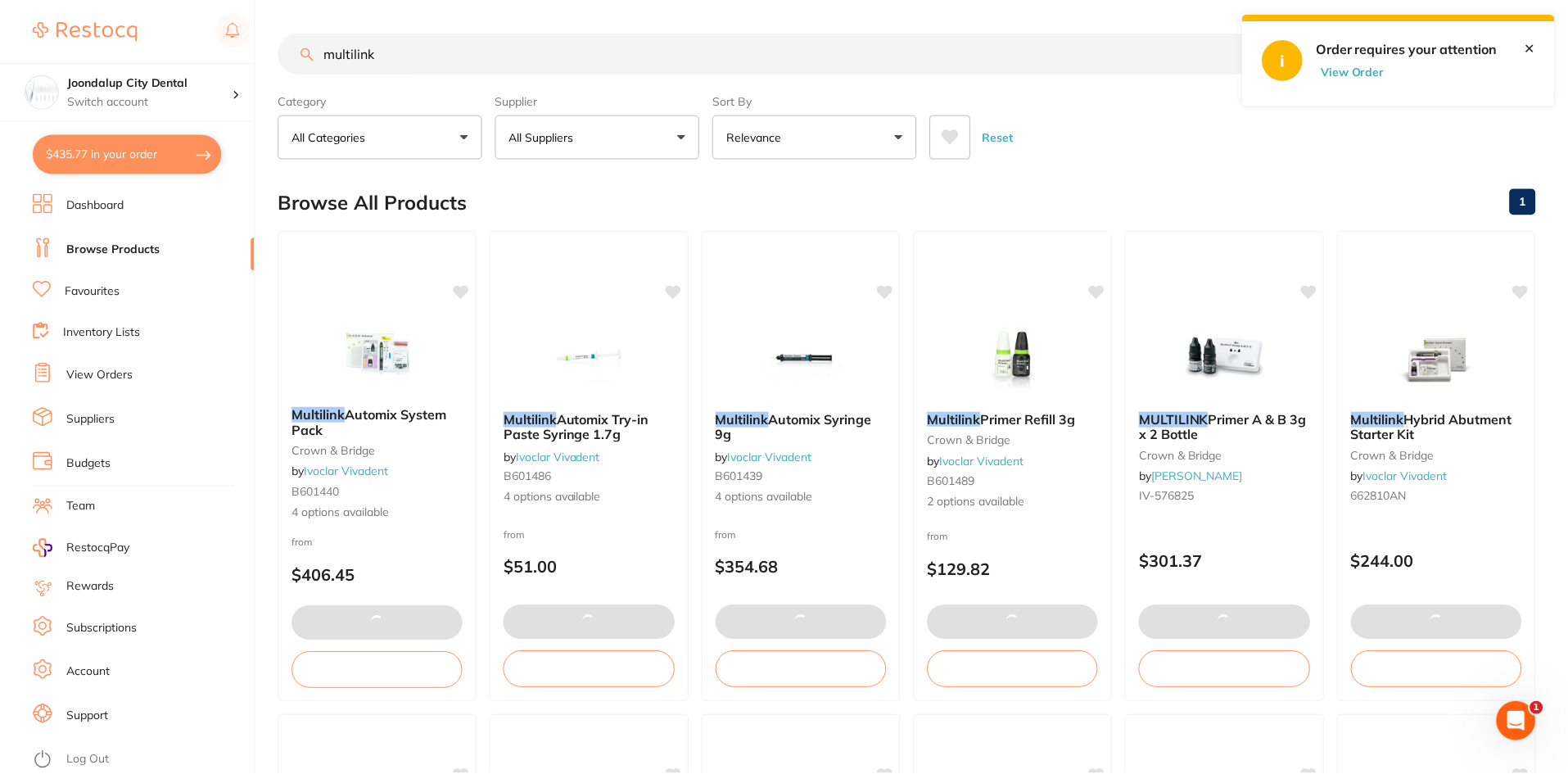
scroll to position [1, 0]
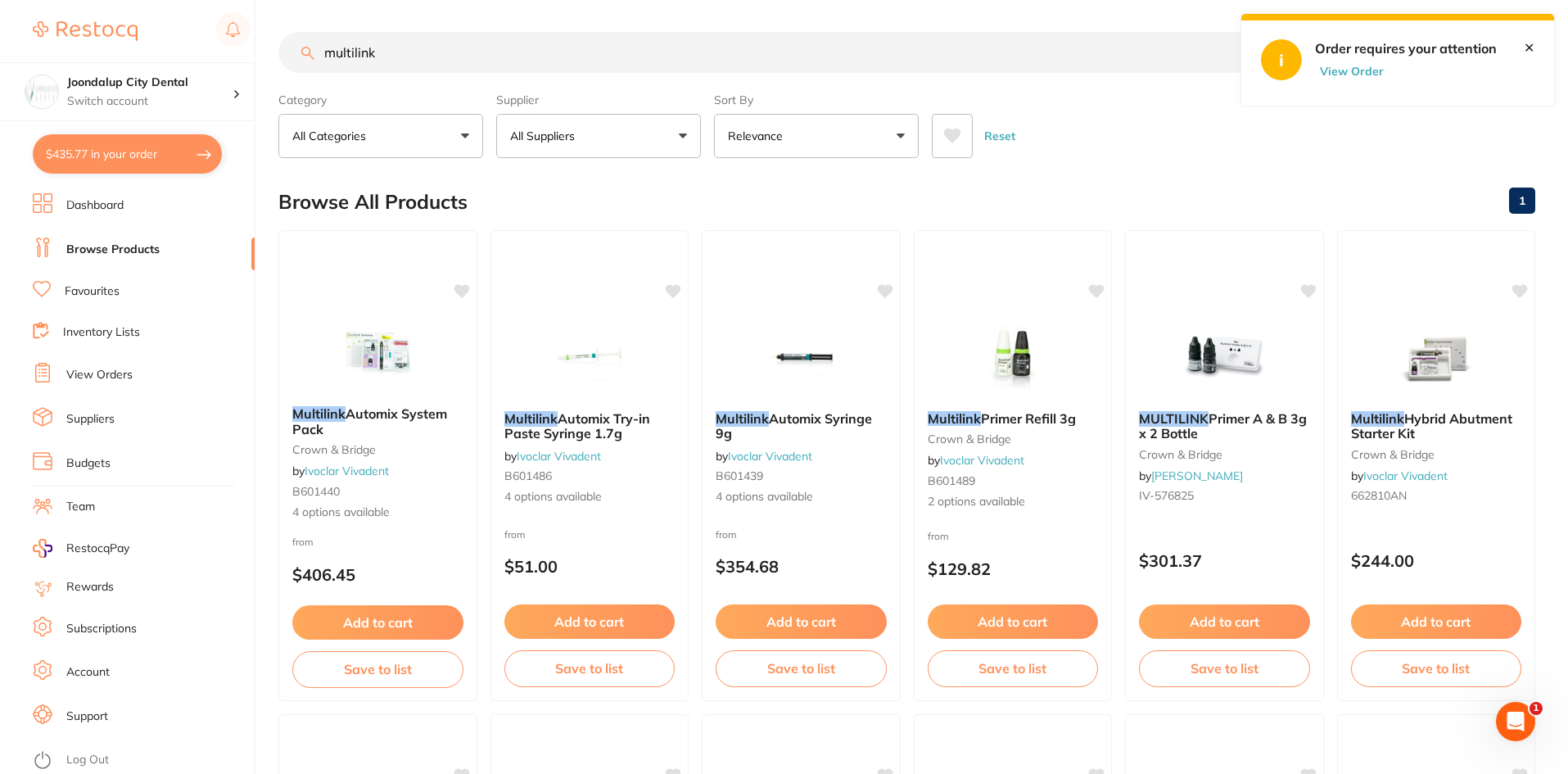
click at [167, 151] on button "$435.77 in your order" at bounding box center [127, 154] width 189 height 39
checkbox input "true"
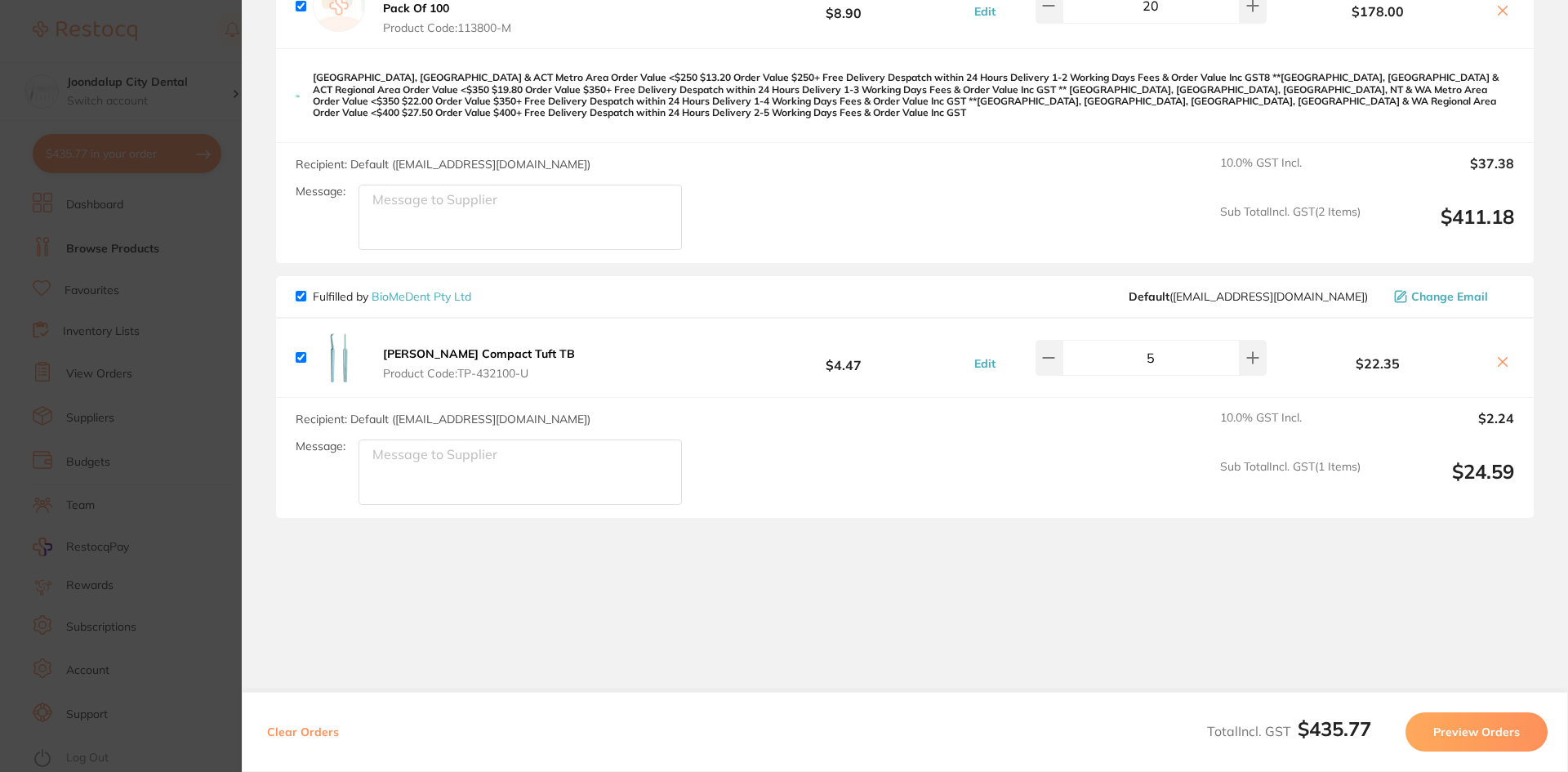
scroll to position [0, 0]
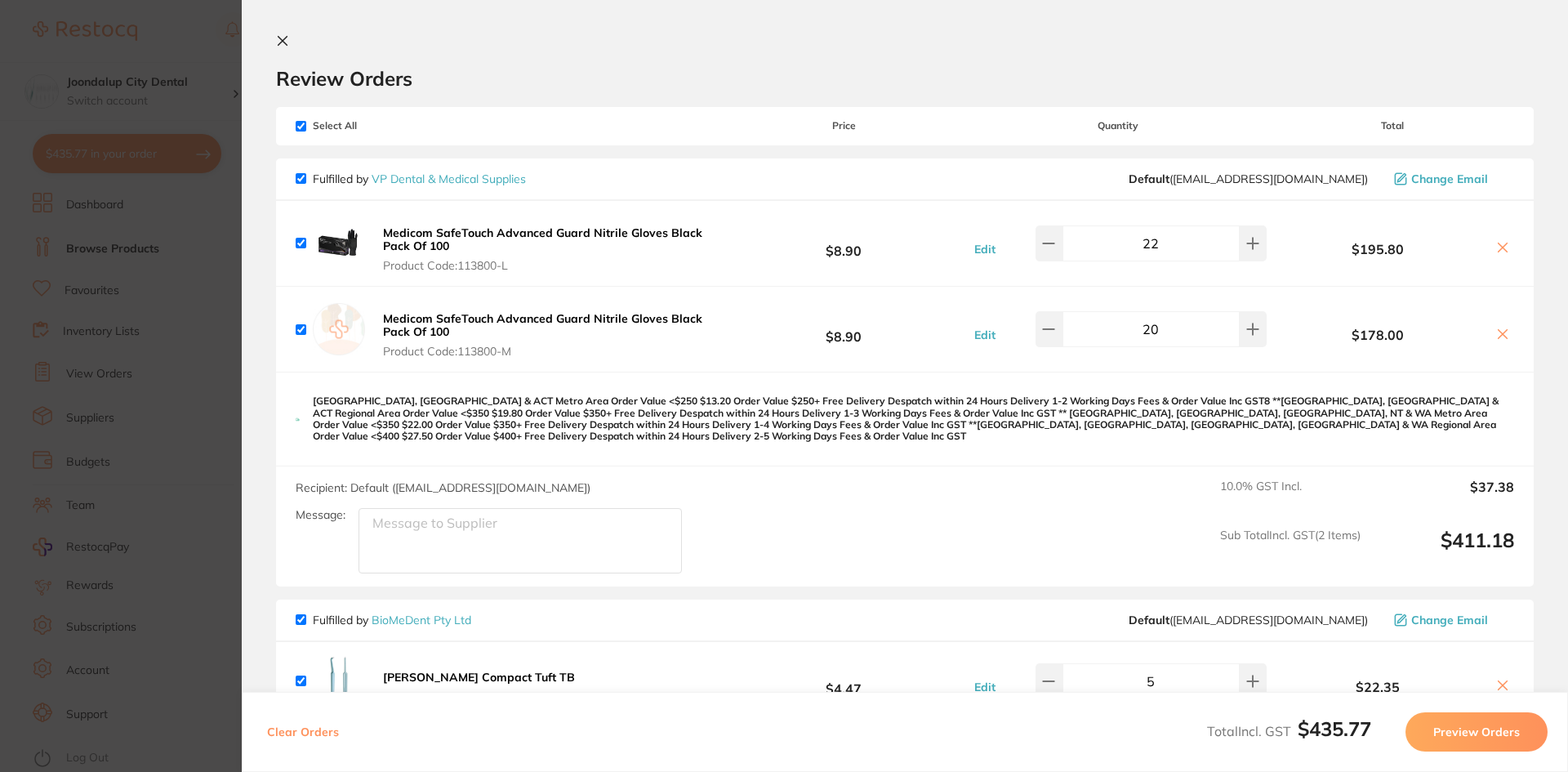
click at [288, 39] on icon at bounding box center [282, 40] width 13 height 13
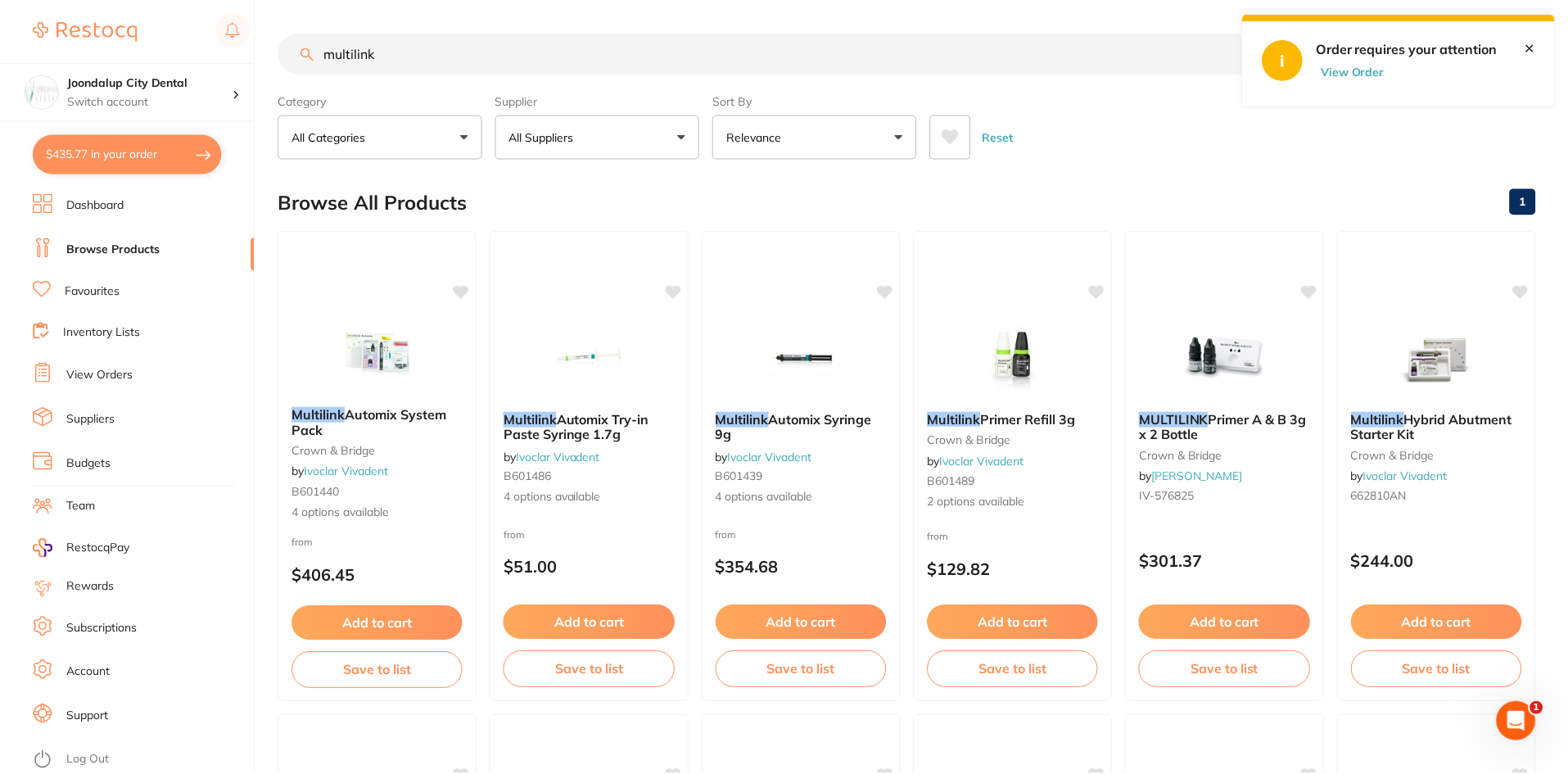
scroll to position [1, 0]
drag, startPoint x: 391, startPoint y: 45, endPoint x: 243, endPoint y: 34, distance: 148.4
click at [243, 34] on div "$435.77 Joondalup City Dental Switch account Joondalup City Dental $435.77 in y…" at bounding box center [784, 386] width 1568 height 774
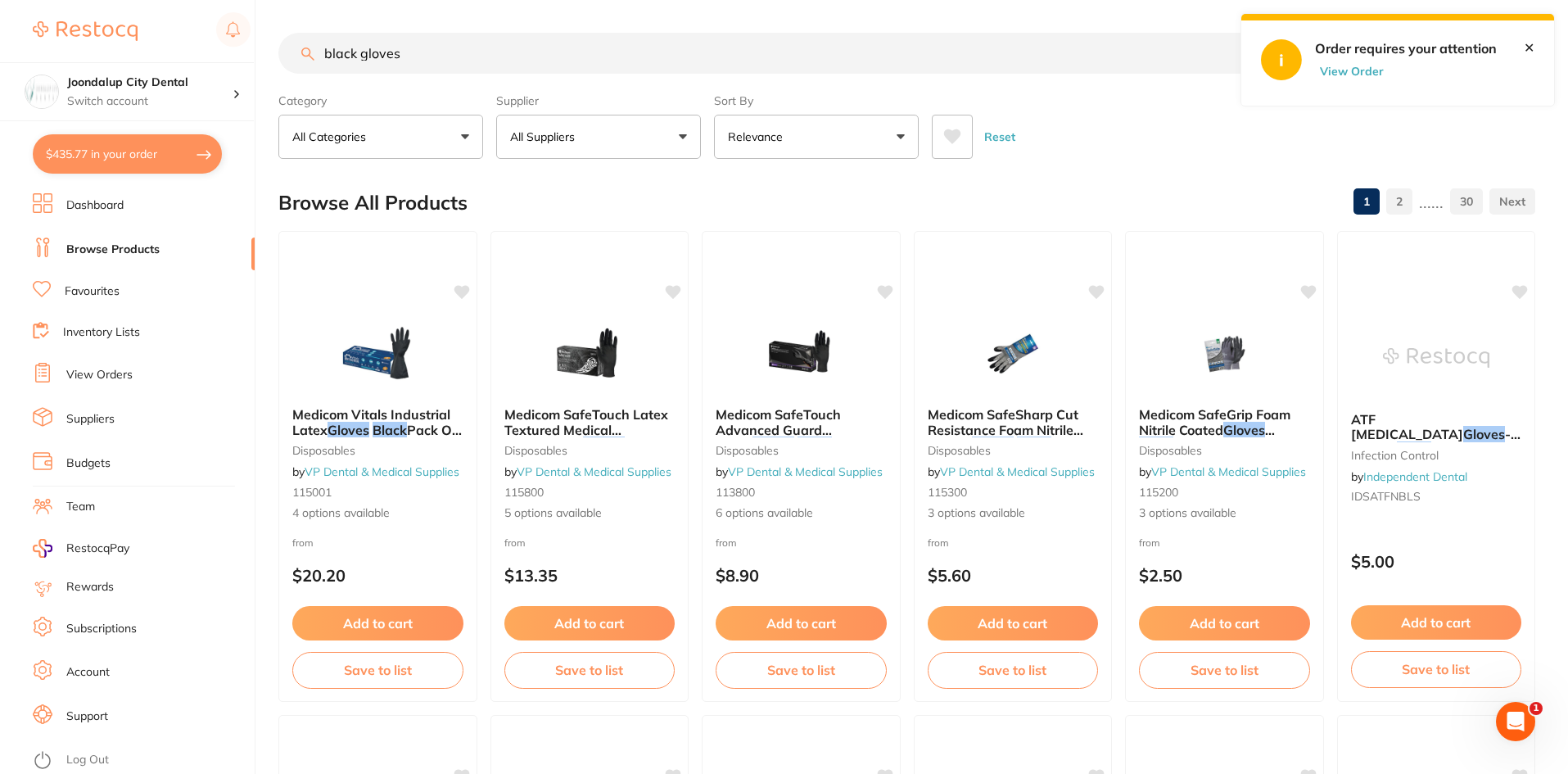
scroll to position [0, 0]
drag, startPoint x: 354, startPoint y: 51, endPoint x: 311, endPoint y: 51, distance: 43.0
click at [311, 51] on div "black gloves Create Product" at bounding box center [906, 53] width 1257 height 41
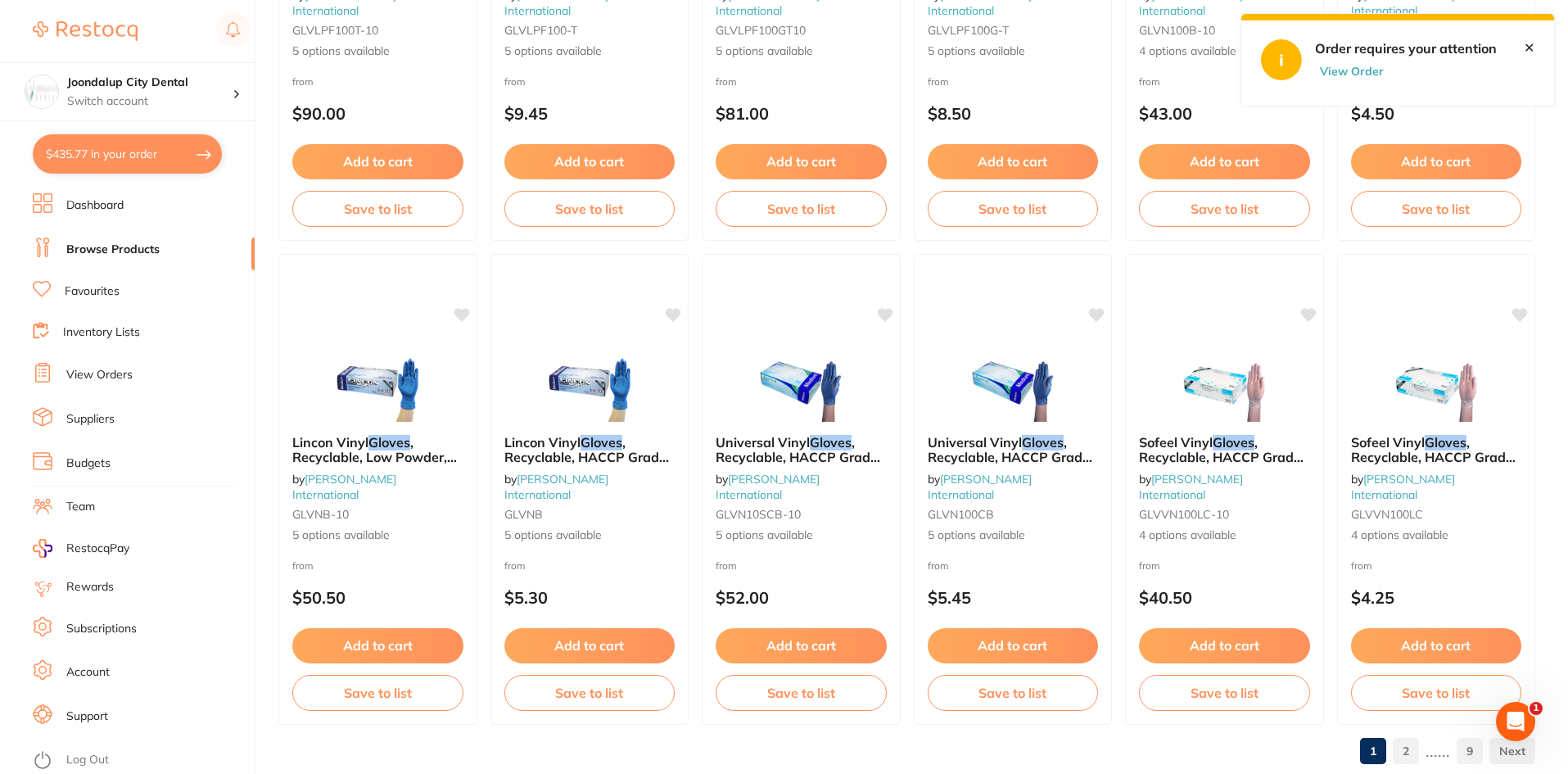
scroll to position [3885, 0]
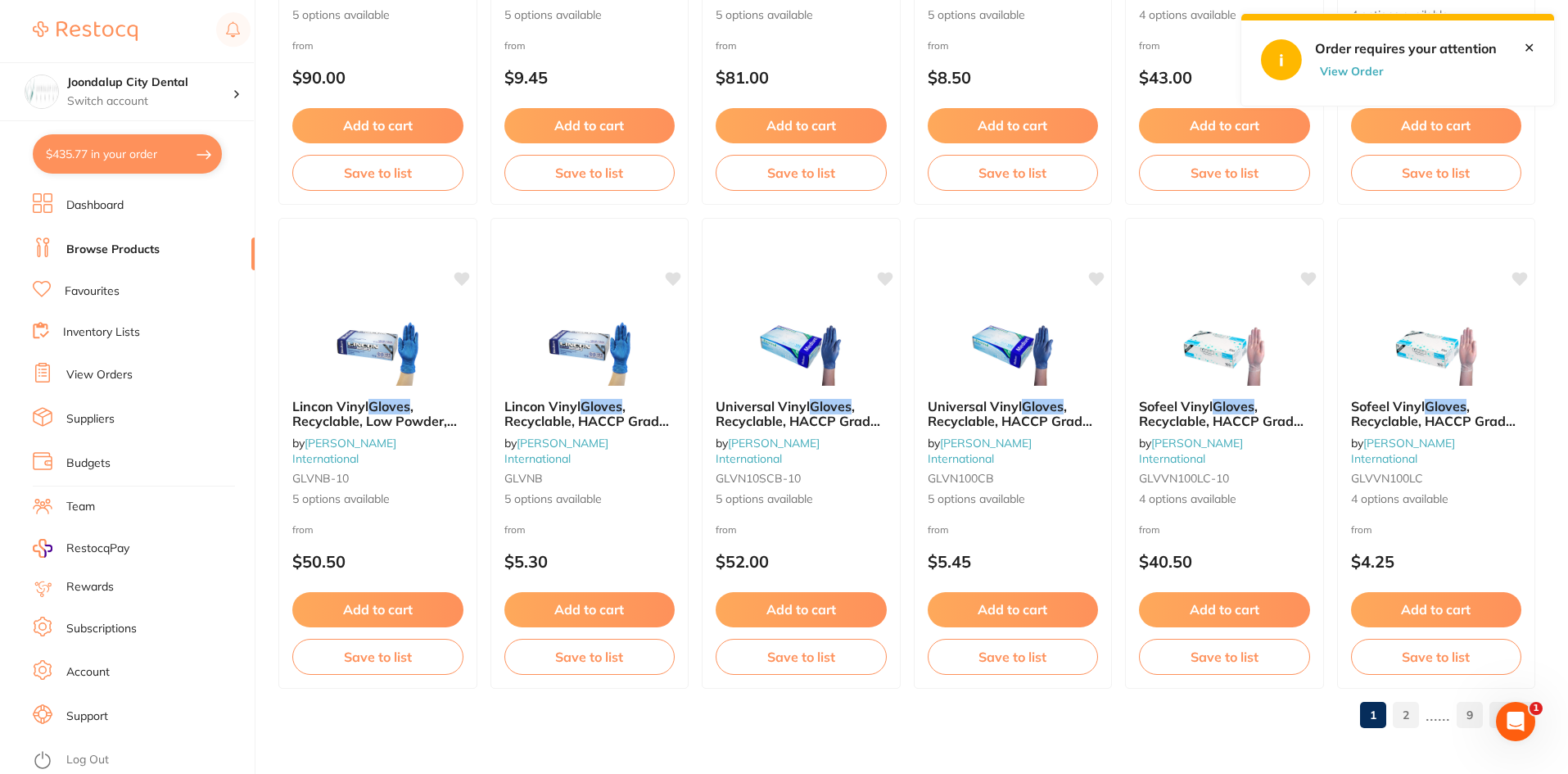
click at [1402, 712] on link "2" at bounding box center [1405, 715] width 27 height 33
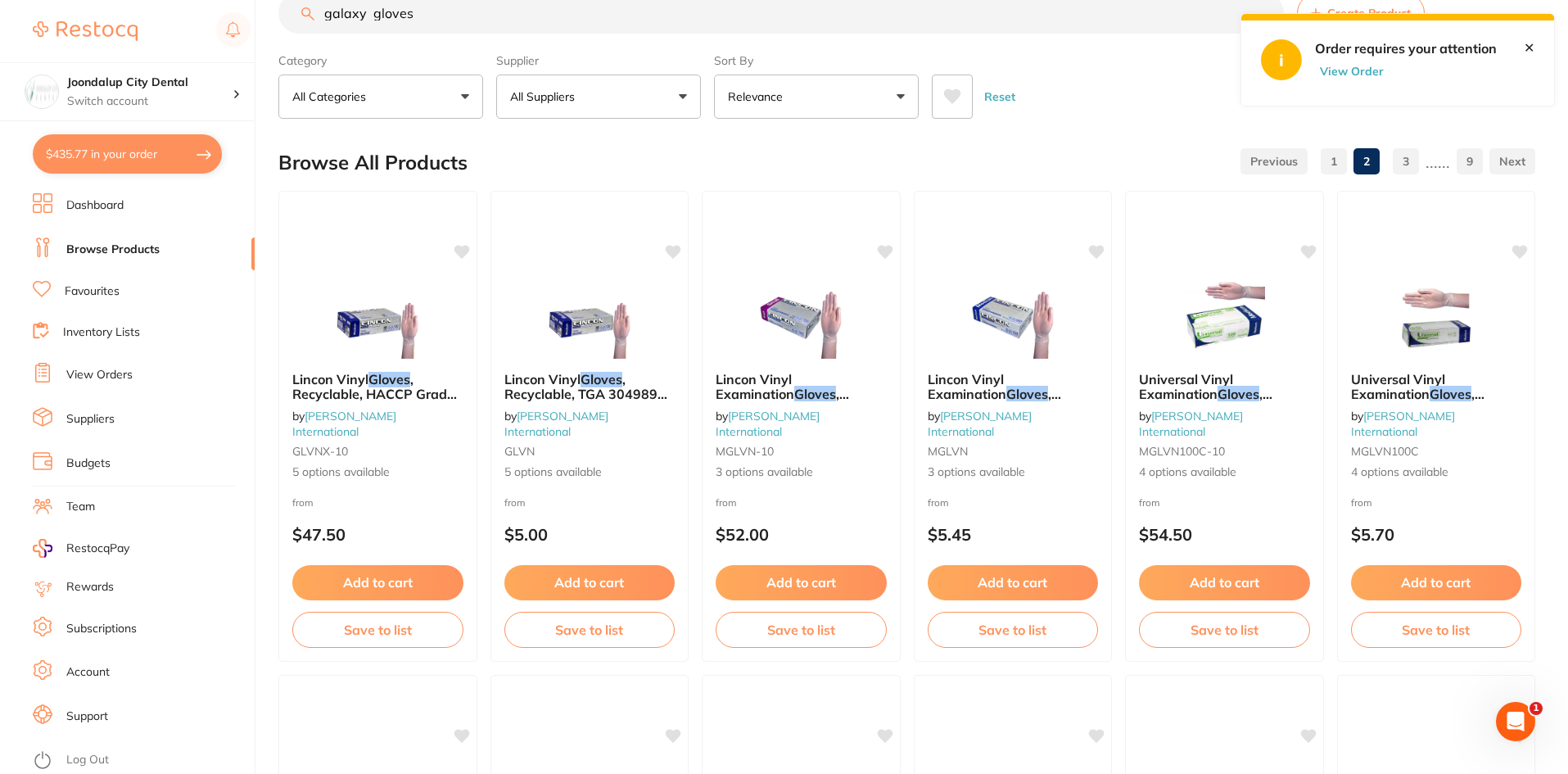
scroll to position [0, 0]
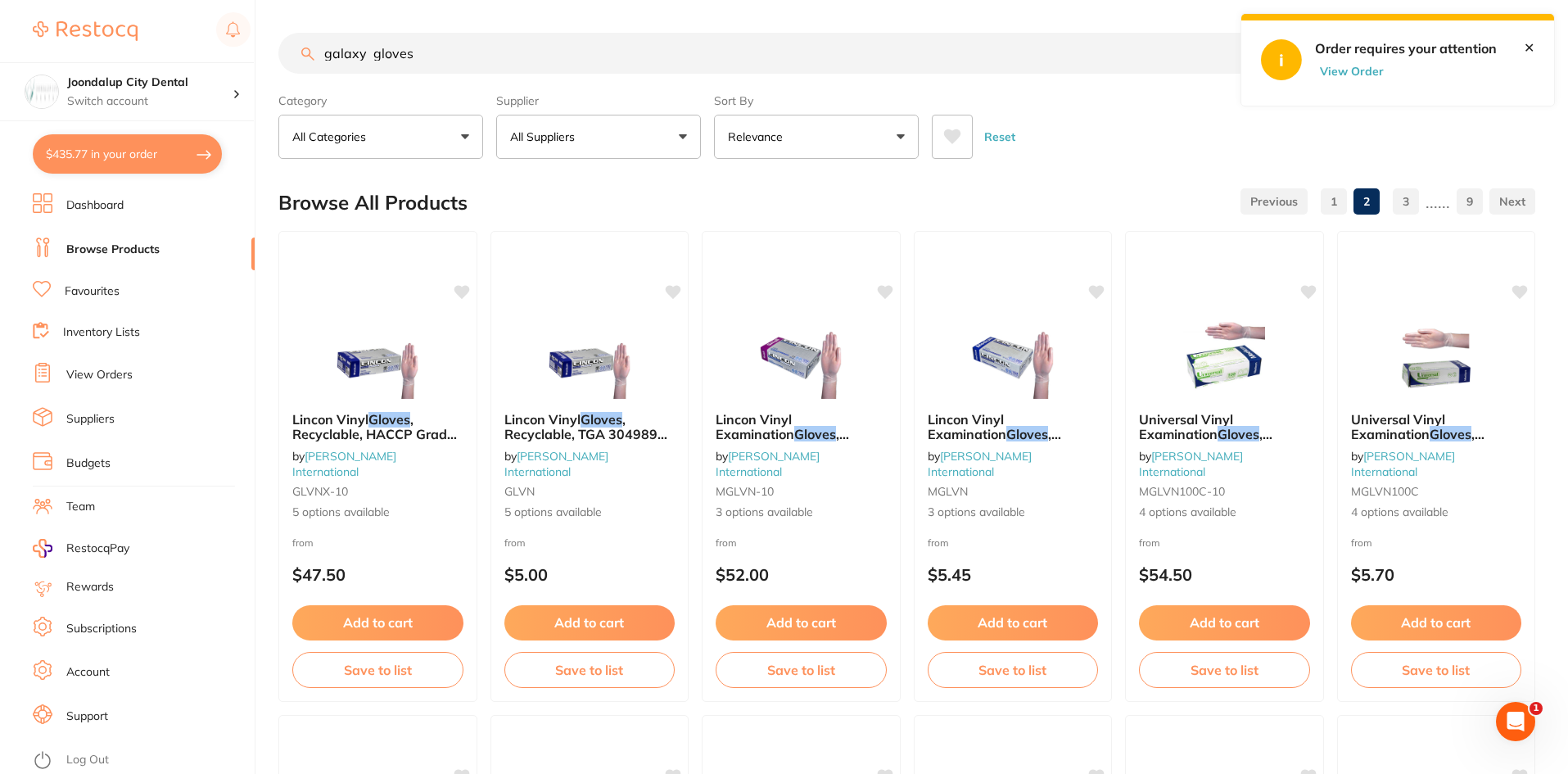
drag, startPoint x: 366, startPoint y: 54, endPoint x: 306, endPoint y: 45, distance: 60.7
click at [306, 45] on input "galaxy gloves" at bounding box center [781, 53] width 1005 height 41
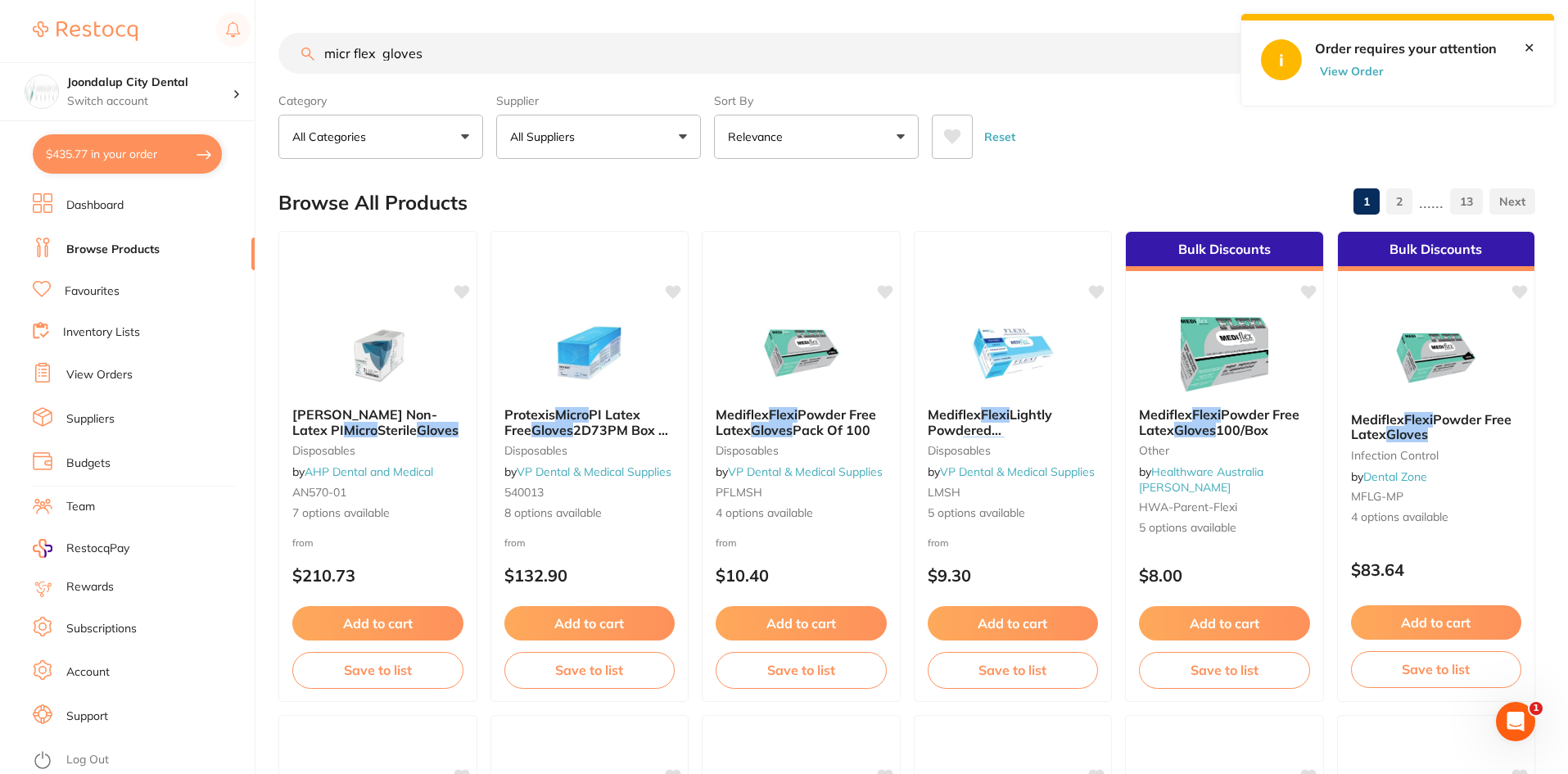
type input "micr flex gloves"
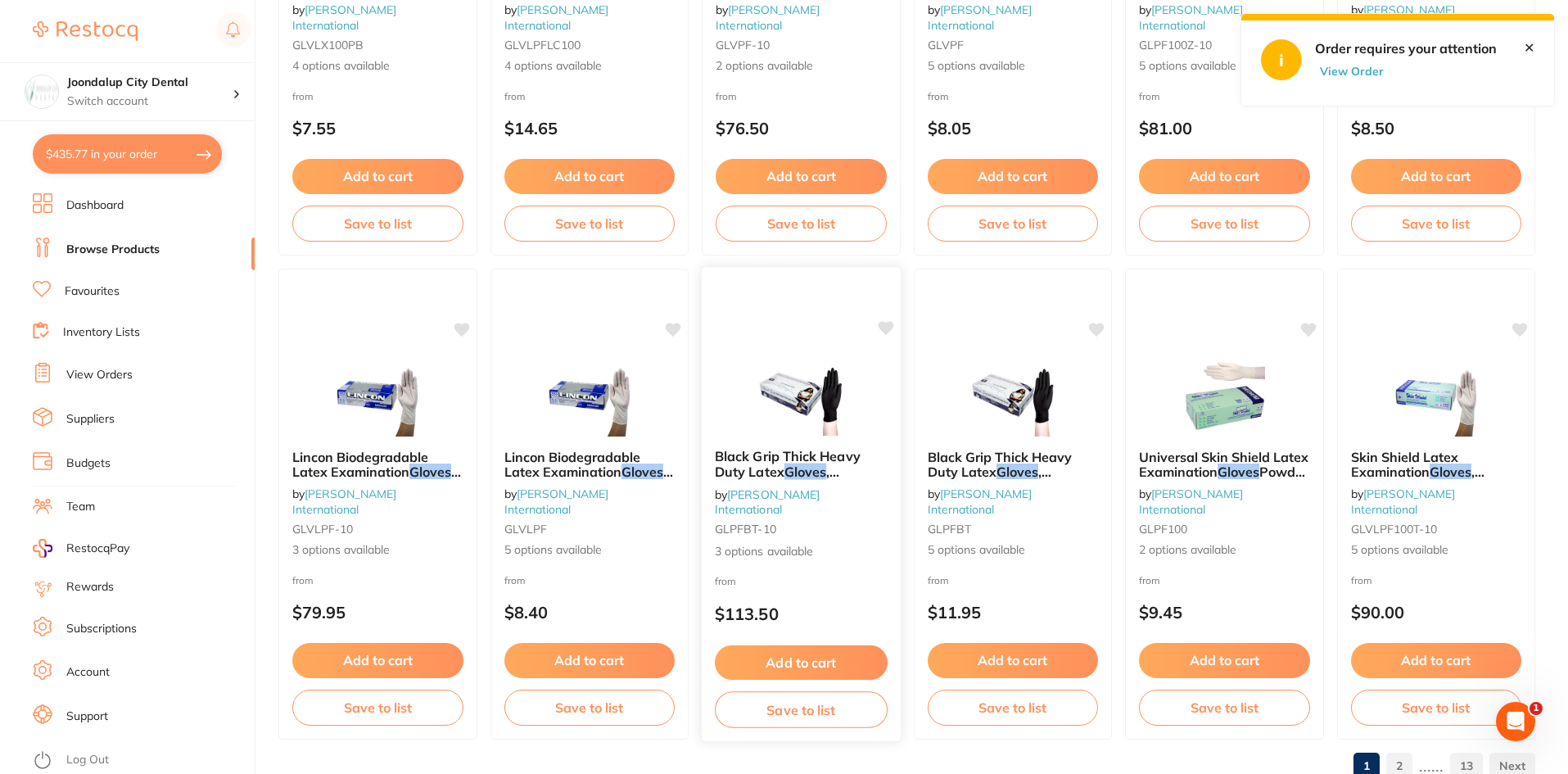
scroll to position [3885, 0]
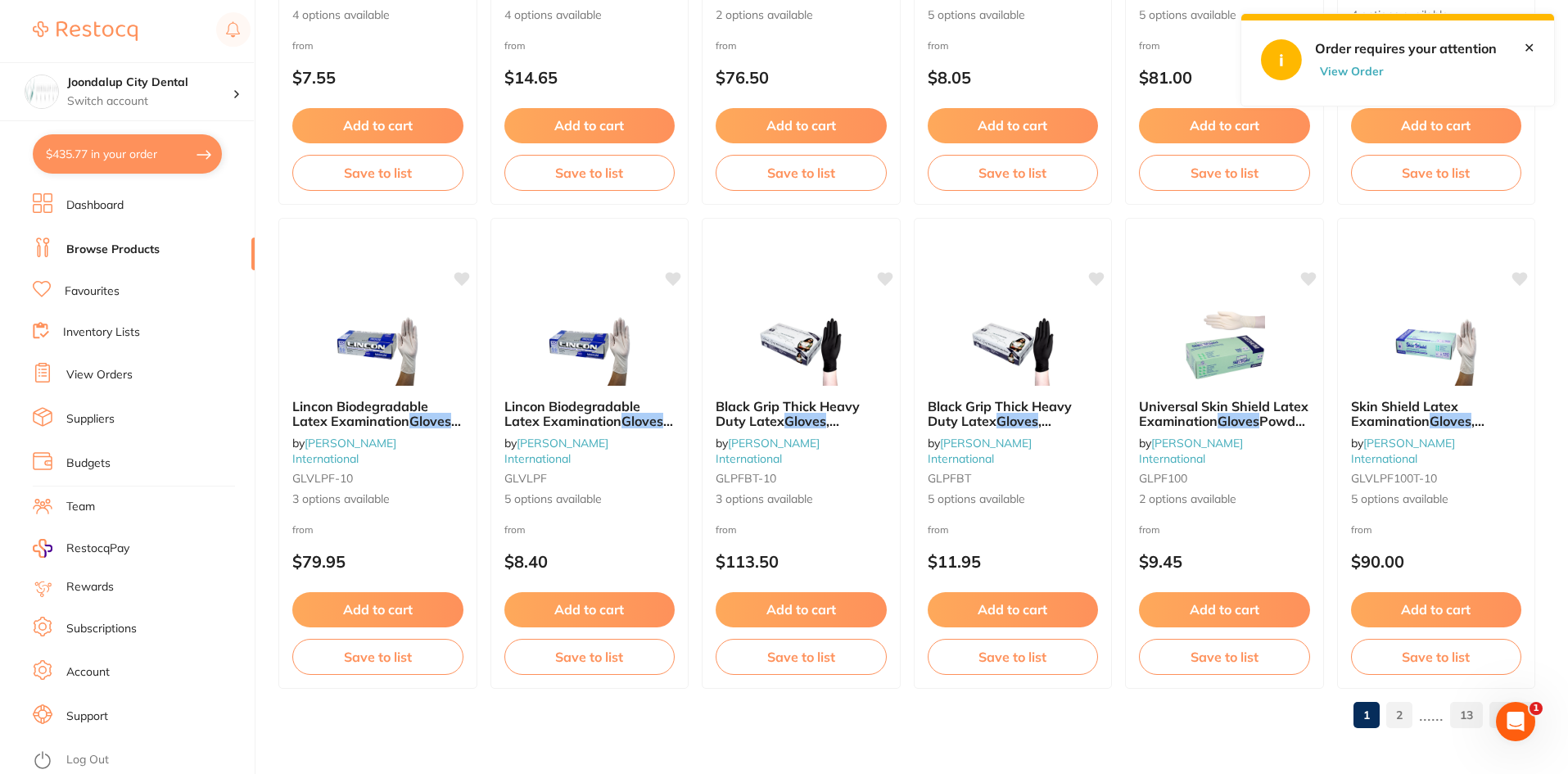
click at [1391, 713] on link "2" at bounding box center [1399, 715] width 27 height 33
